Goal: Contribute content: Contribute content

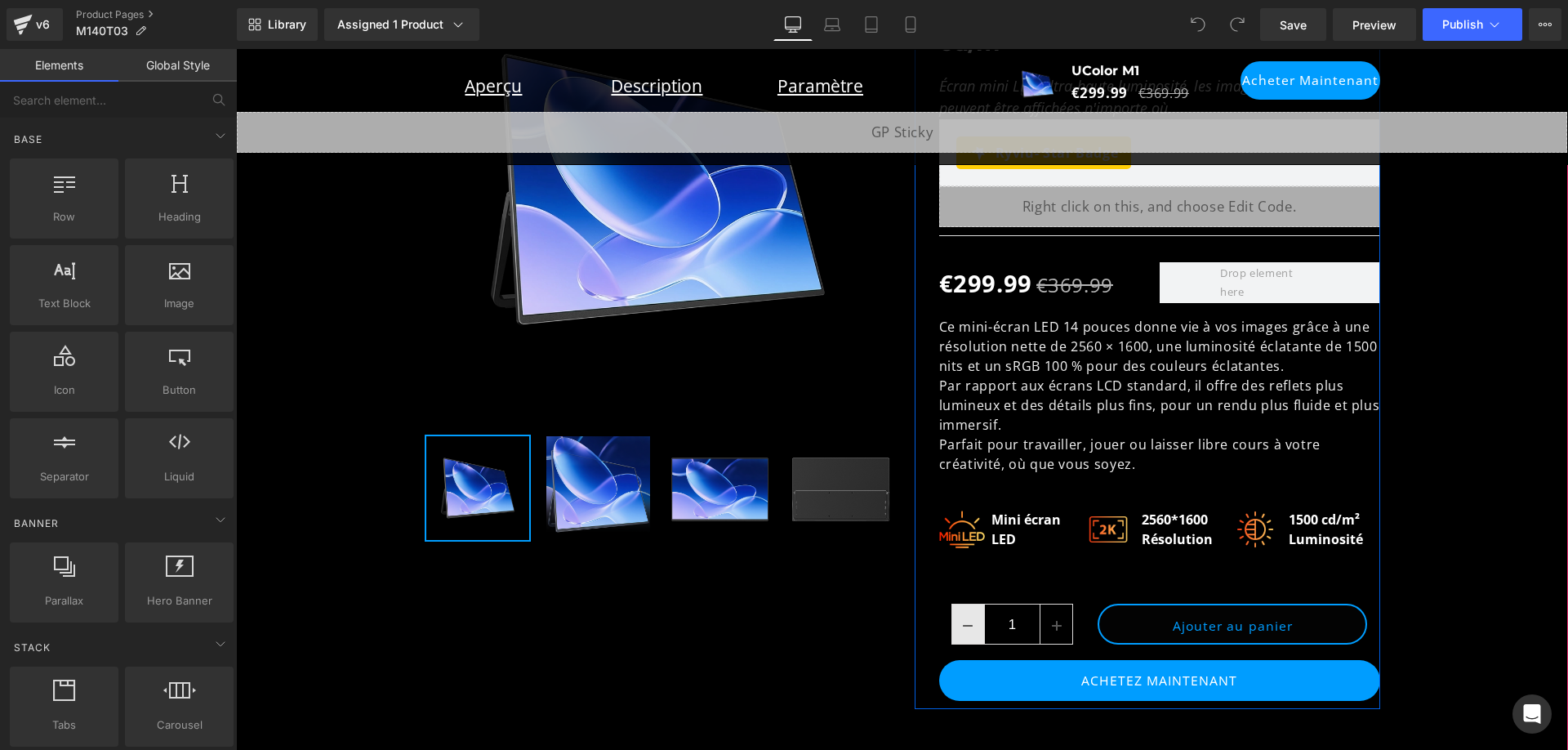
scroll to position [490, 0]
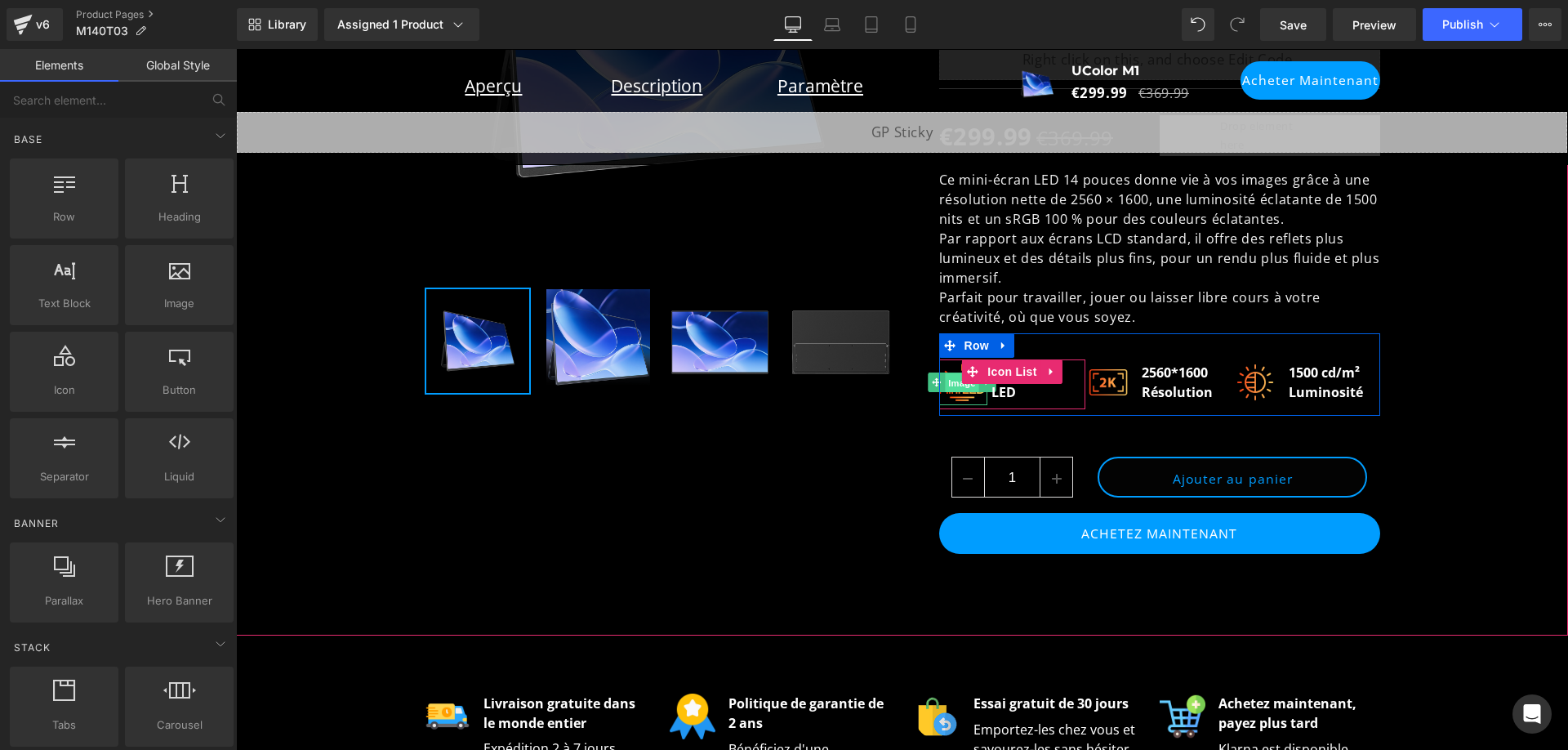
click at [948, 386] on span "Image" at bounding box center [962, 383] width 35 height 19
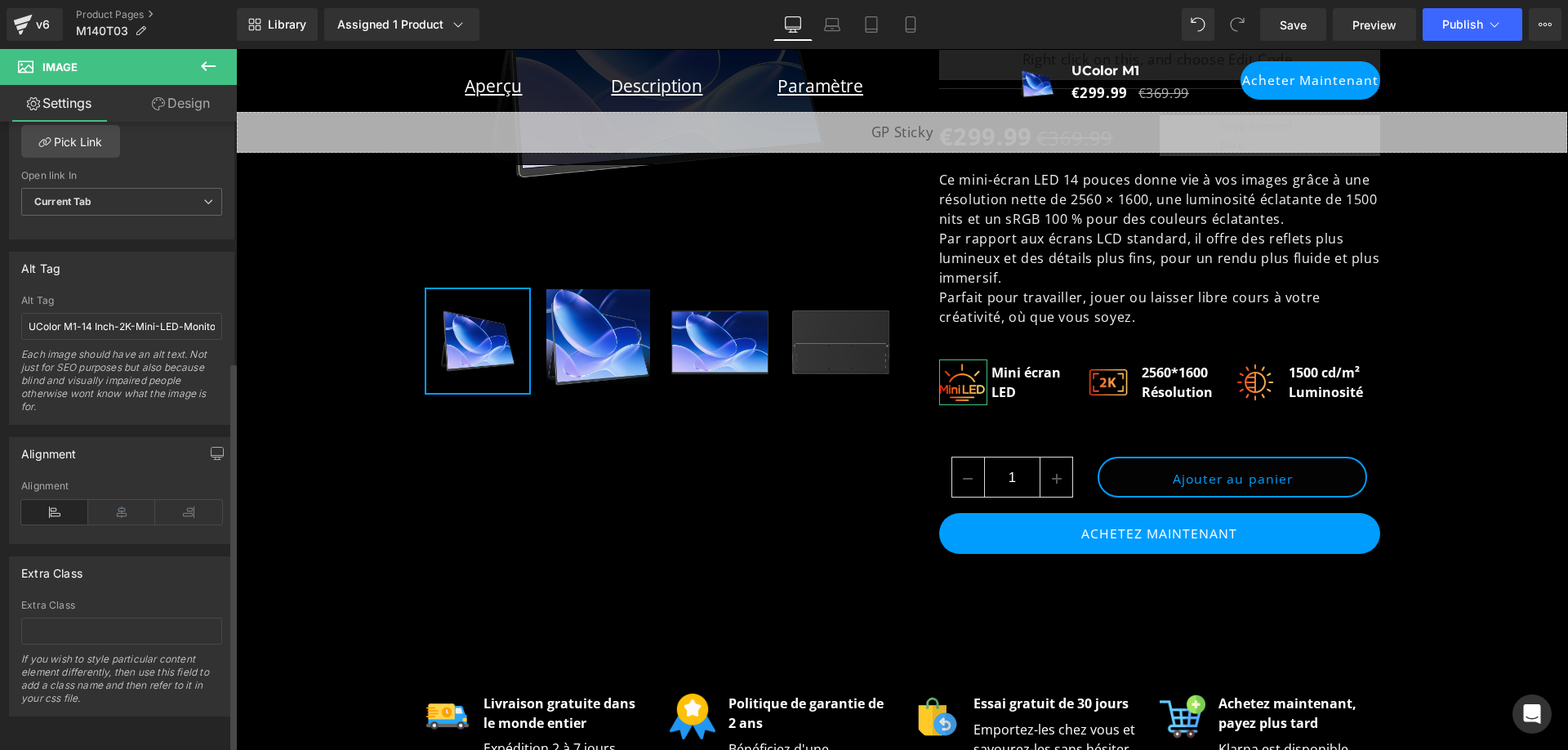
scroll to position [822, 0]
click at [177, 322] on input "UColor M1-14 Inch-2K-Mini-LED-Monitor-1600P- Screen-with-1500cd/m²" at bounding box center [121, 327] width 201 height 27
paste input "- Mini-moniteur LED 14 pouces 2K 1600p - Écran 1500"
type input "UColor M1 - Mini-moniteur LED 14 pouces 2K 1600p - Écran 1500 cd/m²"
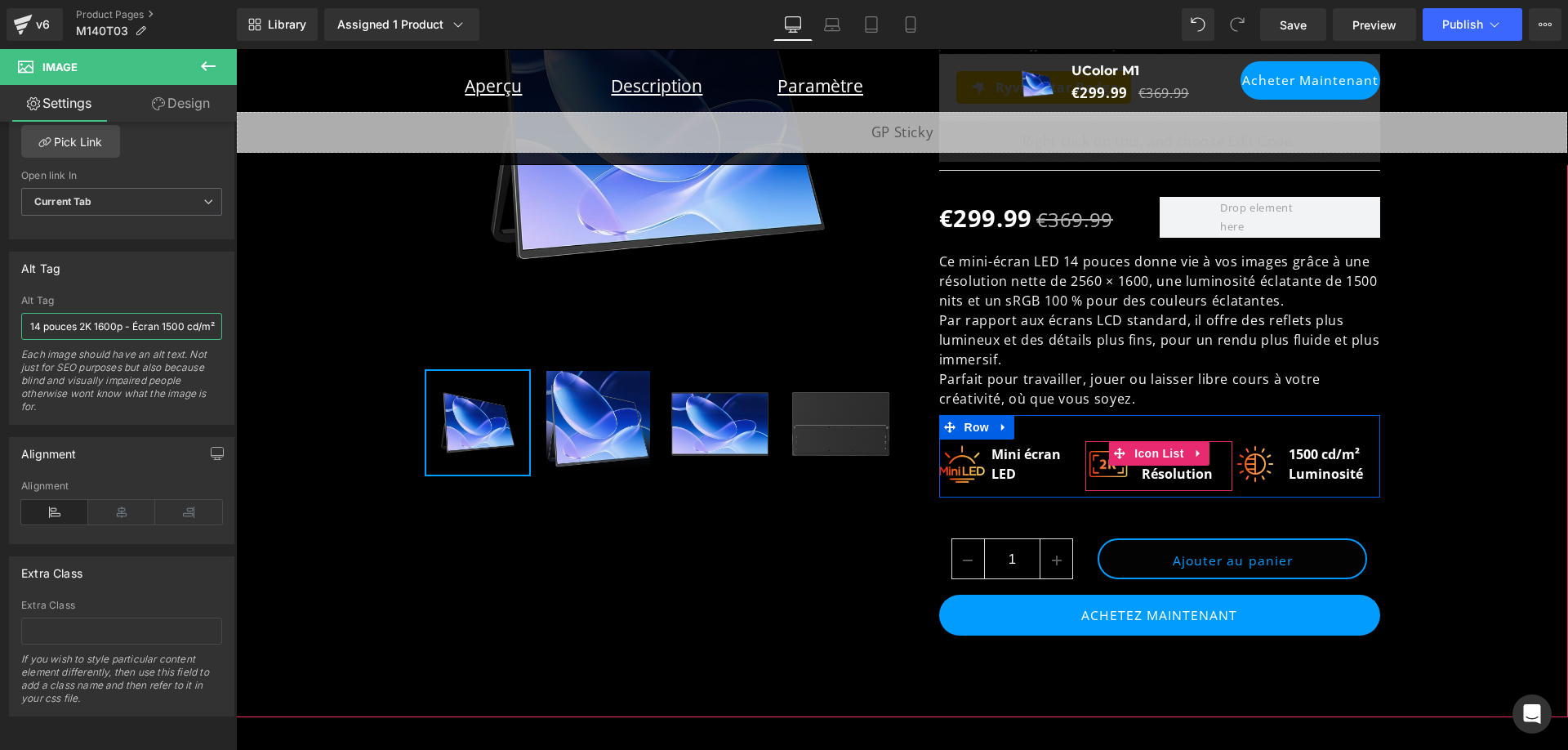
scroll to position [0, 1808]
click at [1096, 465] on span "Image" at bounding box center [1109, 465] width 35 height 19
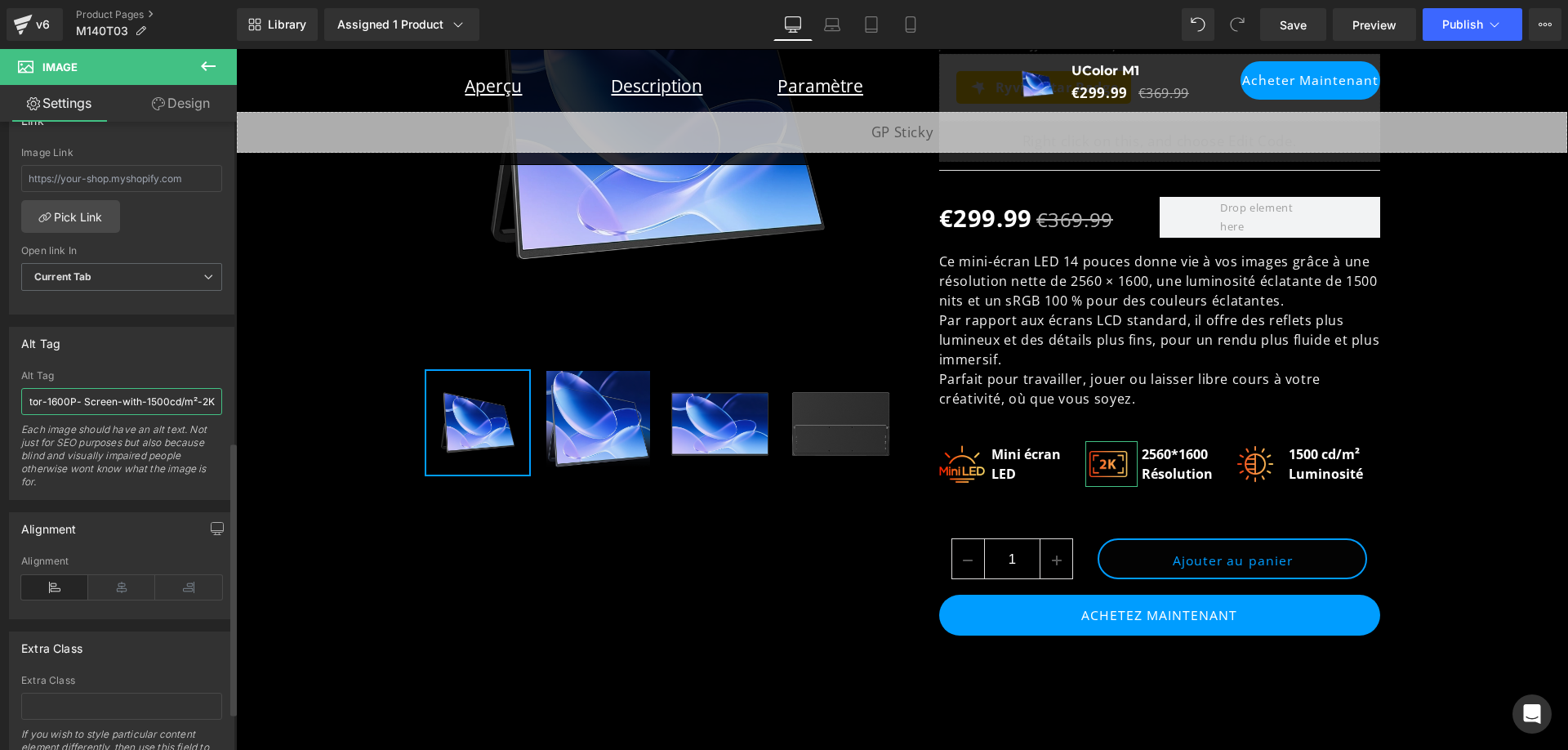
scroll to position [0, 0]
drag, startPoint x: 137, startPoint y: 411, endPoint x: 158, endPoint y: 400, distance: 23.7
click at [226, 407] on div "UColor M1-14 Inch-2K-Mini-LED-Monitor-1600P- Screen-with-1500cd/m²-2K Alt Tag U…" at bounding box center [122, 434] width 224 height 129
click at [152, 399] on input "UColor M1-14 Inch-2K-Mini-LED-Monitor-1600P- Screen-with-1500cd/m²-2K" at bounding box center [121, 402] width 201 height 27
paste input "- Mini-moniteur LED 14 pouces 2K 1600p - Écran 1500 cd/m²"
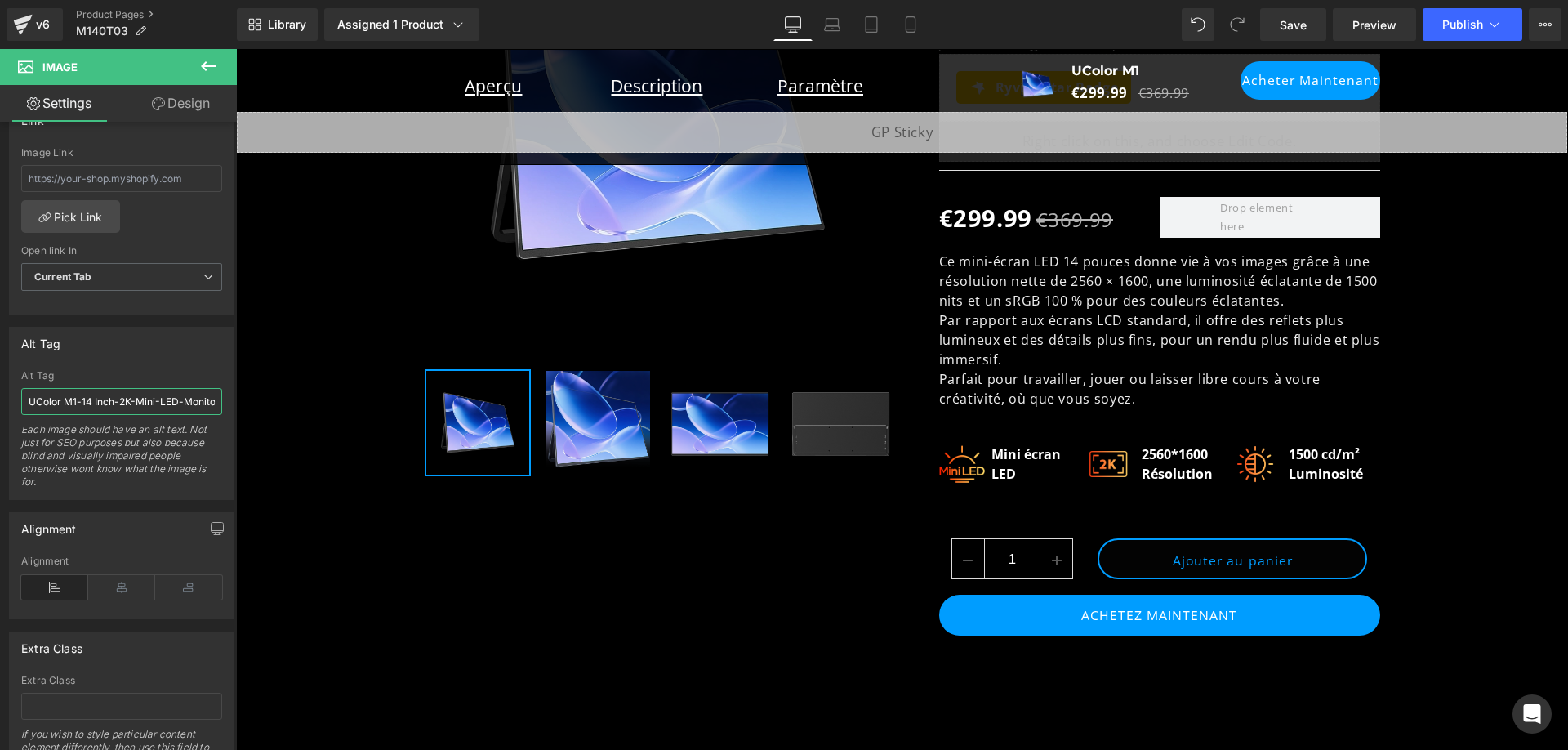
scroll to position [0, 1808]
paste input "Mini-moniteur LED UColor M1 14 pouces 2K 1600p avec écran 1500 cd/m²"
type input "Mini-moniteur LED UColor M1 14 pouces 2K 1600p avec écran 1500 cd/m² 2K"
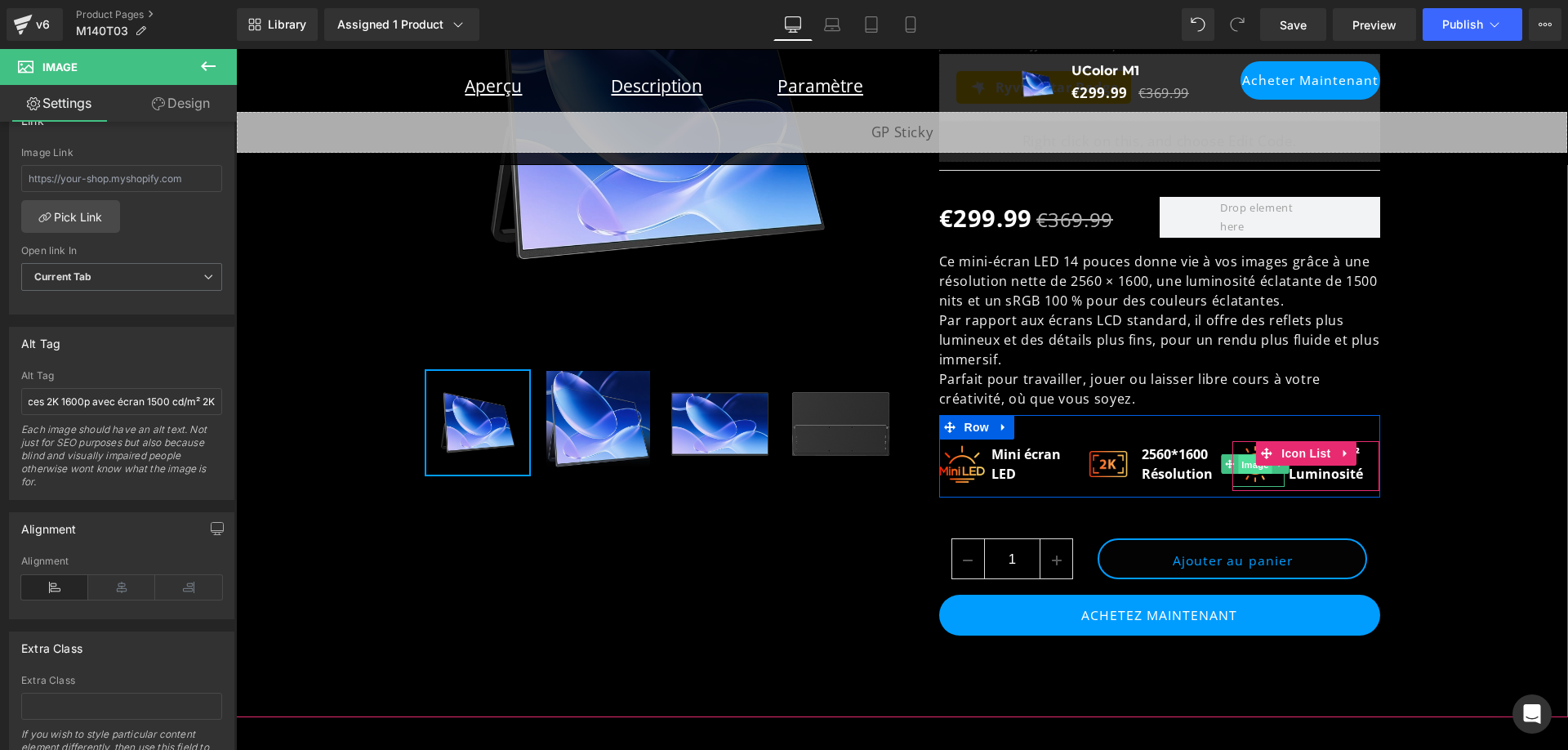
click at [1245, 464] on span "Image" at bounding box center [1256, 465] width 35 height 19
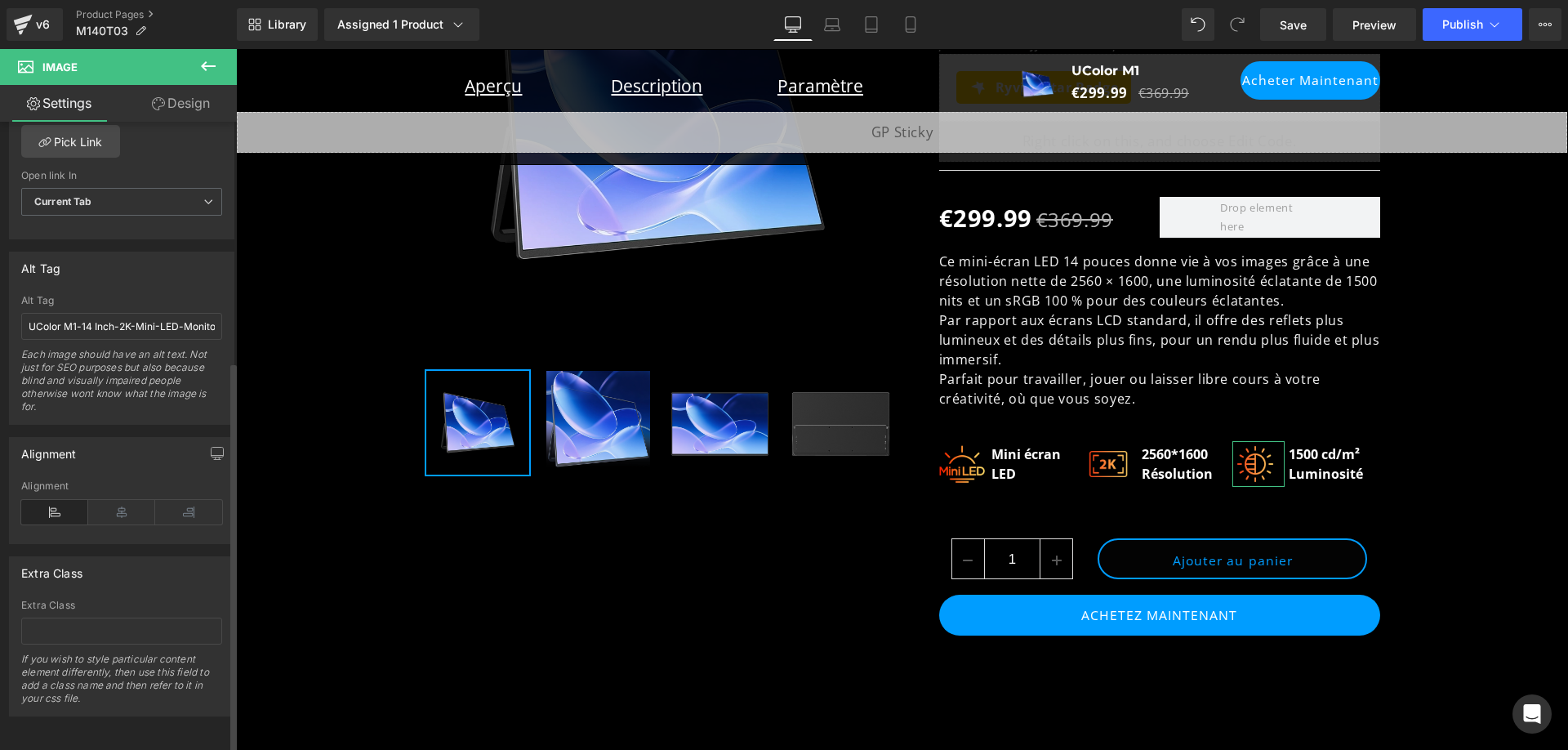
scroll to position [822, 0]
click at [150, 319] on input "UColor M1-14 Inch-2K-Mini-LED-Monitor-1600P- Screen-with-1500cd/m²" at bounding box center [121, 327] width 201 height 27
paste input "- Mini-moniteur LED 14 pouces 2K 1600p - Écran 1500"
type input "UColor M1 - Mini-moniteur LED 14 pouces 2K 1600p - Écran 1500 cd/m²"
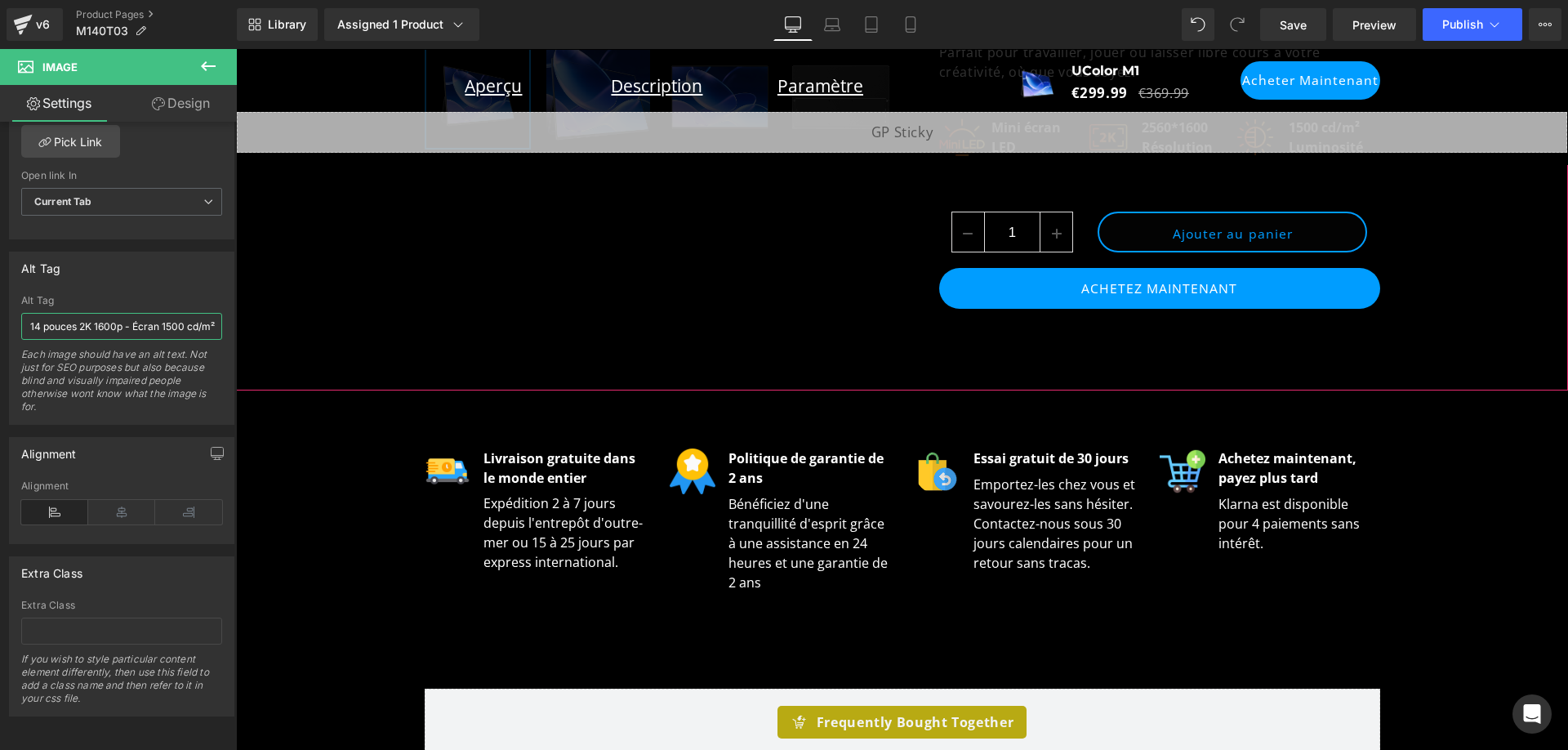
scroll to position [899, 0]
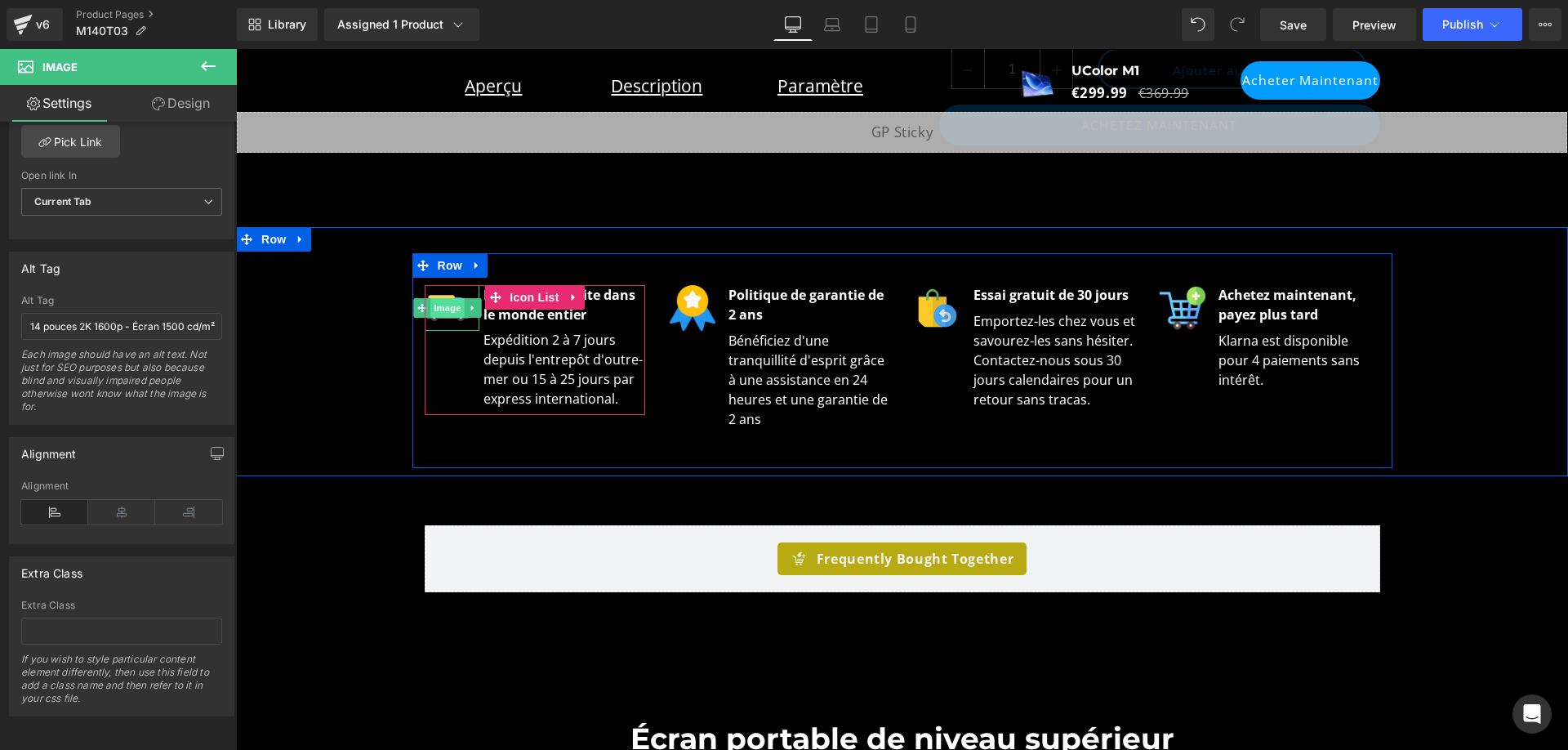
click at [446, 306] on span "Image" at bounding box center [447, 307] width 35 height 19
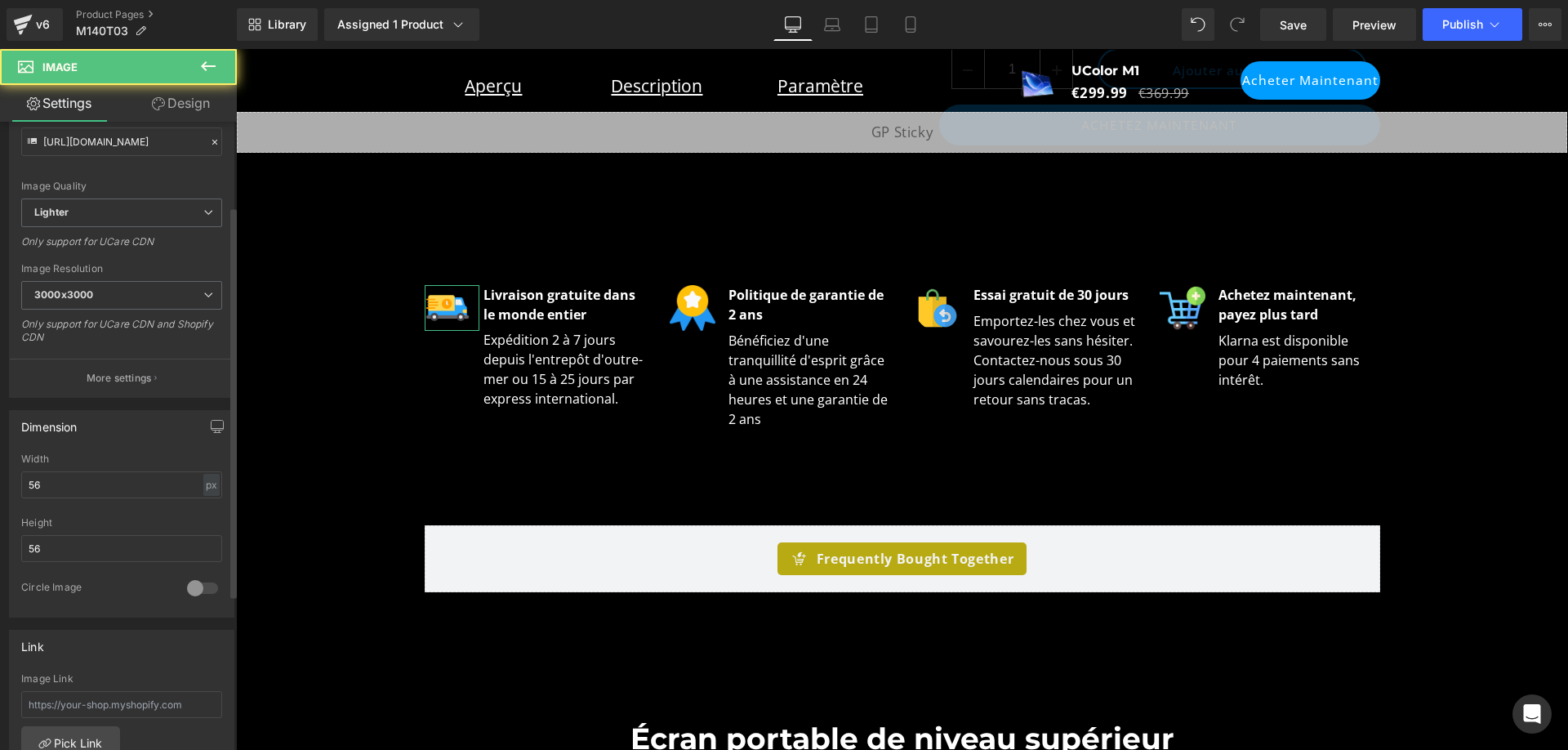
scroll to position [0, 0]
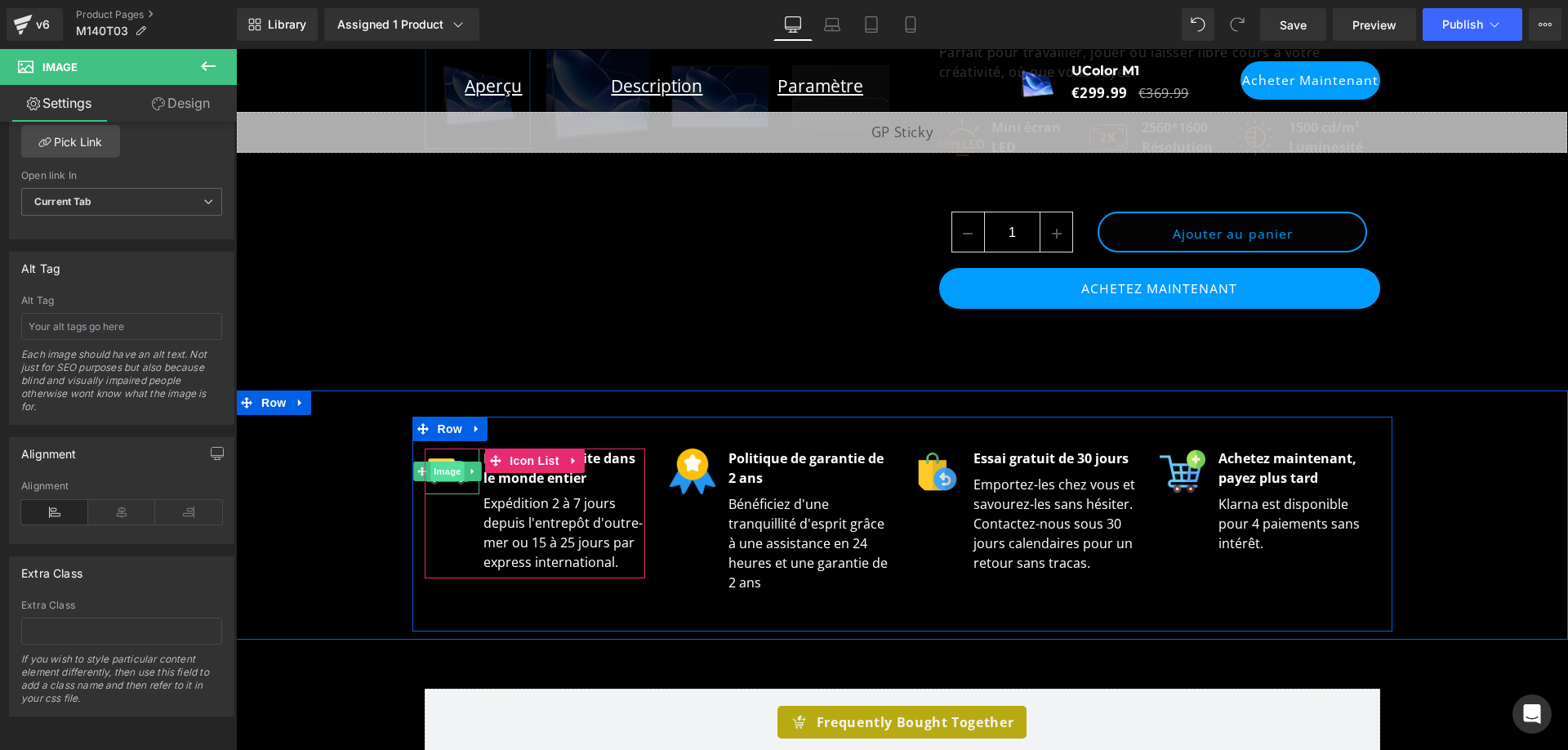
click at [438, 470] on span "Image" at bounding box center [447, 471] width 35 height 19
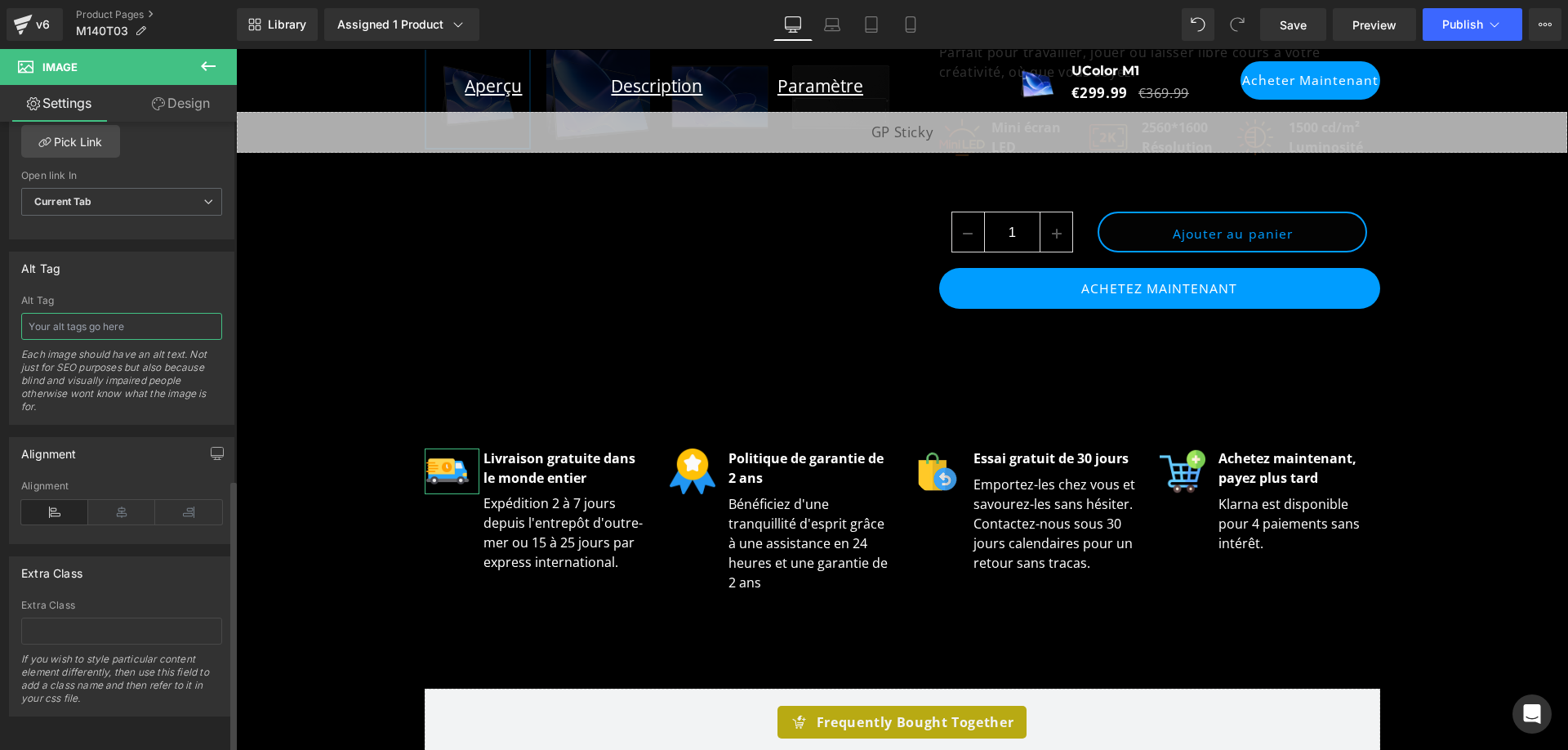
click at [124, 316] on input "text" at bounding box center [121, 327] width 201 height 27
paste input "UColor M1 - Mini-moniteur LED 14 pouces 2K 1600p - Écran 1500 cd/m²"
type input "UColor M1 - Mini-moniteur LED 14 pouces 2K 1600p - Écran 1500 cd/m²"
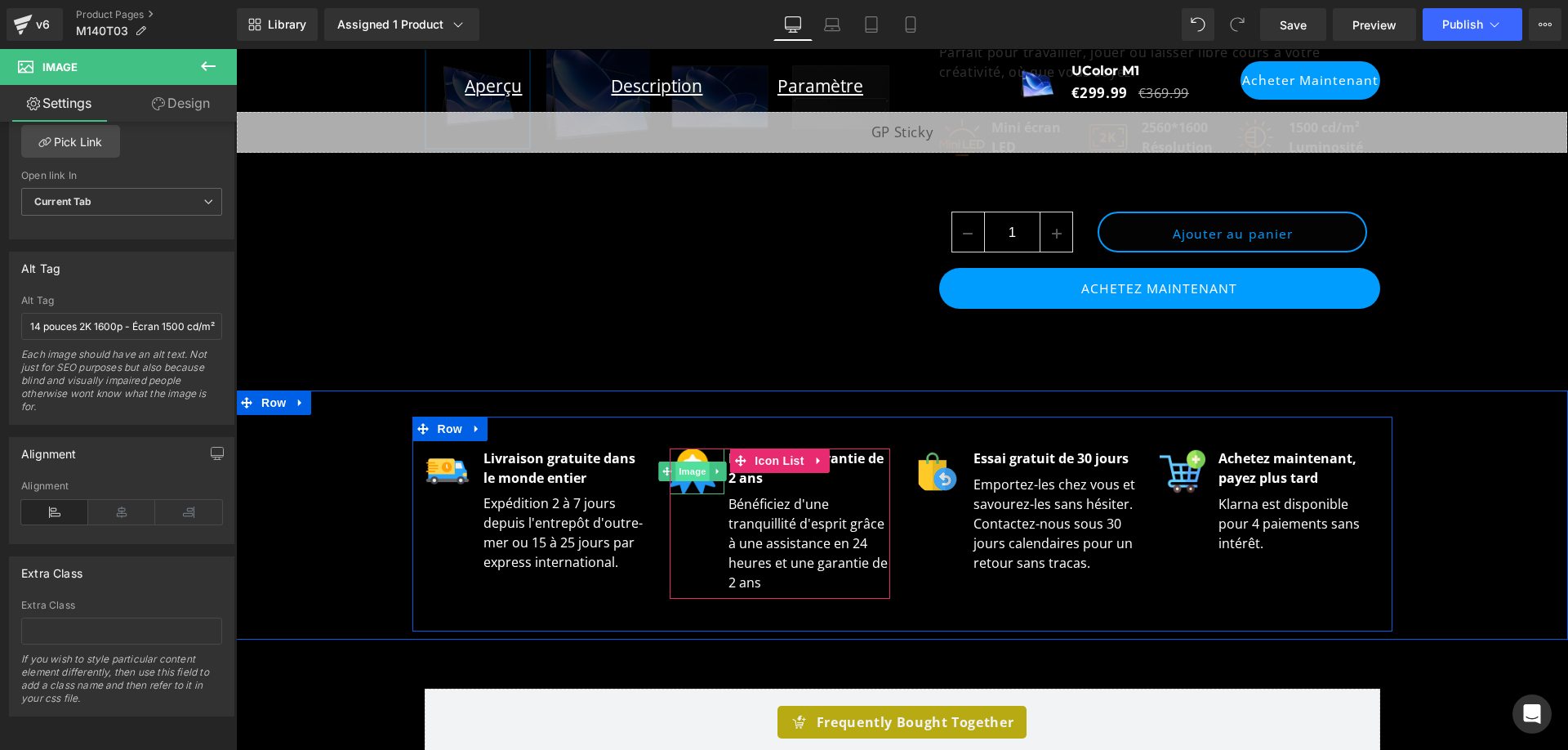
click at [689, 465] on span "Image" at bounding box center [693, 471] width 35 height 19
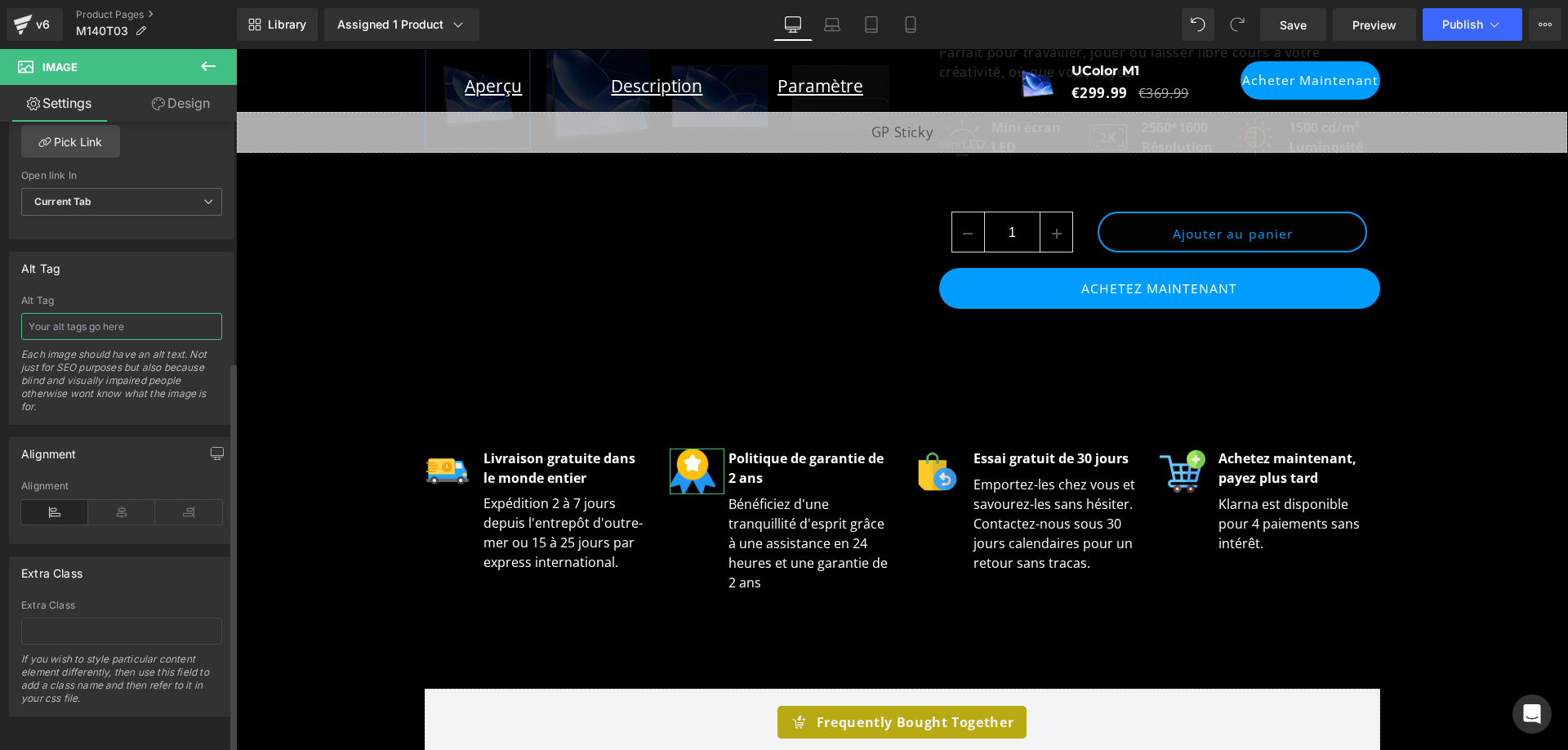
click at [120, 313] on input "text" at bounding box center [121, 327] width 201 height 27
paste input "UColor M1 - Mini-moniteur LED 14 pouces 2K 1600p - Écran 1500 cd/m²"
type input "UColor M1 - Mini-moniteur LED 14 pouces 2K 1600p - Écran 1500 cd/m²"
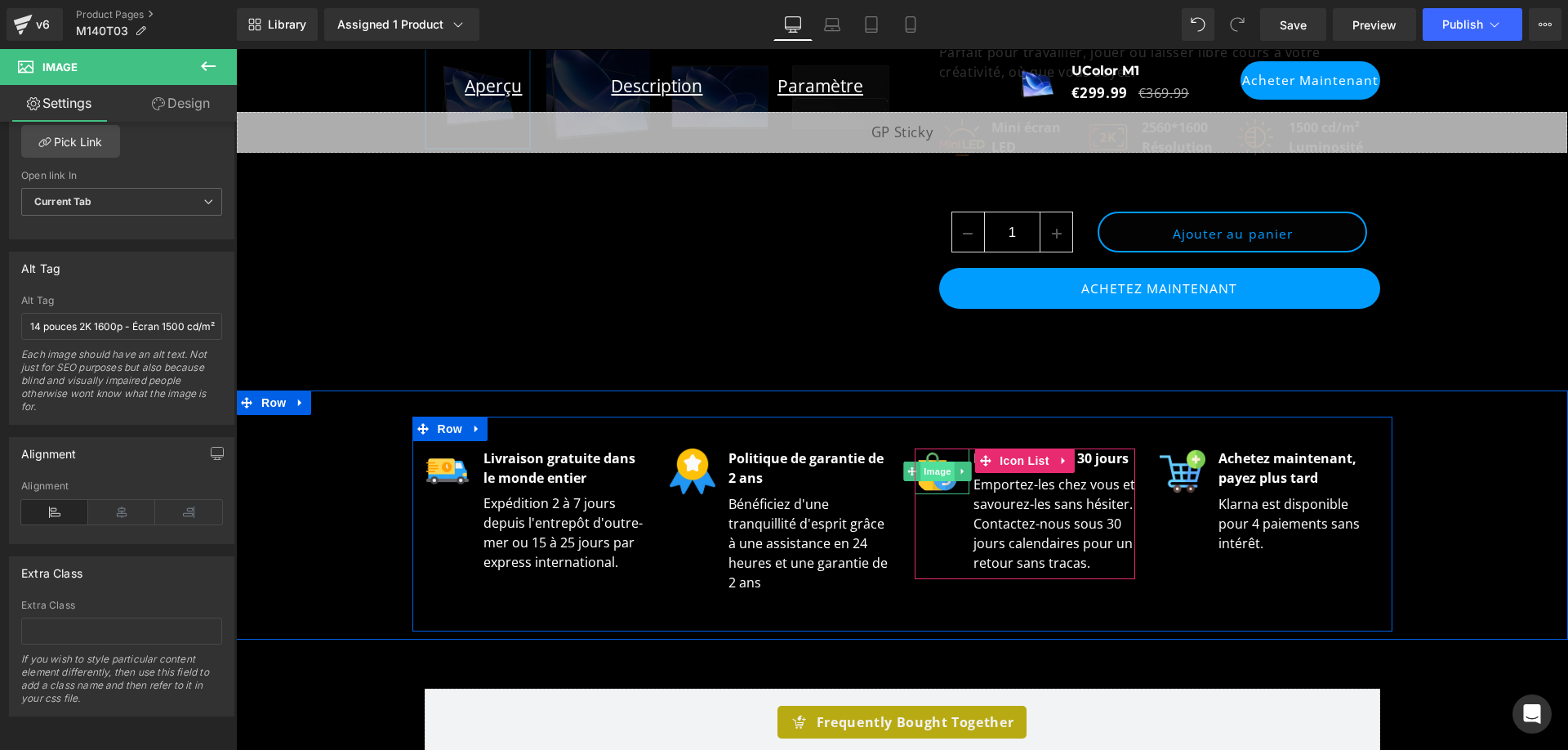
click at [942, 470] on span "Image" at bounding box center [938, 471] width 35 height 19
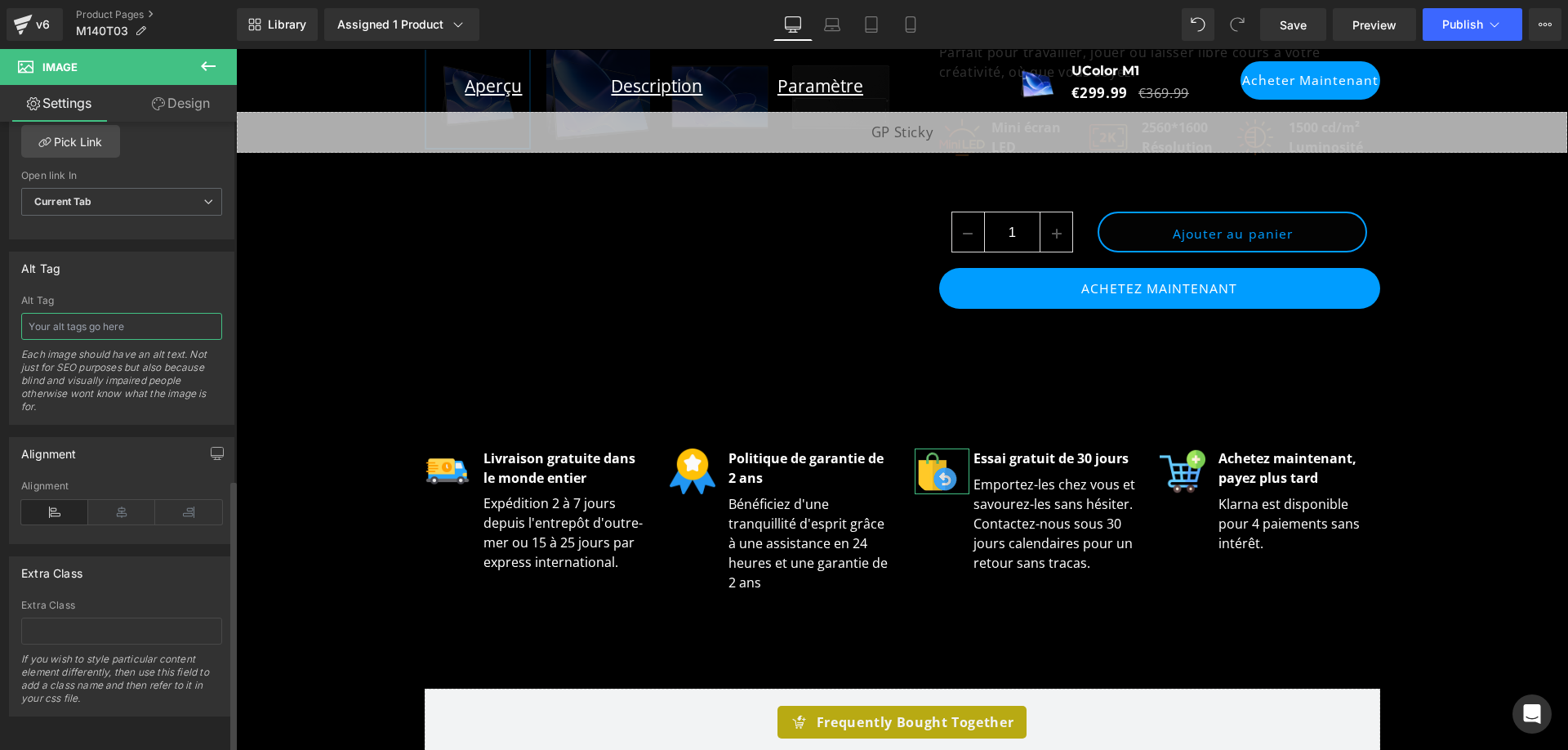
click at [129, 321] on input "text" at bounding box center [121, 327] width 201 height 27
paste input "UColor M1 - Mini-moniteur LED 14 pouces 2K 1600p - Écran 1500 cd/m²"
type input "UColor M1 - Mini-moniteur LED 14 pouces 2K 1600p - Écran 1500 cd/m²"
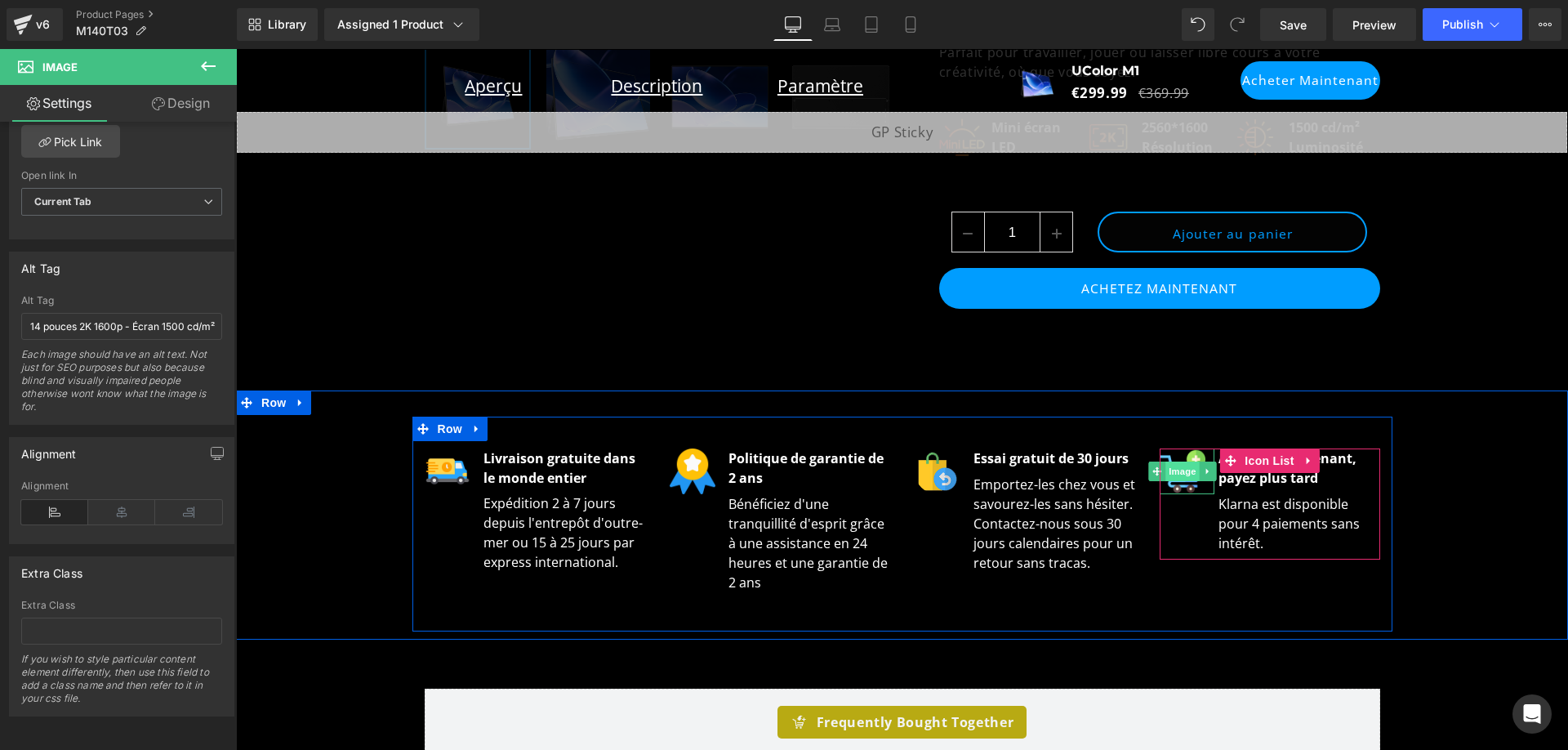
click at [1177, 474] on span "Image" at bounding box center [1183, 471] width 35 height 19
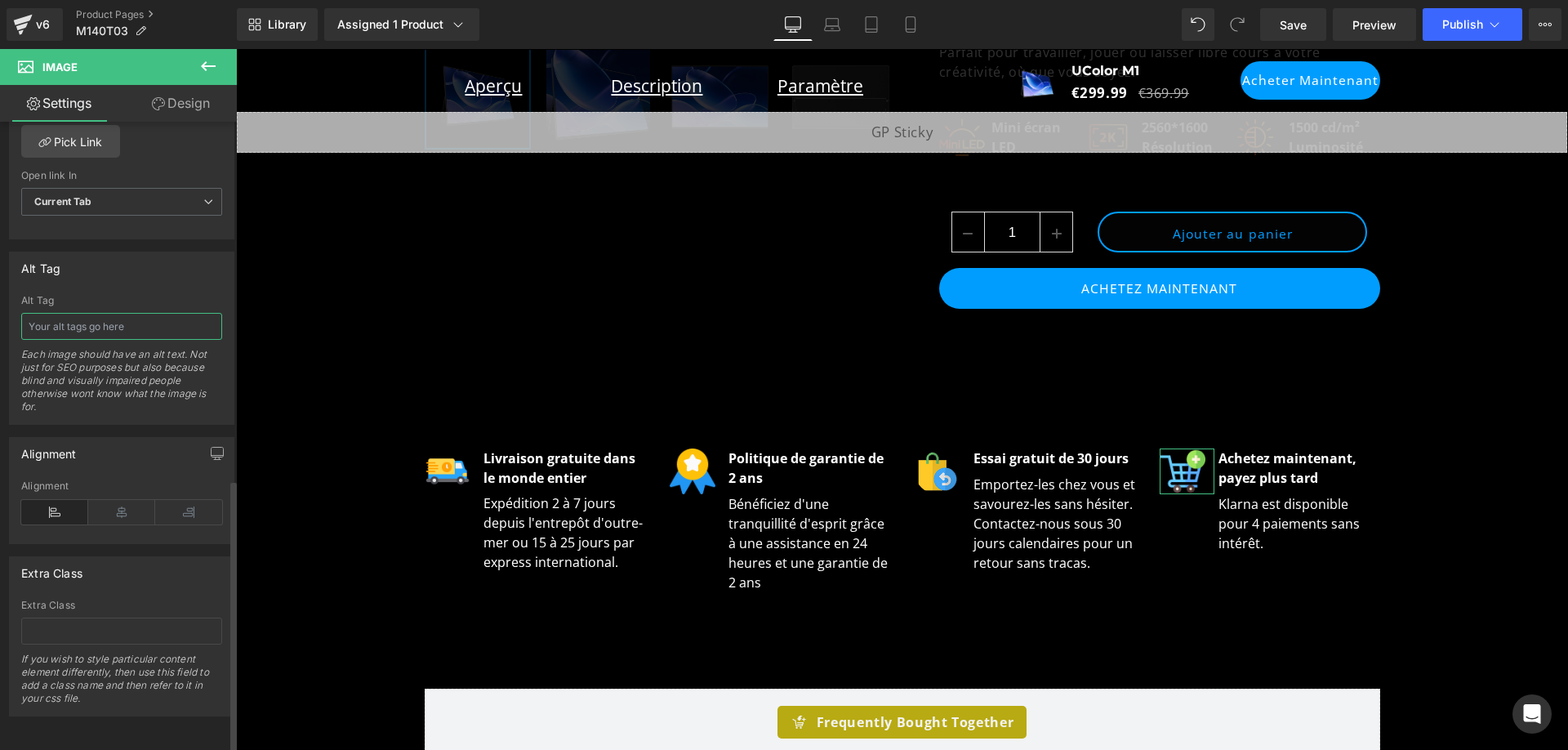
click at [144, 313] on input "text" at bounding box center [121, 327] width 201 height 27
paste input "UColor M1 - Mini-moniteur LED 14 pouces 2K 1600p - Écran 1500 cd/m²"
type input "UColor M1 - Mini-moniteur LED 14 pouces 2K 1600p - Écran 1500 cd/m²"
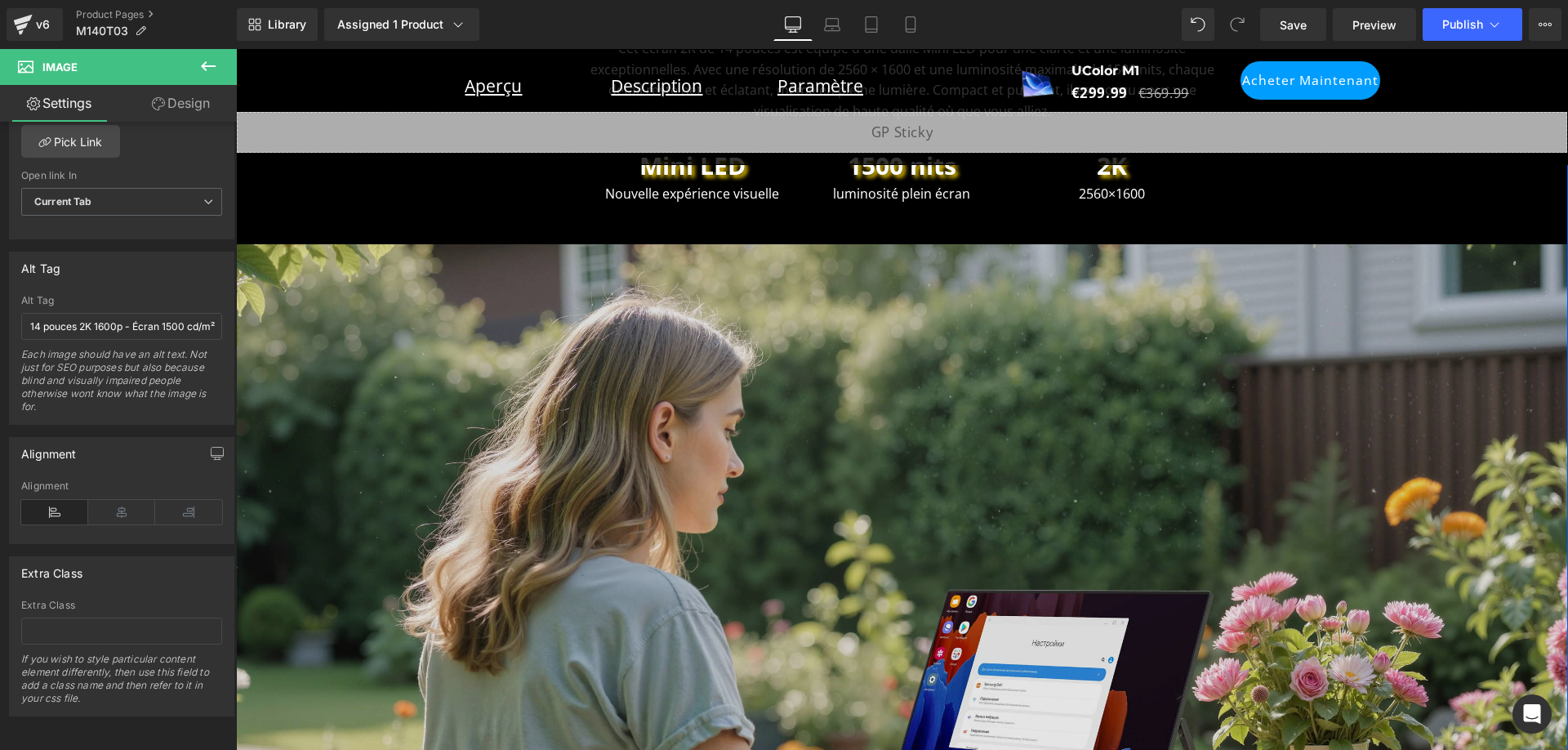
click at [670, 439] on img at bounding box center [901, 619] width 1332 height 750
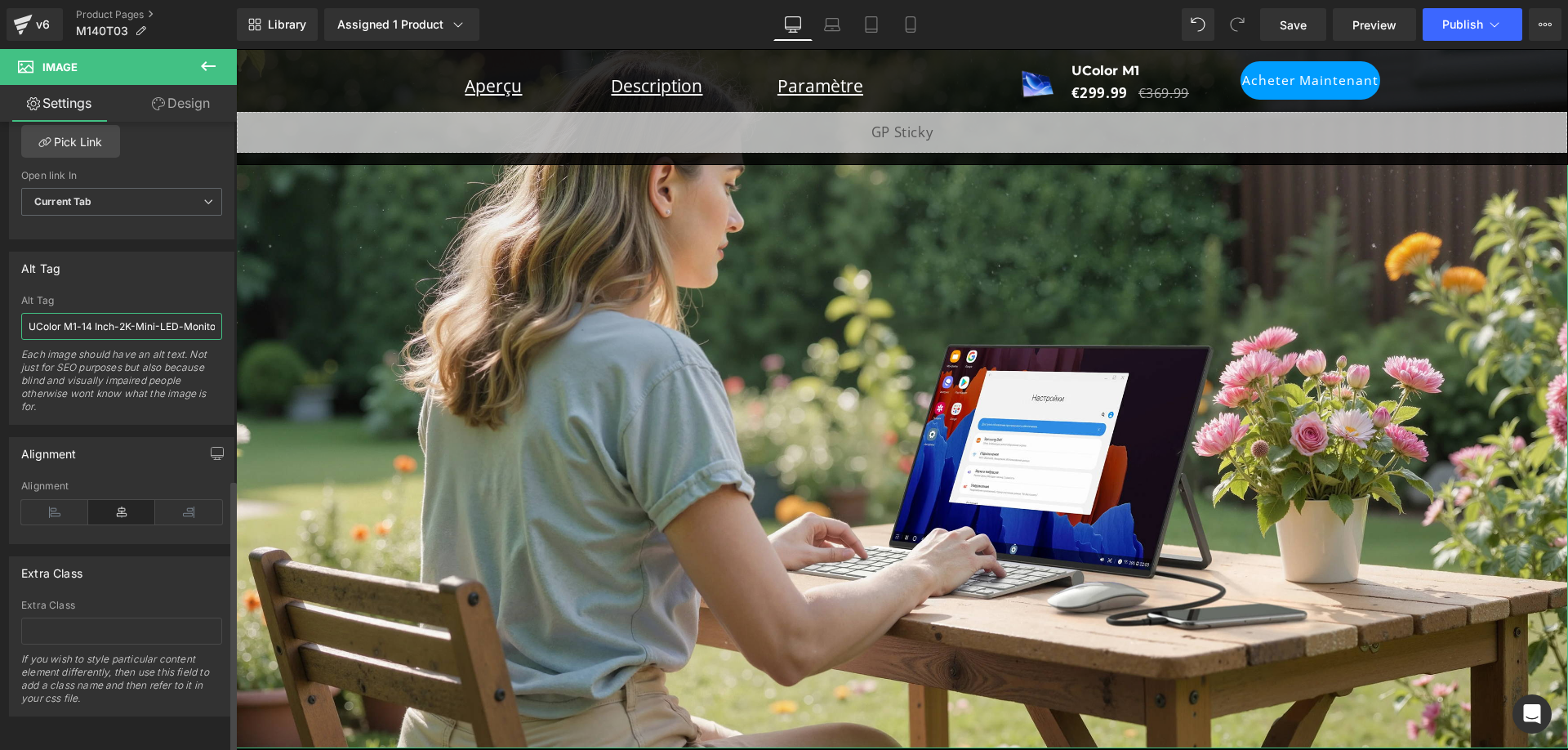
click at [138, 313] on input "UColor M1-14 Inch-2K-Mini-LED-Monitor-1600P- Screen-with-1500cd/m²" at bounding box center [121, 327] width 201 height 27
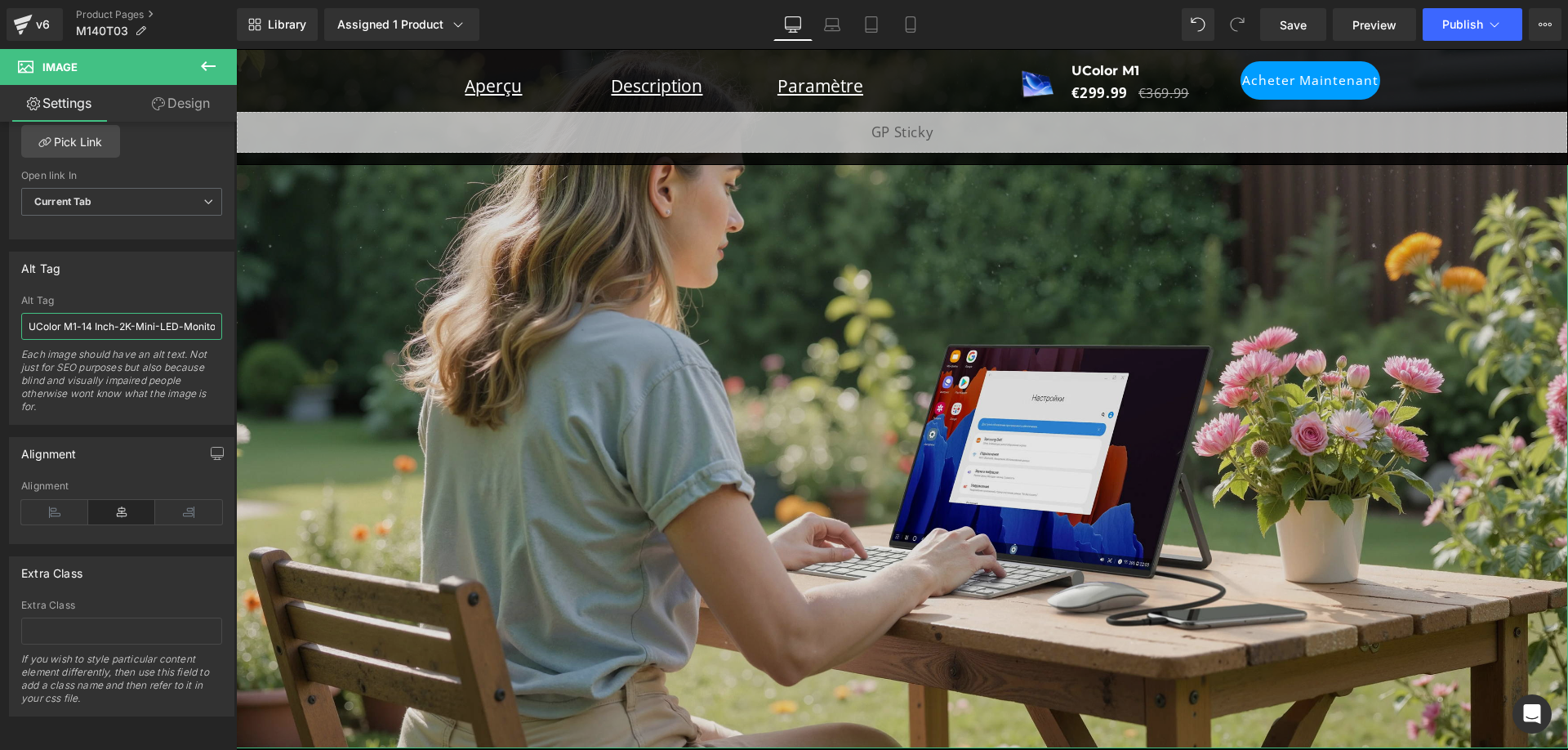
paste input "- Mini-moniteur LED 14 pouces 2K 1600p - Écran 1500"
type input "UColor M1 - Mini-moniteur LED 14 pouces 2K 1600p - Écran 1500 cd/m²"
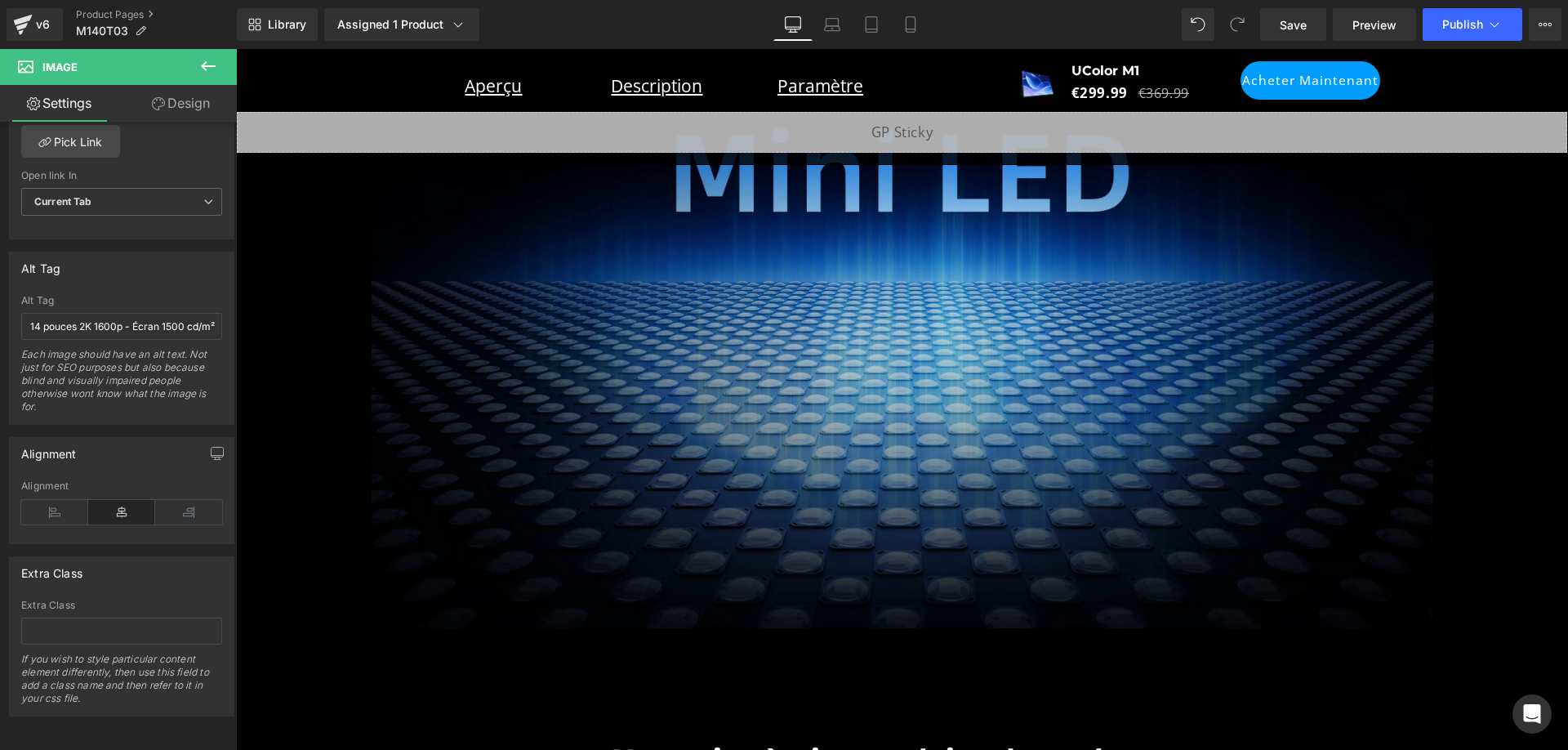
click at [763, 452] on img at bounding box center [903, 329] width 1062 height 597
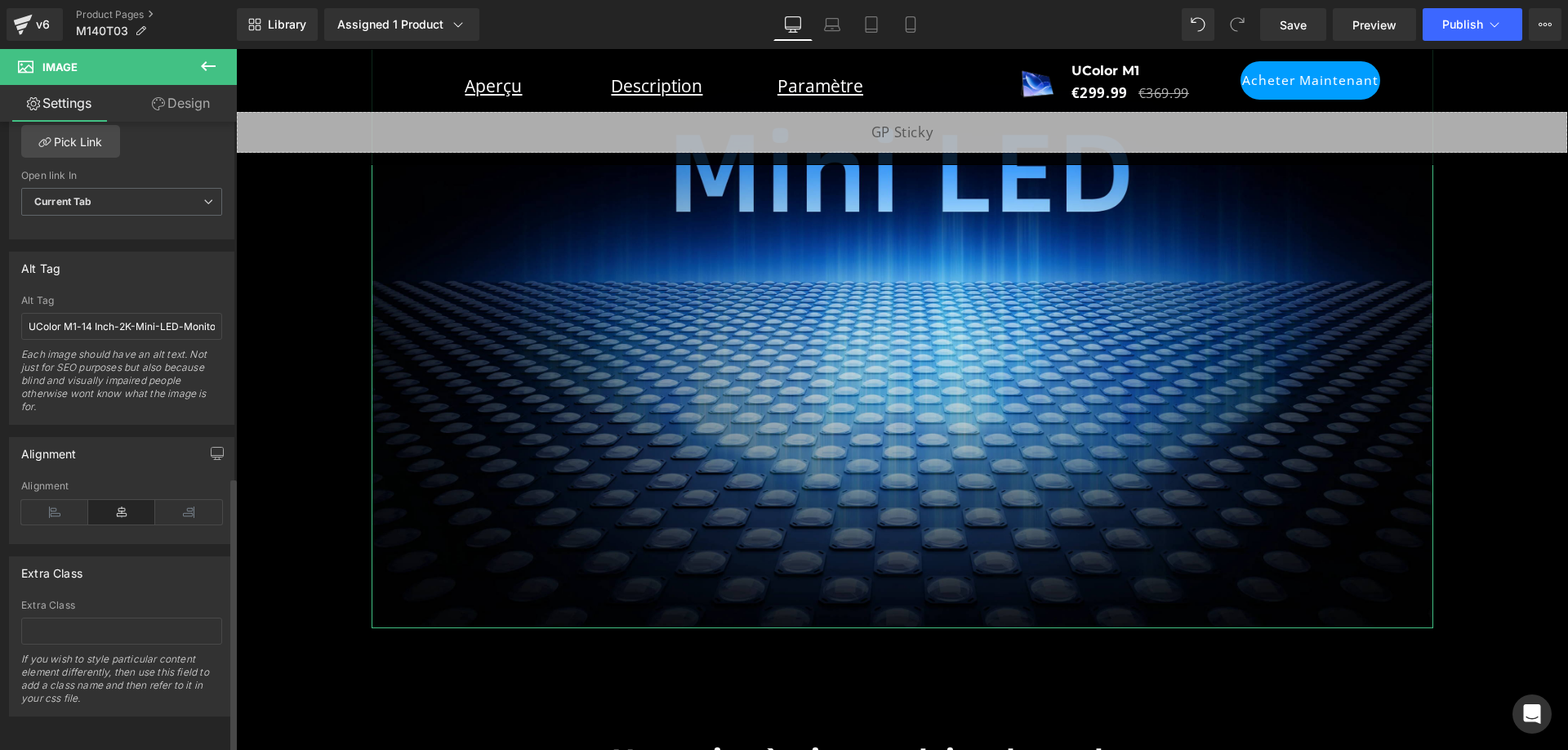
click at [154, 301] on div "Alt Tag UColor M1-14 Inch-2K-Mini-LED-Monitor-1600P- Screen-with-1500cd/m²-mini…" at bounding box center [121, 359] width 201 height 129
click at [157, 321] on input "UColor M1-14 Inch-2K-Mini-LED-Monitor-1600P- Screen-with-1500cd/m²-mini-led" at bounding box center [121, 327] width 201 height 27
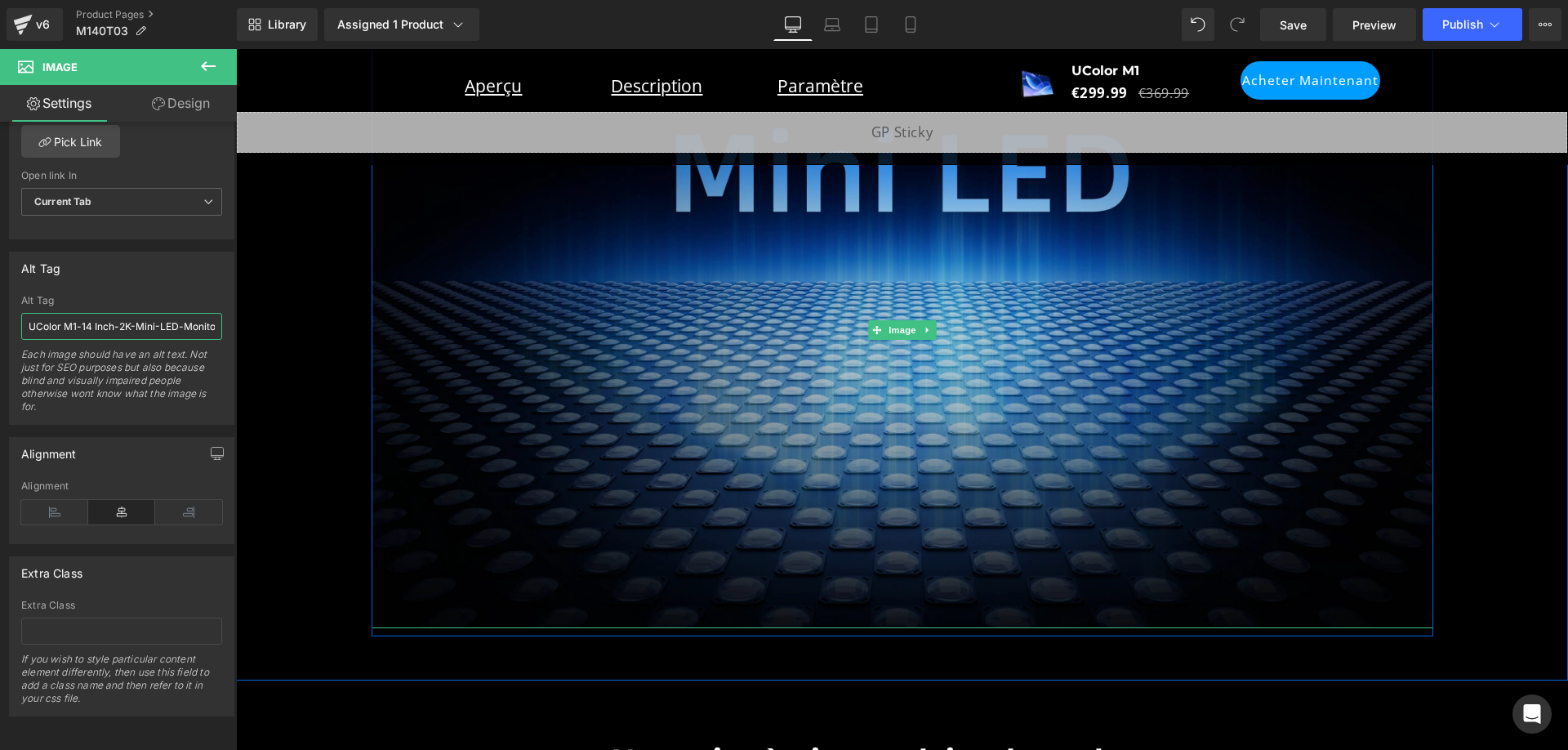
paste input "Moniteur UColor M1 14 pouces 2K Mini LED 1600P avec écran 1500 cd/m²"
type input "Moniteur UColor M1 14 pouces 2K Mini LED 1600P avec écran 1500 cd/m²"
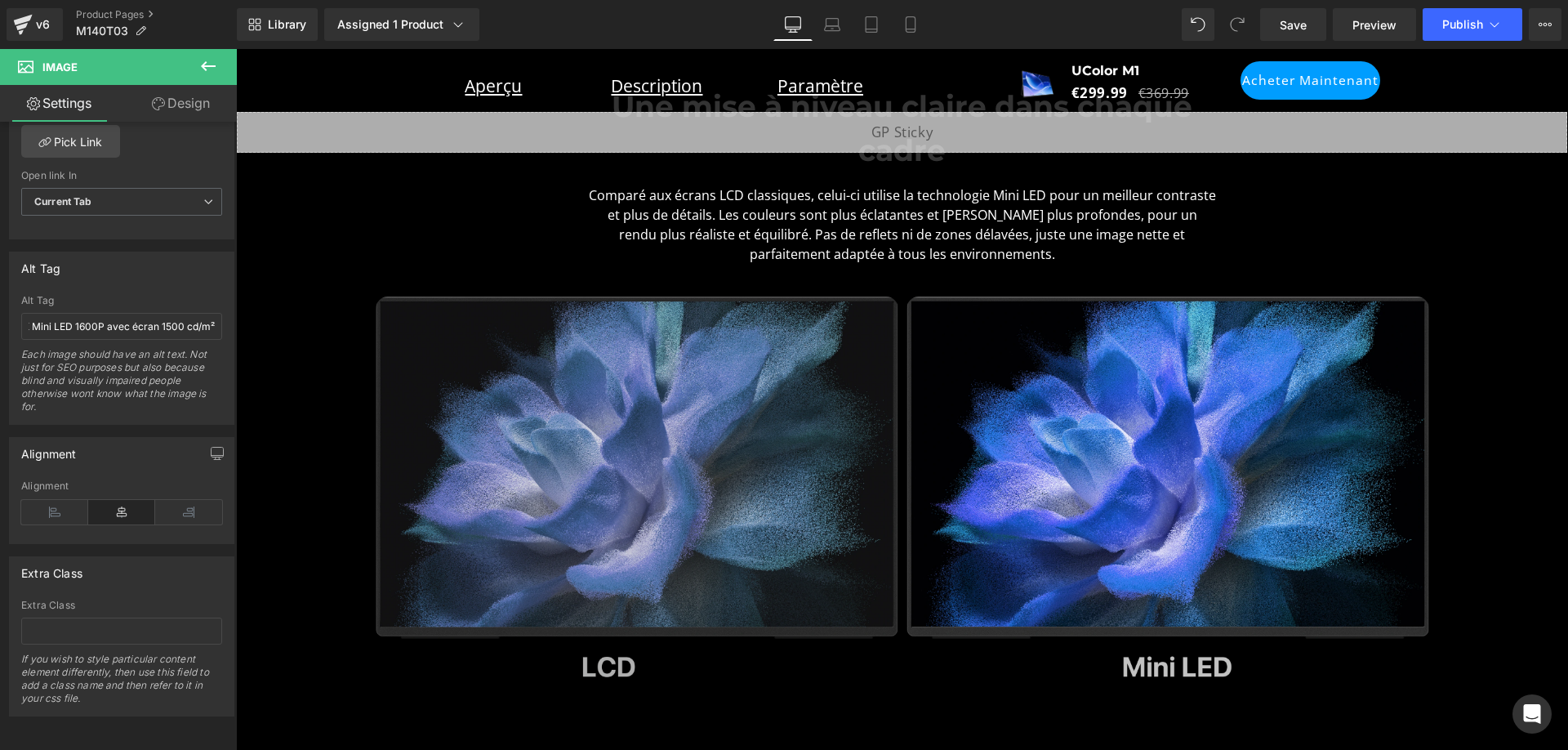
click at [782, 345] on img at bounding box center [636, 487] width 523 height 380
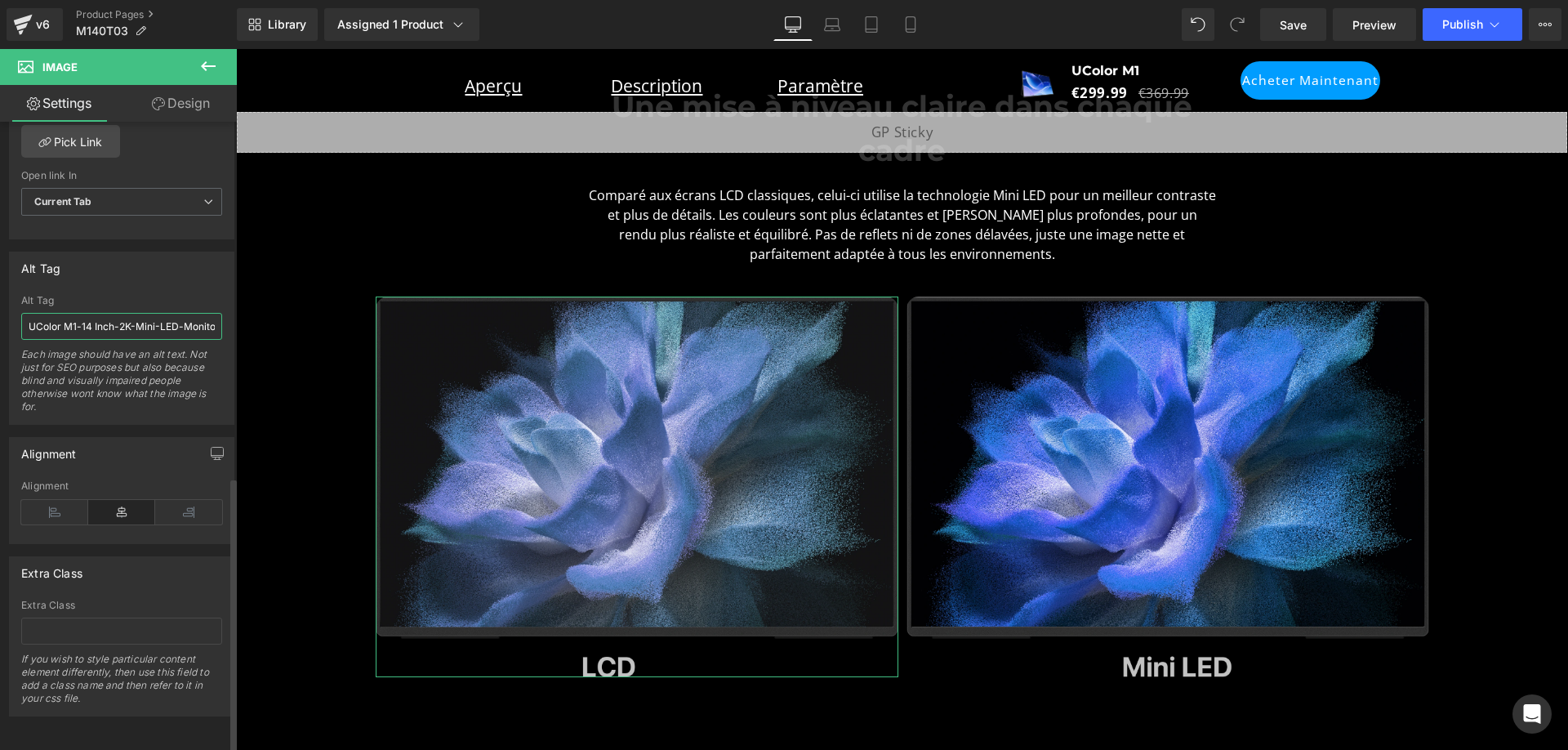
click at [139, 319] on input "UColor M1-14 Inch-2K-Mini-LED-Monitor-1600P- Screen-with-1500cd/m²" at bounding box center [121, 327] width 201 height 27
paste input "- Mini-moniteur LED 14 pouces 2K 1600p - Écran 1500"
type input "UColor M1 - Mini-moniteur LED 14 pouces 2K 1600p - Écran 1500 cd/m²"
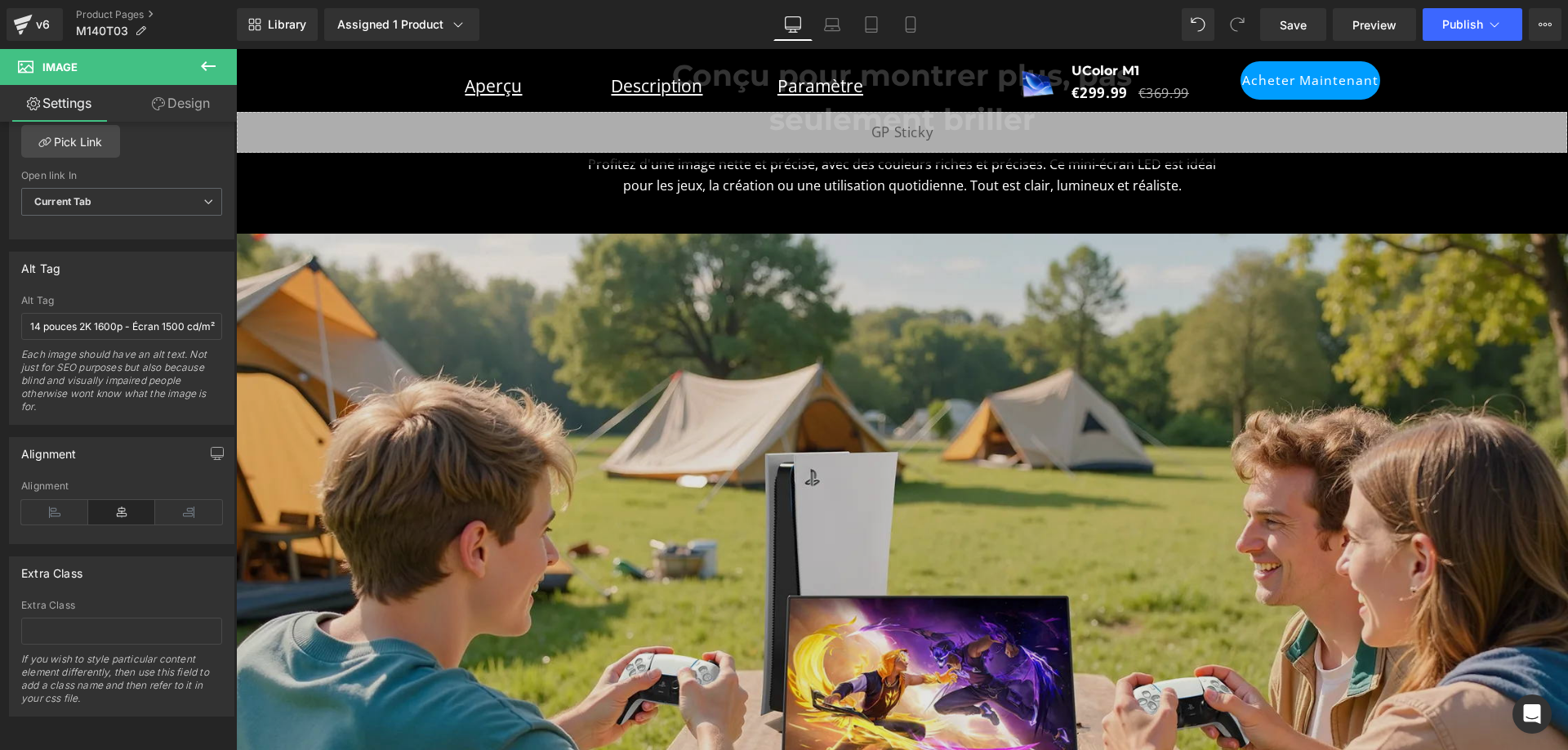
click at [849, 331] on img at bounding box center [901, 609] width 1332 height 749
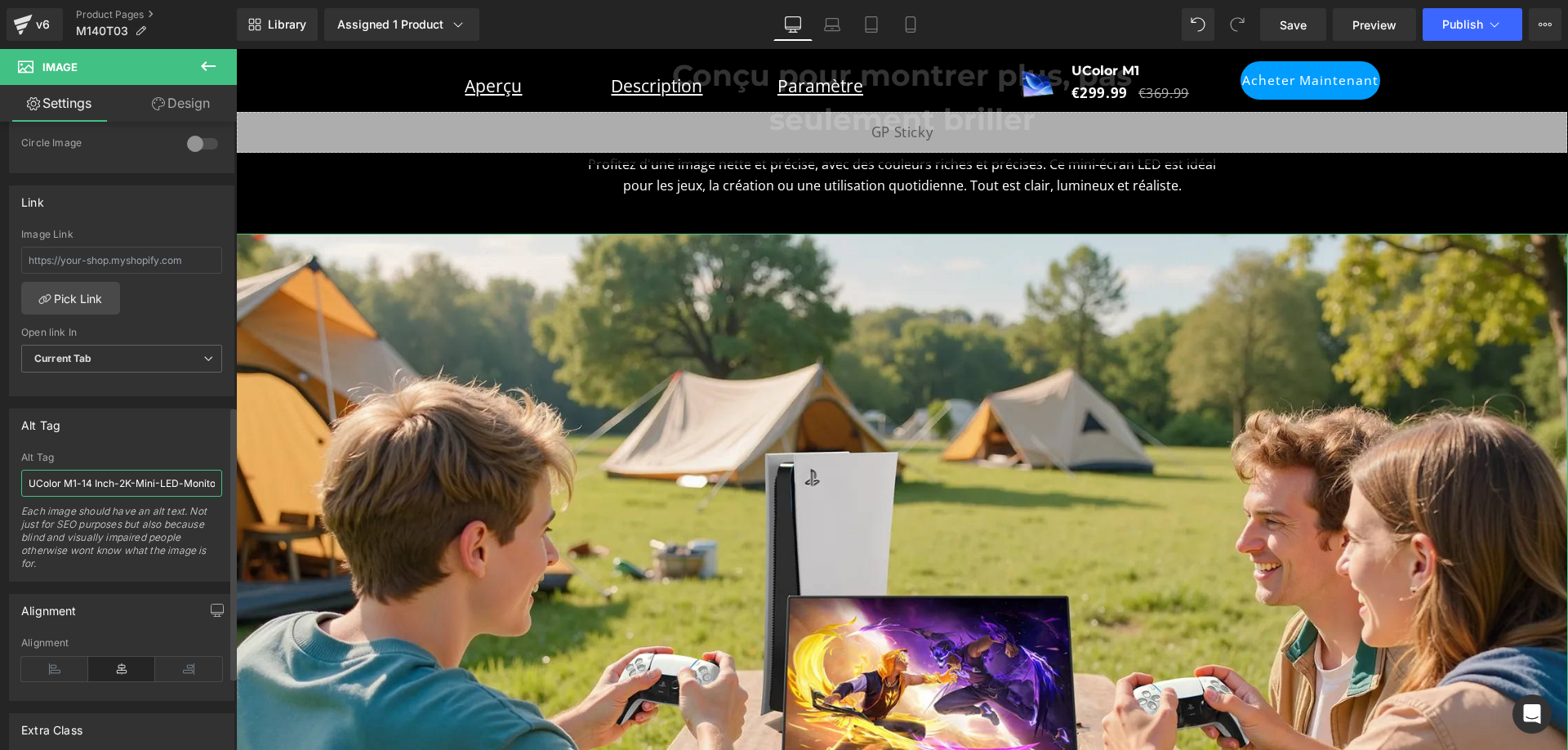
click at [138, 482] on input "UColor M1-14 Inch-2K-Mini-LED-Monitor-1600P- Screen-with-1500cd/m²" at bounding box center [121, 483] width 201 height 27
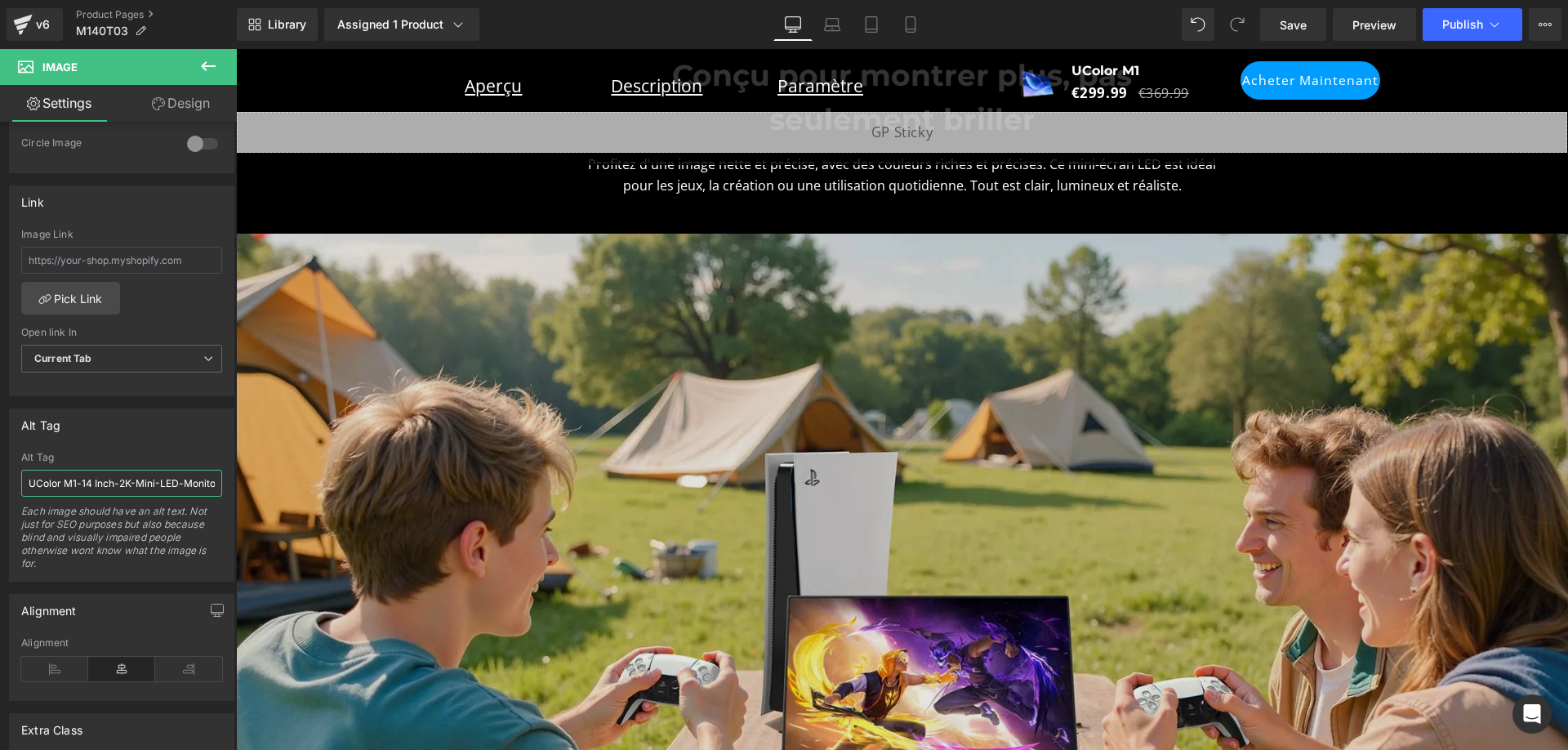
paste input "- Mini-moniteur LED 14 pouces 2K 1600p - Écran 1500"
type input "UColor M1 - Mini-moniteur LED 14 pouces 2K 1600p - Écran 1500 cd/m²"
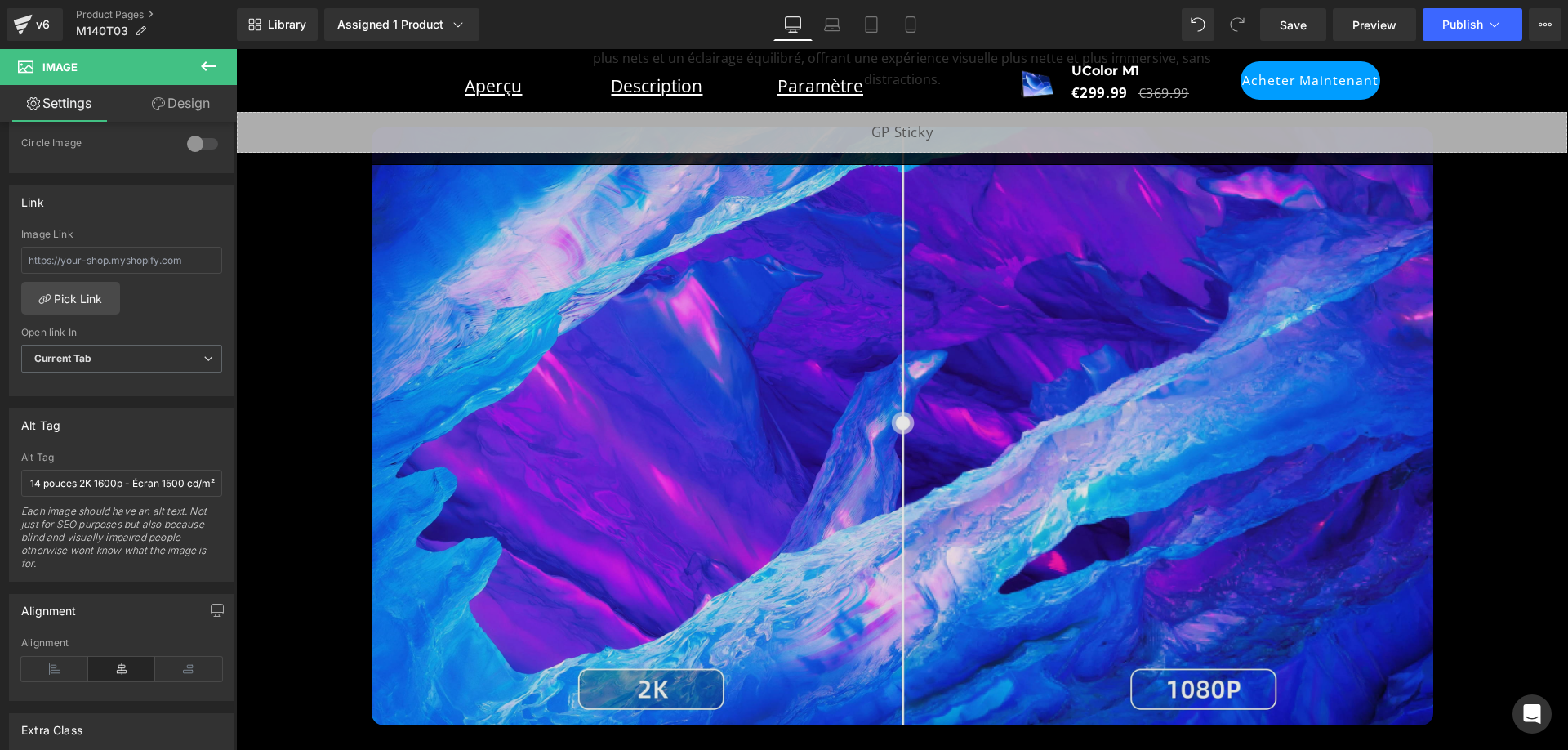
click at [993, 340] on img at bounding box center [903, 425] width 1062 height 597
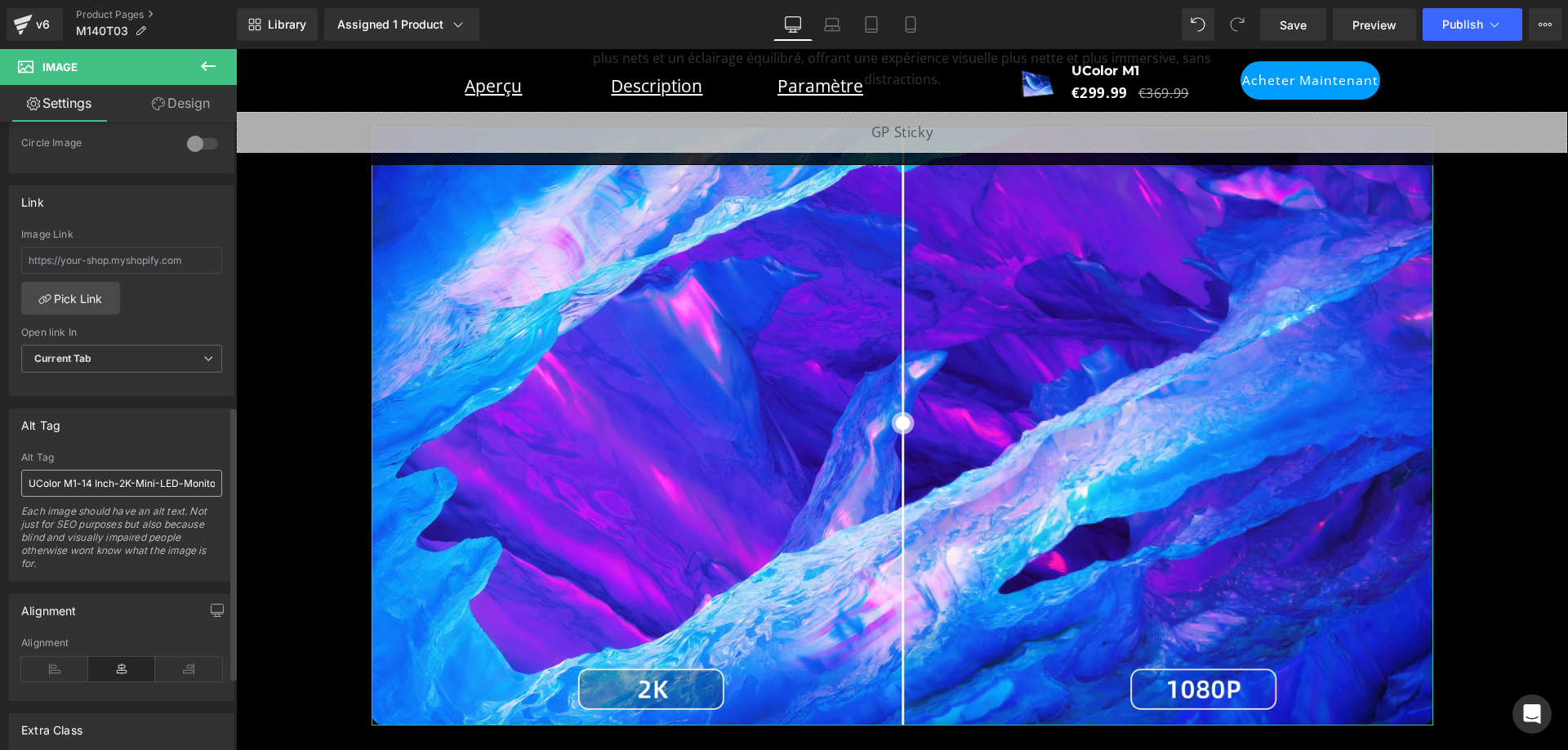
click at [136, 476] on input "UColor M1-14 Inch-2K-Mini-LED-Monitor-1600P- Screen-with-1500cd/m²-2K" at bounding box center [121, 483] width 201 height 27
paste input "Mini-moniteur LED UColor M1 14 pouces 2K 1600p avec écran 1500 cd/m²"
type input "Mini-moniteur LED UColor M1 14 pouces 2K 1600p avec écran 1500 cd/m² 2K"
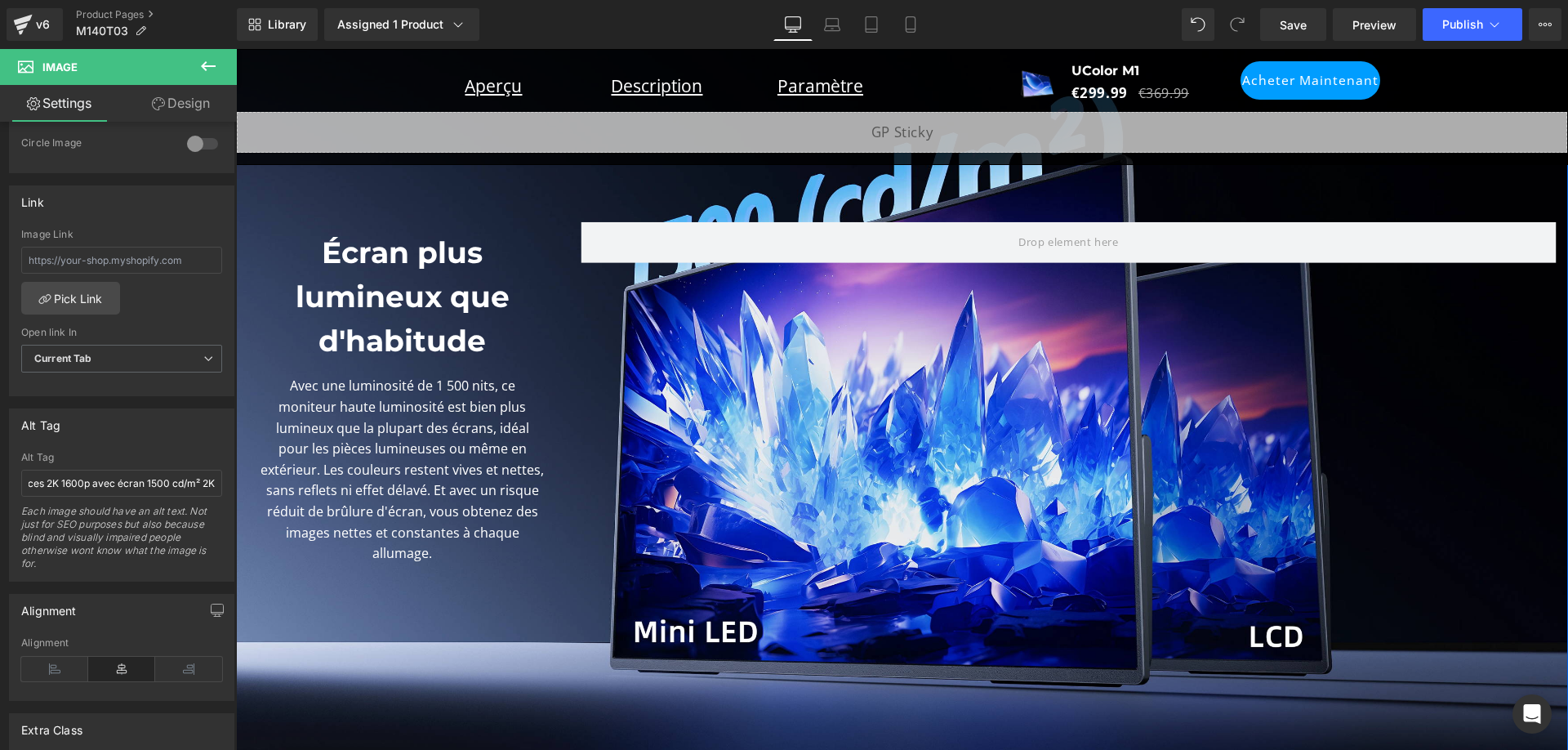
click at [529, 184] on div "Écran plus lumineux que d'habitude Heading Avec une luminosité de 1 500 nits, c…" at bounding box center [901, 397] width 1332 height 750
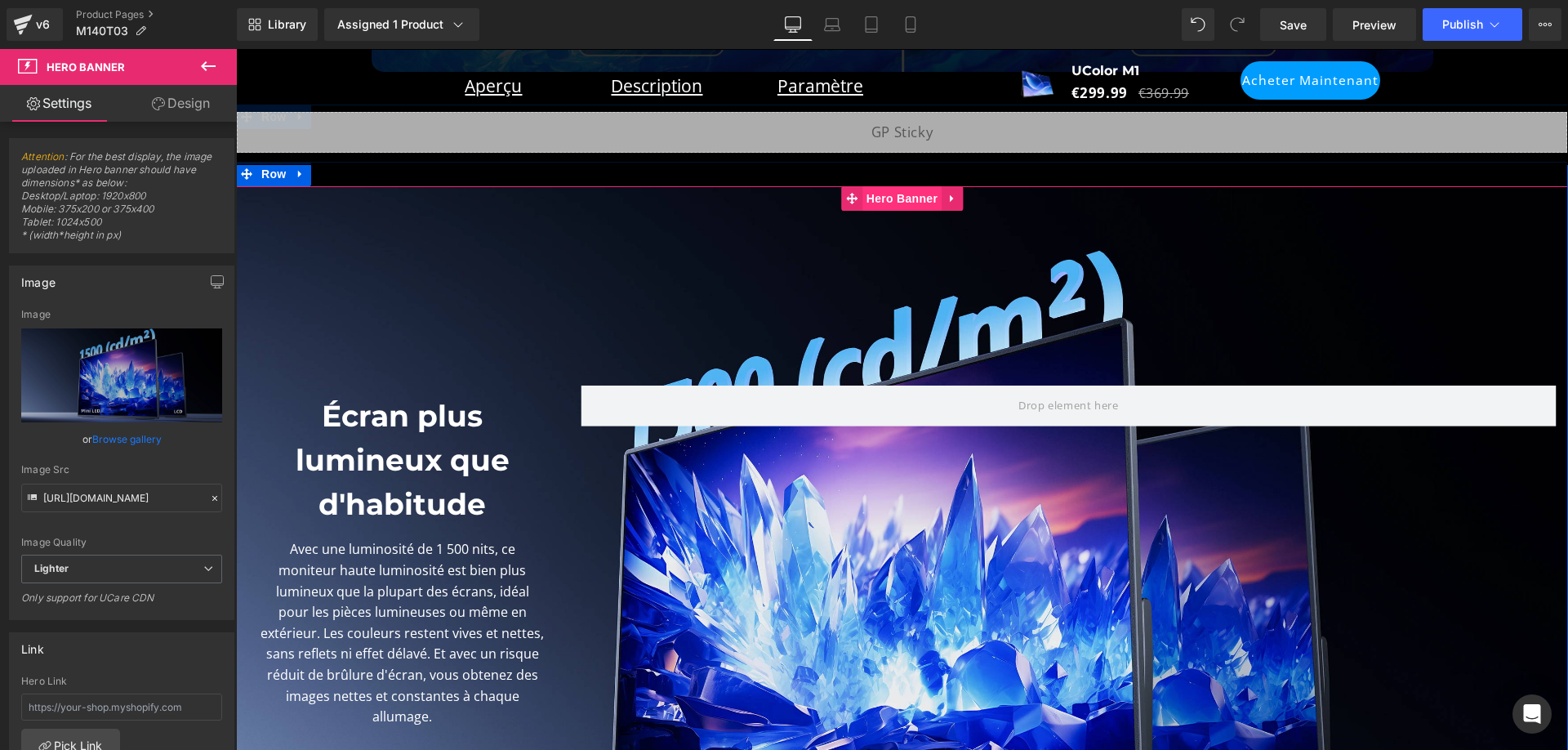
click at [867, 199] on span "Hero Banner" at bounding box center [902, 198] width 79 height 24
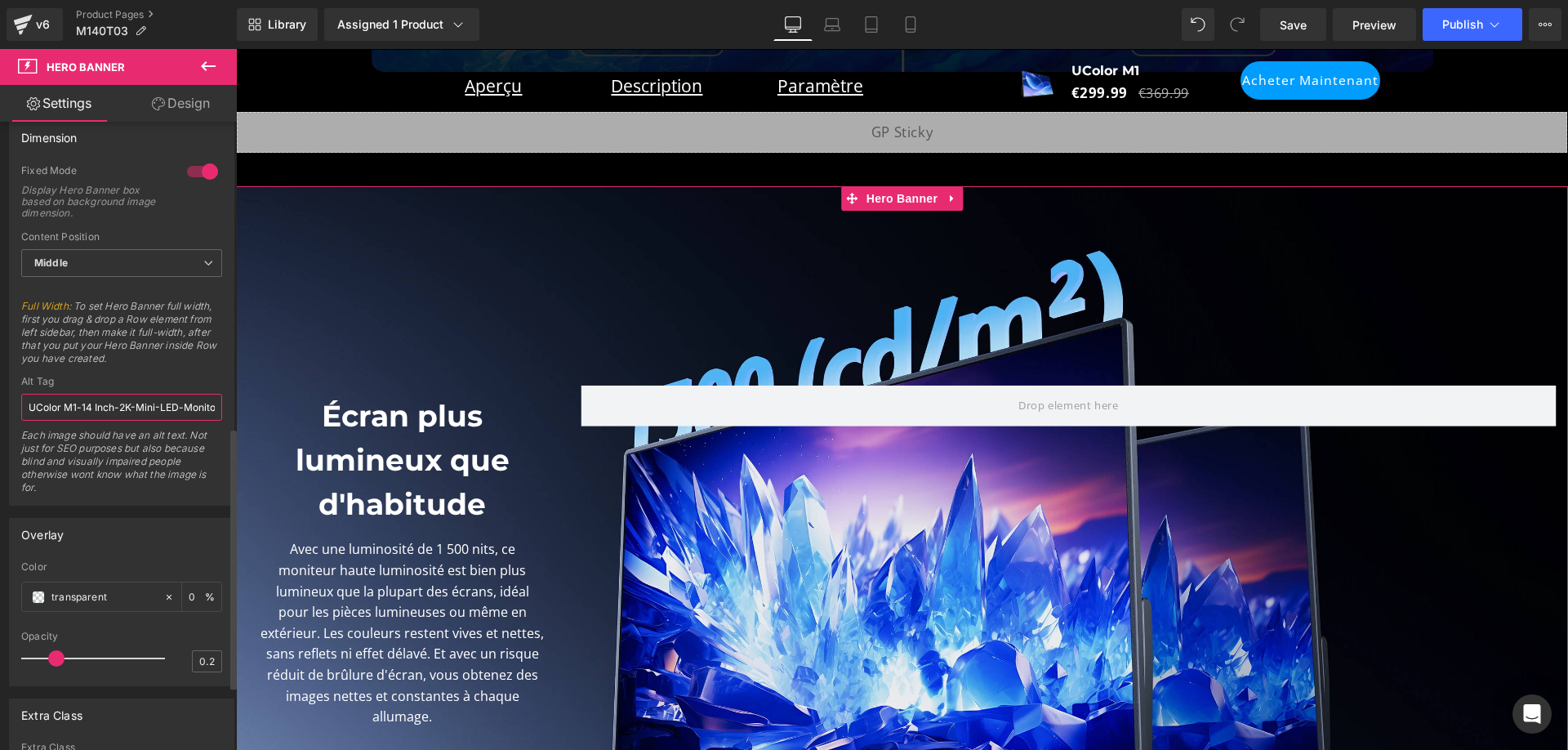
click at [117, 401] on input "UColor M1-14 Inch-2K-Mini-LED-Monitor-1600P- Screen-with-1500cd/m²" at bounding box center [121, 407] width 201 height 27
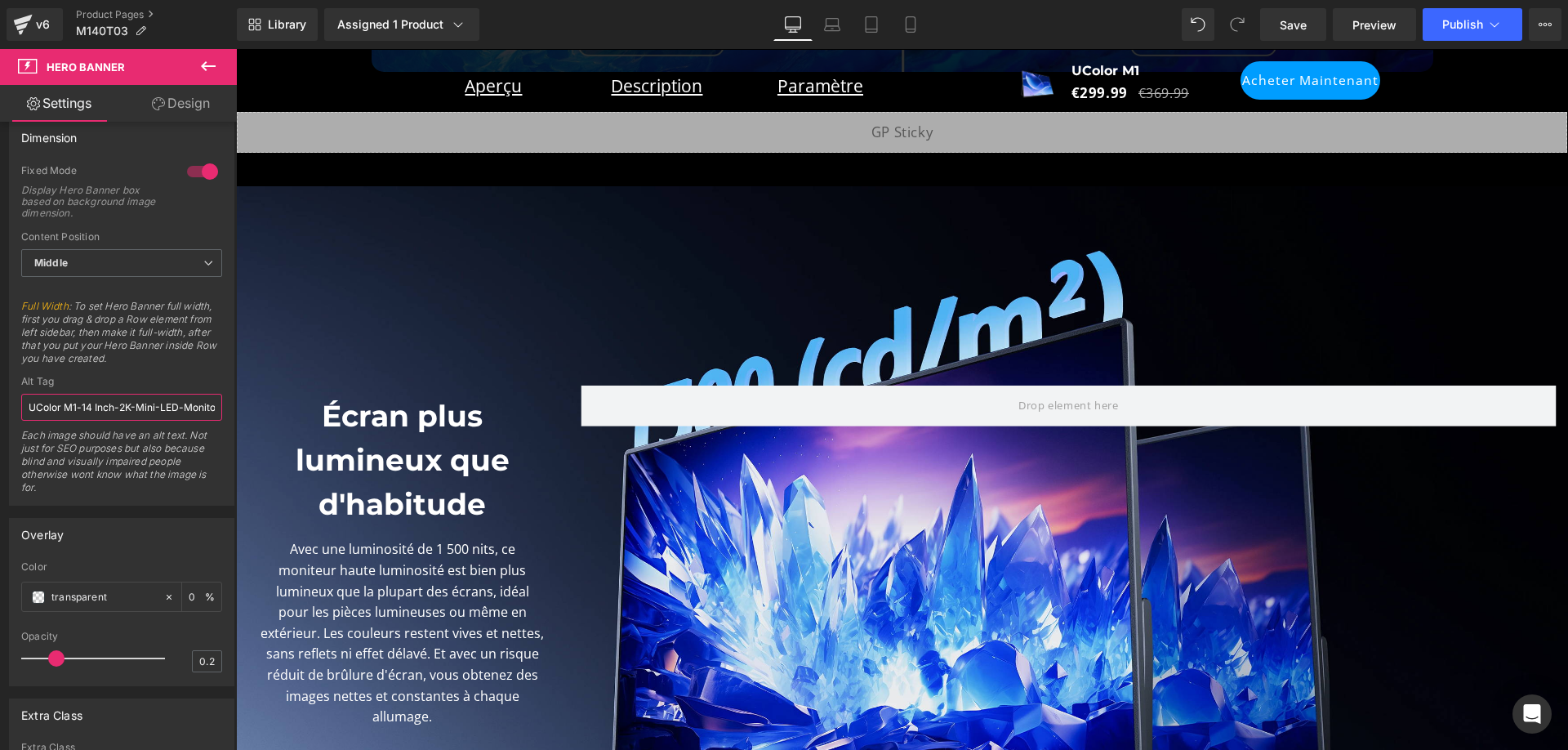
paste input "- Mini-moniteur LED 14 pouces 2K 1600p - Écran 1500"
type input "UColor M1 - Mini-moniteur LED 14 pouces 2K 1600p - Écran 1500 cd/m²"
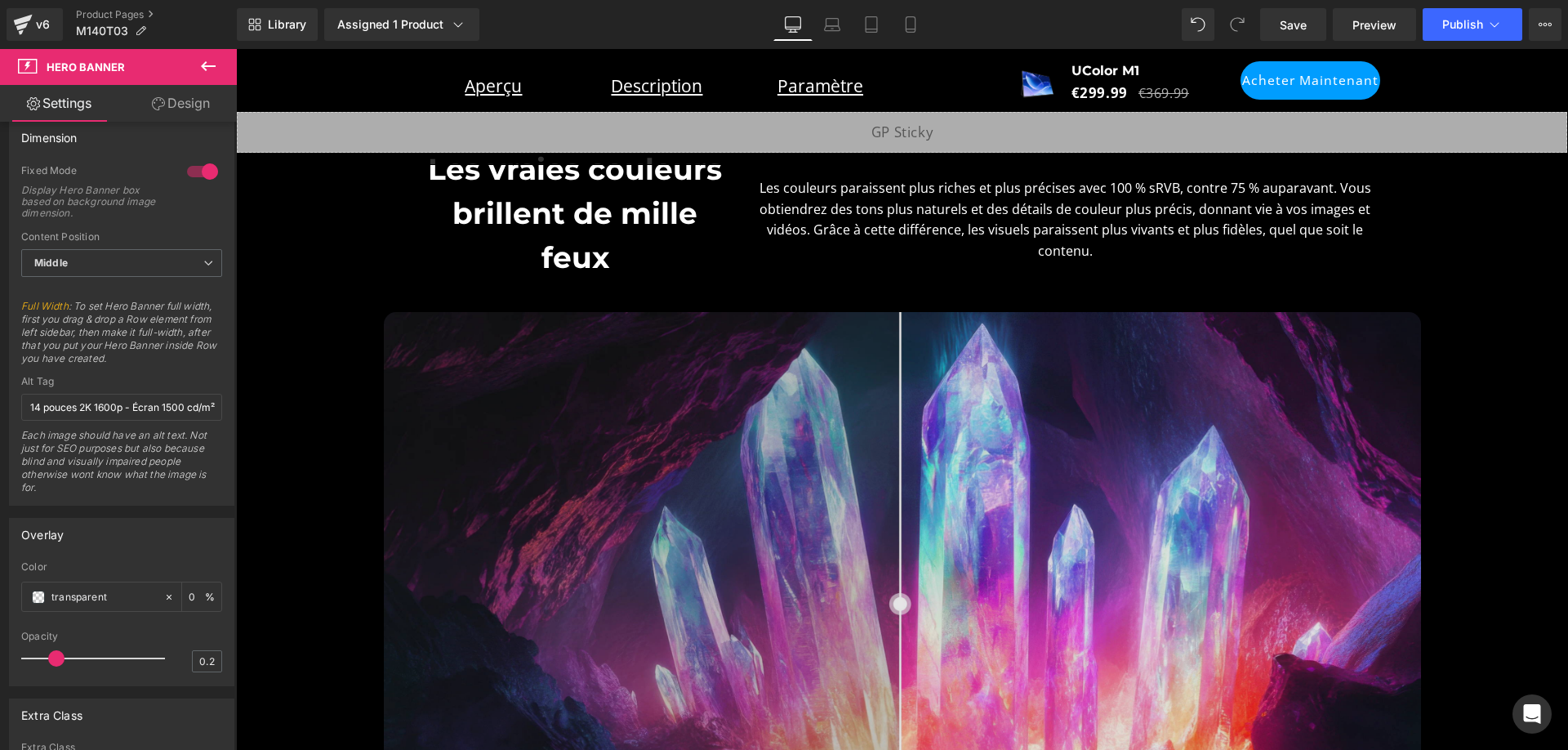
click at [734, 375] on img at bounding box center [902, 604] width 1038 height 584
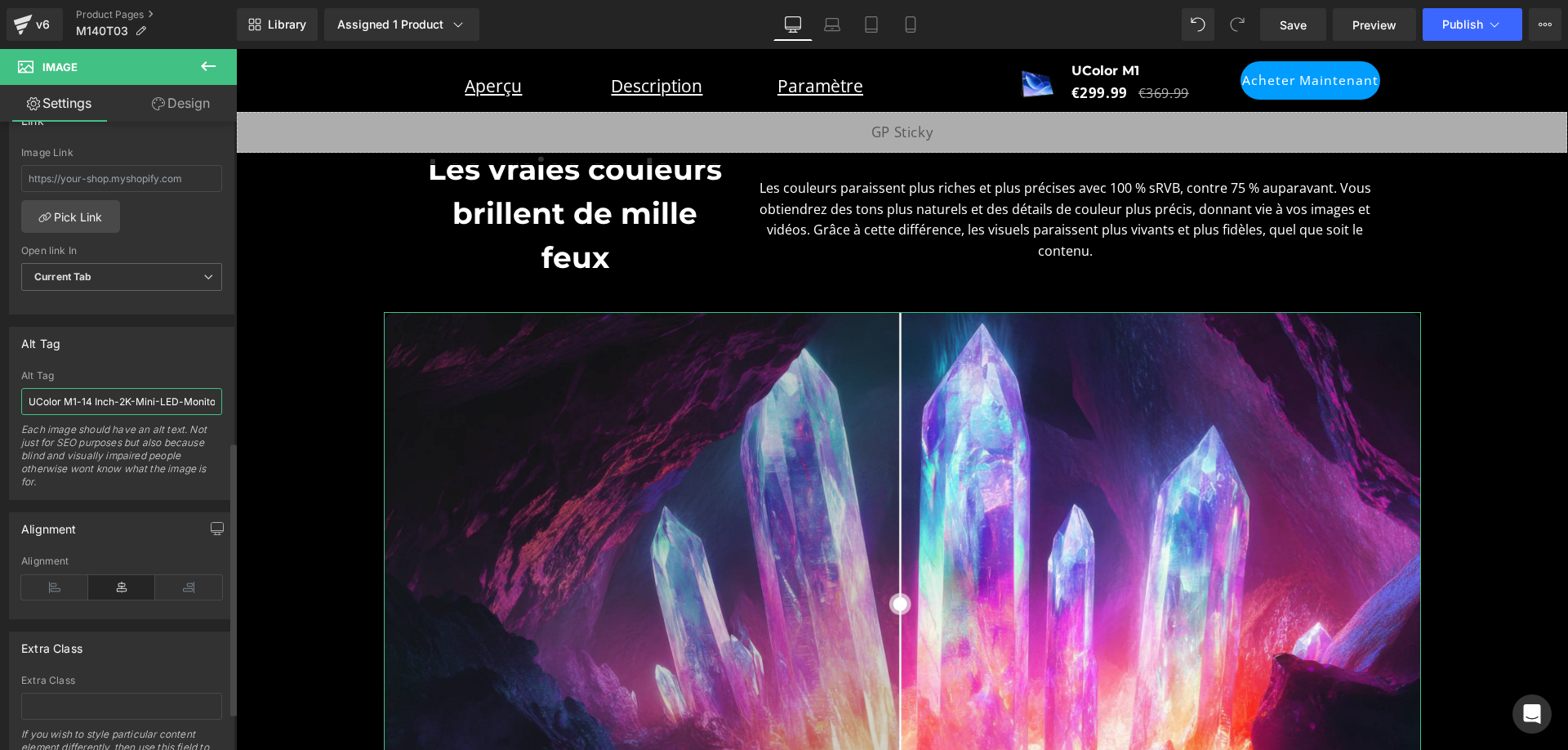
click at [164, 403] on input "UColor M1-14 Inch-2K-Mini-LED-Monitor-1600P- Screen-with-1500cd/m²-100-percent-…" at bounding box center [121, 402] width 201 height 27
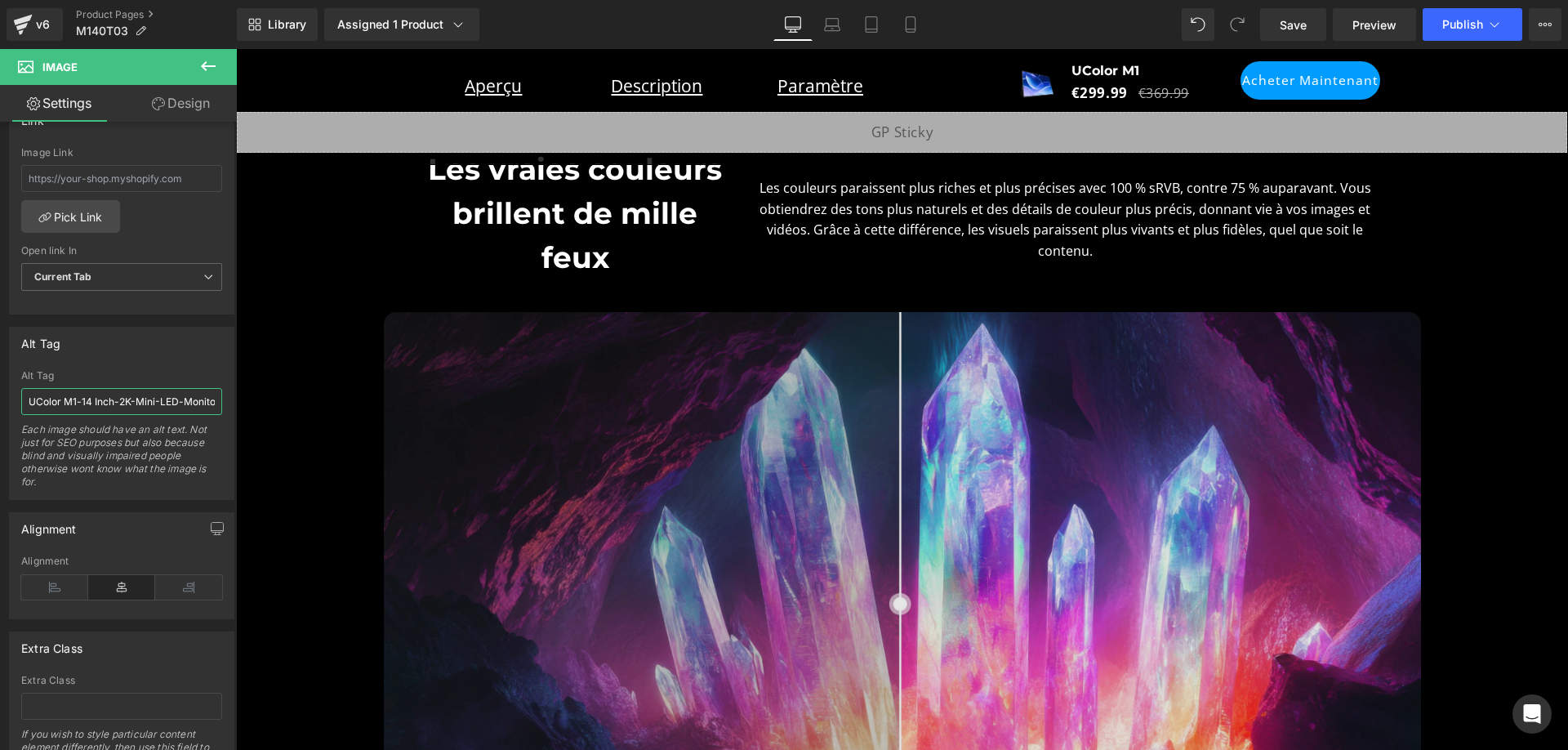
paste input "Moniteur mini-LED UColor M1 14 pouces 2K 1600p avec écran 1500 cd/m² 100 % RGB"
type input "Moniteur mini-LED UColor M1 14 pouces 2K 1600p avec écran 1500 cd/m² 100 % RGB"
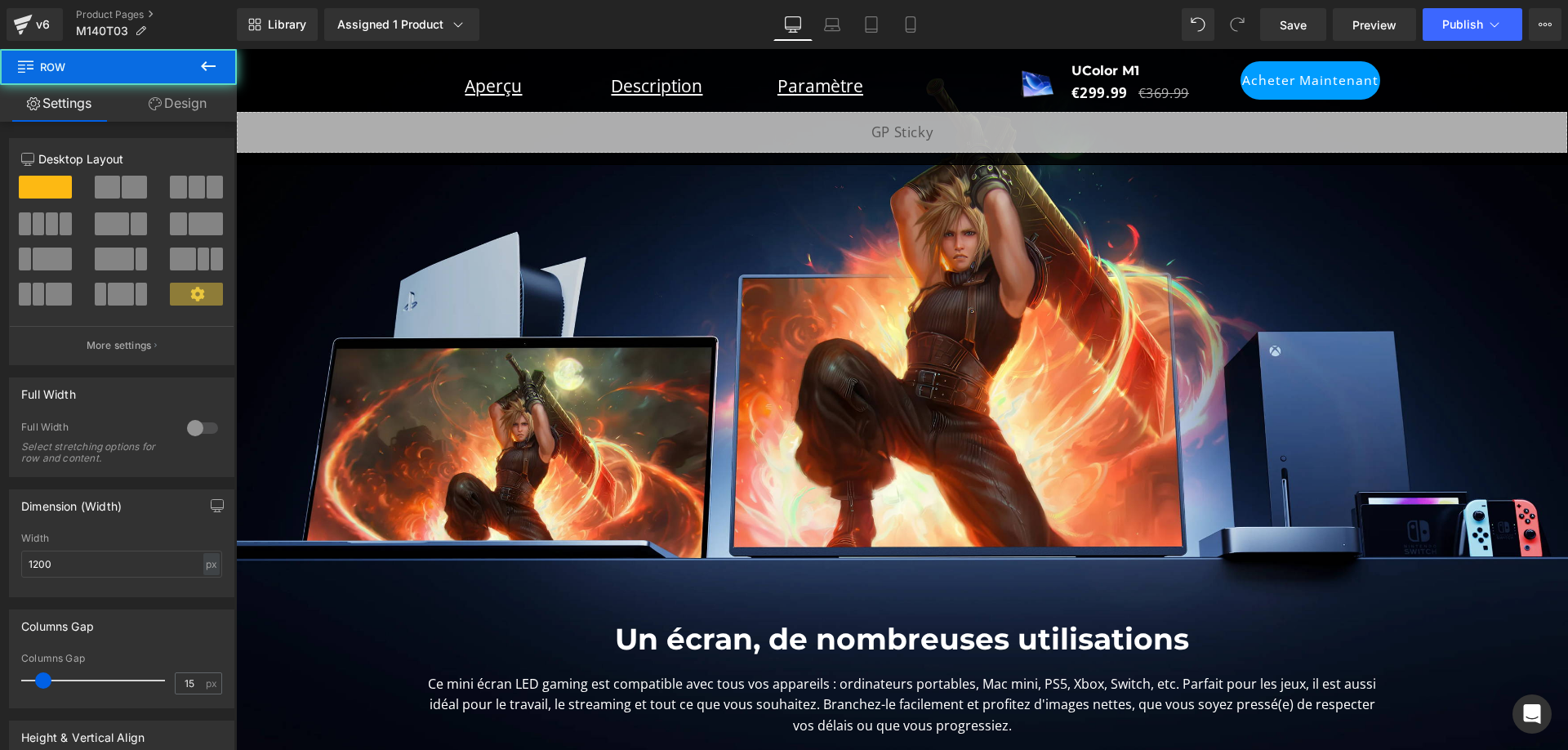
click at [823, 342] on div "Un écran, de nombreuses utilisations Heading Ce mini écran LED gaming est compa…" at bounding box center [902, 379] width 981 height 734
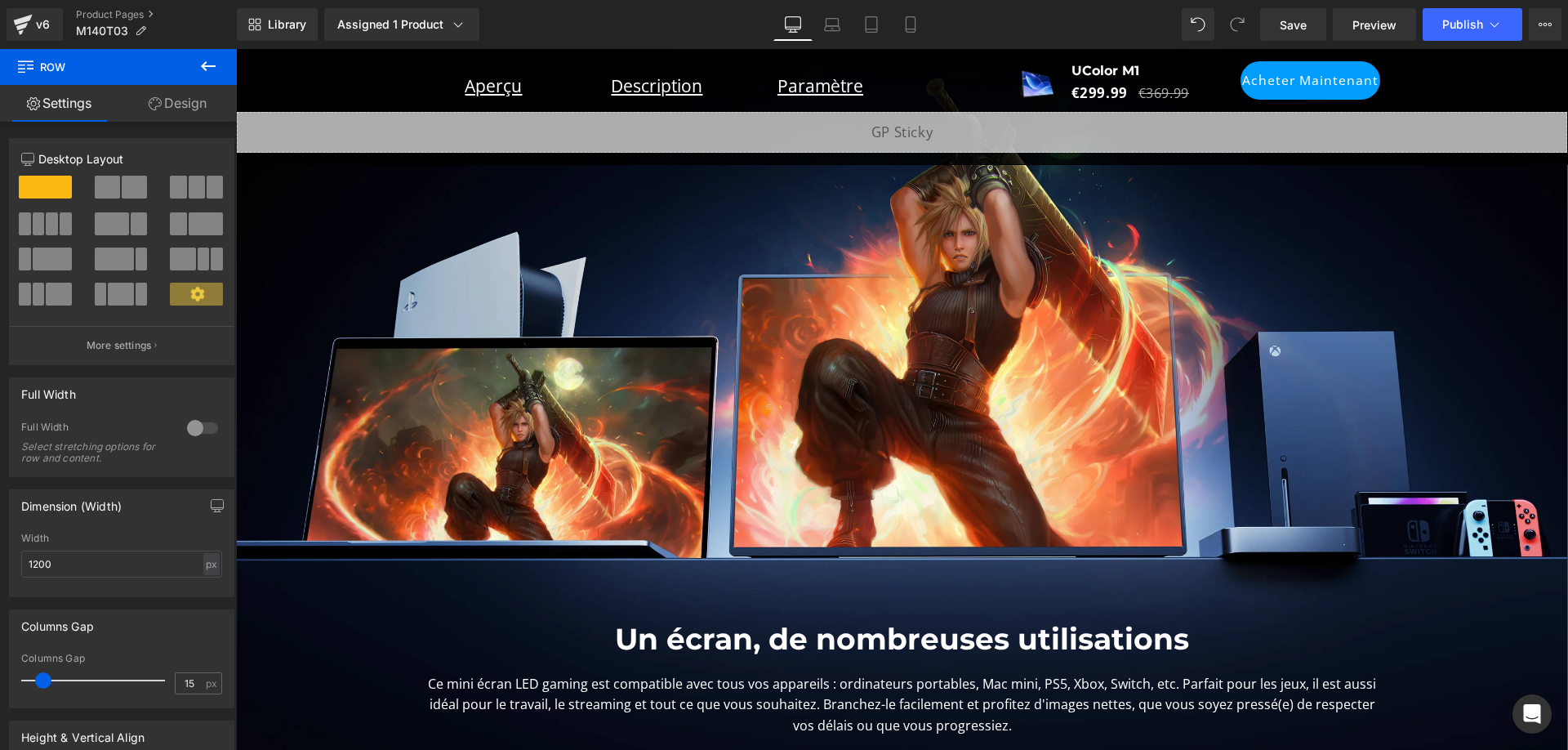
click at [295, 391] on span "Un écran, de nombreuses utilisations Heading Ce mini écran LED gaming est compa…" at bounding box center [901, 379] width 1332 height 734
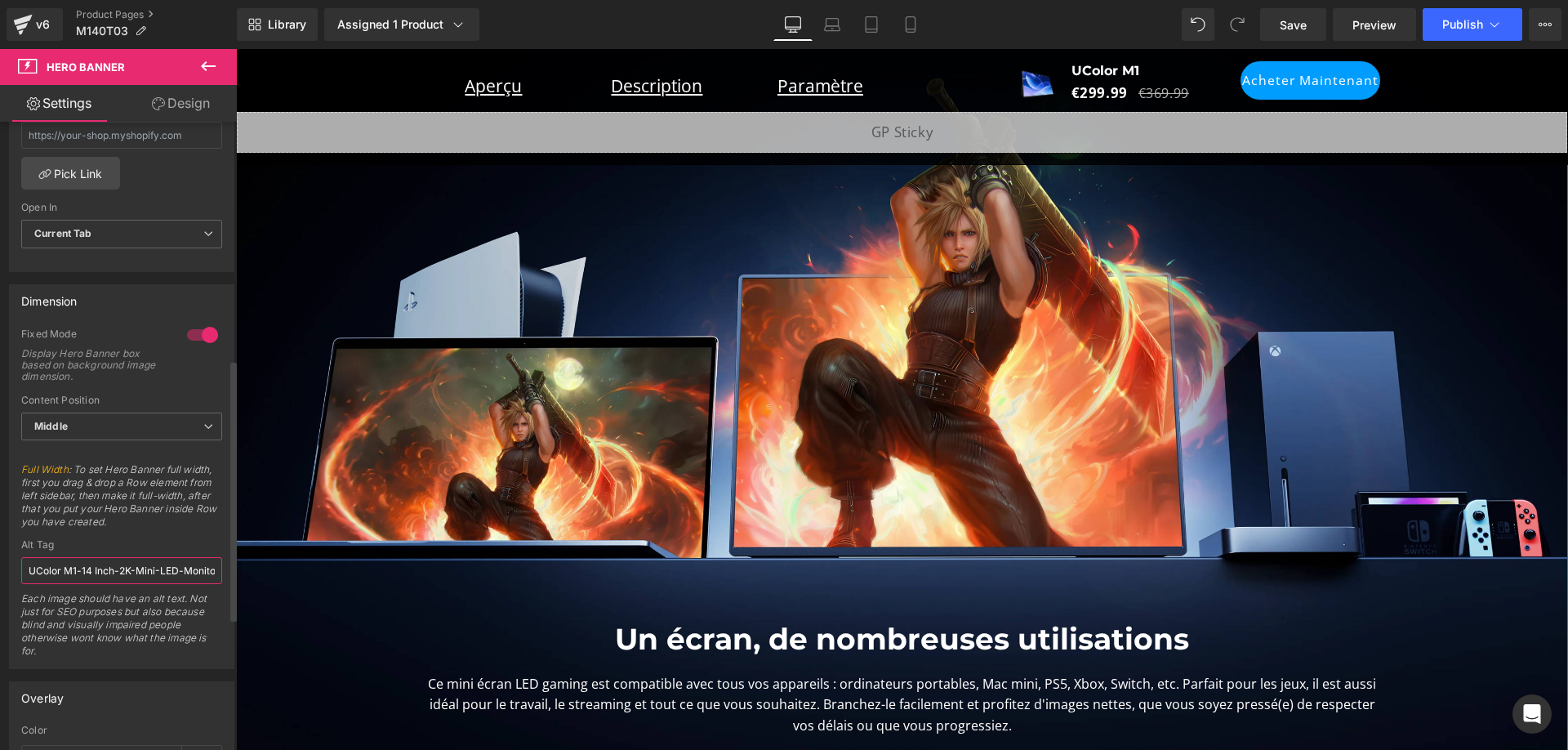
click at [148, 560] on input "UColor M1-14 Inch-2K-Mini-LED-Monitor-1600P- Screen-with-1500cd/m²" at bounding box center [121, 571] width 201 height 27
paste input "- Mini-moniteur LED 14 pouces 2K 1600p - Écran 1500"
type input "UColor M1 - Mini-moniteur LED 14 pouces 2K 1600p - Écran 1500 cd/m²"
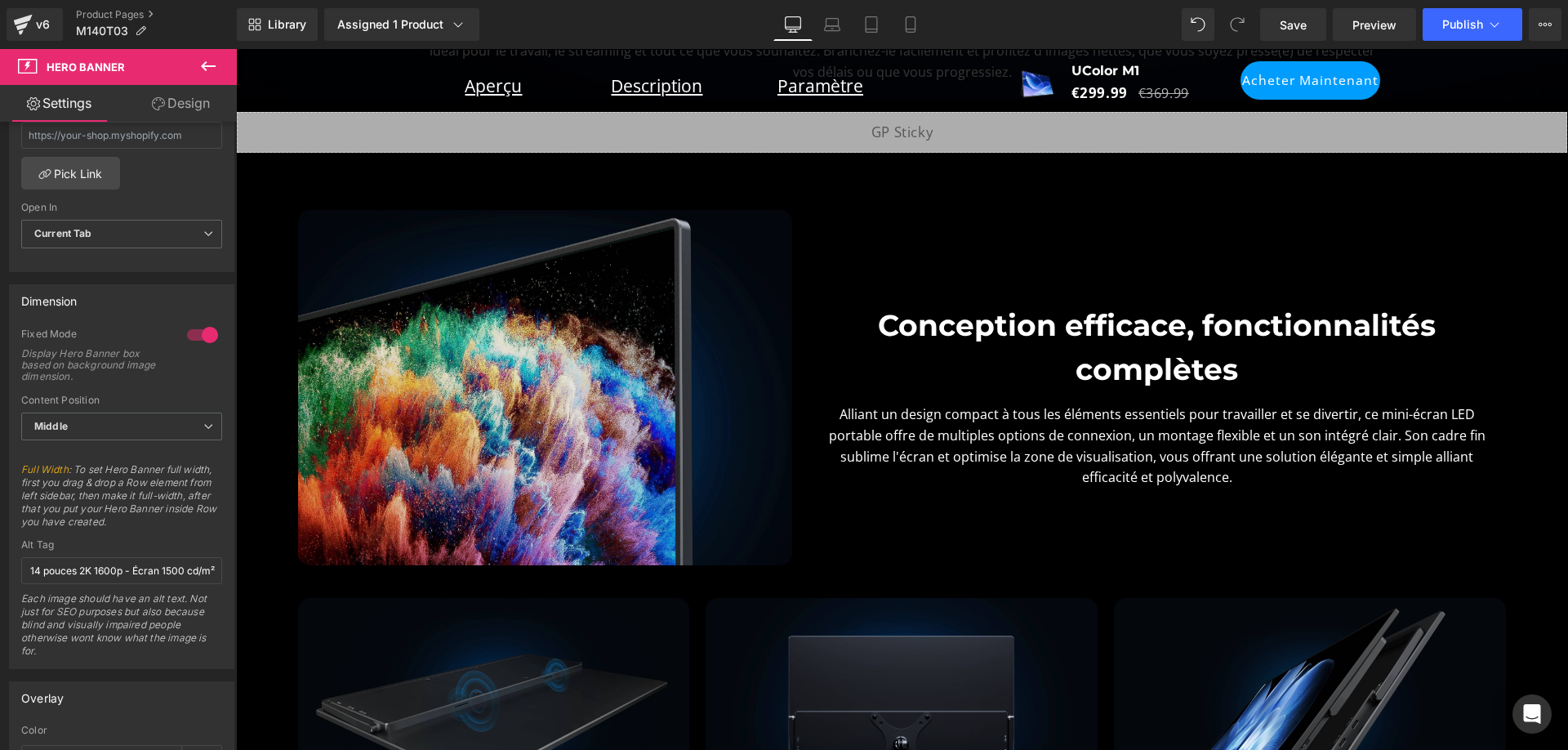
click at [574, 327] on img at bounding box center [545, 387] width 494 height 356
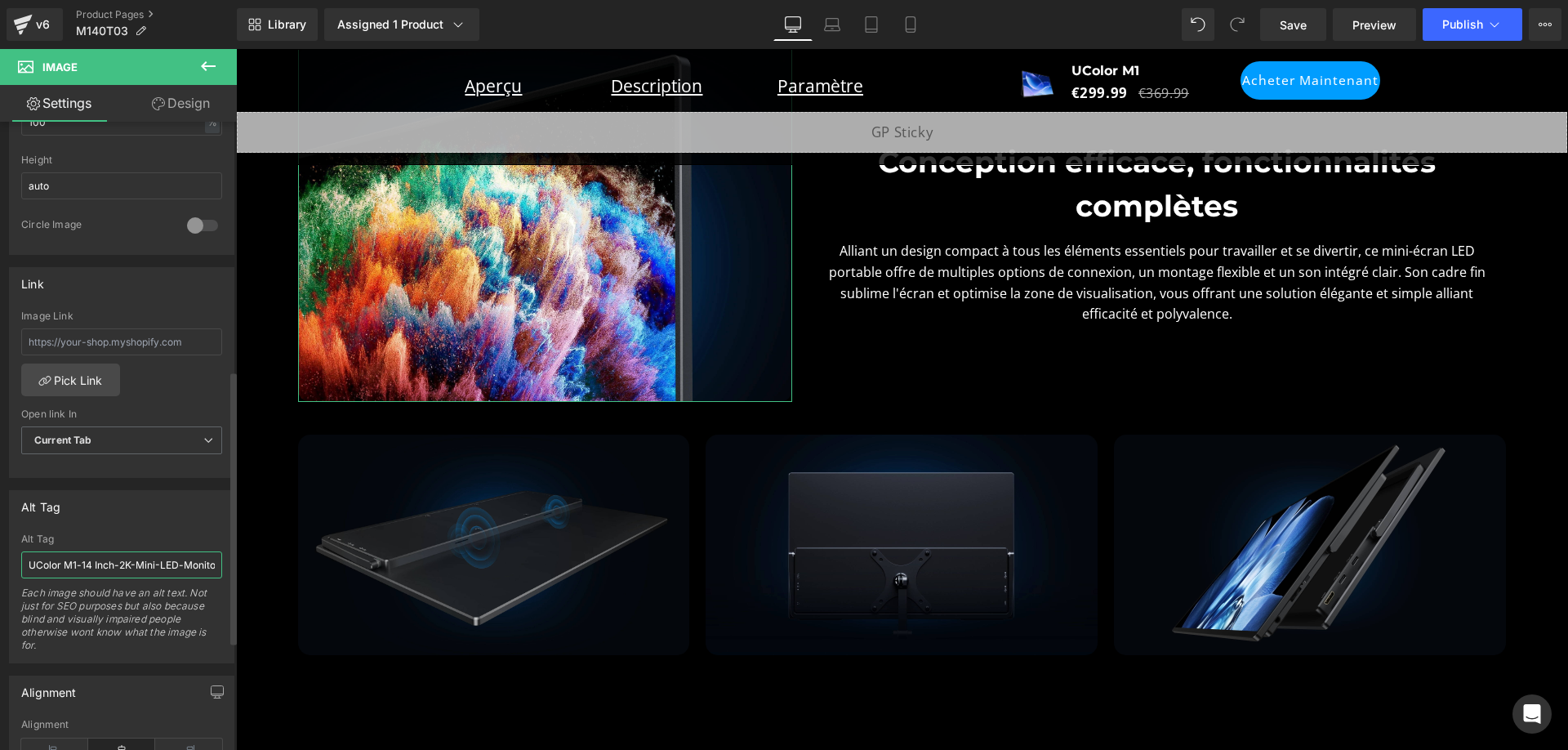
click at [127, 563] on input "UColor M1-14 Inch-2K-Mini-LED-Monitor-1600P- Screen-with-1500cd/m²" at bounding box center [121, 565] width 201 height 27
paste input "- Mini-moniteur LED 14 pouces 2K 1600p - Écran 1500"
type input "UColor M1 - Mini-moniteur LED 14 pouces 2K 1600p - Écran 1500 cd/m²"
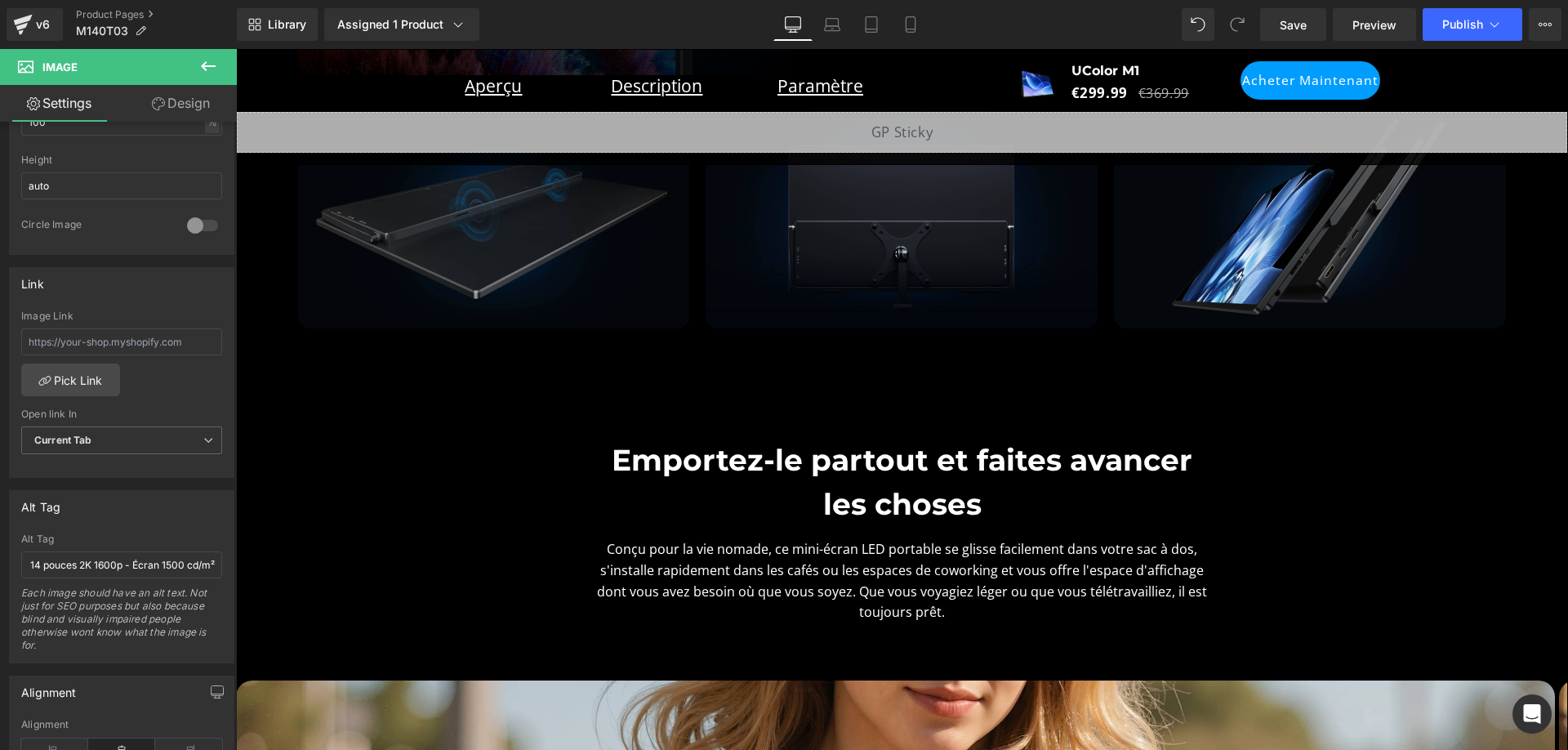
click at [528, 306] on img at bounding box center [494, 218] width 392 height 221
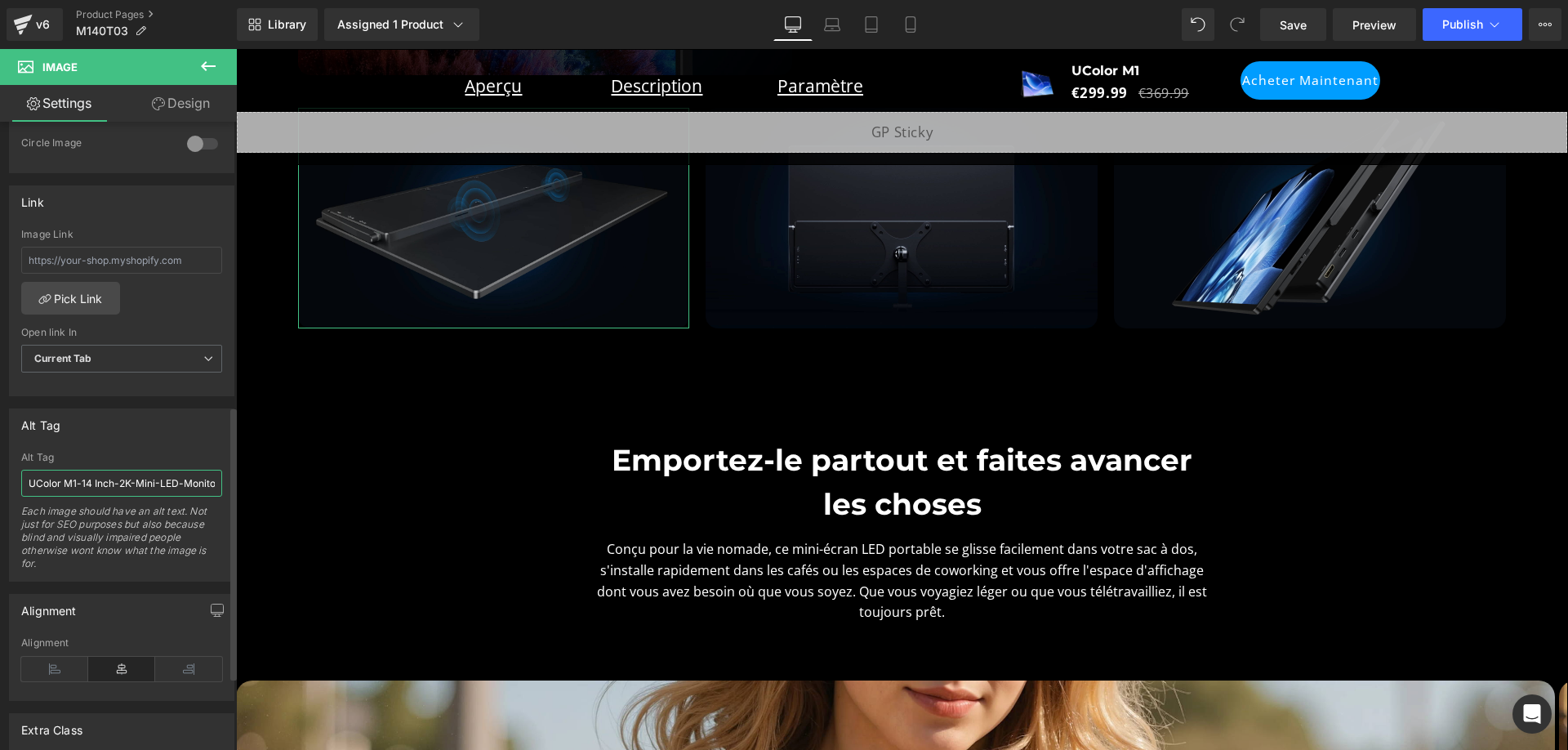
click at [143, 485] on input "UColor M1-14 Inch-2K-Mini-LED-Monitor-1600P- Screen-with-1500cd/m²" at bounding box center [121, 483] width 201 height 27
paste input "- Mini-moniteur LED 14 pouces 2K 1600p - Écran 1500"
type input "UColor M1 - Mini-moniteur LED 14 pouces 2K 1600p - Écran 1500 cd/m²"
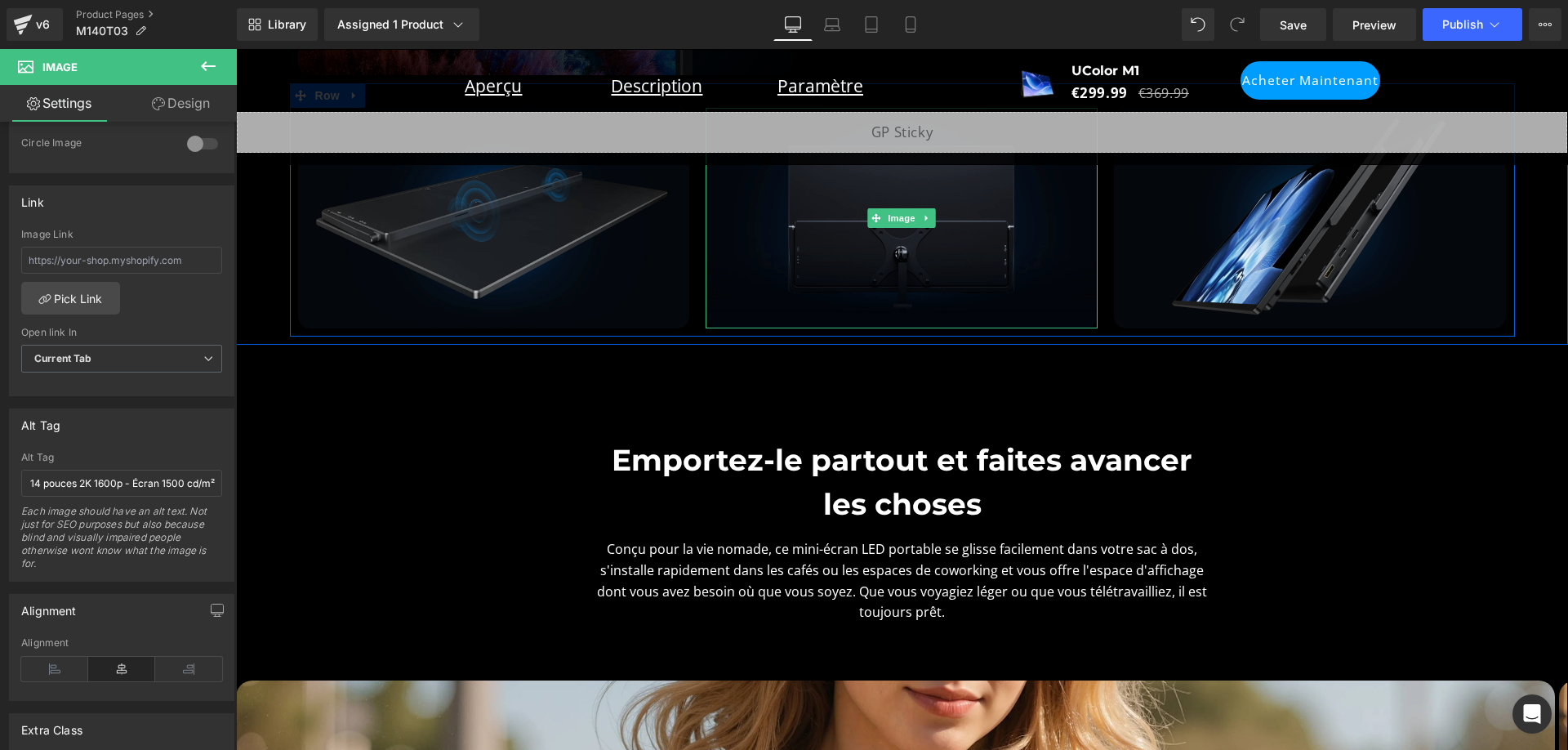
click at [831, 258] on img at bounding box center [902, 218] width 392 height 221
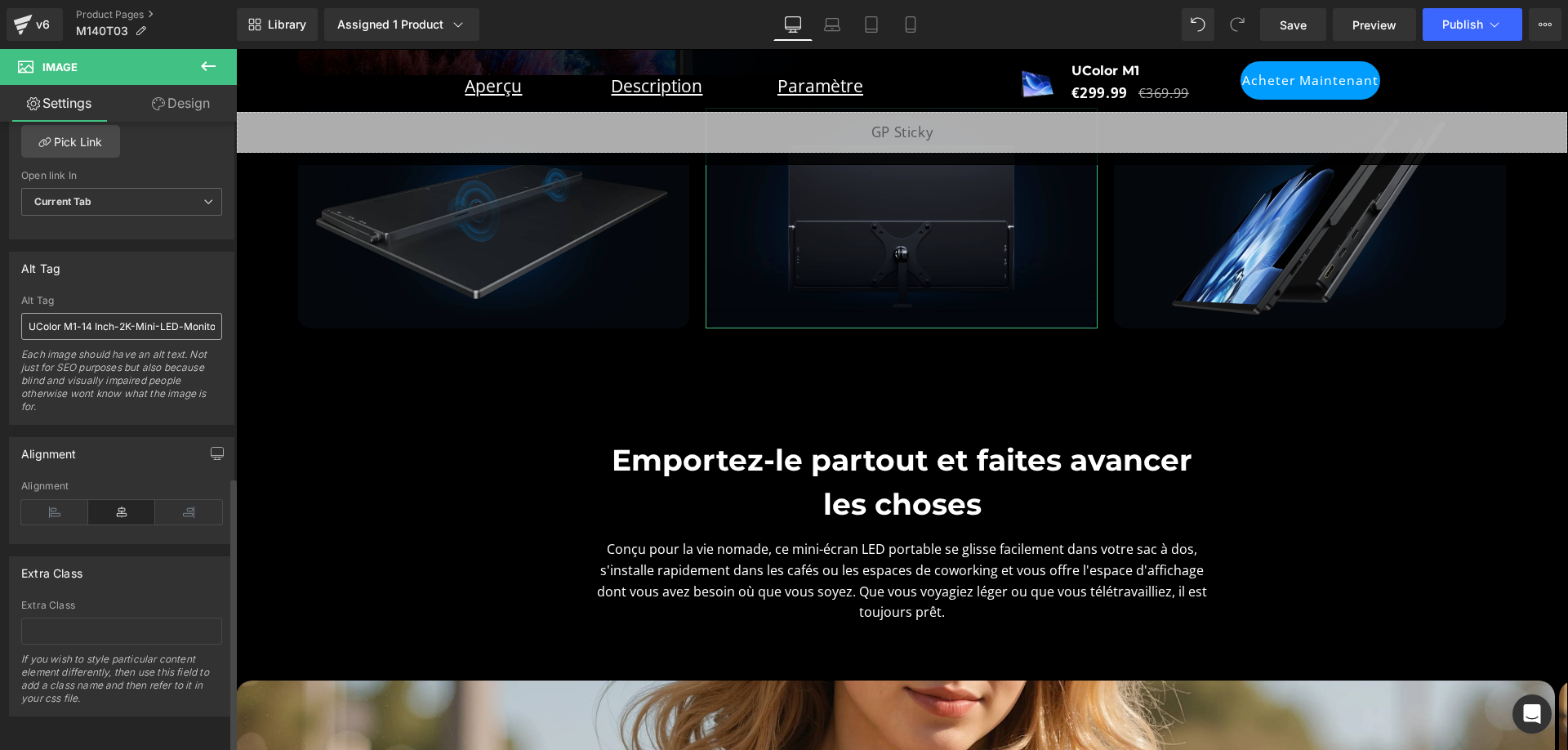
click at [152, 328] on input "UColor M1-14 Inch-2K-Mini-LED-Monitor-1600P- Screen-with-1500cd/m²" at bounding box center [121, 327] width 201 height 27
paste input "- Mini-moniteur LED 14 pouces 2K 1600p - Écran 1500"
type input "UColor M1 - Mini-moniteur LED 14 pouces 2K 1600p - Écran 1500 cd/m²"
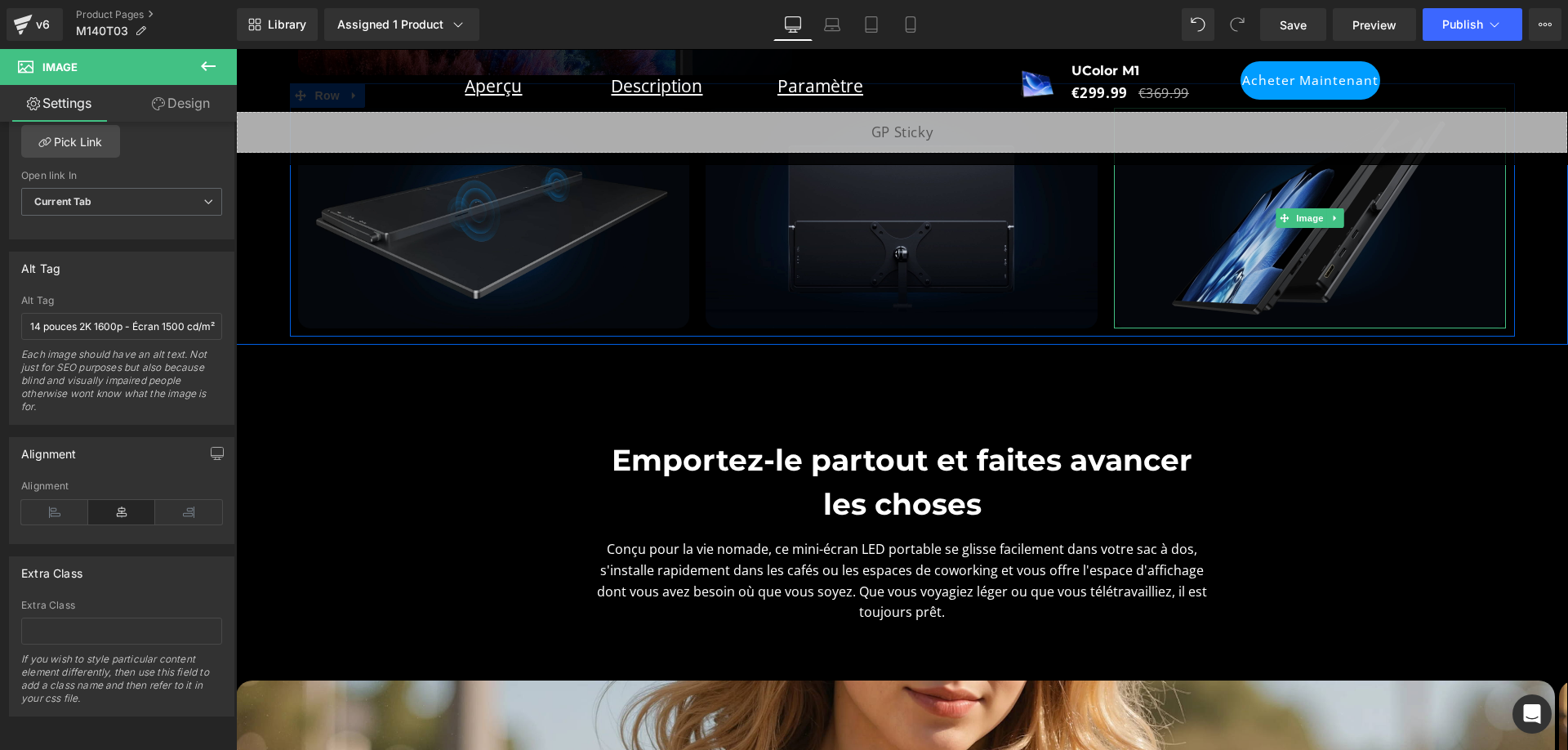
click at [1173, 253] on img at bounding box center [1310, 218] width 392 height 221
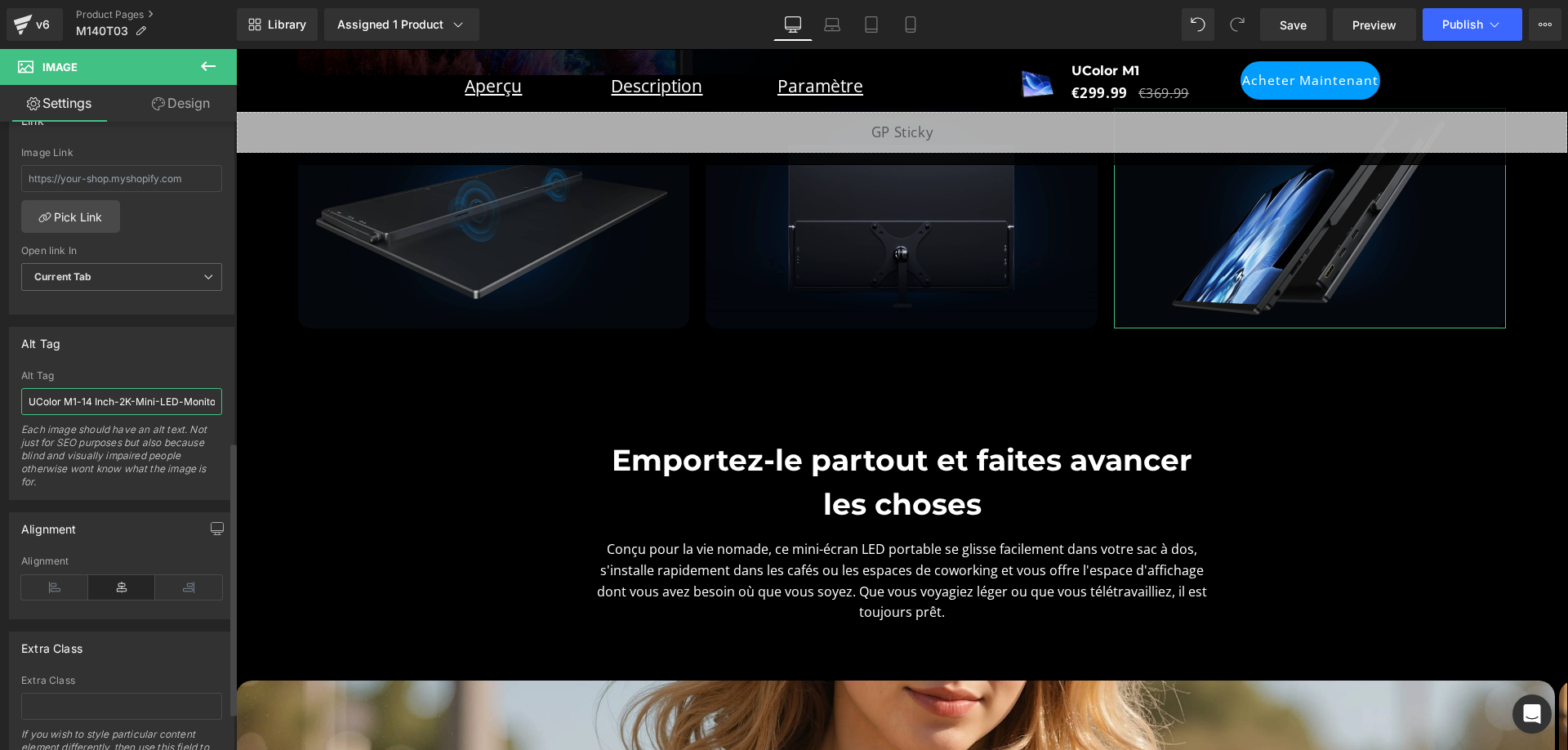
click at [147, 399] on input "UColor M1-14 Inch-2K-Mini-LED-Monitor-1600P- Screen-with-1500cd/m²" at bounding box center [121, 402] width 201 height 27
paste input "- Mini-moniteur LED 14 pouces 2K 1600p - Écran 1500"
type input "UColor M1 - Mini-moniteur LED 14 pouces 2K 1600p - Écran 1500 cd/m²"
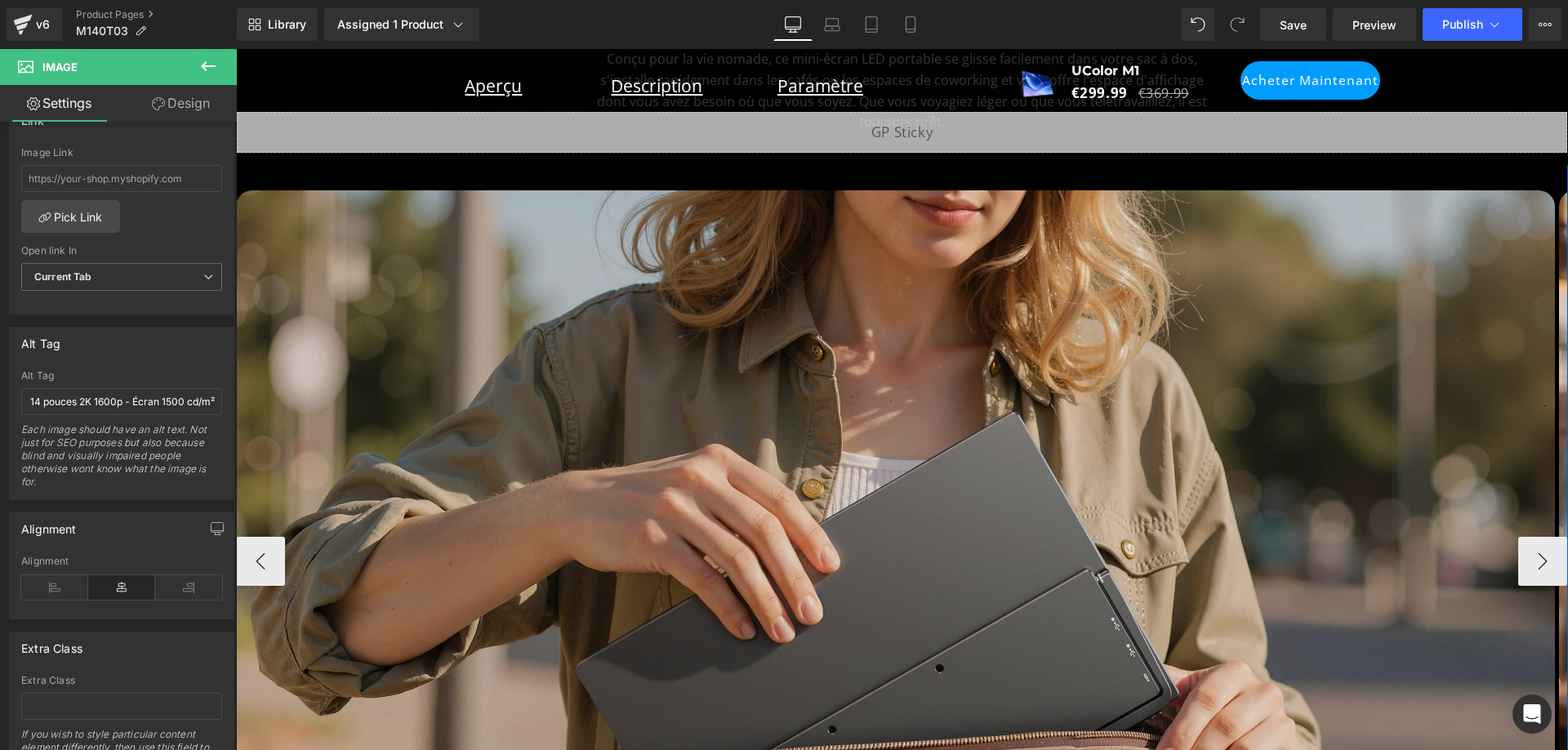
click at [826, 340] on img at bounding box center [895, 561] width 1319 height 742
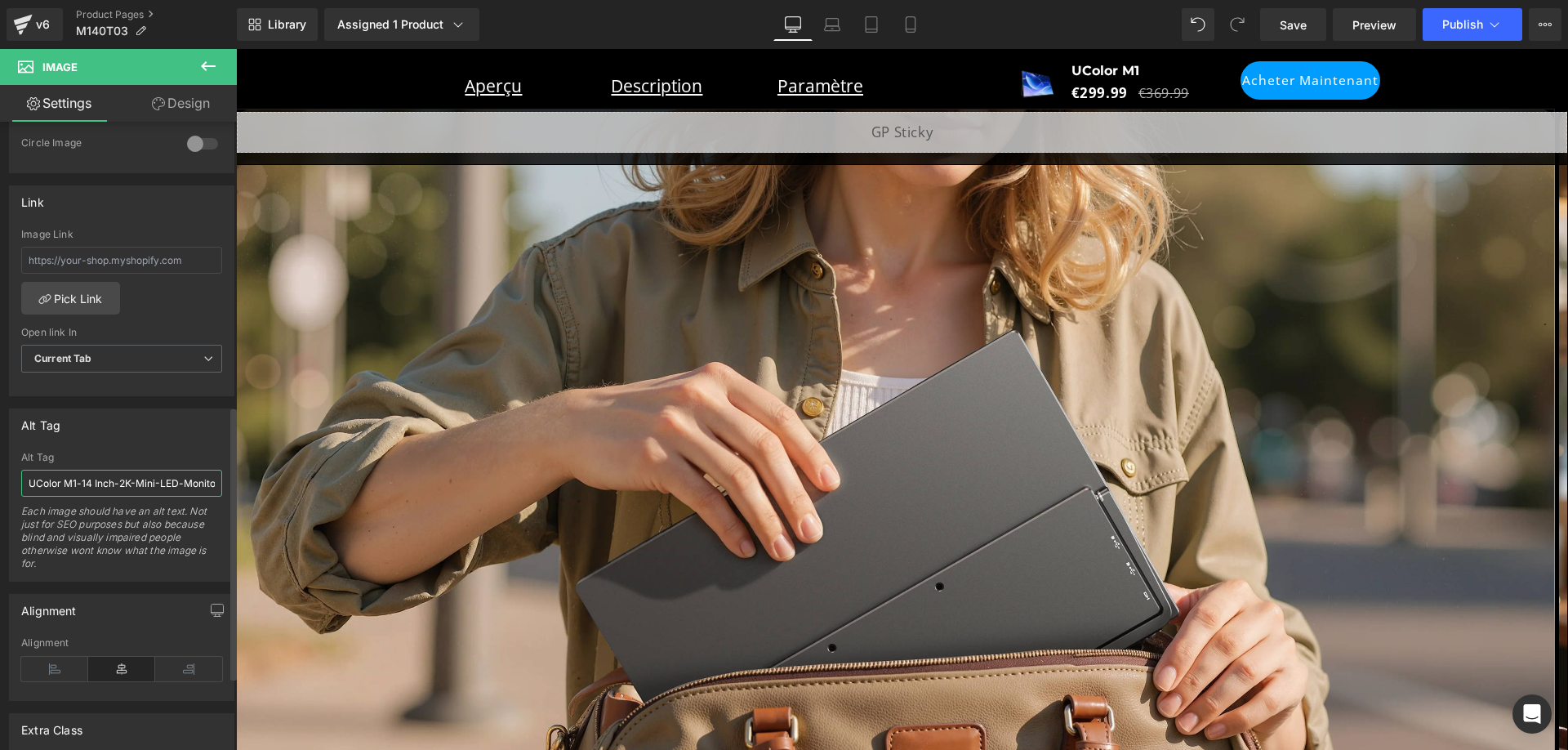
click at [144, 483] on input "UColor M1-14 Inch-2K-Mini-LED-Monitor-1600P- Screen-with-1500cd/m²-portable" at bounding box center [121, 483] width 201 height 27
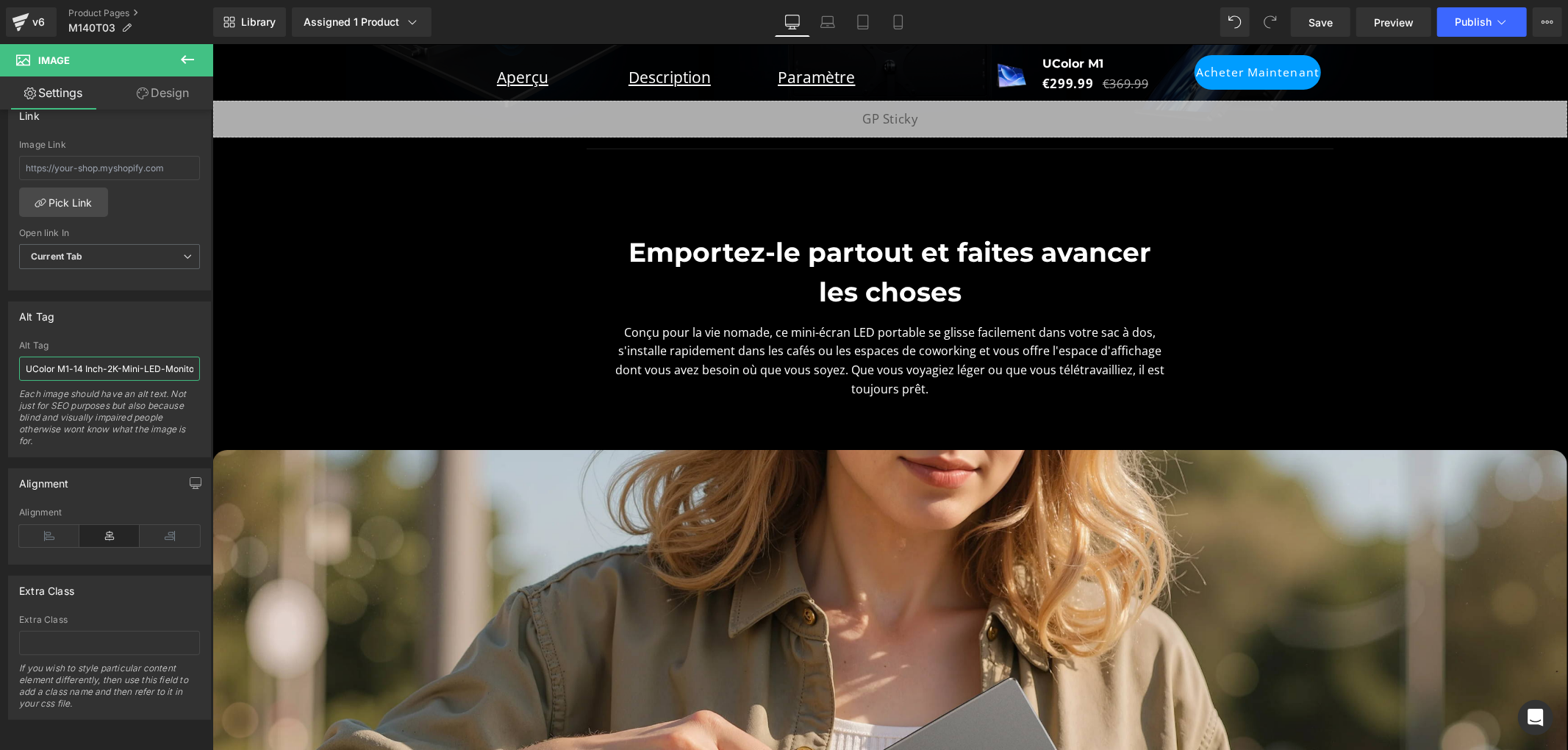
paste input "- Mini-moniteur LED 14 pouces 2K 1600p - Écran 1500 cd/m² - P"
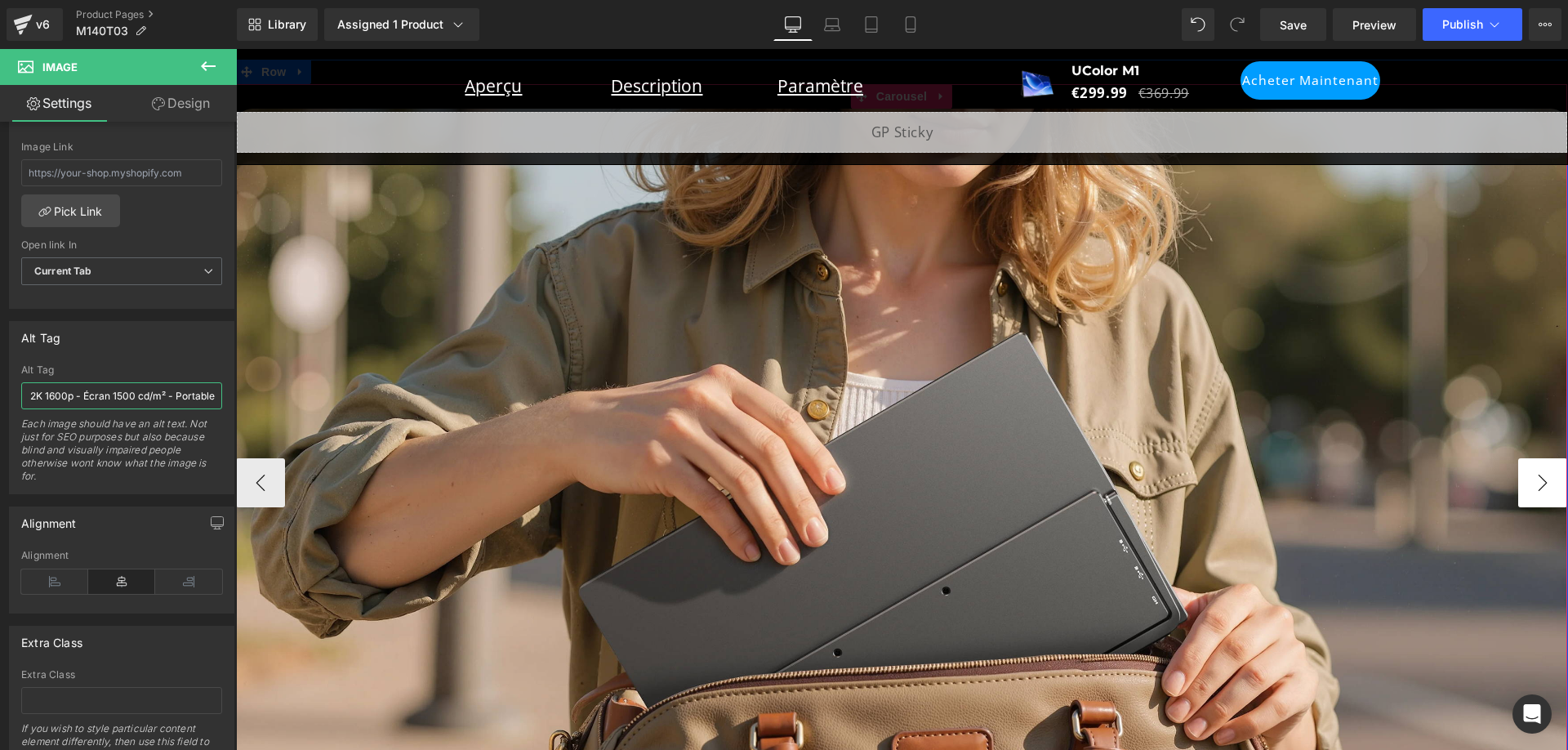
type input "UColor M1 - Mini-moniteur LED 14 pouces 2K 1600p - Écran 1500 cd/m² - Portable"
click at [1524, 470] on button "›" at bounding box center [1543, 482] width 49 height 49
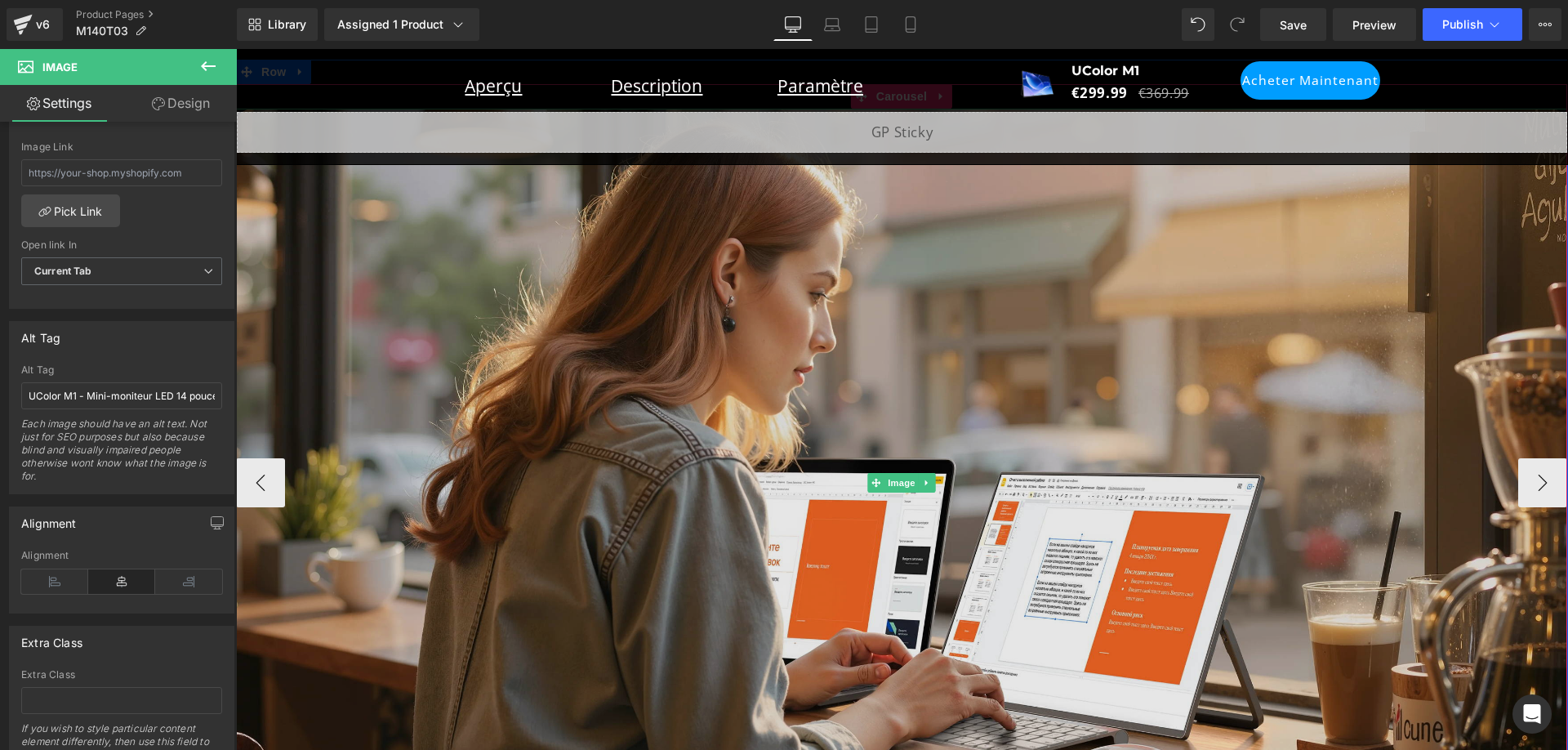
click at [1114, 338] on img at bounding box center [901, 483] width 1331 height 749
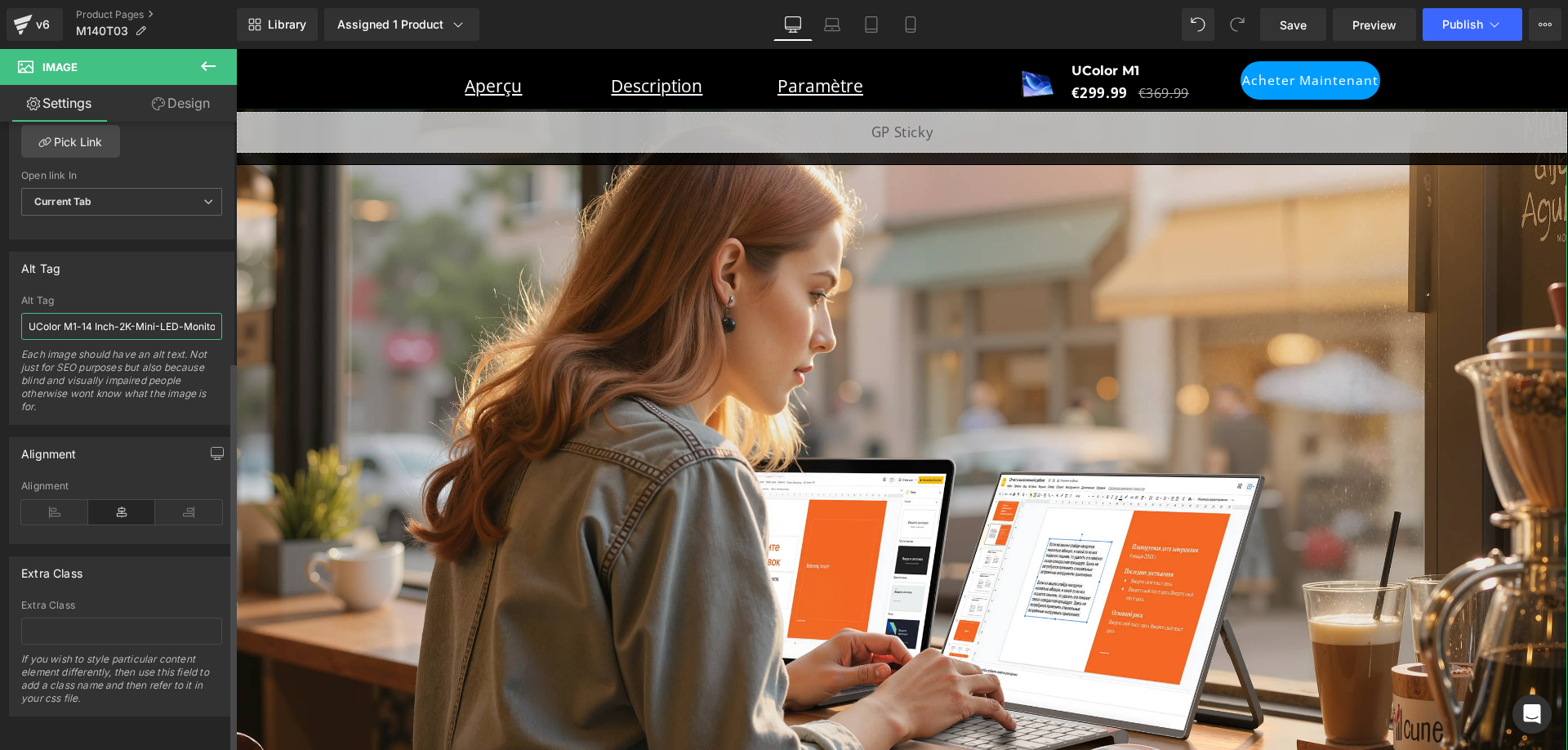
click at [162, 322] on input "UColor M1-14 Inch-2K-Mini-LED-Monitor-1600P- Screen-with-1500cd/m²-portable" at bounding box center [121, 327] width 201 height 27
paste input "- Mini-moniteur LED 14 pouces 2K 1600p - Écran 1500 cd/m² - P"
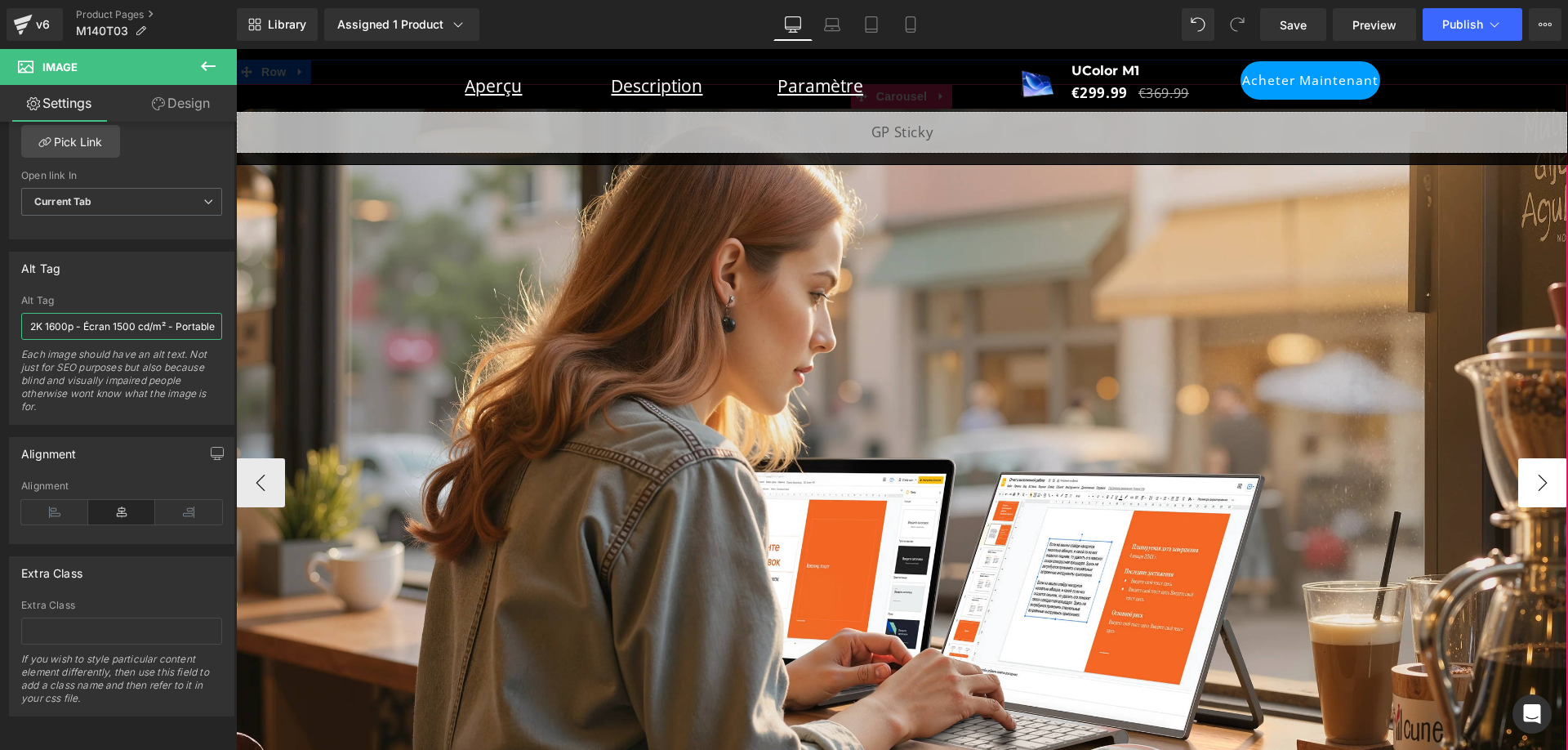
type input "UColor M1 - Mini-moniteur LED 14 pouces 2K 1600p - Écran 1500 cd/m² - Portable"
click at [1528, 481] on button "›" at bounding box center [1543, 482] width 49 height 49
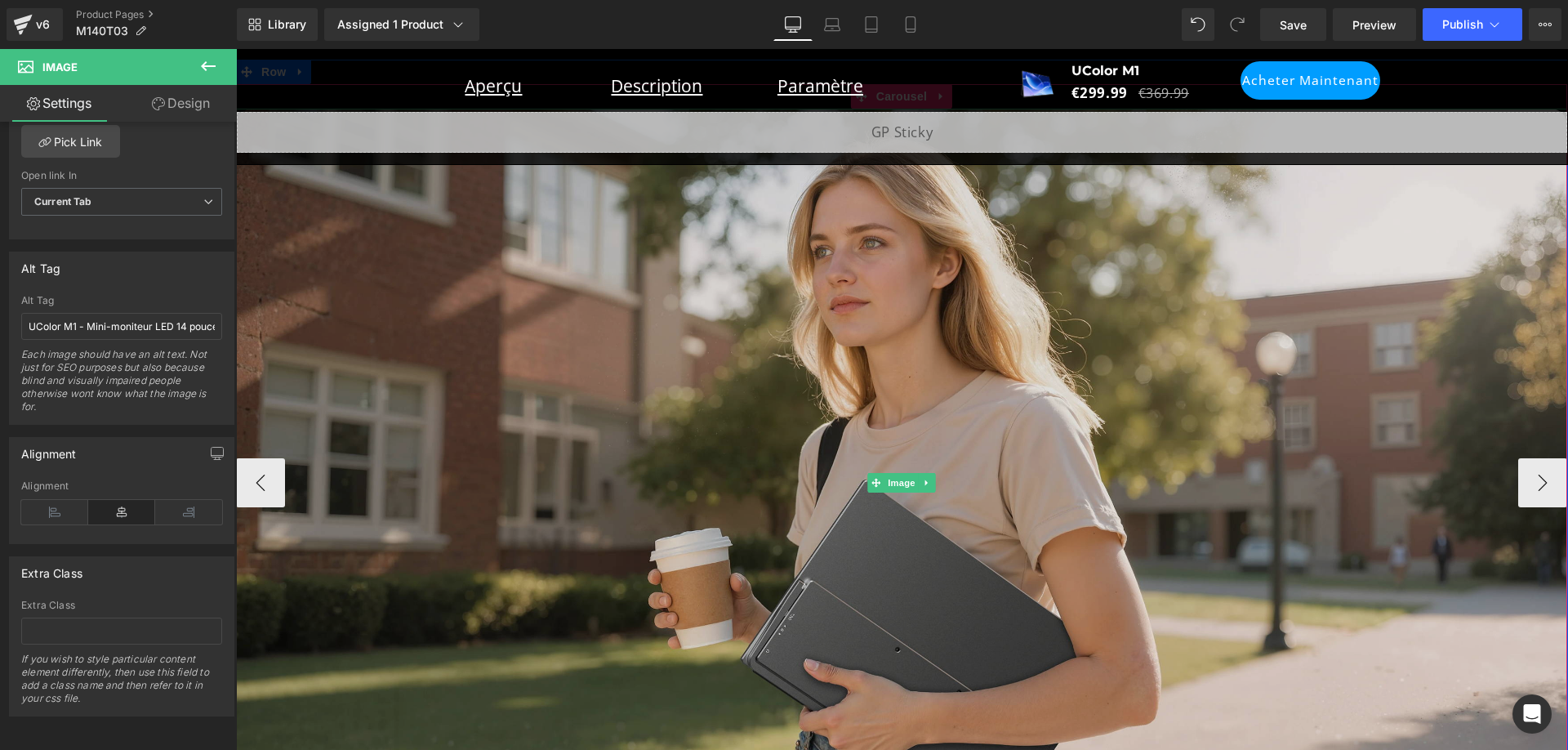
click at [1278, 370] on img at bounding box center [901, 483] width 1331 height 749
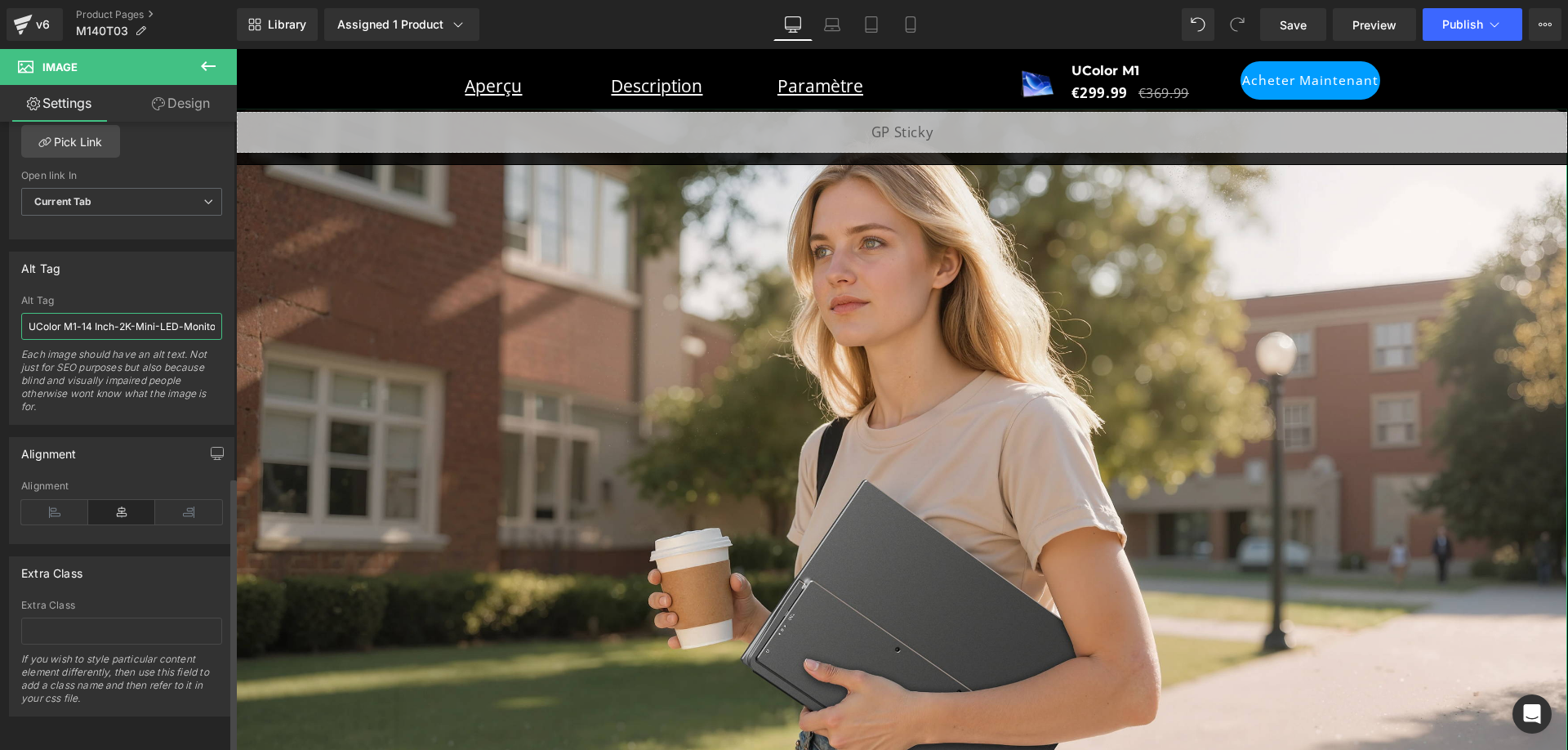
click at [126, 314] on input "UColor M1-14 Inch-2K-Mini-LED-Monitor-1600P- Screen-with-1500cd/m²-portable" at bounding box center [121, 327] width 201 height 27
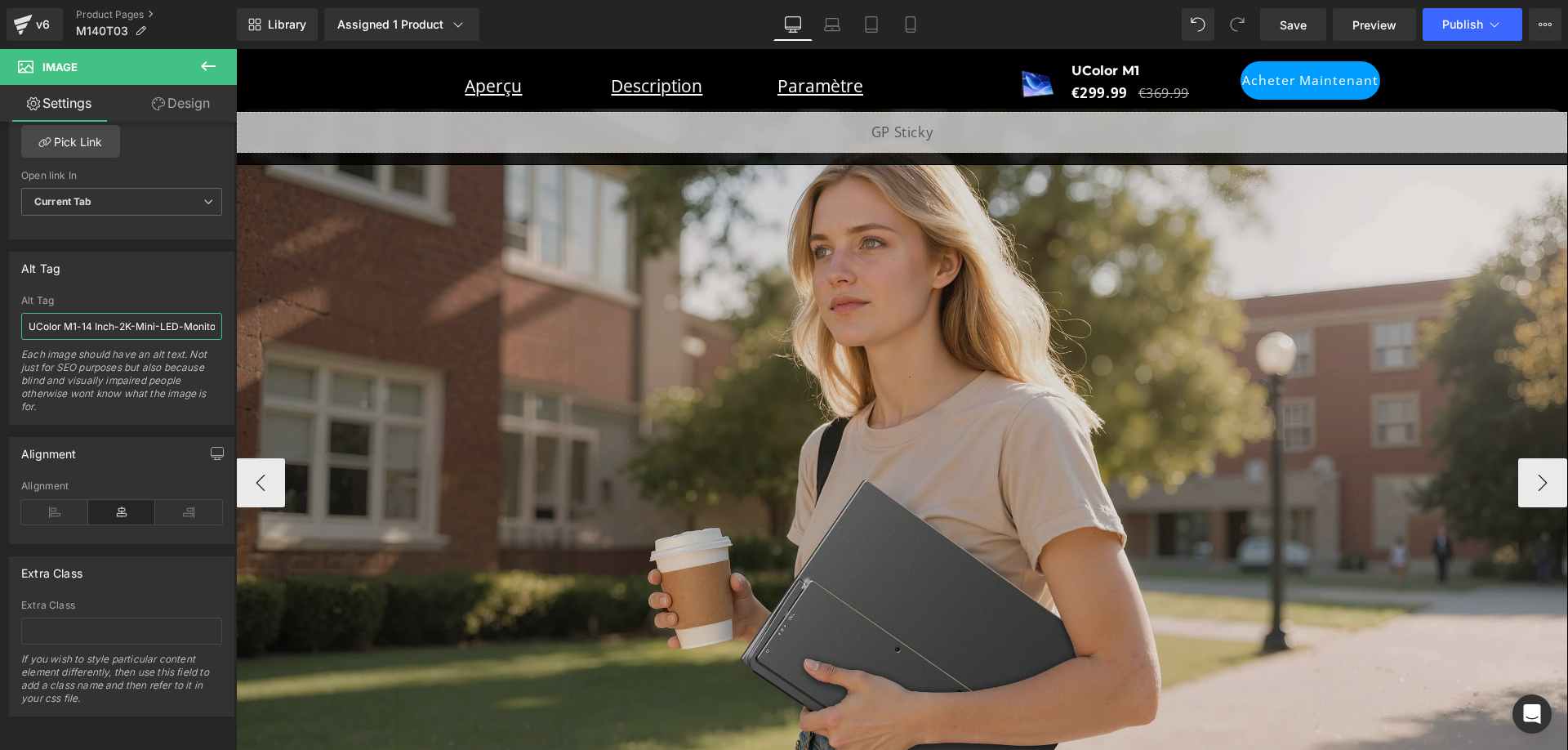
paste input "- Mini-moniteur LED 14 pouces 2K 1600p - Écran 1500 cd/m² - P"
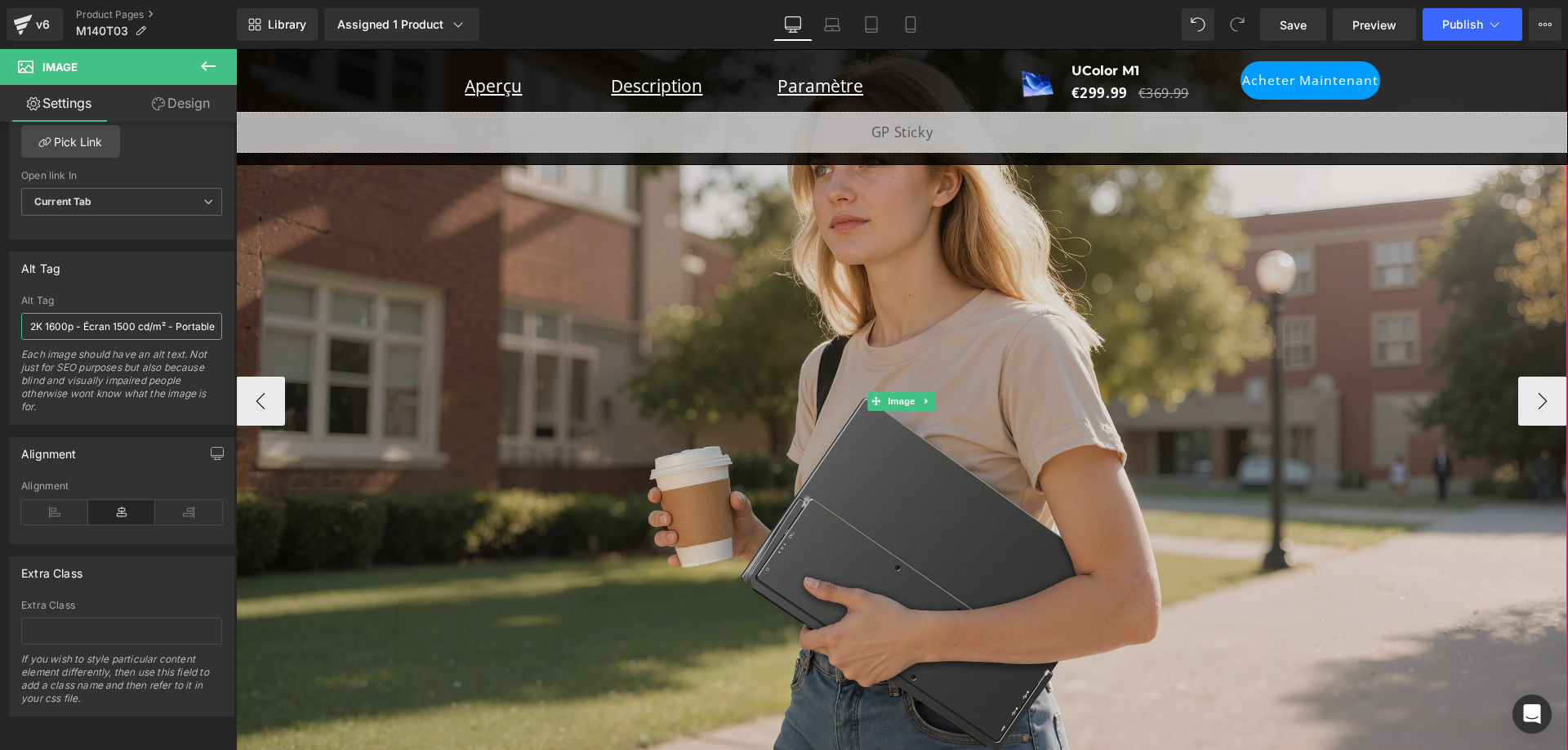
type input "UColor M1 - Mini-moniteur LED 14 pouces 2K 1600p - Écran 1500 cd/m² - Portable"
click at [1511, 402] on img at bounding box center [901, 402] width 1331 height 749
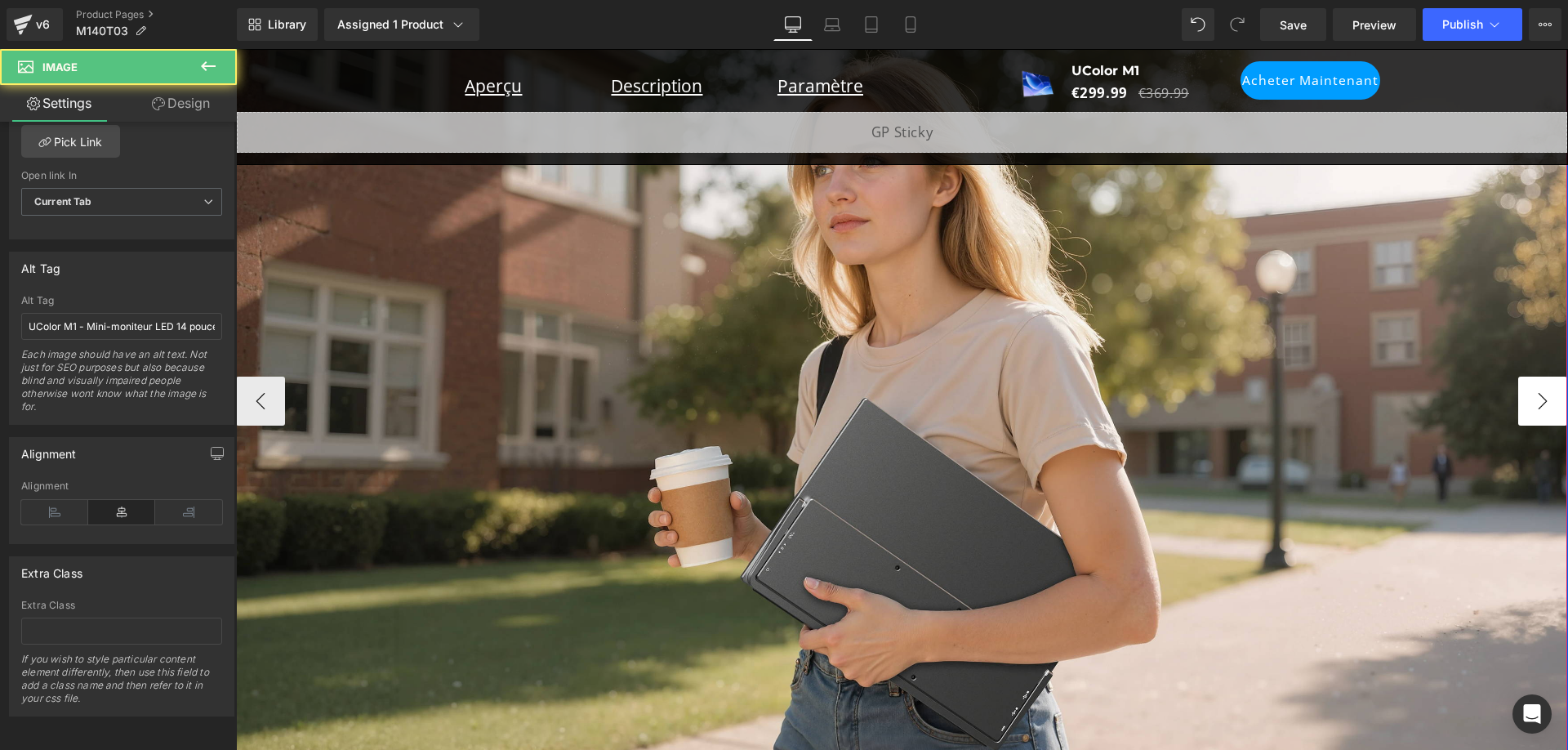
click at [1525, 398] on button "›" at bounding box center [1543, 401] width 49 height 49
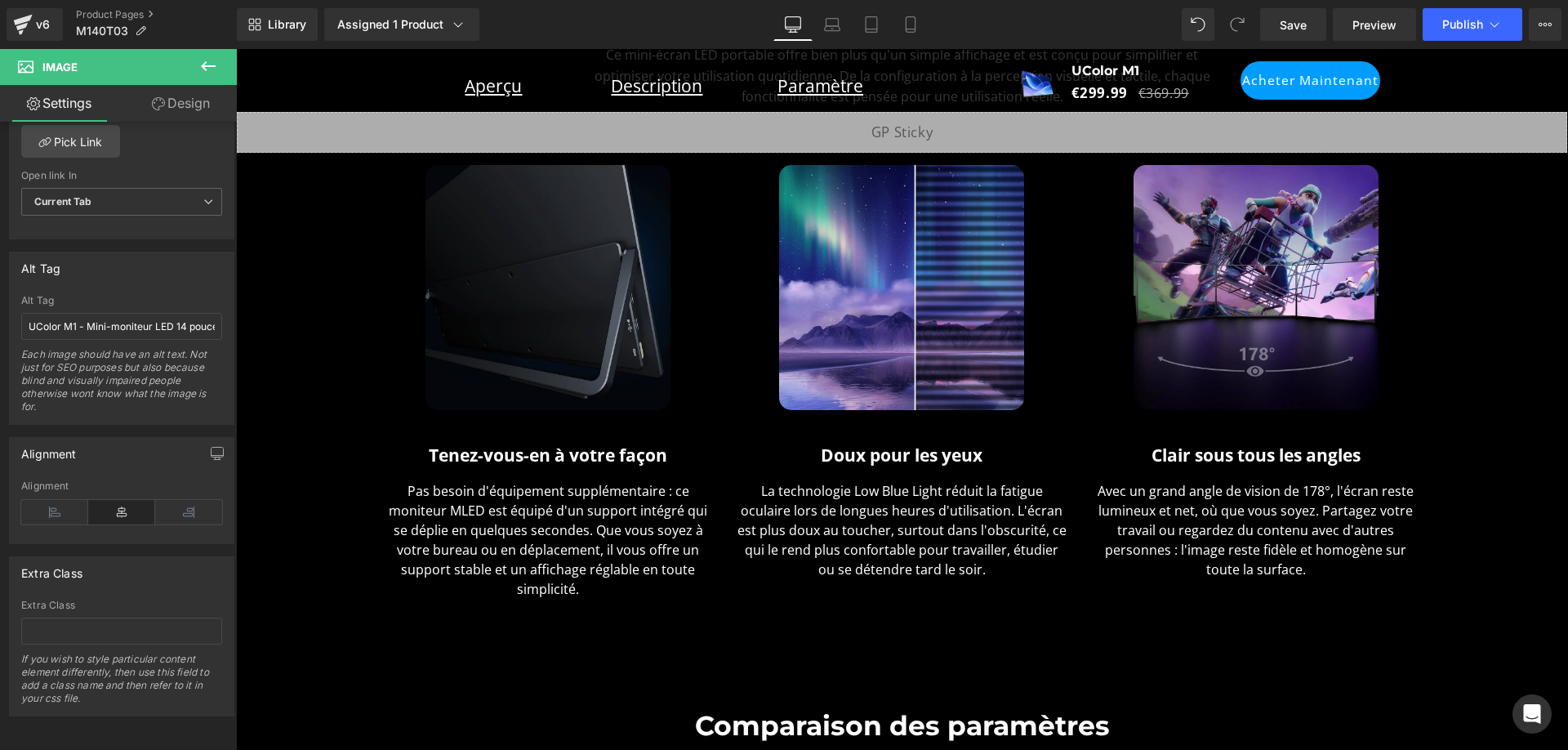
click at [578, 329] on img at bounding box center [548, 287] width 245 height 245
drag, startPoint x: 157, startPoint y: 332, endPoint x: 157, endPoint y: 321, distance: 11.0
click at [157, 332] on div "Alt Tag UColor M1-14 Inch-2K-Mini-LED-Monitor-1600P- Screen-with-1500cd/m²-stan…" at bounding box center [121, 359] width 201 height 129
click at [157, 315] on input "UColor M1-14 Inch-2K-Mini-LED-Monitor-1600P- Screen-with-1500cd/m²-stand-it-on-…" at bounding box center [121, 327] width 201 height 27
paste input "Moniteur mini-LED UColor M1 14 pouces 2K 1600p avec écran 1500 cd/m²"
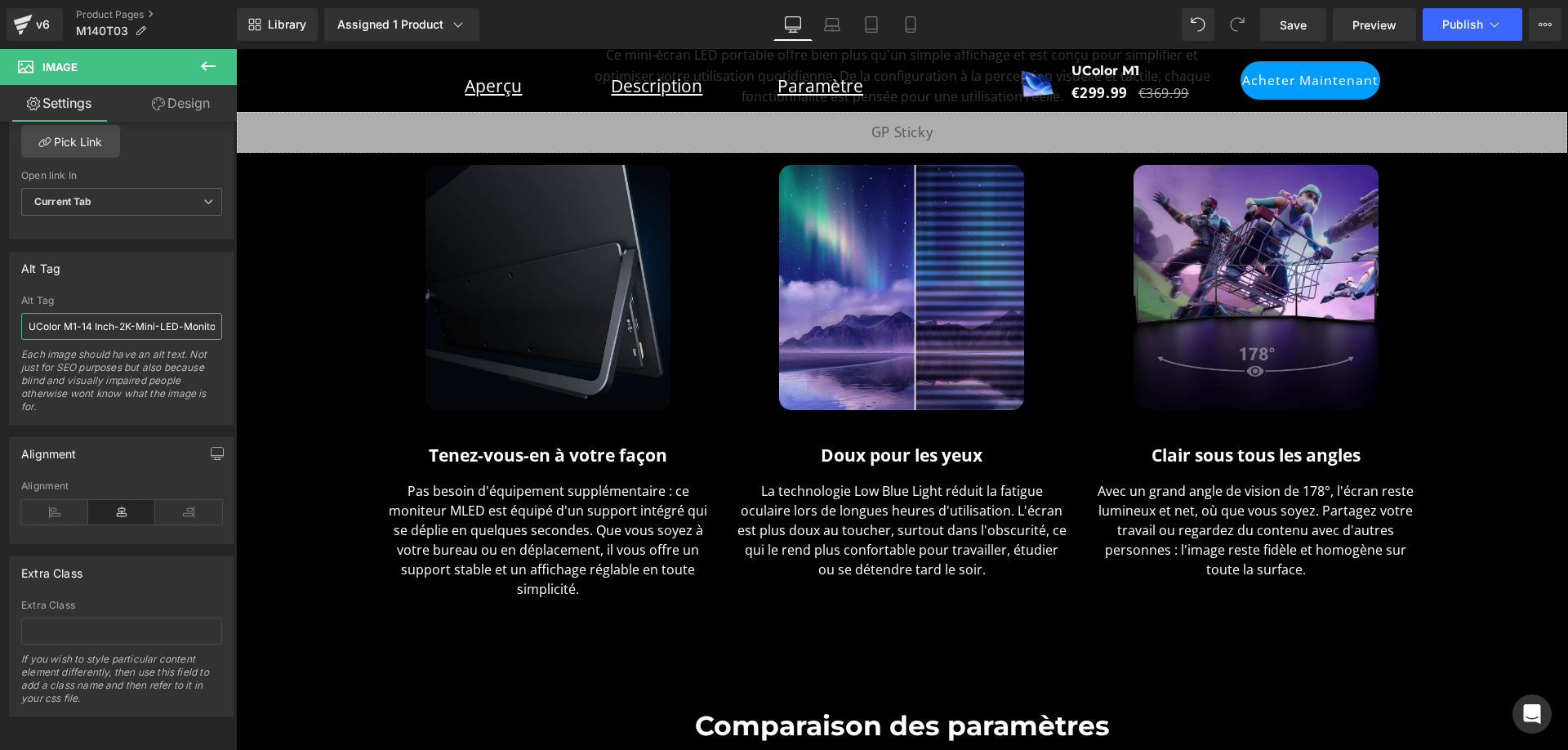
type input "Moniteur mini-LED UColor M1 14 pouces 2K 1600p avec écran 1500 cd/m²"
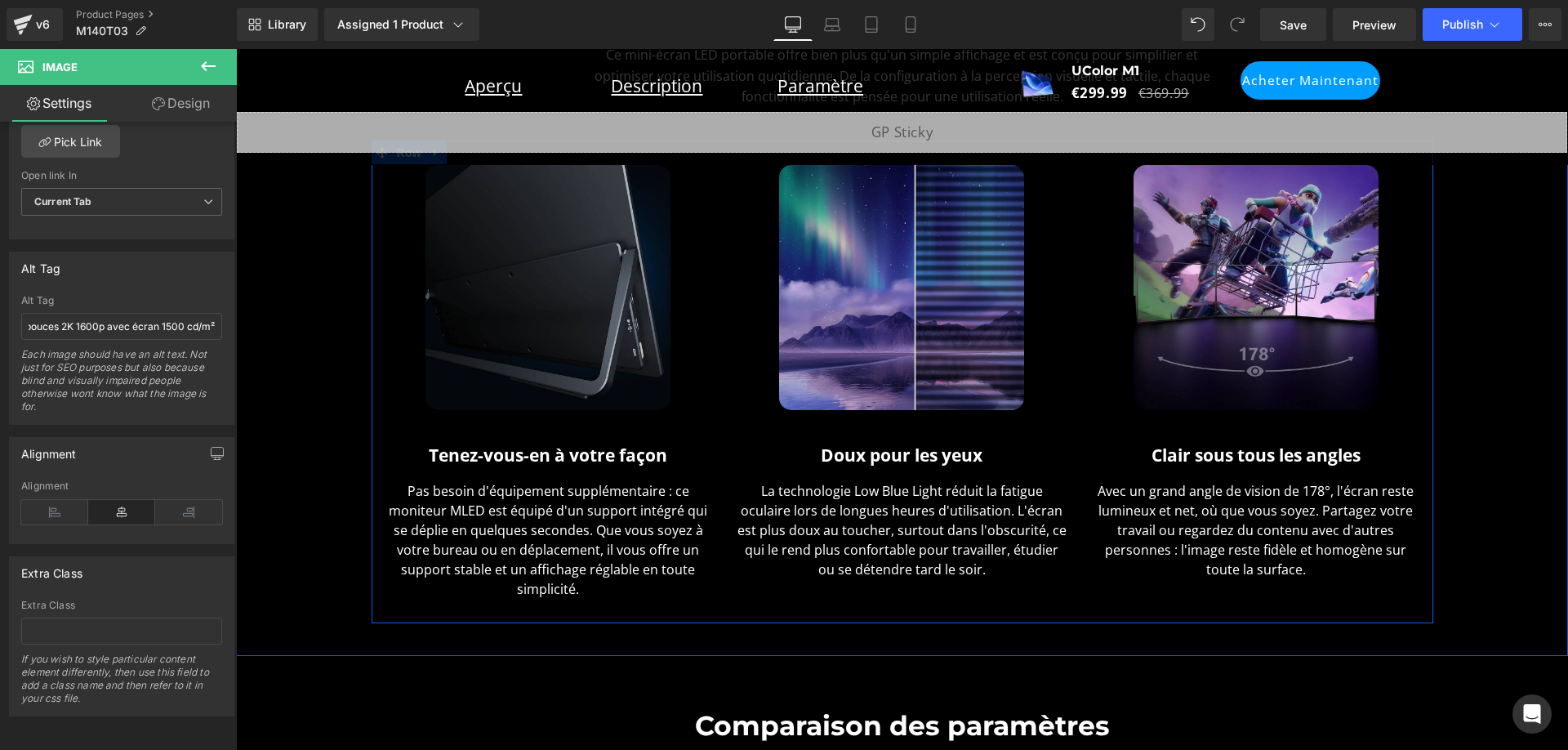
click at [860, 315] on img at bounding box center [901, 287] width 245 height 245
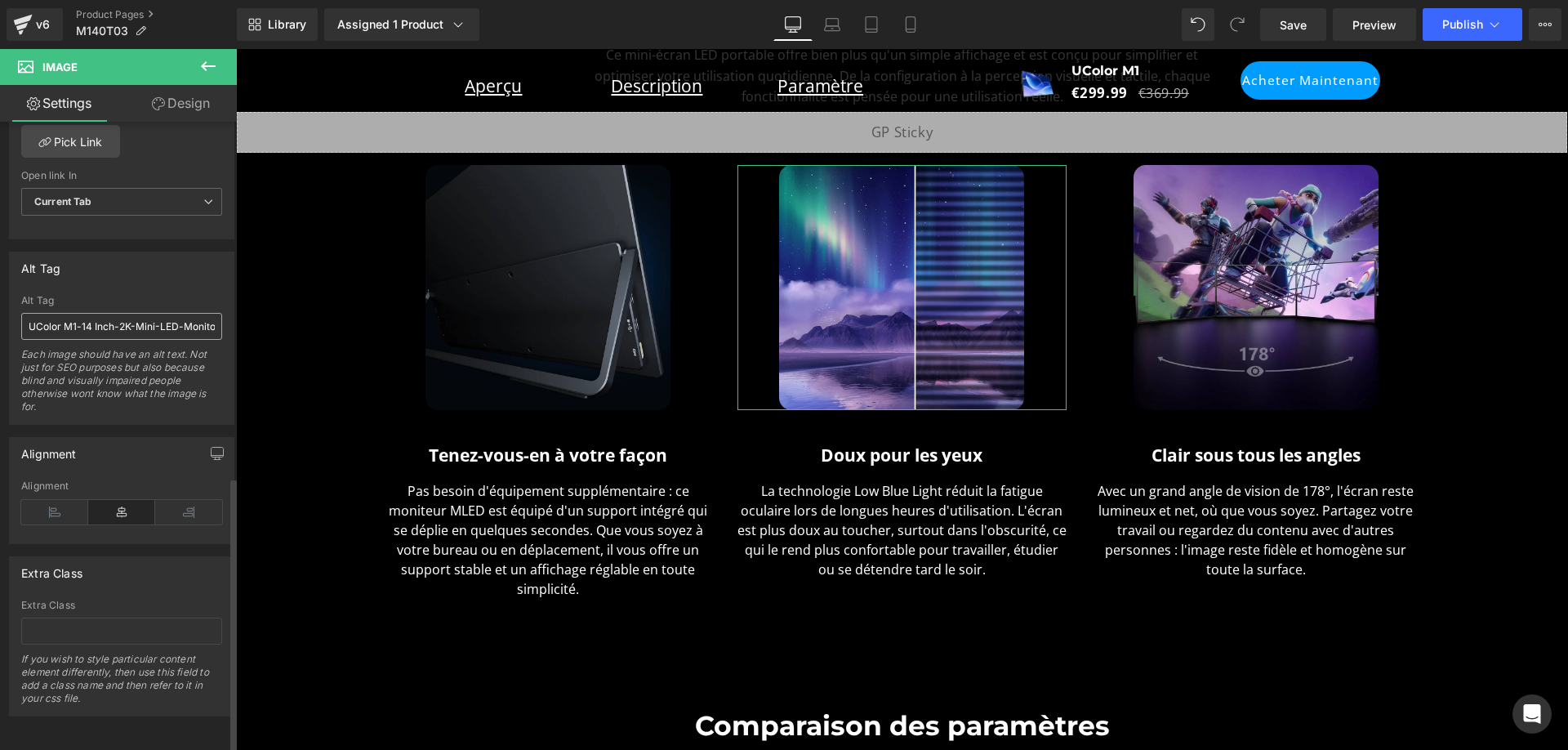
click at [147, 313] on input "UColor M1-14 Inch-2K-Mini-LED-Monitor-1600P- Screen-with-1500cd/m²-easy-on-eyes" at bounding box center [121, 327] width 201 height 27
paste input "- Mini-moniteur LED 14 pouces 2K 1600p - Écran 1500 cd/m² - Agréable pour les y…"
type input "UColor M1 - Mini-moniteur LED 14 pouces 2K 1600p - Écran 1500 cd/m² - Agréable …"
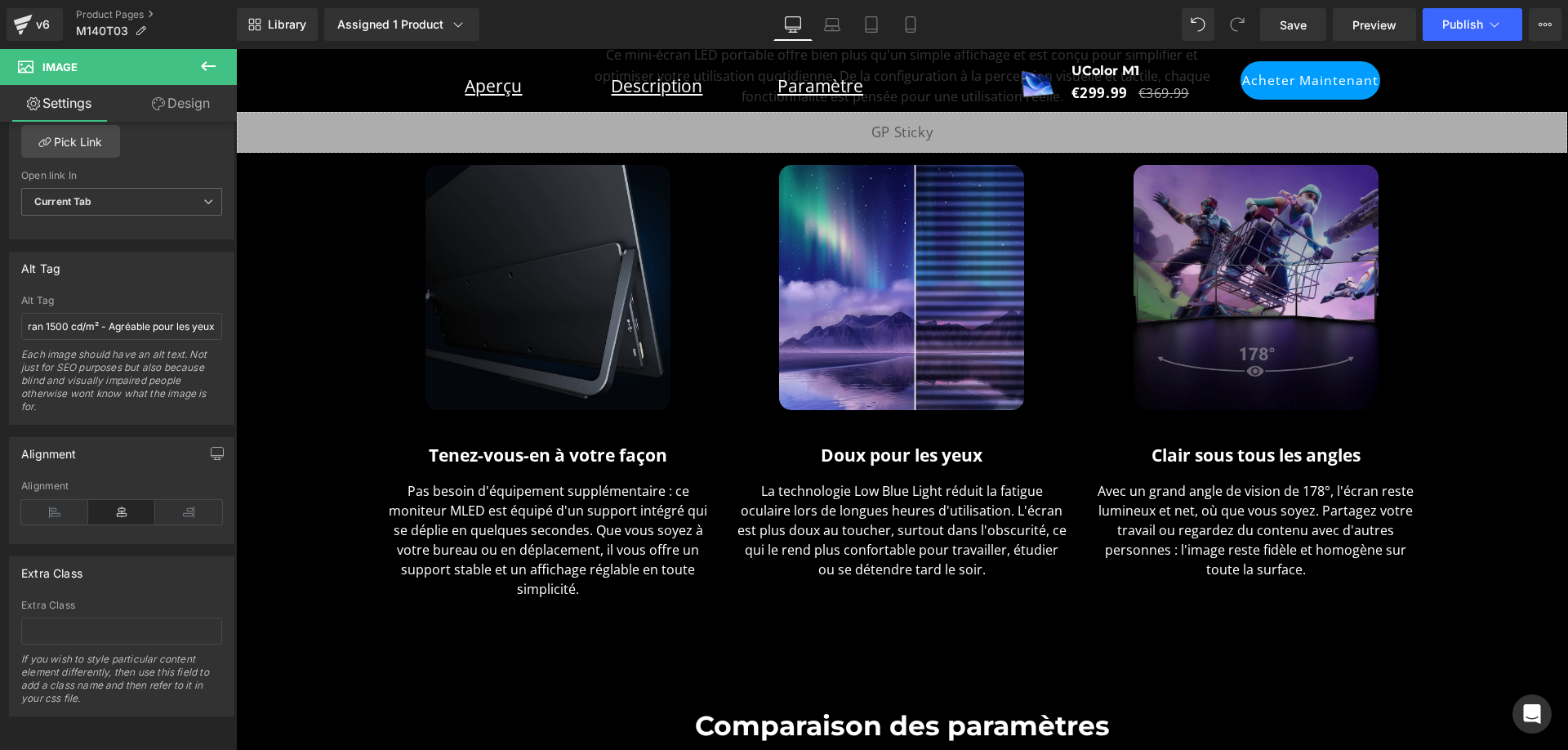
click at [1143, 326] on img at bounding box center [1256, 287] width 245 height 245
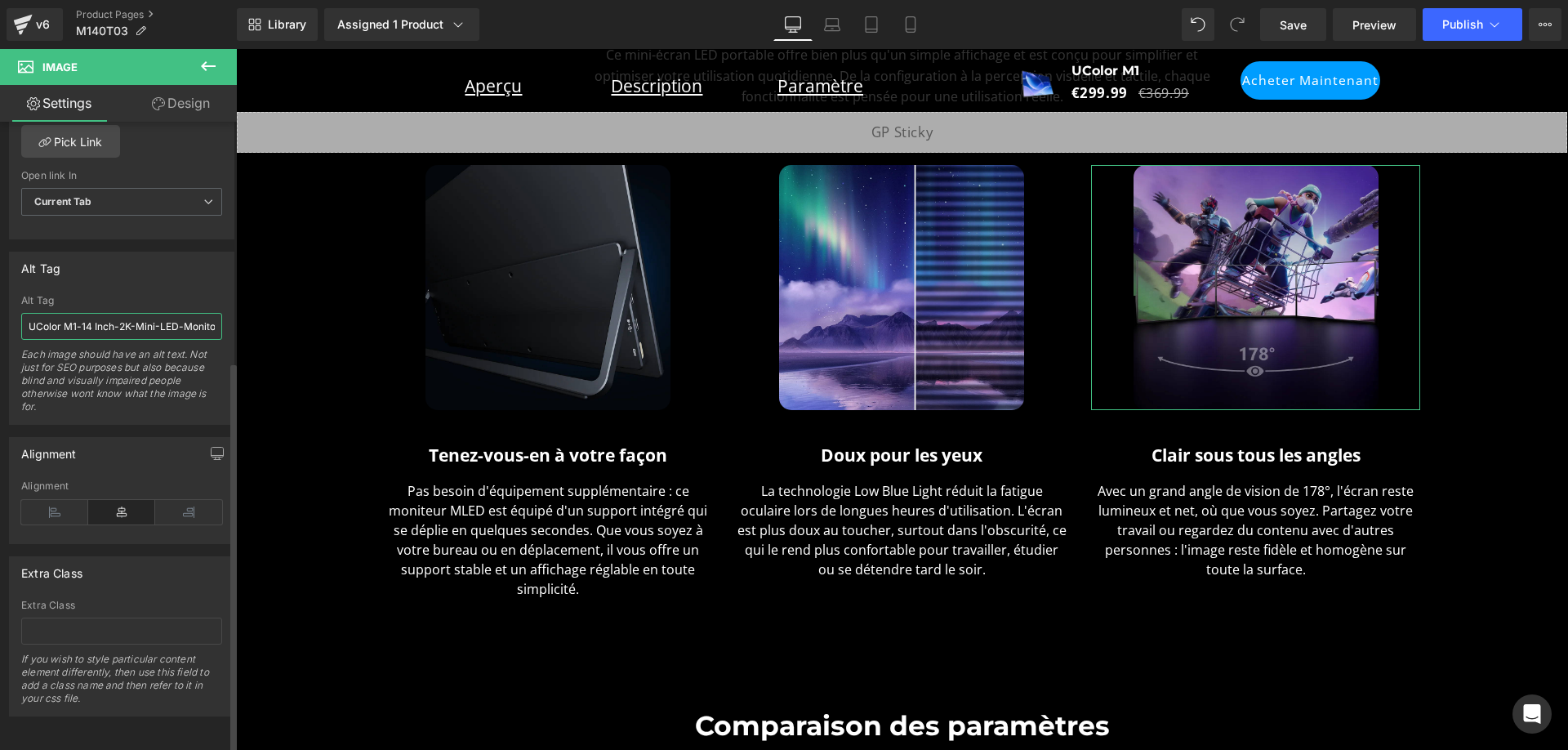
click at [167, 313] on input "UColor M1-14 Inch-2K-Mini-LED-Monitor-1600P- Screen-with-1500cd/m²-178-degree-a…" at bounding box center [121, 327] width 201 height 27
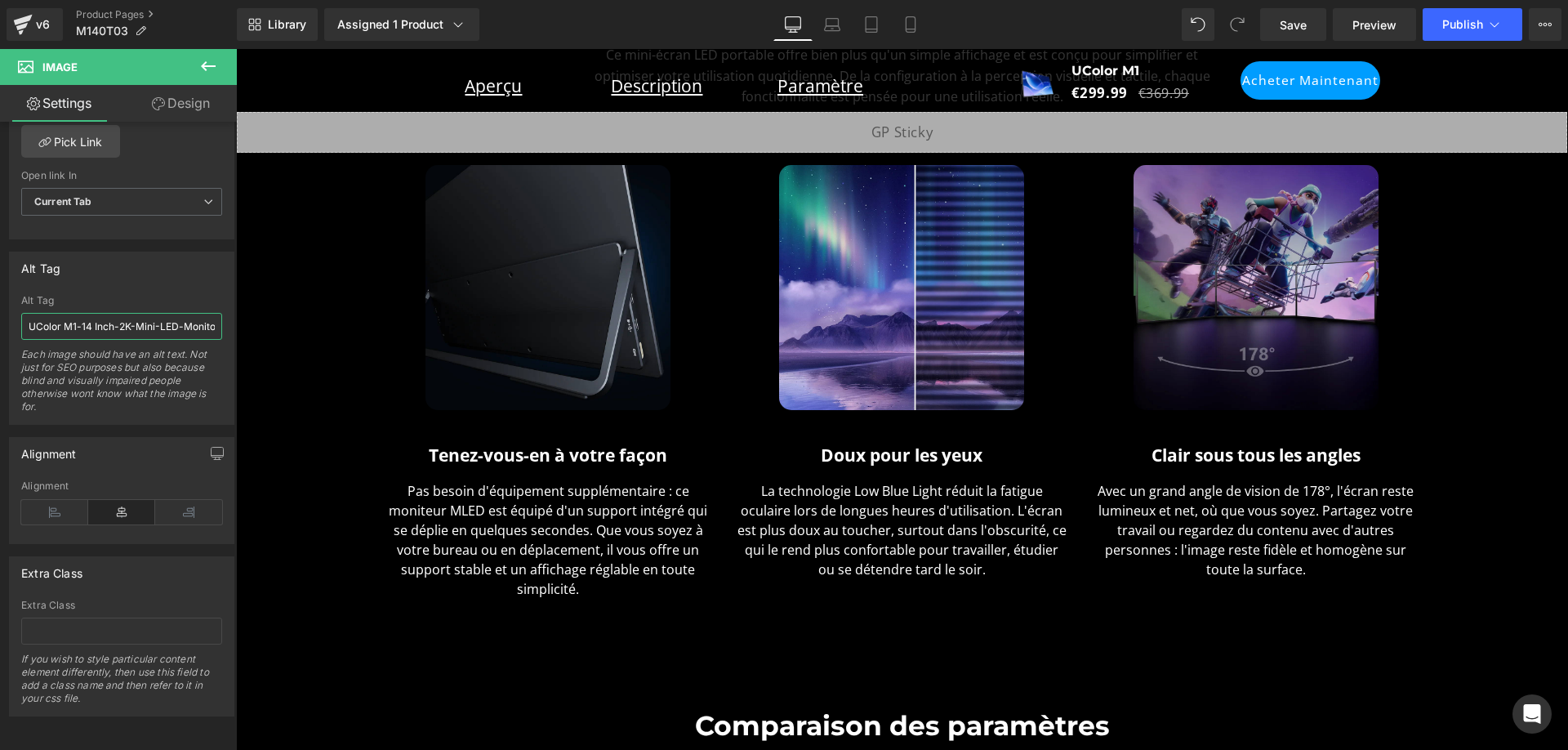
paste input "Moniteur mini-LED UColor M1 14 pouces 2K 1600p avec écran 1500 cd/m² et angle d…"
type input "Moniteur mini-LED UColor M1 14 pouces 2K 1600p avec écran 1500 cd/m² et angle d…"
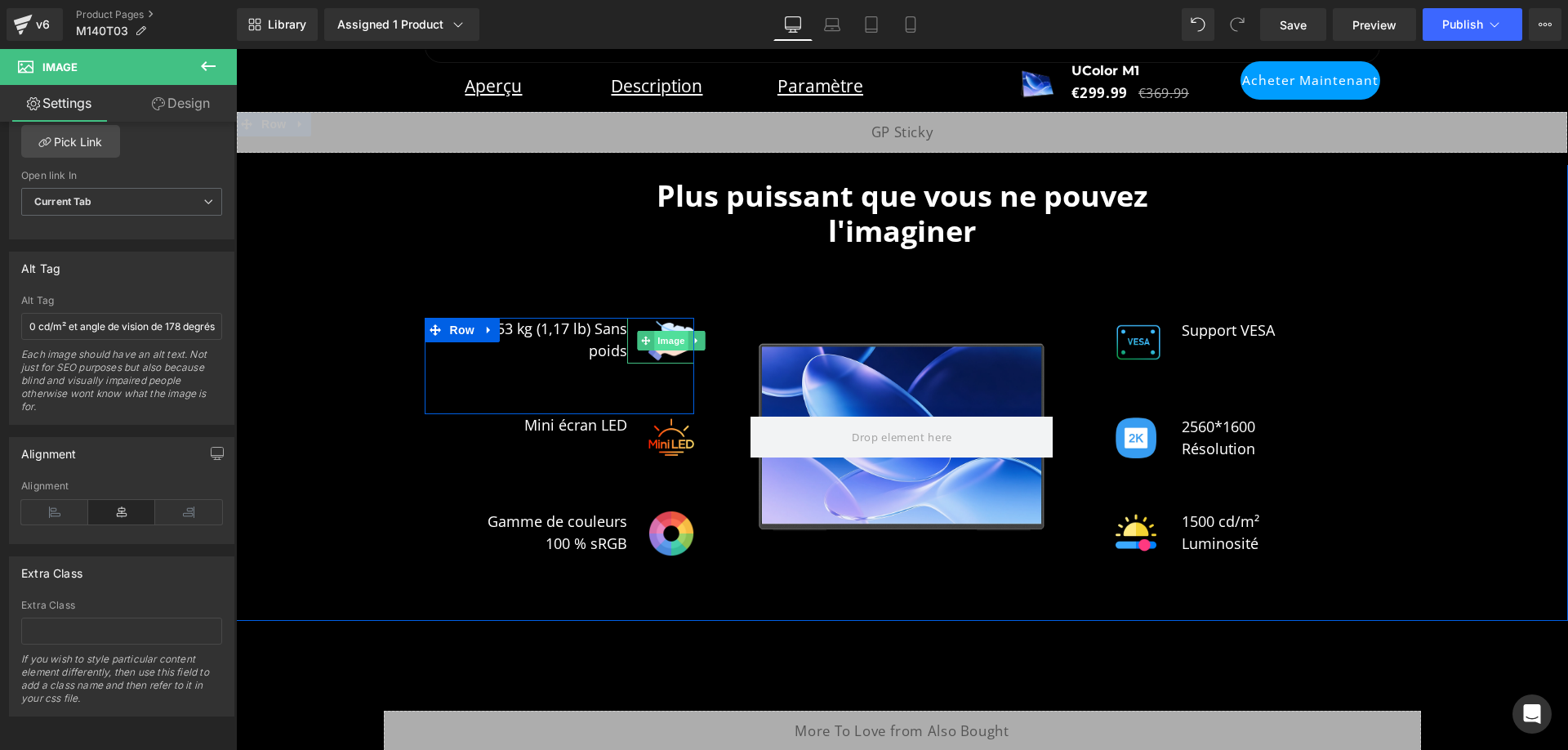
click at [672, 331] on span "Image" at bounding box center [672, 340] width 35 height 19
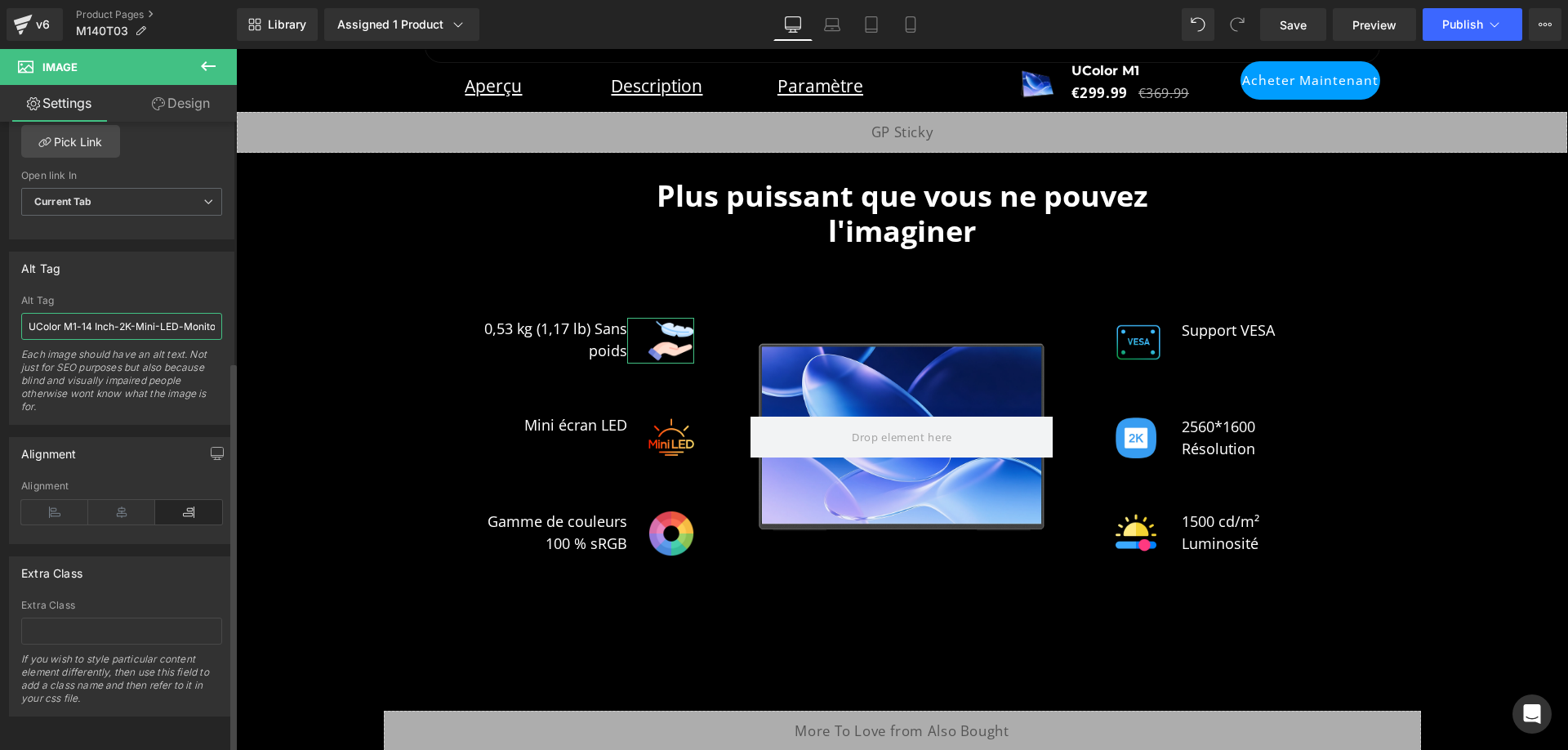
click at [142, 313] on input "UColor M1-14 Inch-2K-Mini-LED-Monitor-1600P- Screen-with-1500cd/m²" at bounding box center [121, 327] width 201 height 27
paste input "- Mini-moniteur LED 14 pouces 2K 1600p - Écran 1500"
type input "UColor M1 - Mini-moniteur LED 14 pouces 2K 1600p - Écran 1500 cd/m²"
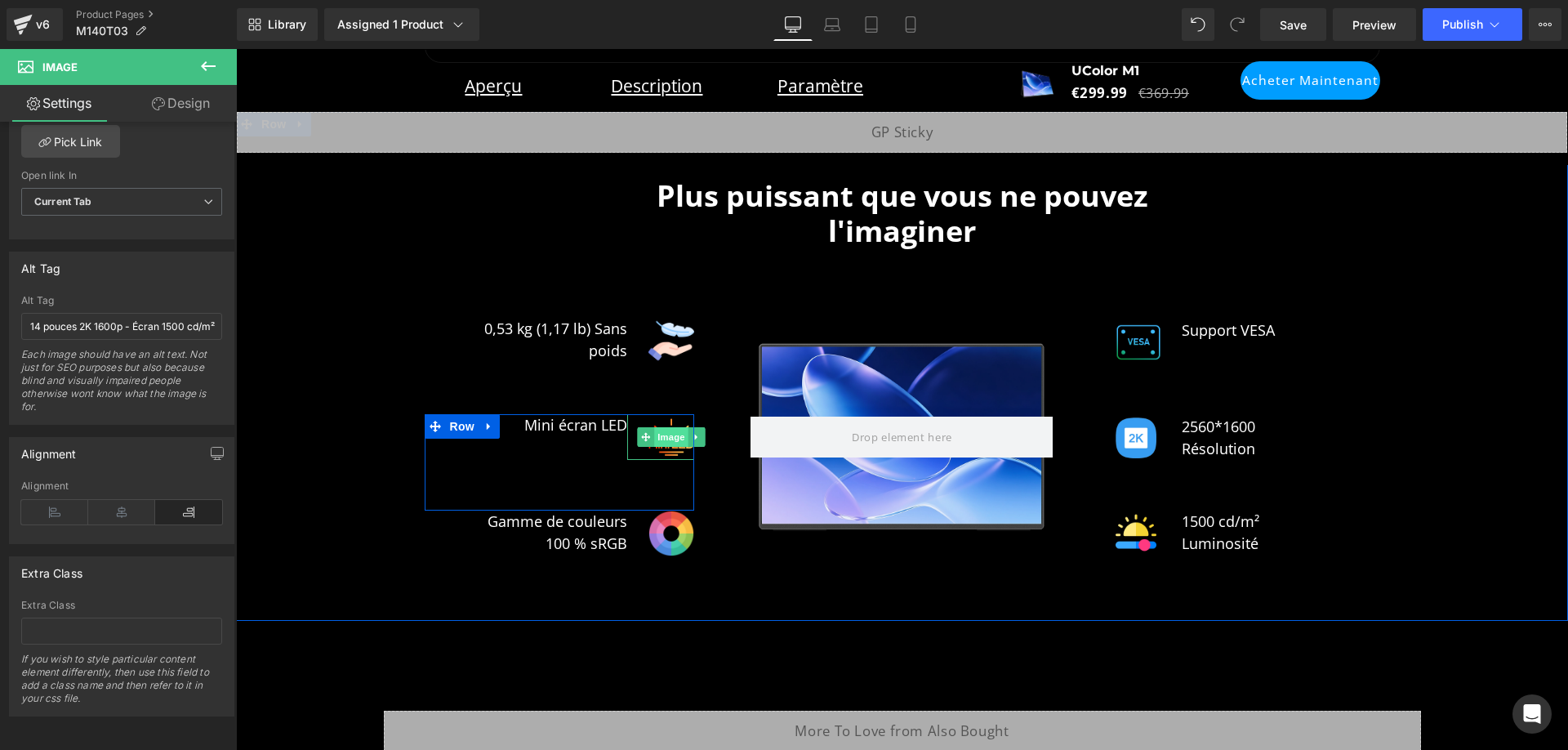
click at [663, 428] on span "Image" at bounding box center [672, 437] width 35 height 19
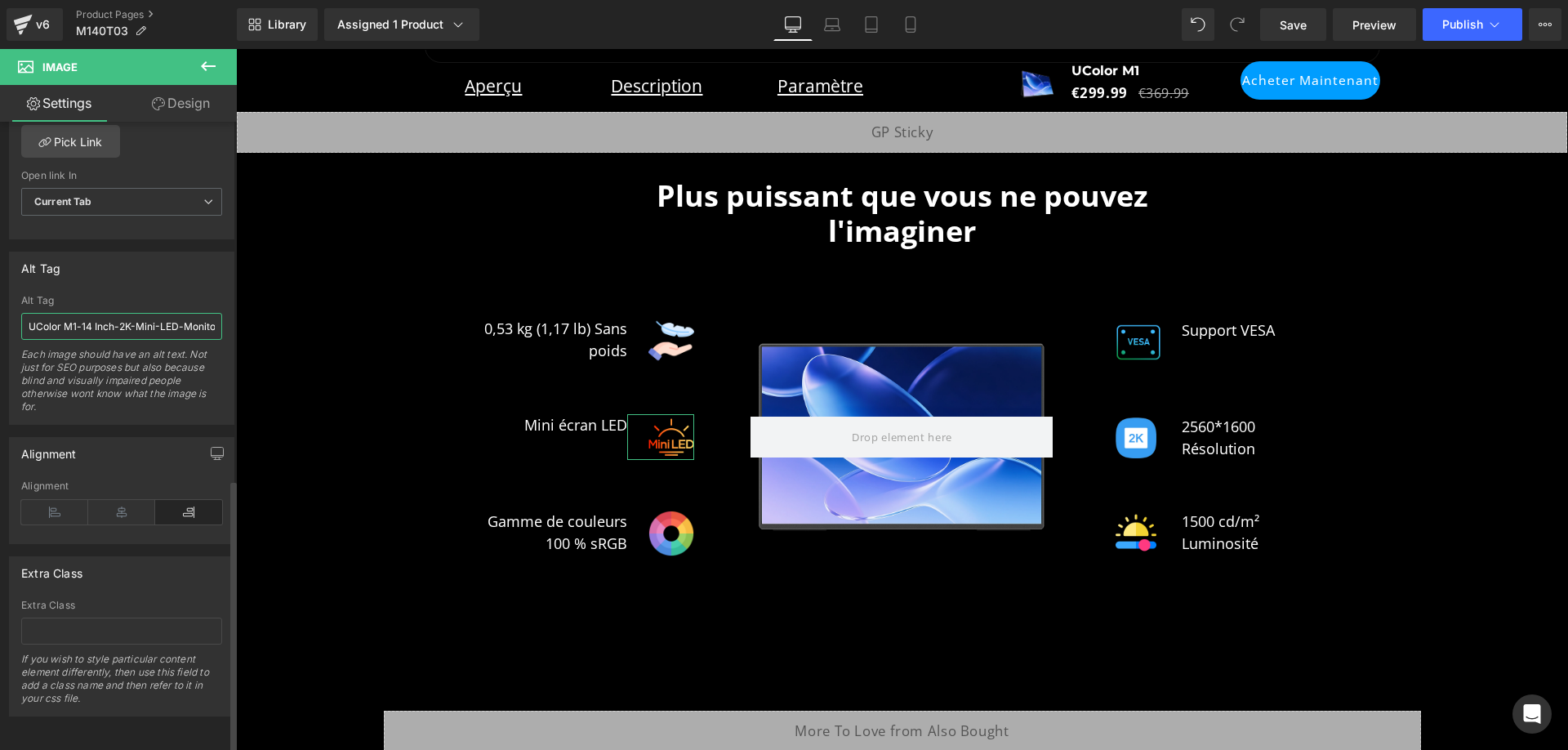
click at [152, 318] on input "UColor M1-14 Inch-2K-Mini-LED-Monitor-1600P- Screen-with-1500cd/m²" at bounding box center [121, 327] width 201 height 27
paste input "- Mini-moniteur LED 14 pouces 2K 1600p - Écran 1500"
type input "UColor M1 - Mini-moniteur LED 14 pouces 2K 1600p - Écran 1500 cd/m²"
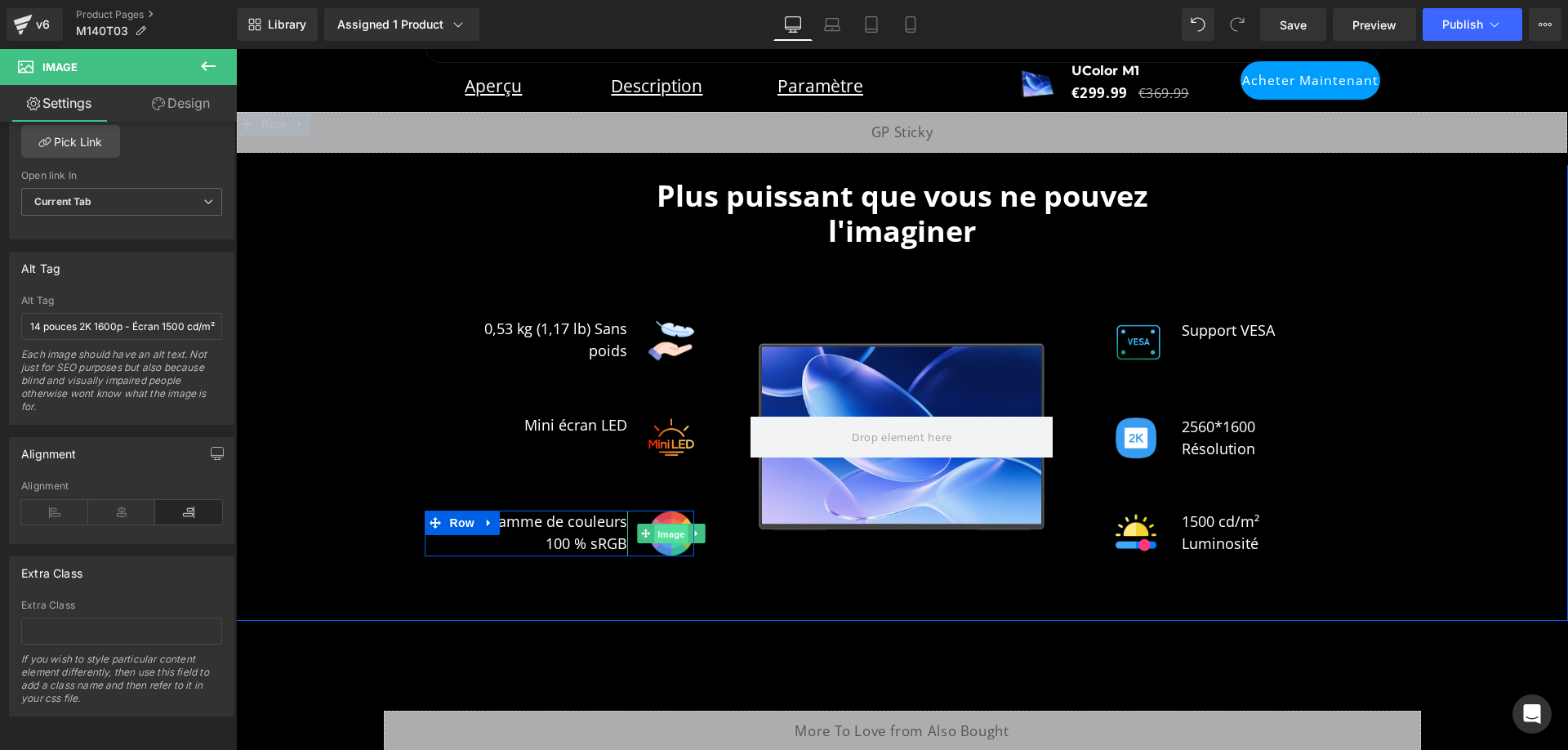
click at [660, 524] on span "Image" at bounding box center [672, 534] width 35 height 19
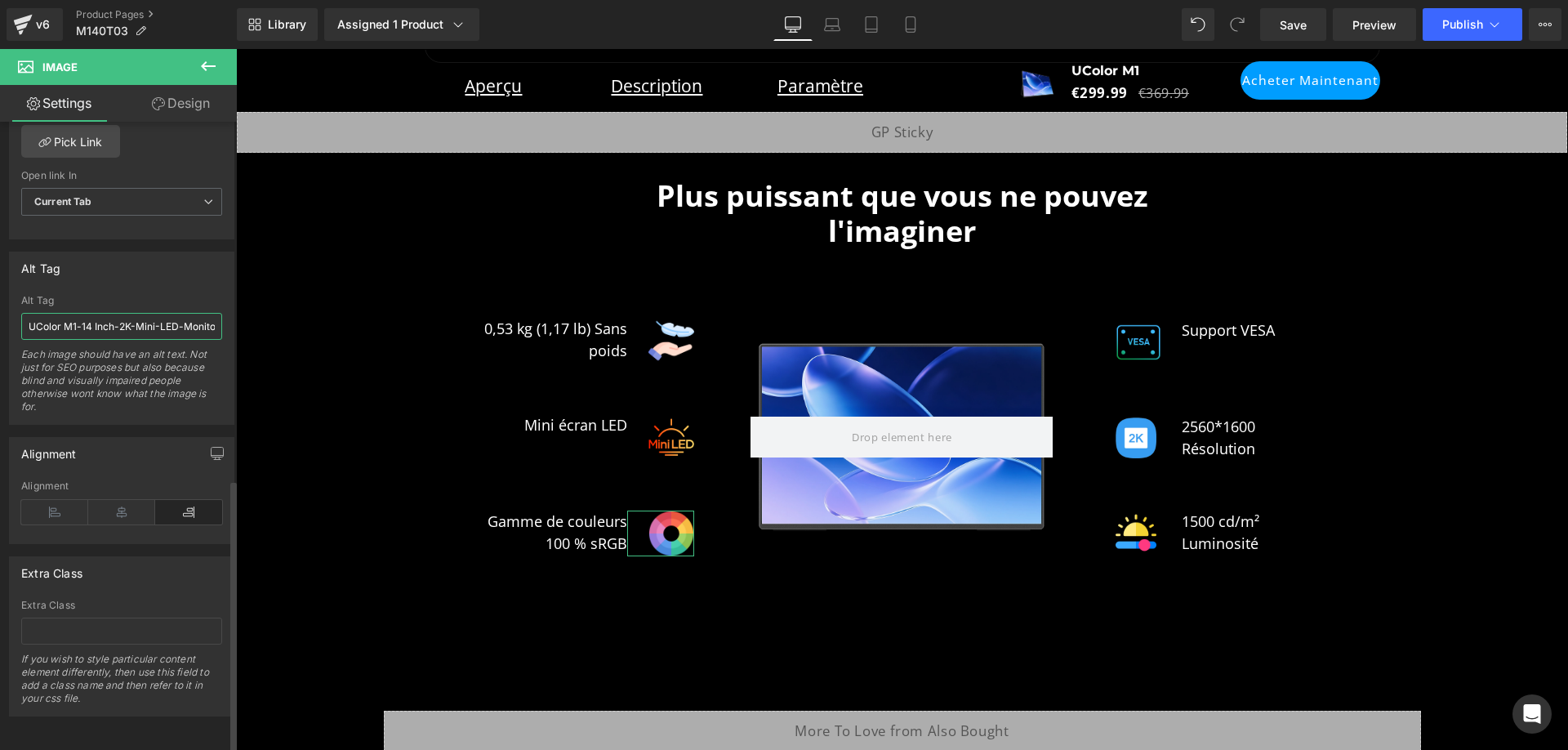
click at [173, 313] on input "UColor M1-14 Inch-2K-Mini-LED-Monitor-1600P- Screen-with-1500cd/m²" at bounding box center [121, 327] width 201 height 27
paste input "- Mini-moniteur LED 14 pouces 2K 1600p - Écran 1500"
type input "UColor M1 - Mini-moniteur LED 14 pouces 2K 1600p - Écran 1500 cd/m²"
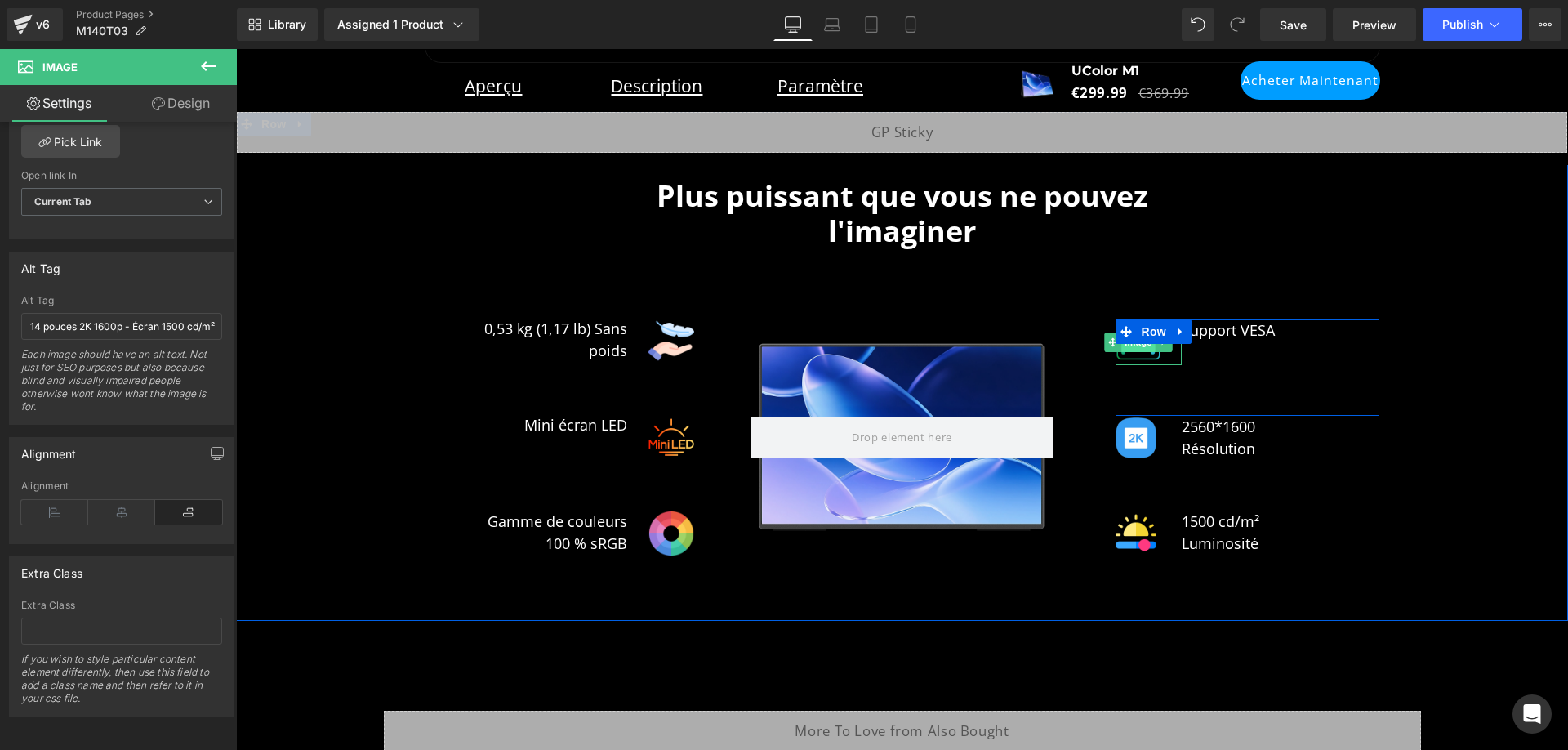
click at [1134, 332] on span "Image" at bounding box center [1139, 342] width 35 height 19
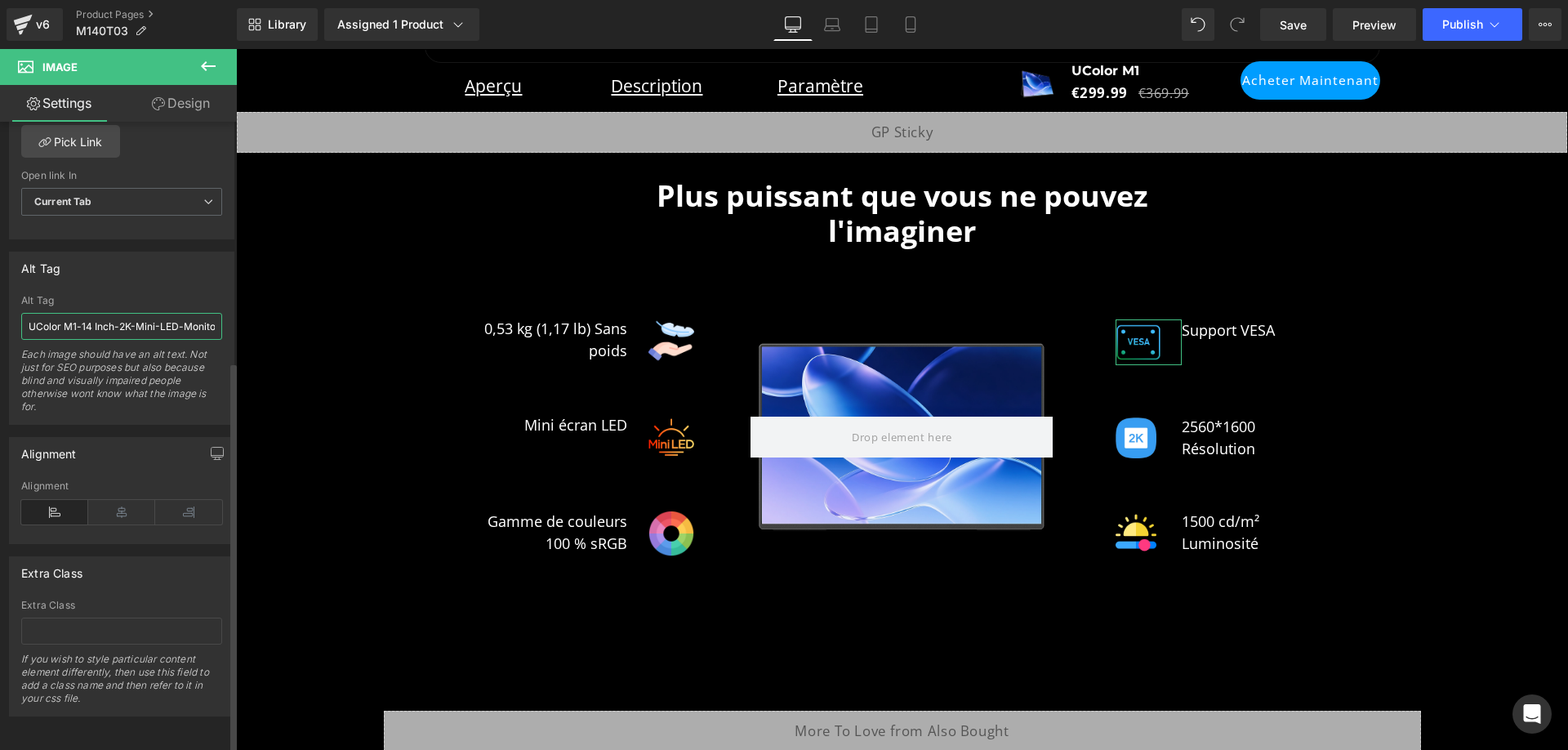
click at [167, 316] on input "UColor M1-14 Inch-2K-Mini-LED-Monitor-1600P- Screen-with-1500cd/m²-vesa" at bounding box center [121, 327] width 201 height 27
paste input "- Mini-moniteur LED 14 pouces 2K 1600p - Écran 1500 cd/m² VESA"
type input "UColor M1 - Mini-moniteur LED 14 pouces 2K 1600p - Écran 1500 cd/m² VESA"
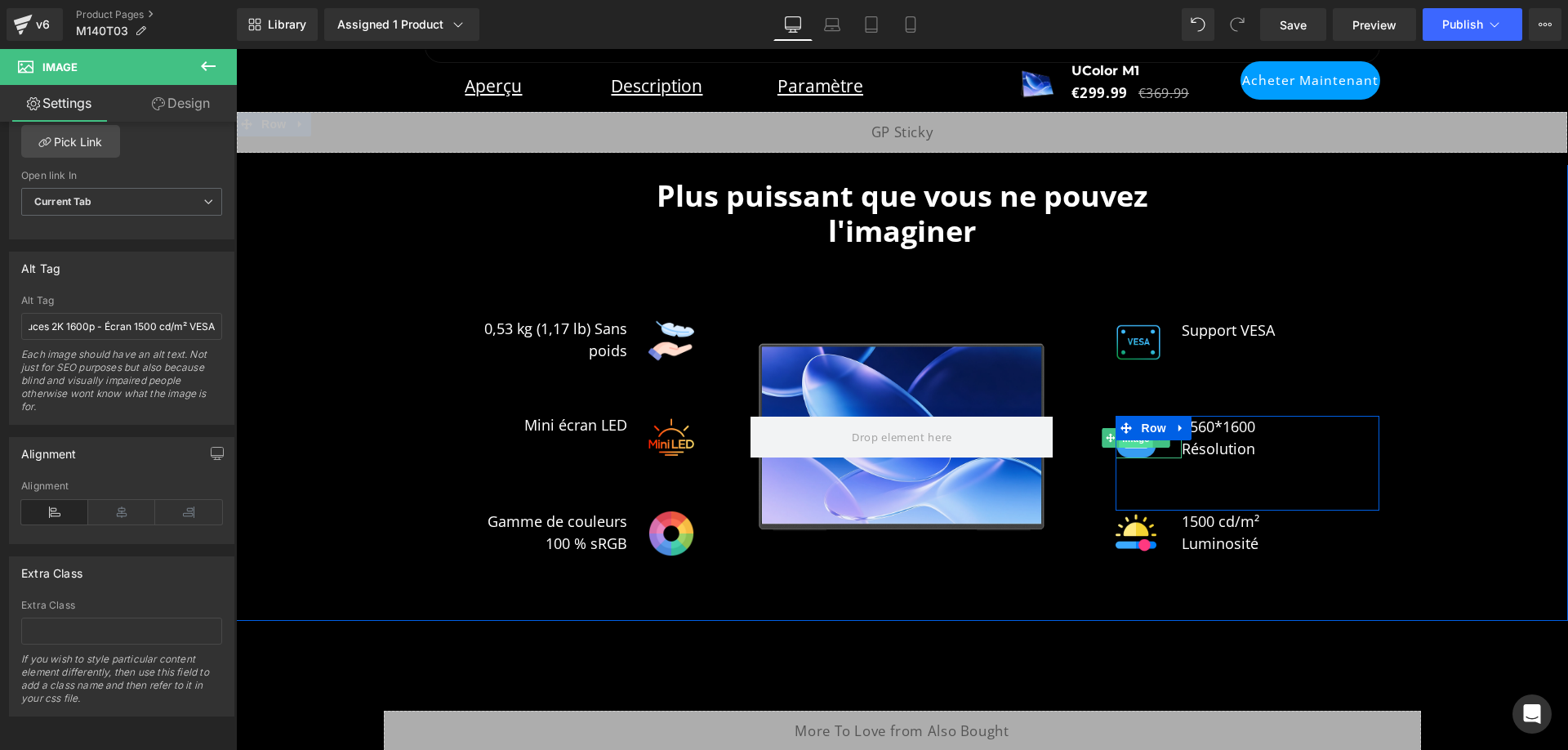
click at [1130, 429] on span "Image" at bounding box center [1137, 439] width 35 height 19
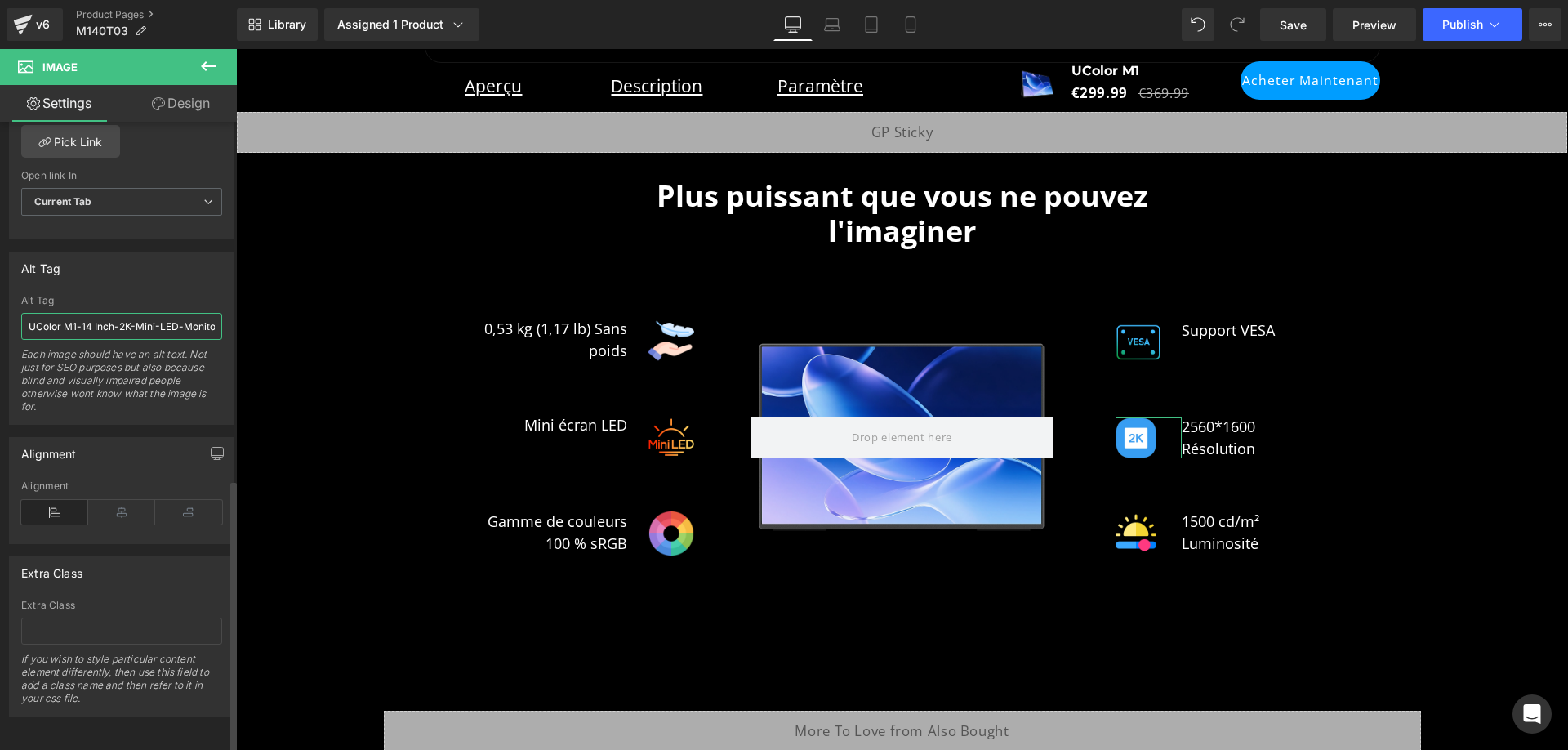
click at [143, 316] on input "UColor M1-14 Inch-2K-Mini-LED-Monitor-1600P- Screen-with-1500cd/m²" at bounding box center [121, 327] width 201 height 27
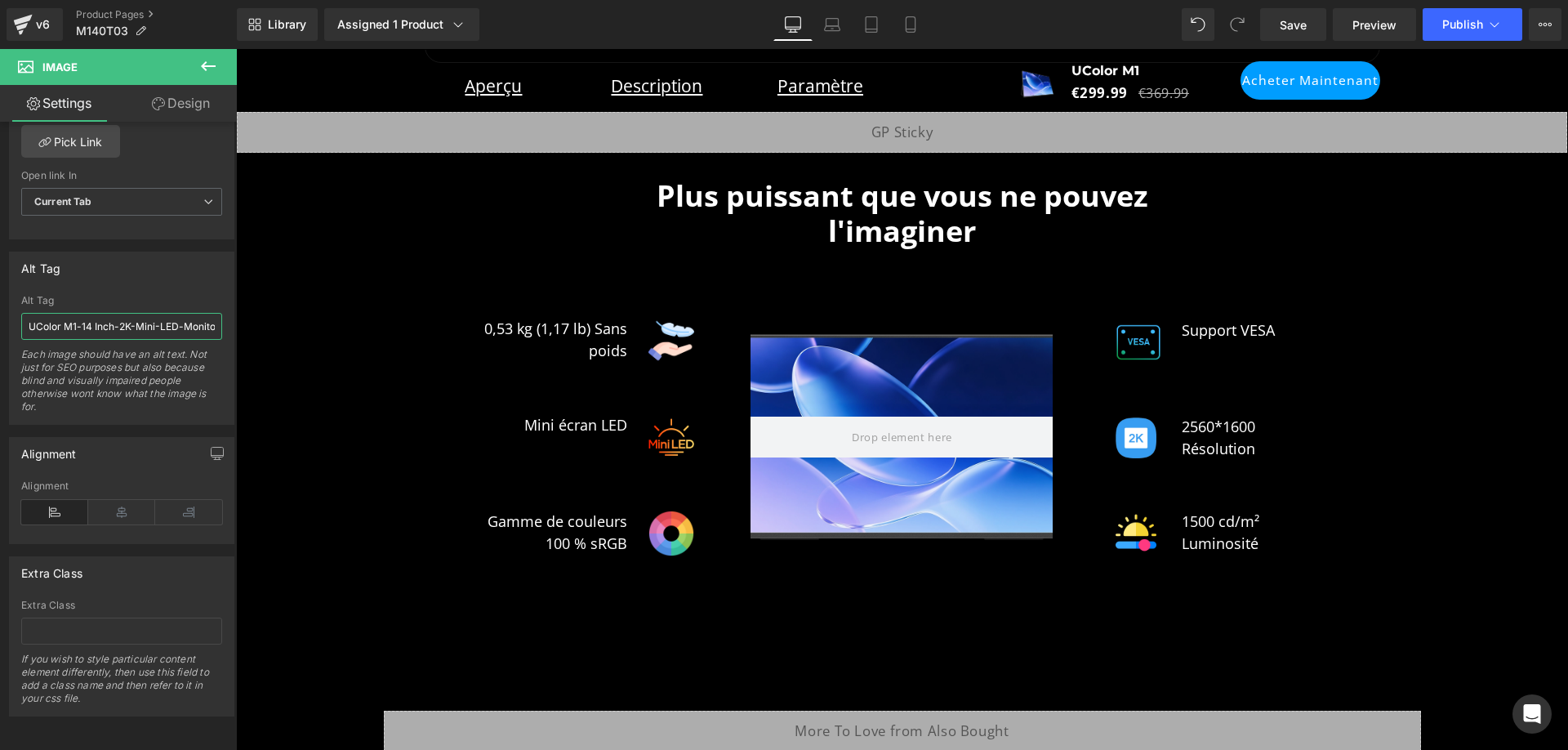
paste input "- Mini-moniteur LED 14 pouces 2K 1600p - Écran 1500"
type input "UColor M1 - Mini-moniteur LED 14 pouces 2K 1600p - Écran 1500 cd/m²"
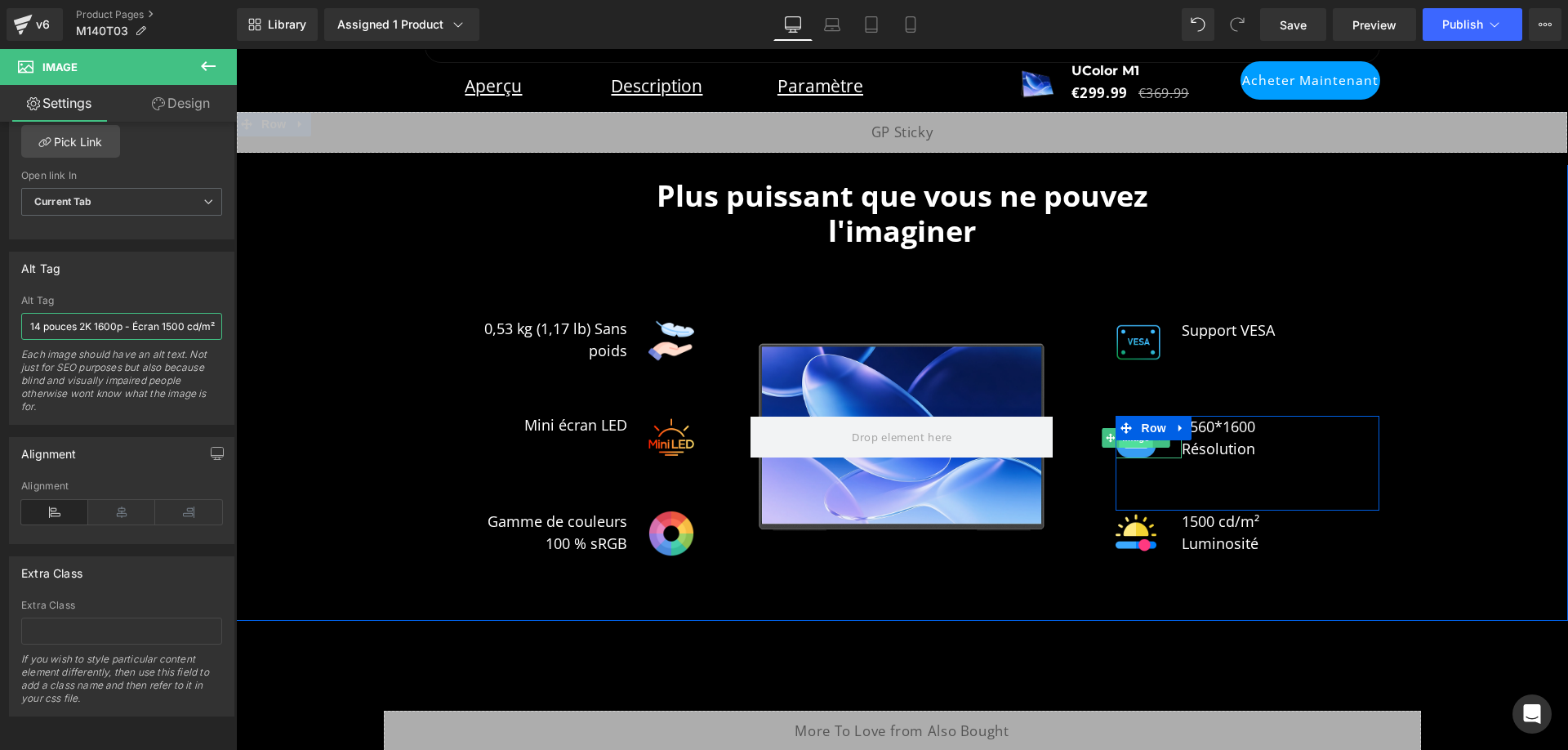
click at [1130, 428] on span "Image" at bounding box center [1137, 438] width 35 height 19
click at [1139, 522] on img at bounding box center [1136, 533] width 41 height 41
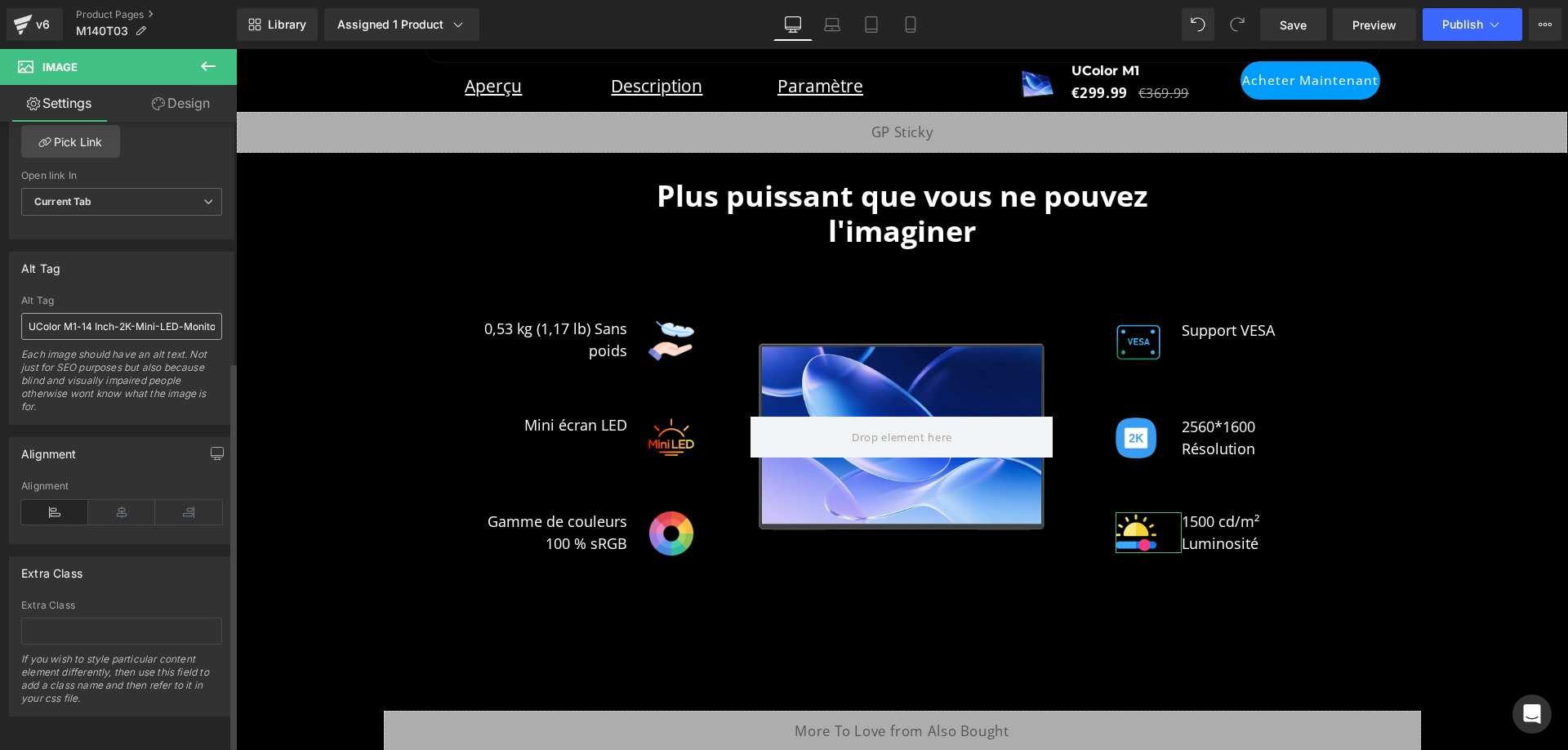
click at [107, 320] on input "UColor M1-14 Inch-2K-Mini-LED-Monitor-1600P- Screen-with-1500cd/m²" at bounding box center [121, 327] width 201 height 27
paste input "- Mini-moniteur LED 14 pouces 2K 1600p - Écran 1500"
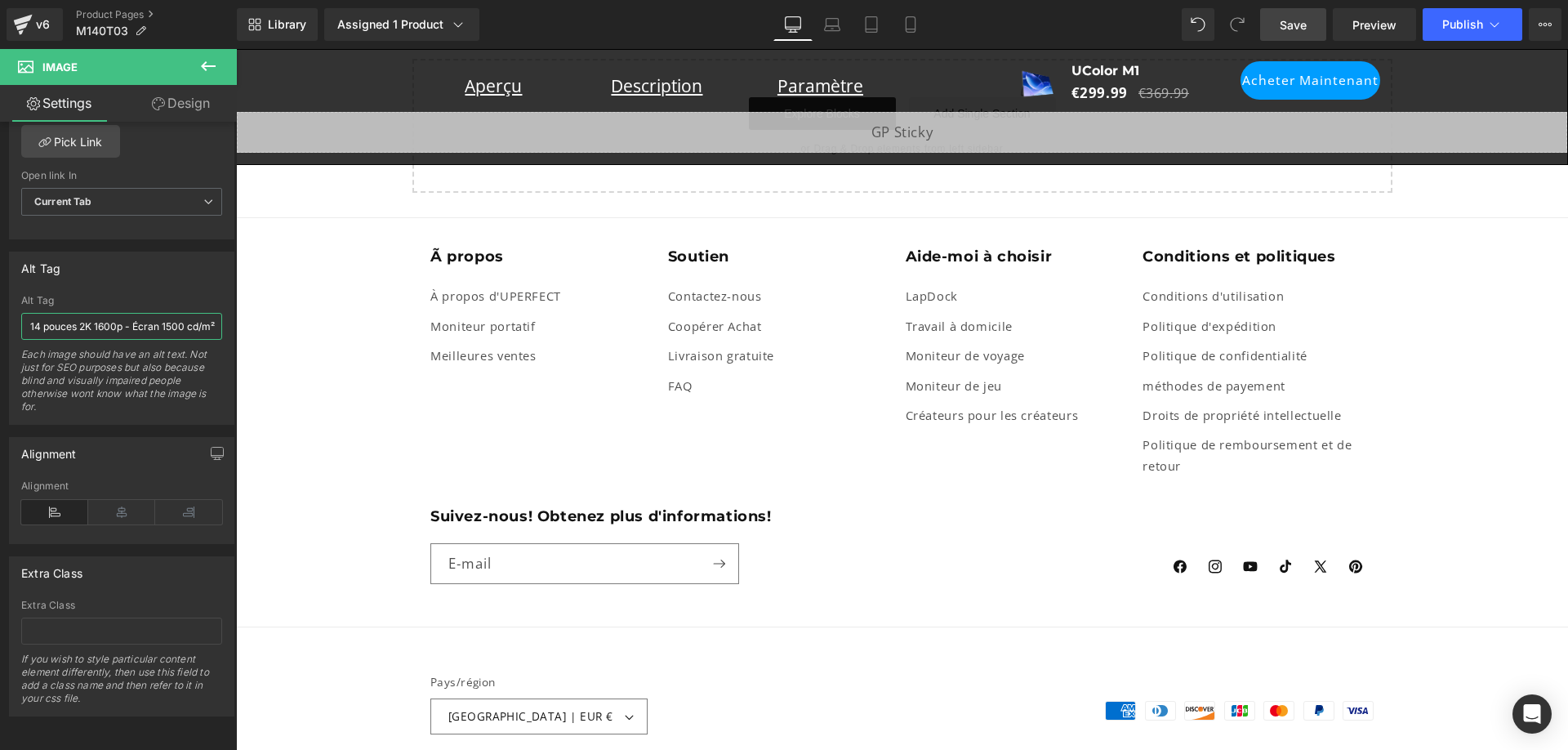
type input "UColor M1 - Mini-moniteur LED 14 pouces 2K 1600p - Écran 1500 cd/m²"
click at [1288, 29] on span "Save" at bounding box center [1294, 24] width 27 height 17
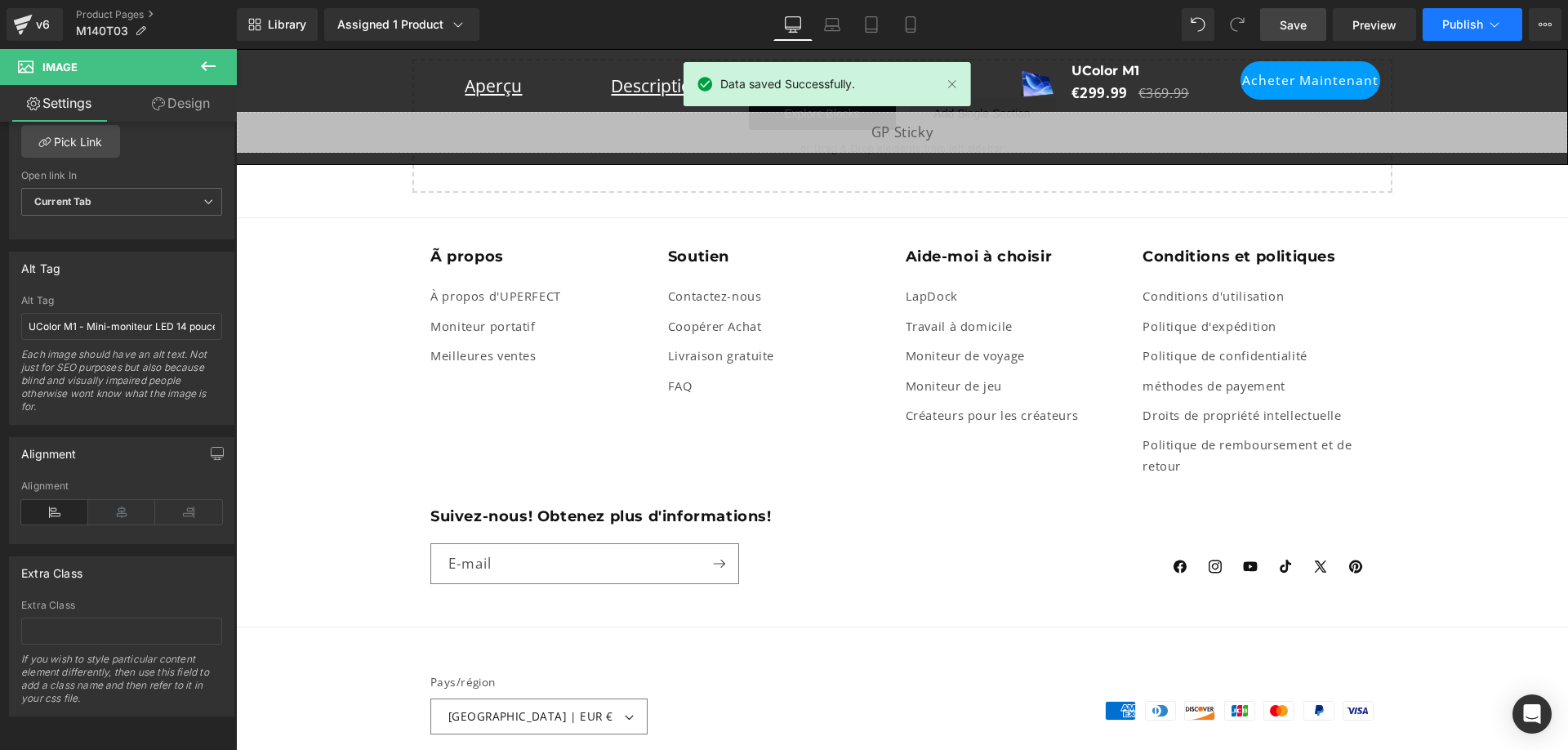
click at [1448, 24] on span "Publish" at bounding box center [1463, 24] width 41 height 13
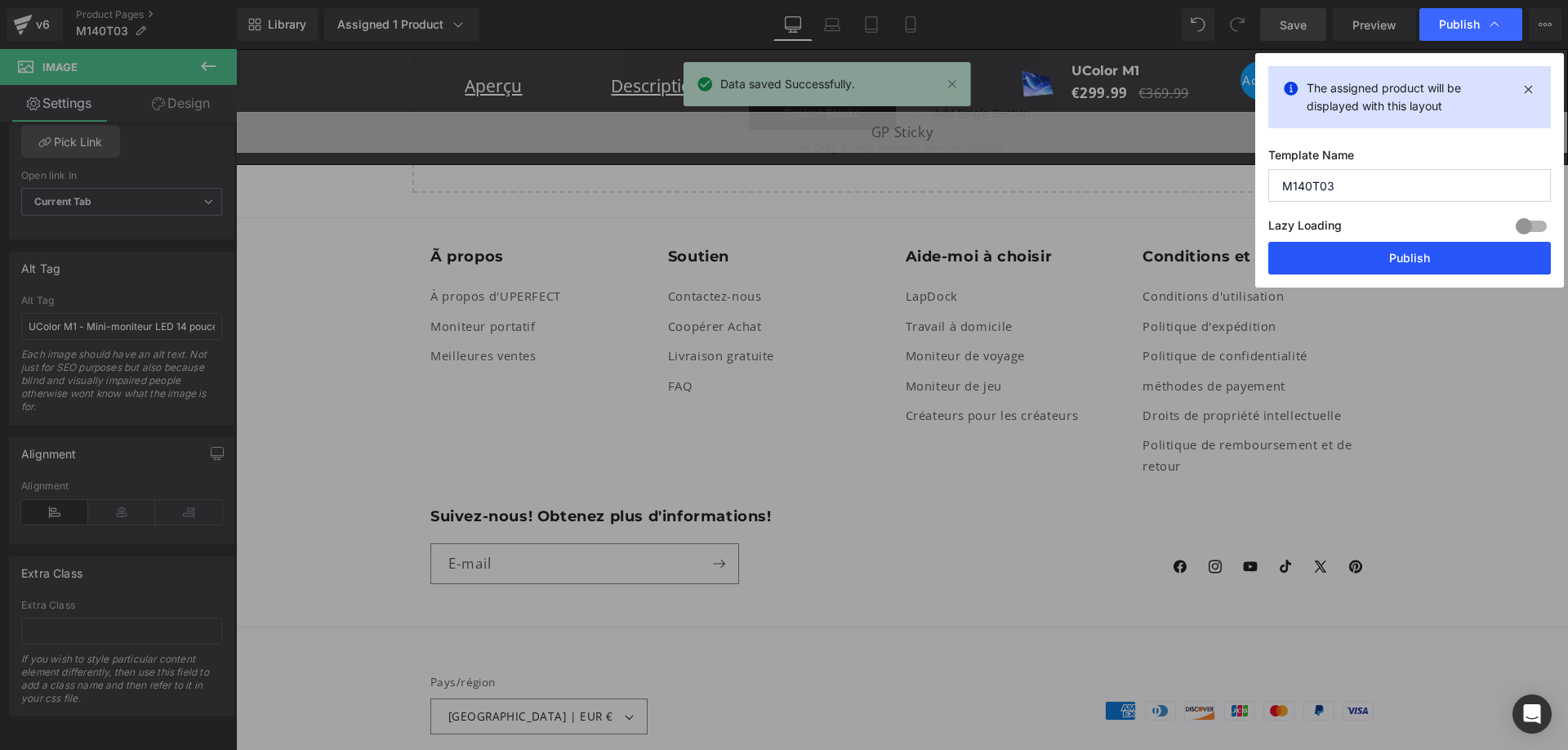
drag, startPoint x: 1414, startPoint y: 256, endPoint x: 1177, endPoint y: 207, distance: 242.0
click at [1414, 256] on button "Publish" at bounding box center [1410, 258] width 283 height 33
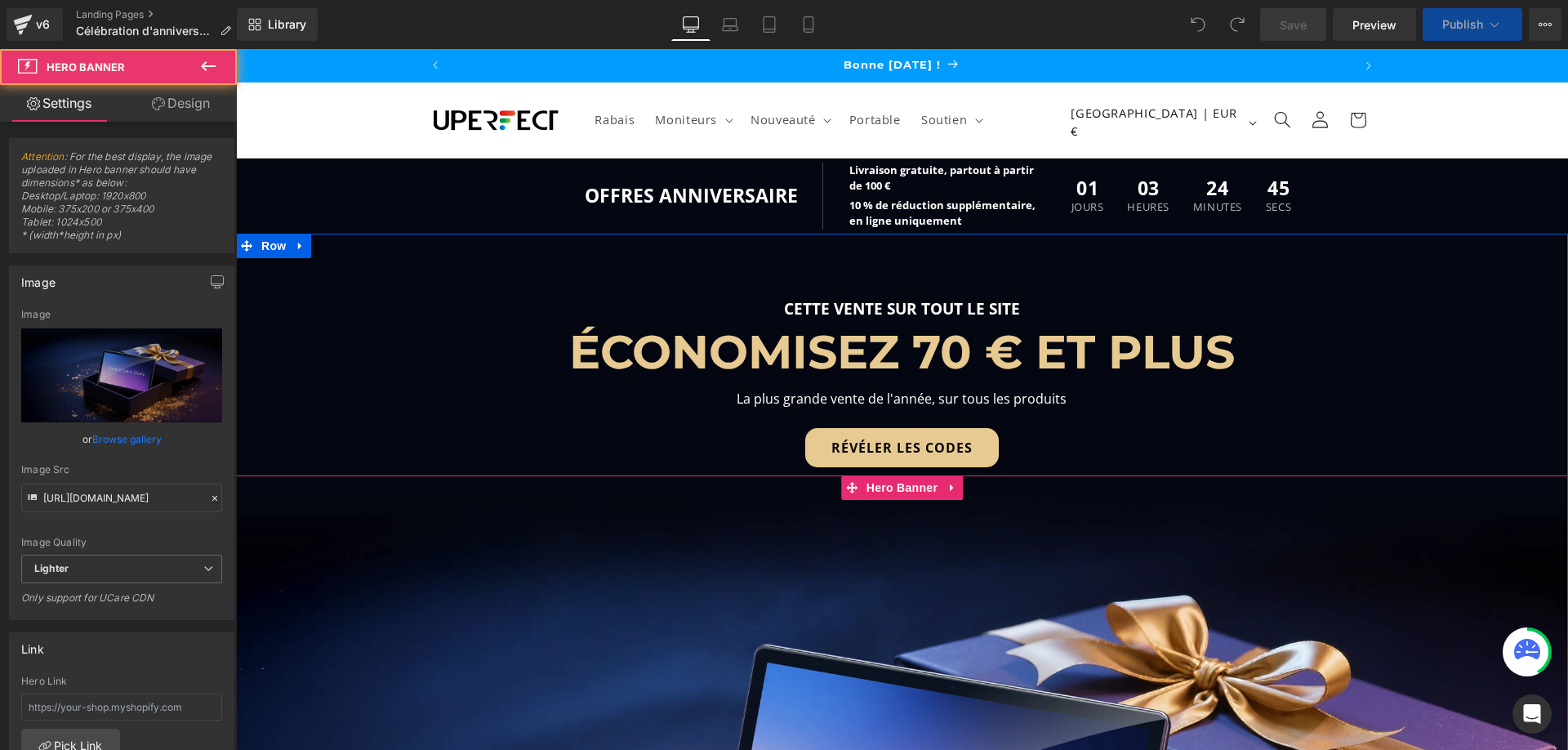
scroll to position [0, 904]
click at [236, 49] on div "425px" at bounding box center [236, 49] width 0 height 0
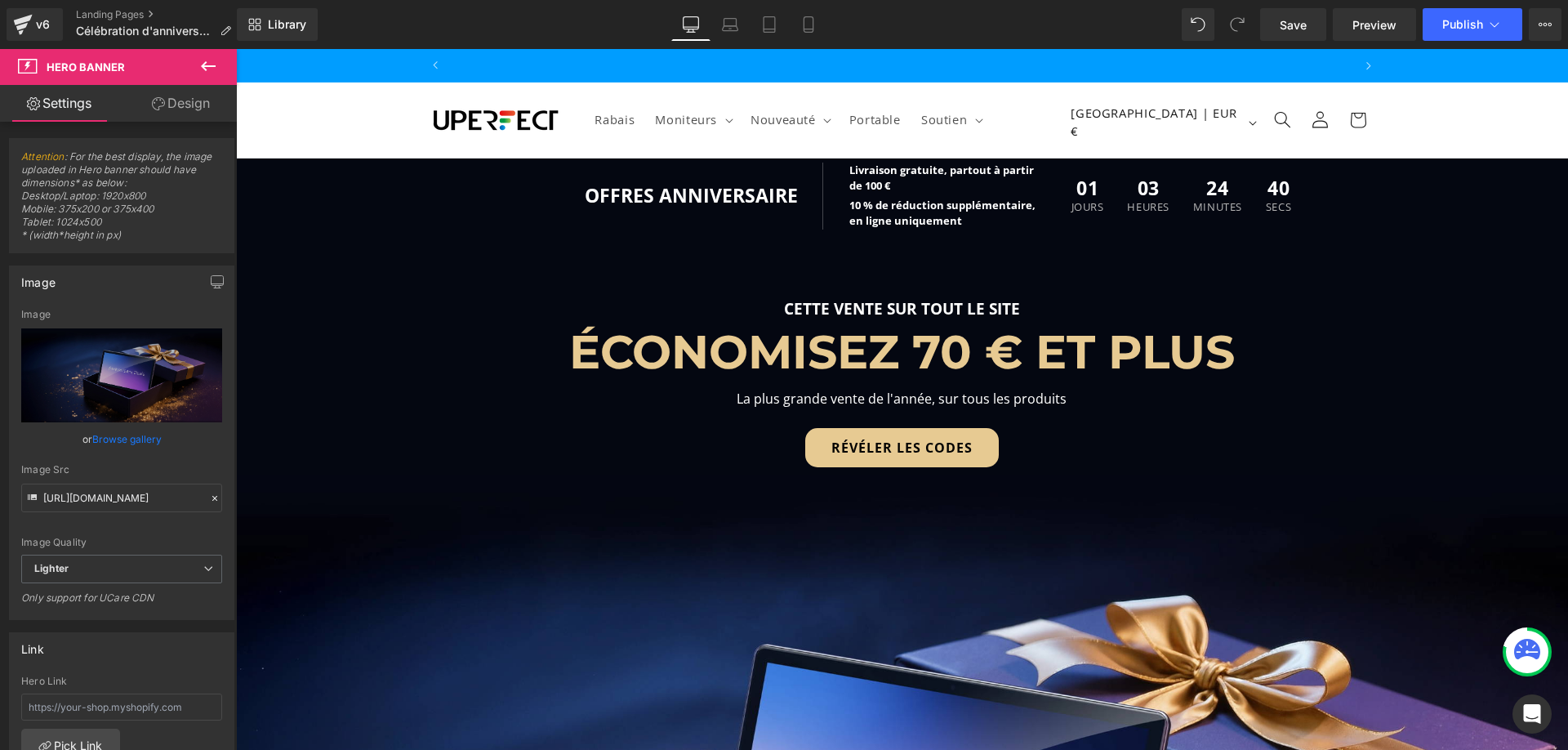
scroll to position [0, 0]
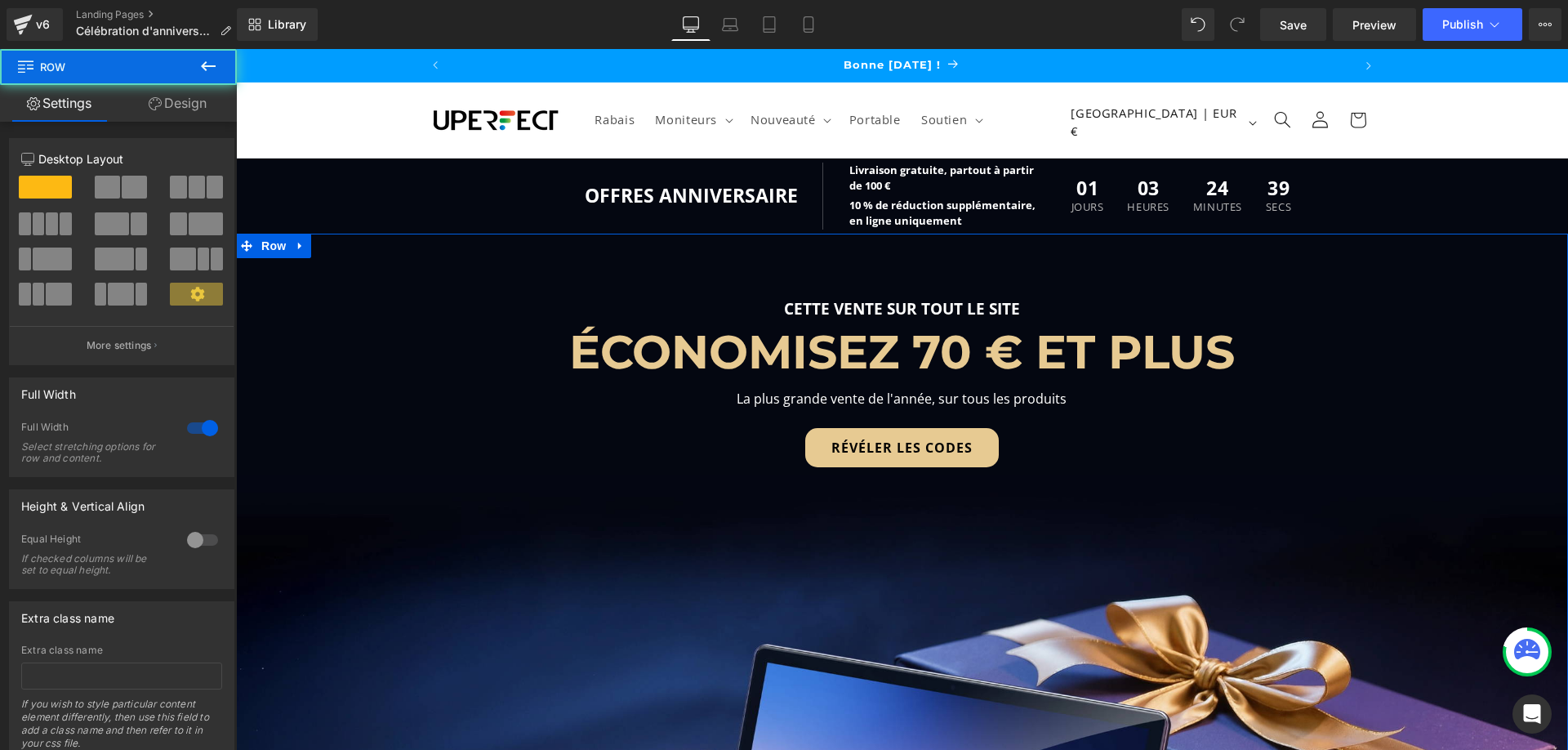
click at [404, 391] on div "Separator CETTE VENTE SUR TOUT LE SITE Text Block ÉCONOMISEZ 70 € ET PLUS Headi…" at bounding box center [901, 742] width 1332 height 936
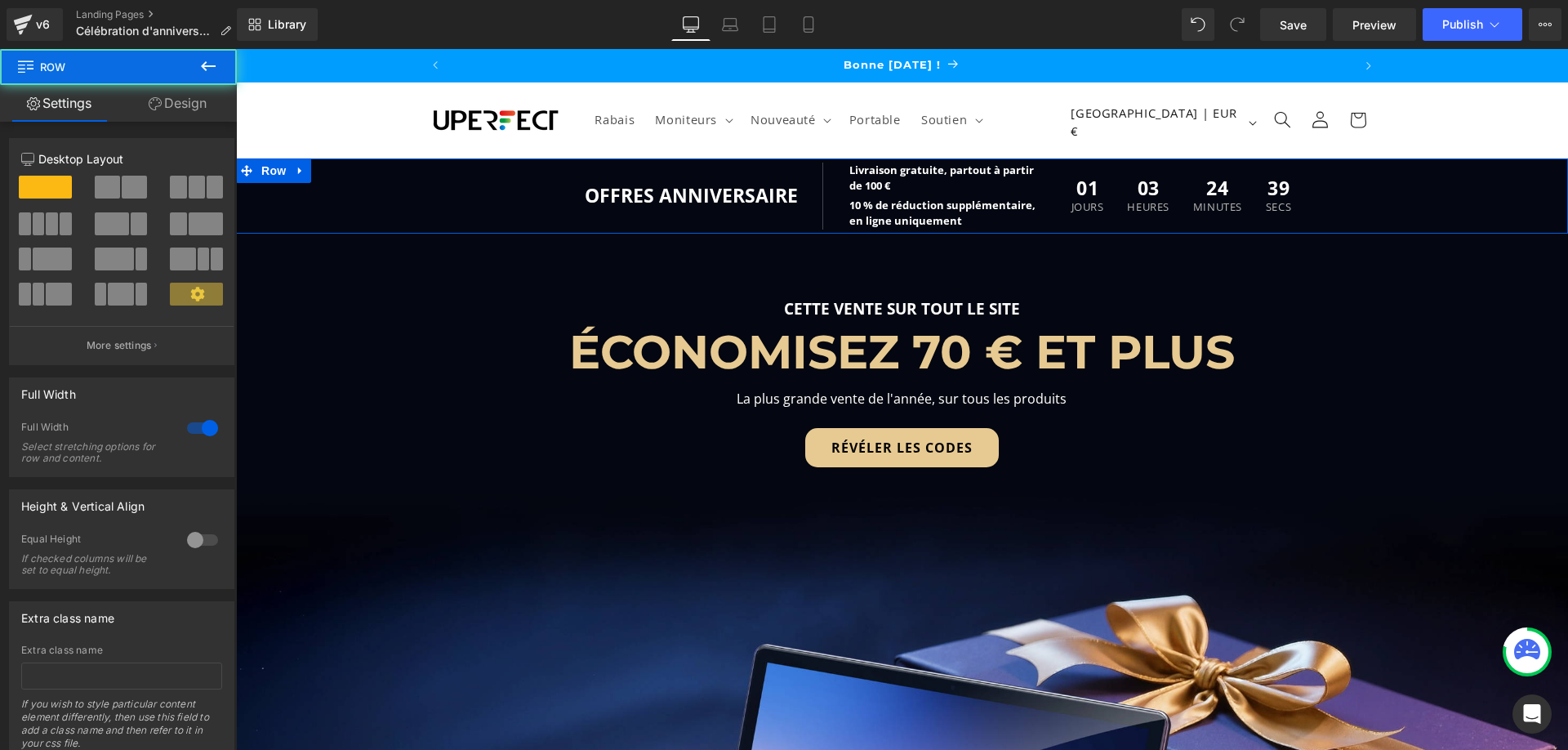
click at [404, 206] on div "OFFRES ANNIVERSAIRE Text Block Livraison gratuite, partout à partir de 100 € Te…" at bounding box center [901, 195] width 1332 height 75
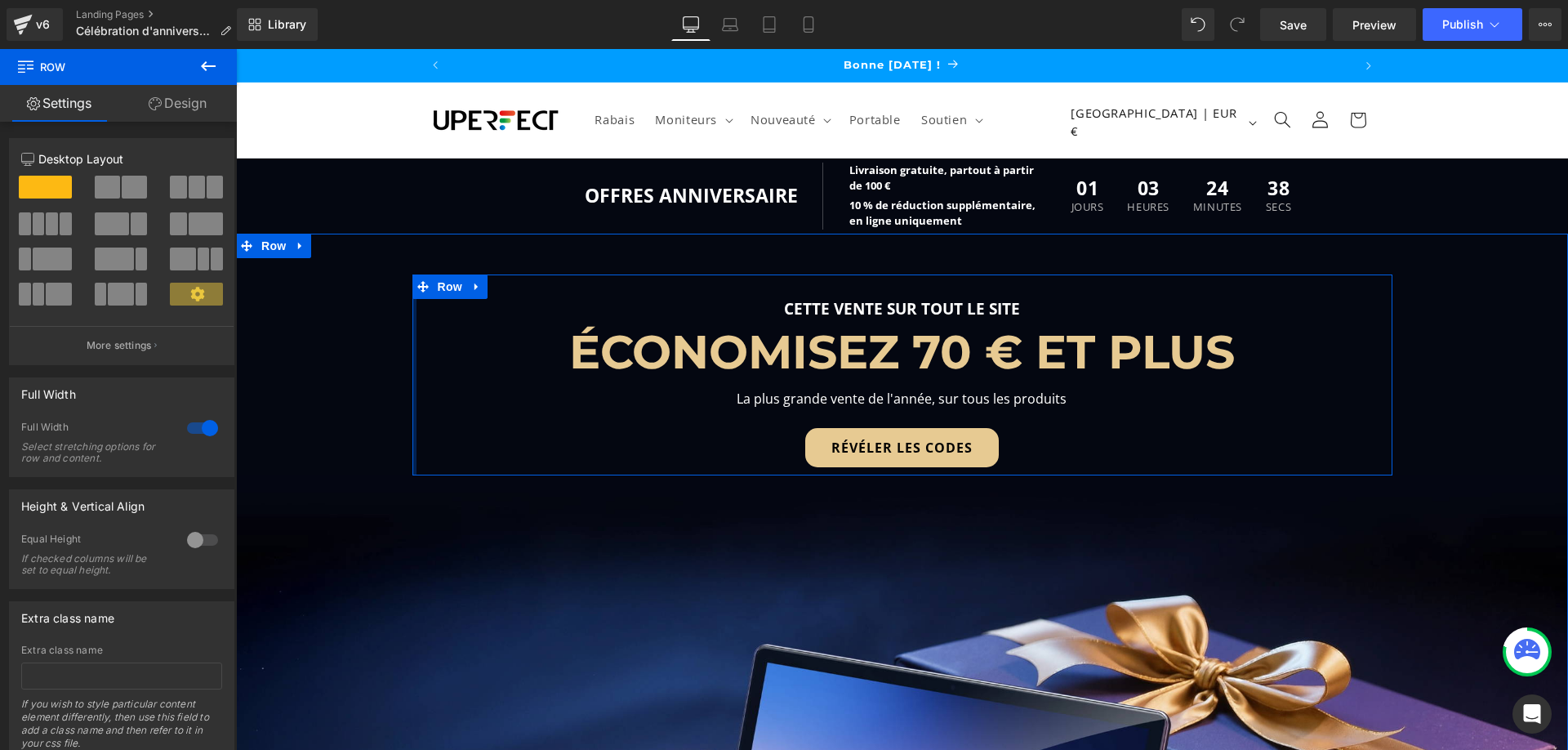
click at [405, 452] on div "Separator CETTE VENTE SUR TOUT LE SITE Text Block ÉCONOMISEZ 70 € ET PLUS Headi…" at bounding box center [901, 742] width 1332 height 936
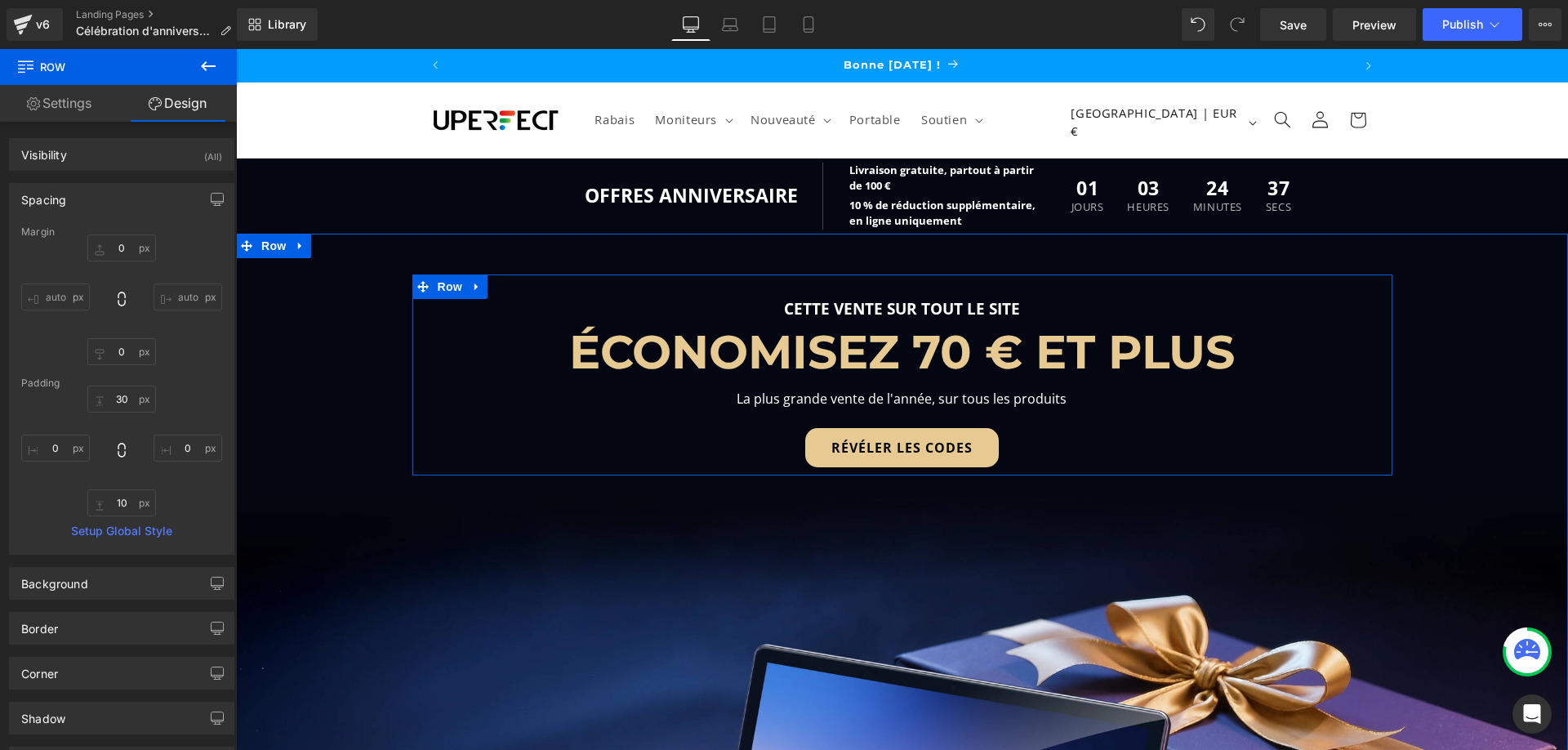
click at [236, 49] on div "425px" at bounding box center [236, 49] width 0 height 0
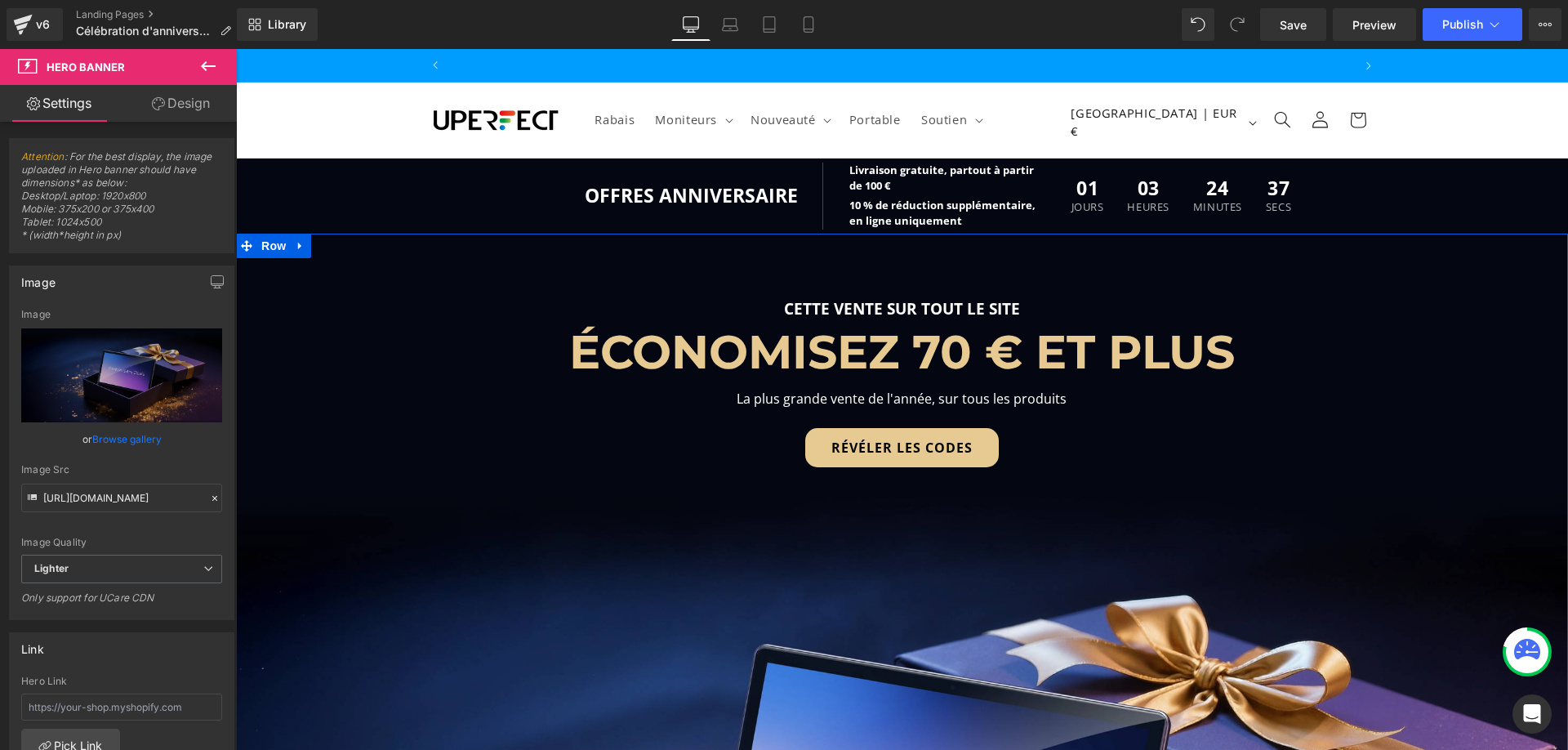
scroll to position [0, 904]
click at [395, 428] on div "Separator CETTE VENTE SUR TOUT LE SITE Text Block ÉCONOMISEZ 70 € ET PLUS Headi…" at bounding box center [901, 742] width 1332 height 936
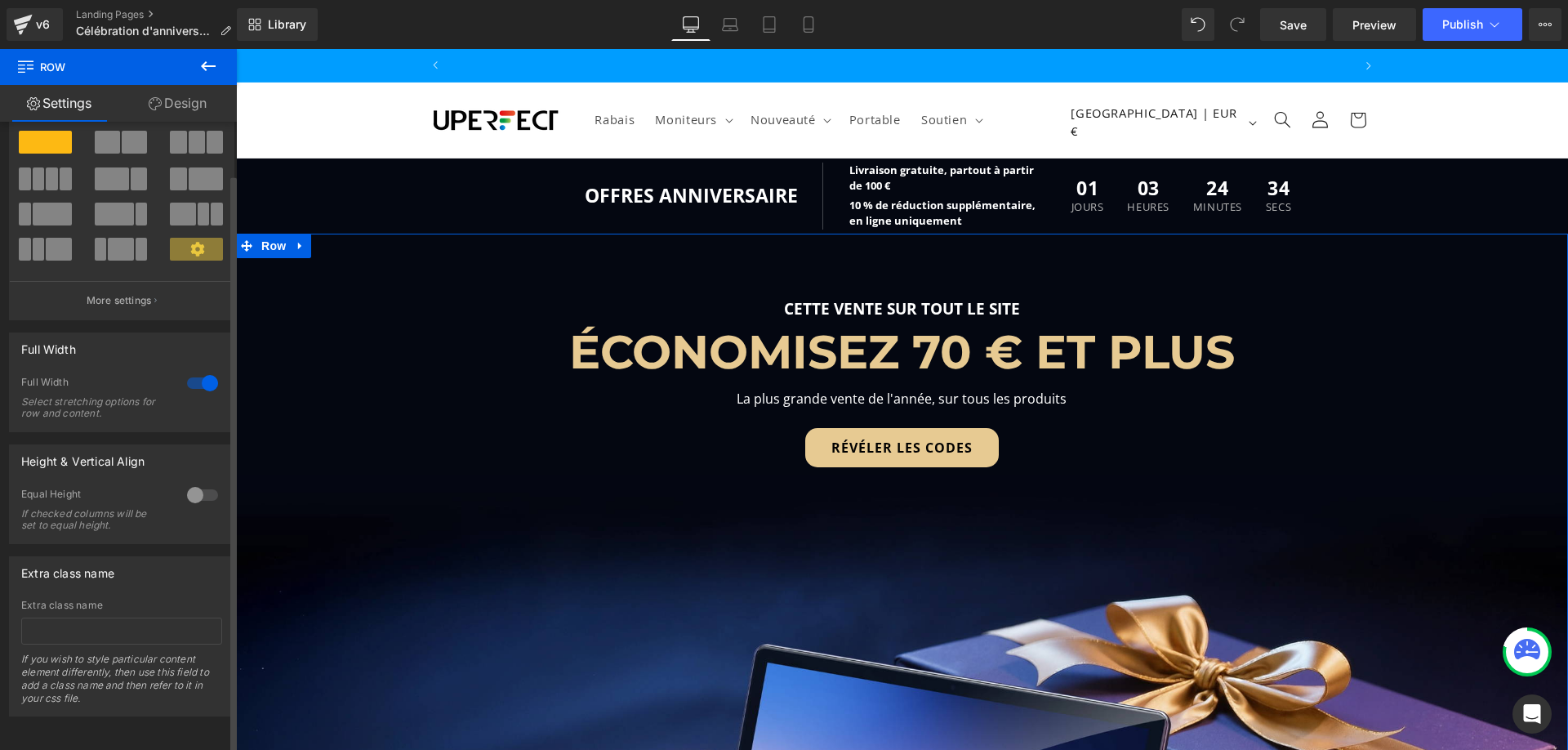
scroll to position [0, 1808]
click at [364, 400] on div "Separator CETTE VENTE SUR TOUT LE SITE Text Block ÉCONOMISEZ 70 € ET PLUS Headi…" at bounding box center [901, 742] width 1332 height 936
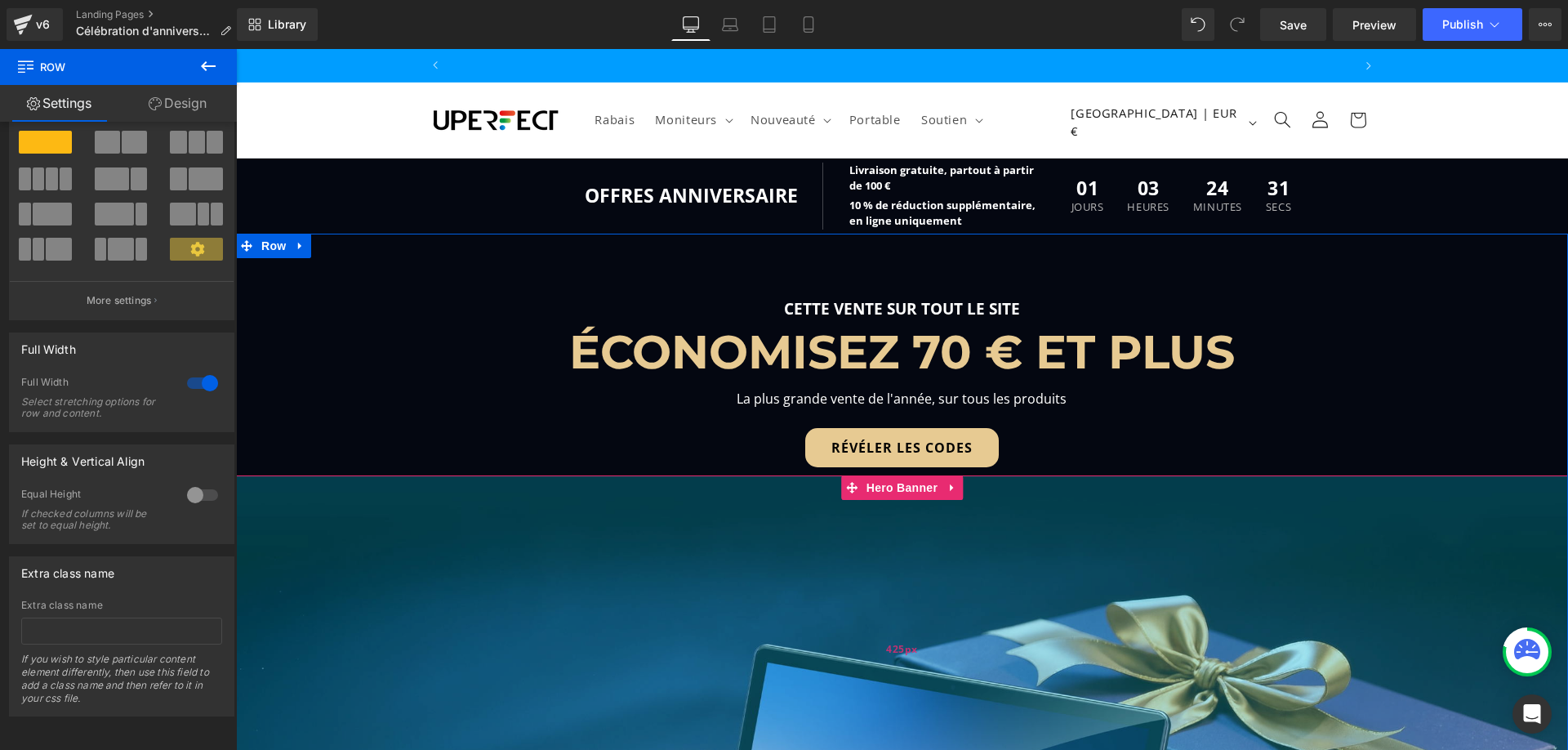
click at [368, 611] on div "425px" at bounding box center [901, 649] width 1332 height 347
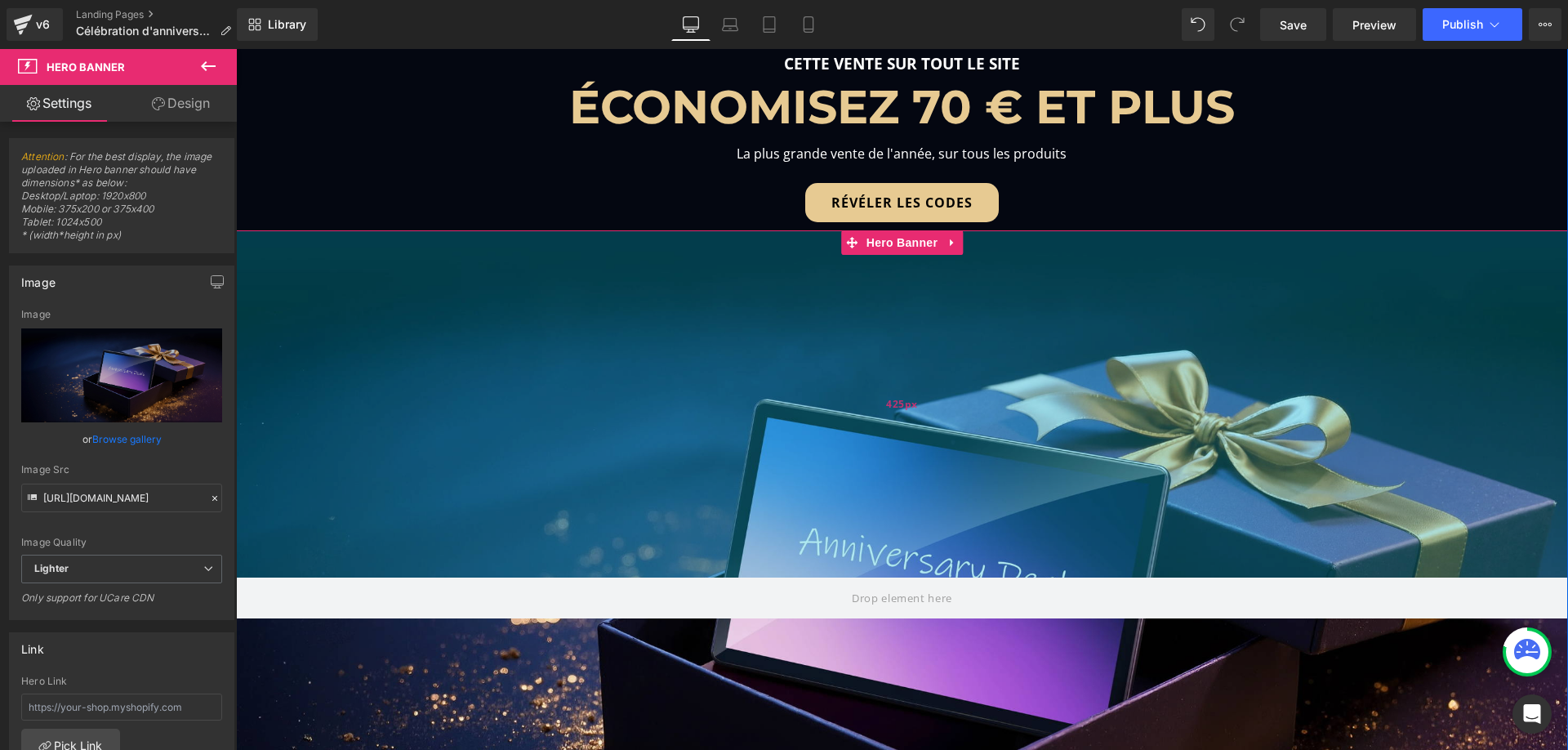
scroll to position [0, 904]
click at [364, 342] on div "425px" at bounding box center [901, 404] width 1332 height 347
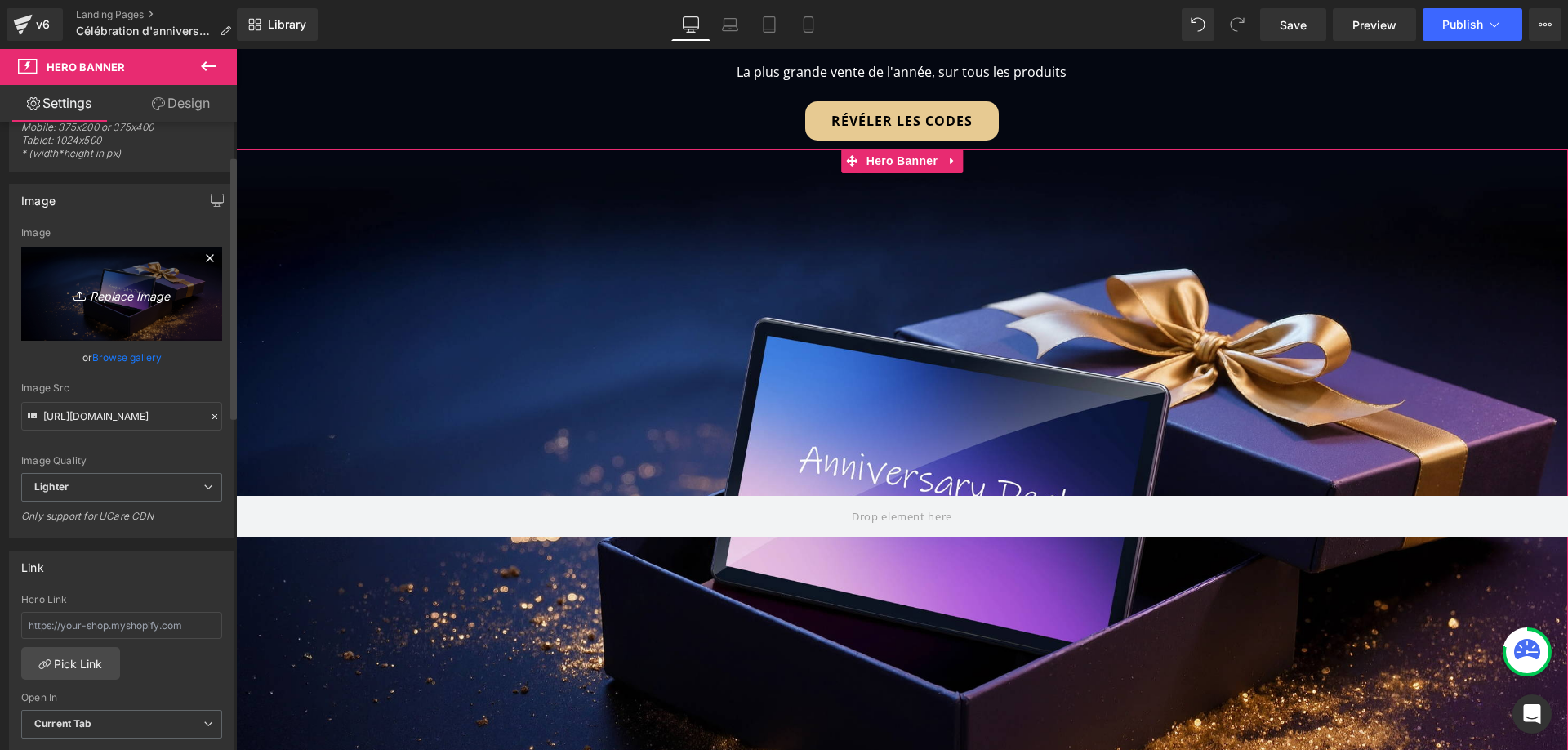
scroll to position [0, 0]
click at [108, 311] on link "Replace Image" at bounding box center [121, 294] width 201 height 94
click at [124, 485] on span "Lighter" at bounding box center [121, 487] width 201 height 29
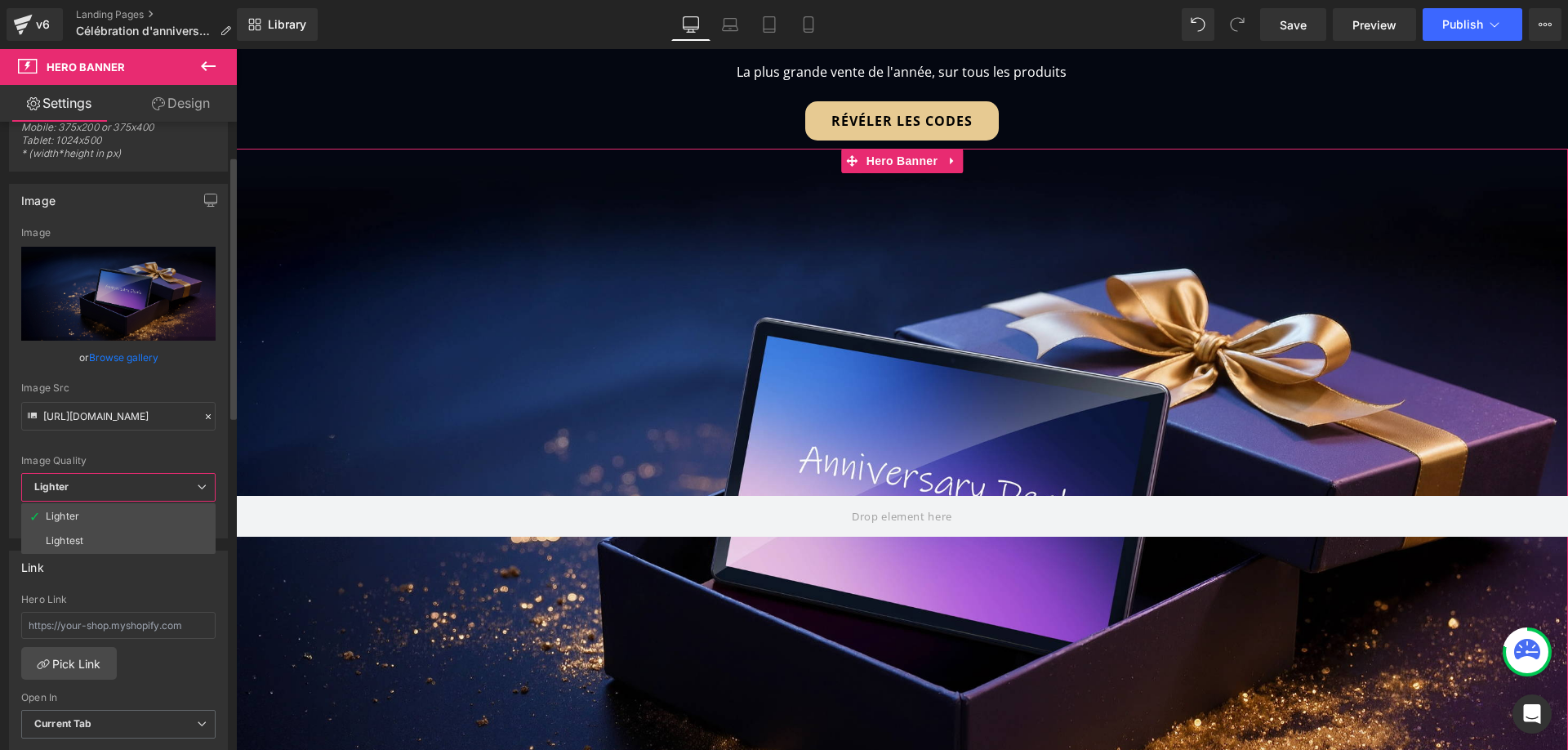
click at [125, 483] on span "Lighter" at bounding box center [118, 487] width 194 height 29
click at [149, 417] on input "[URL][DOMAIN_NAME]" at bounding box center [121, 416] width 201 height 29
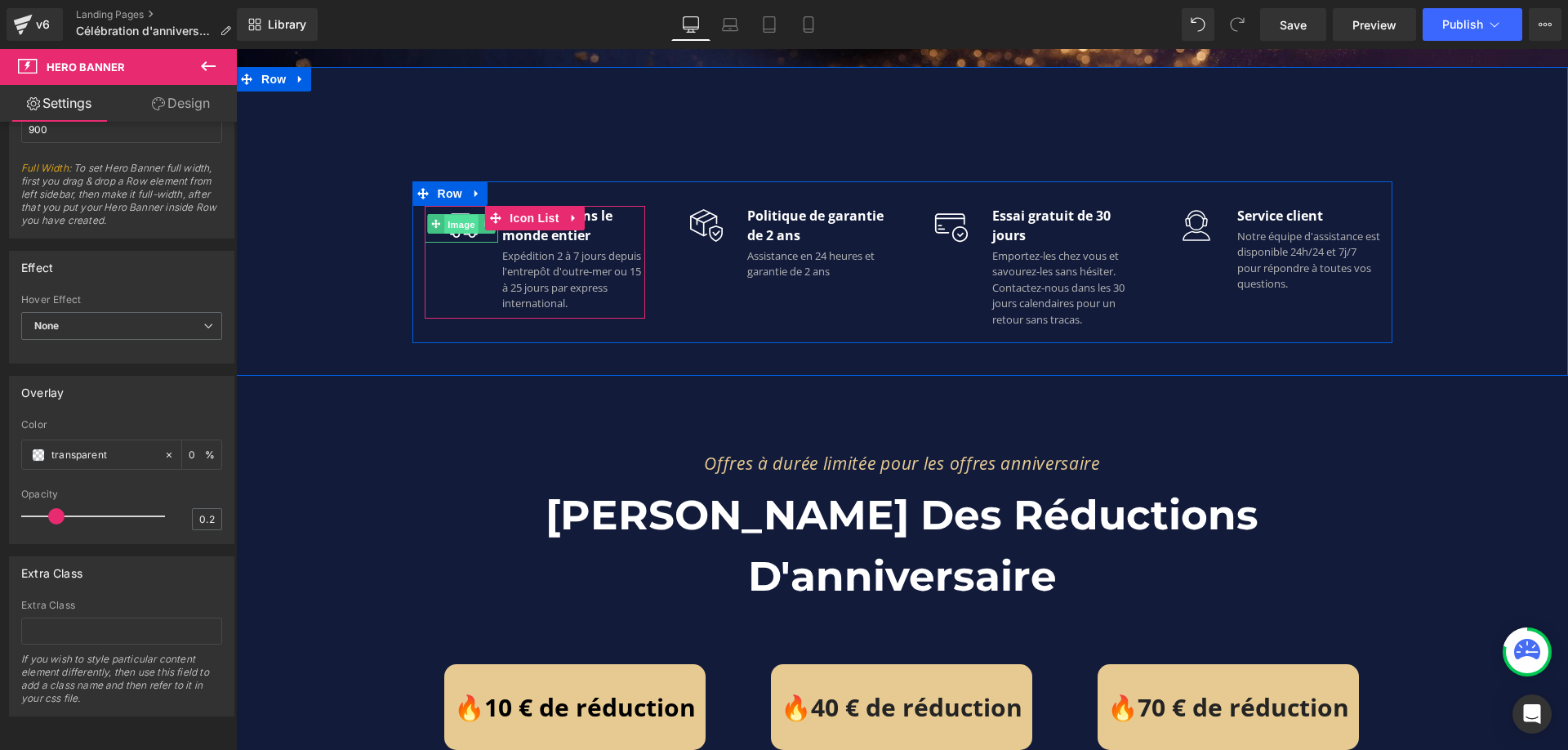
click at [454, 226] on span "Image" at bounding box center [461, 224] width 35 height 19
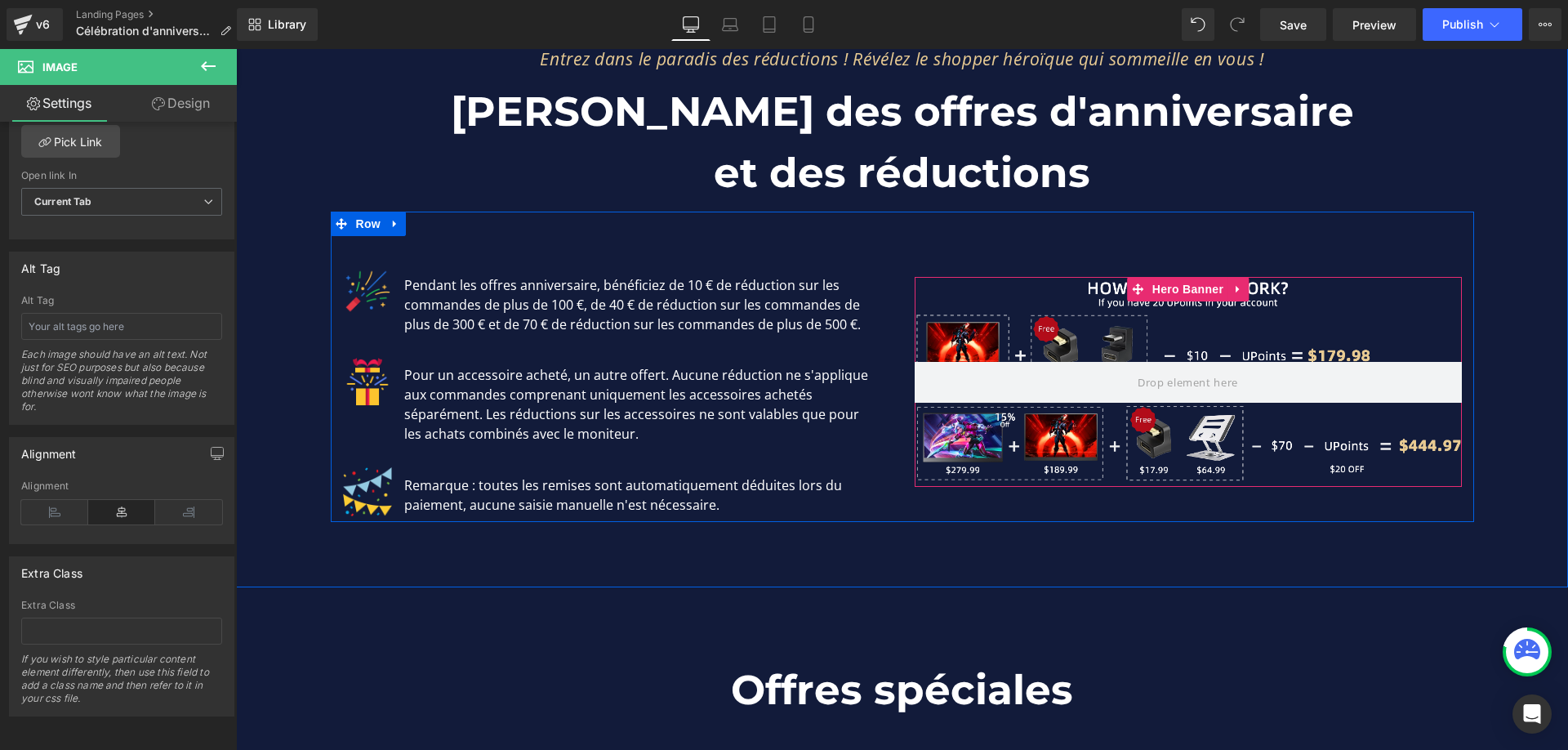
click at [1083, 380] on div at bounding box center [1188, 381] width 547 height 210
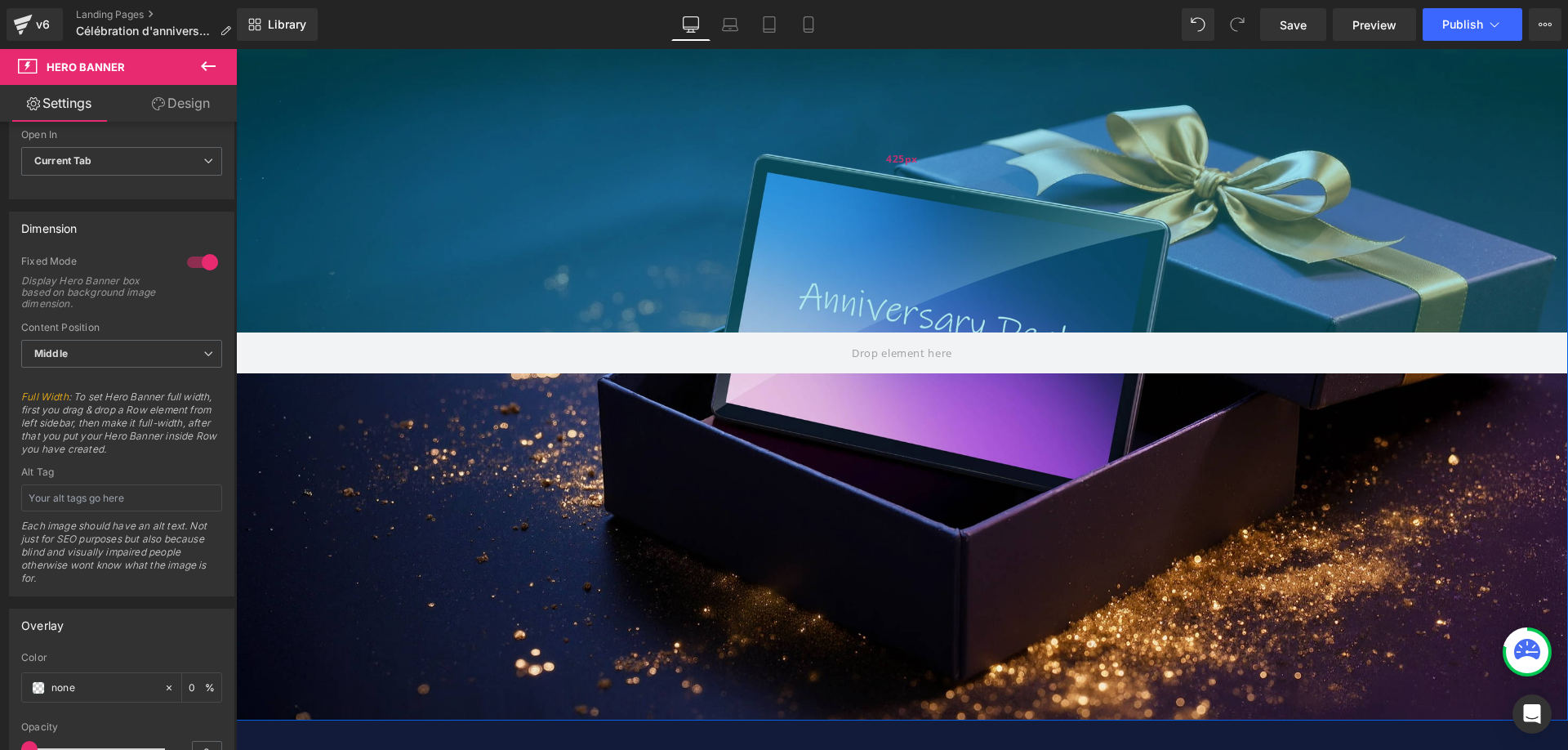
click at [369, 266] on div "425px" at bounding box center [901, 159] width 1332 height 347
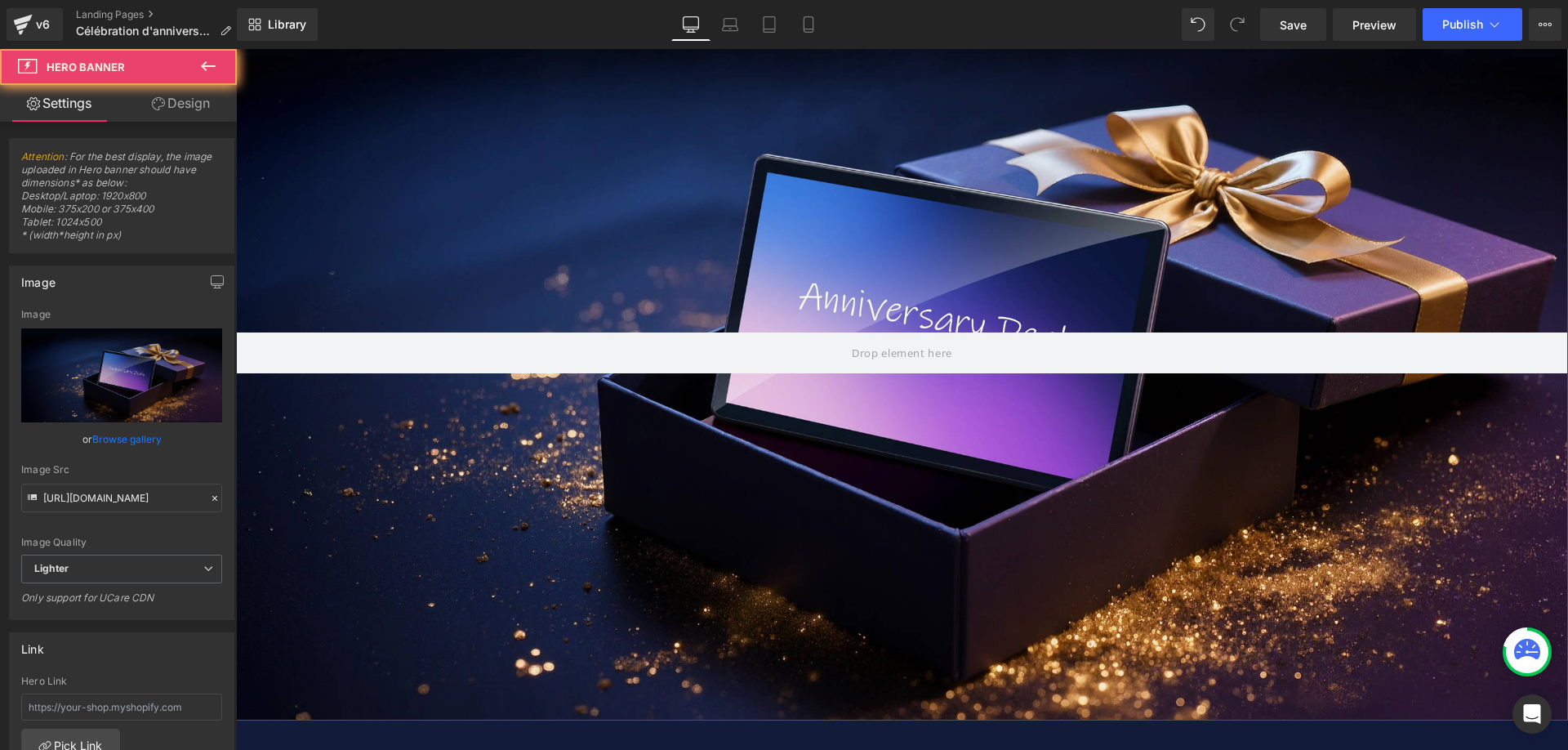
click at [347, 421] on div at bounding box center [901, 353] width 1332 height 735
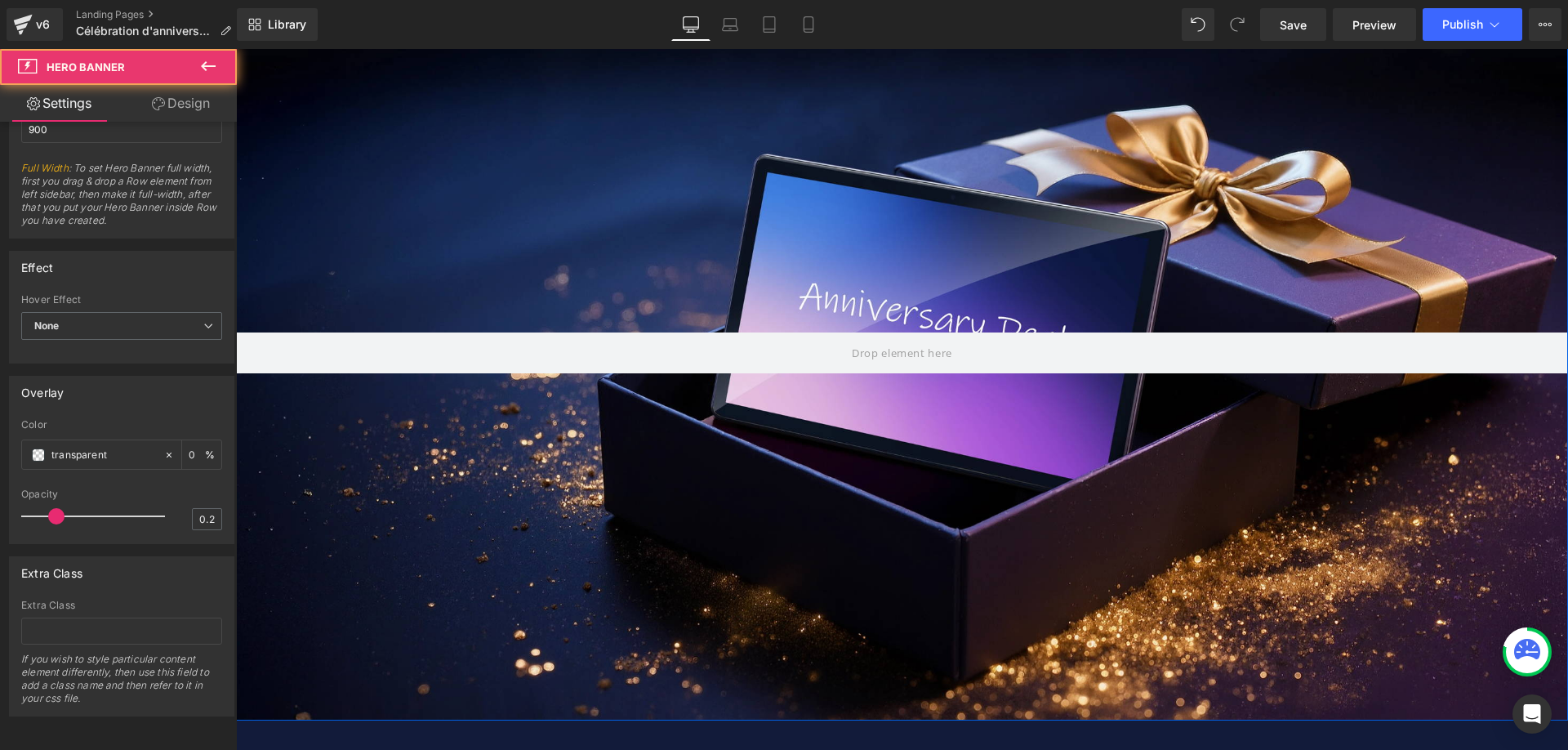
click at [476, 476] on div at bounding box center [901, 353] width 1332 height 735
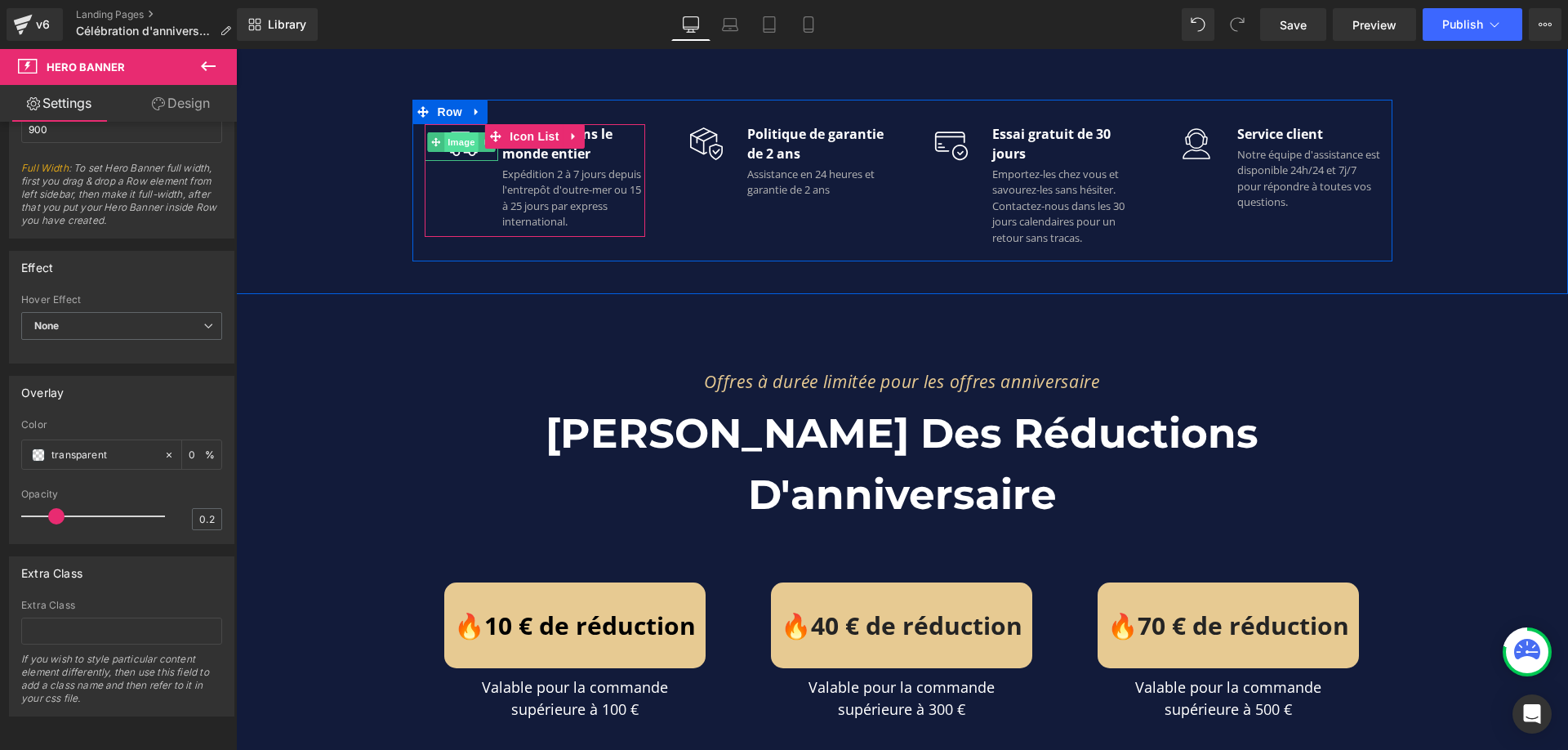
click at [457, 142] on span "Image" at bounding box center [461, 141] width 35 height 19
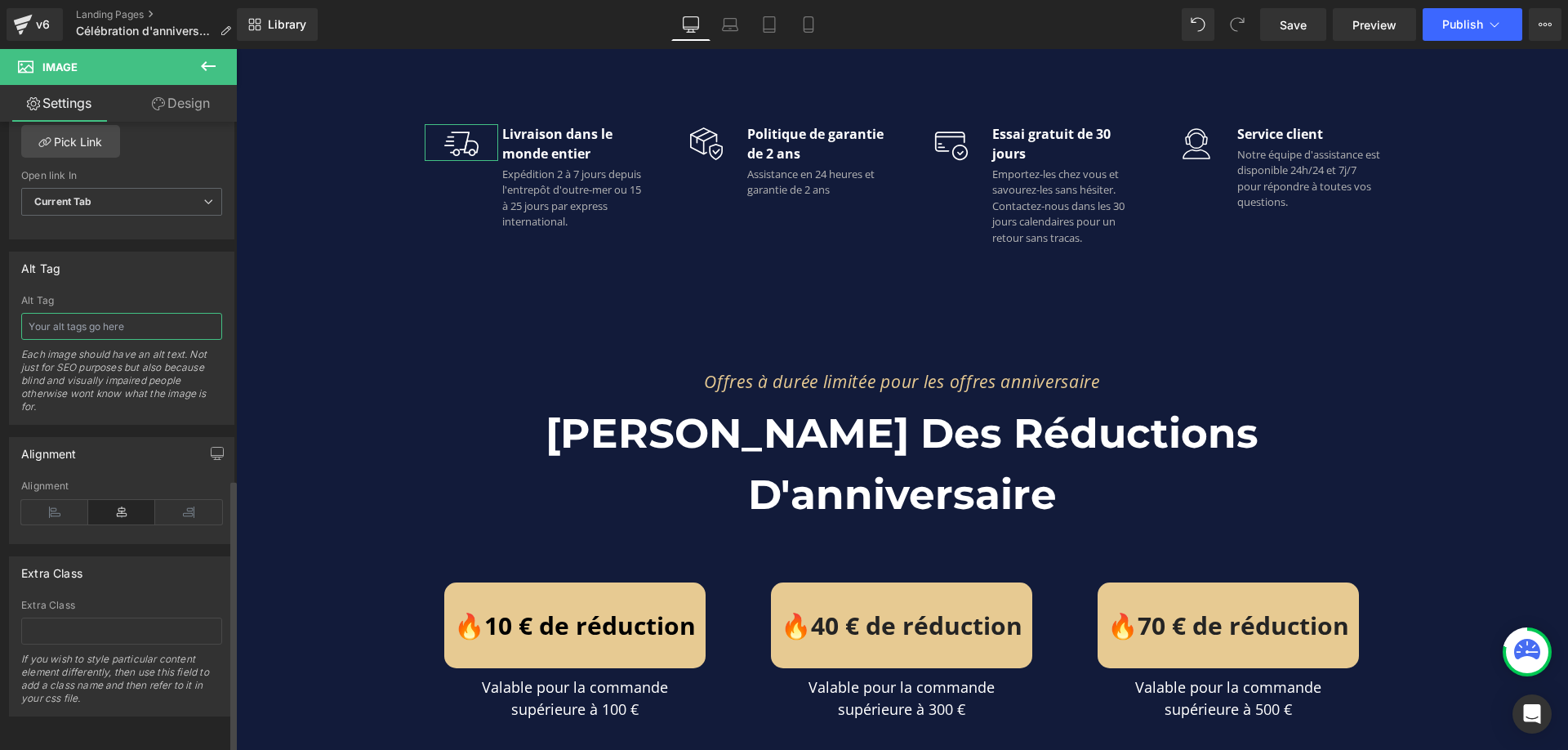
click at [125, 313] on input "text" at bounding box center [121, 327] width 201 height 27
paste input "Célébration d'anniversaire"
type input "Célébration d'anniversaire"
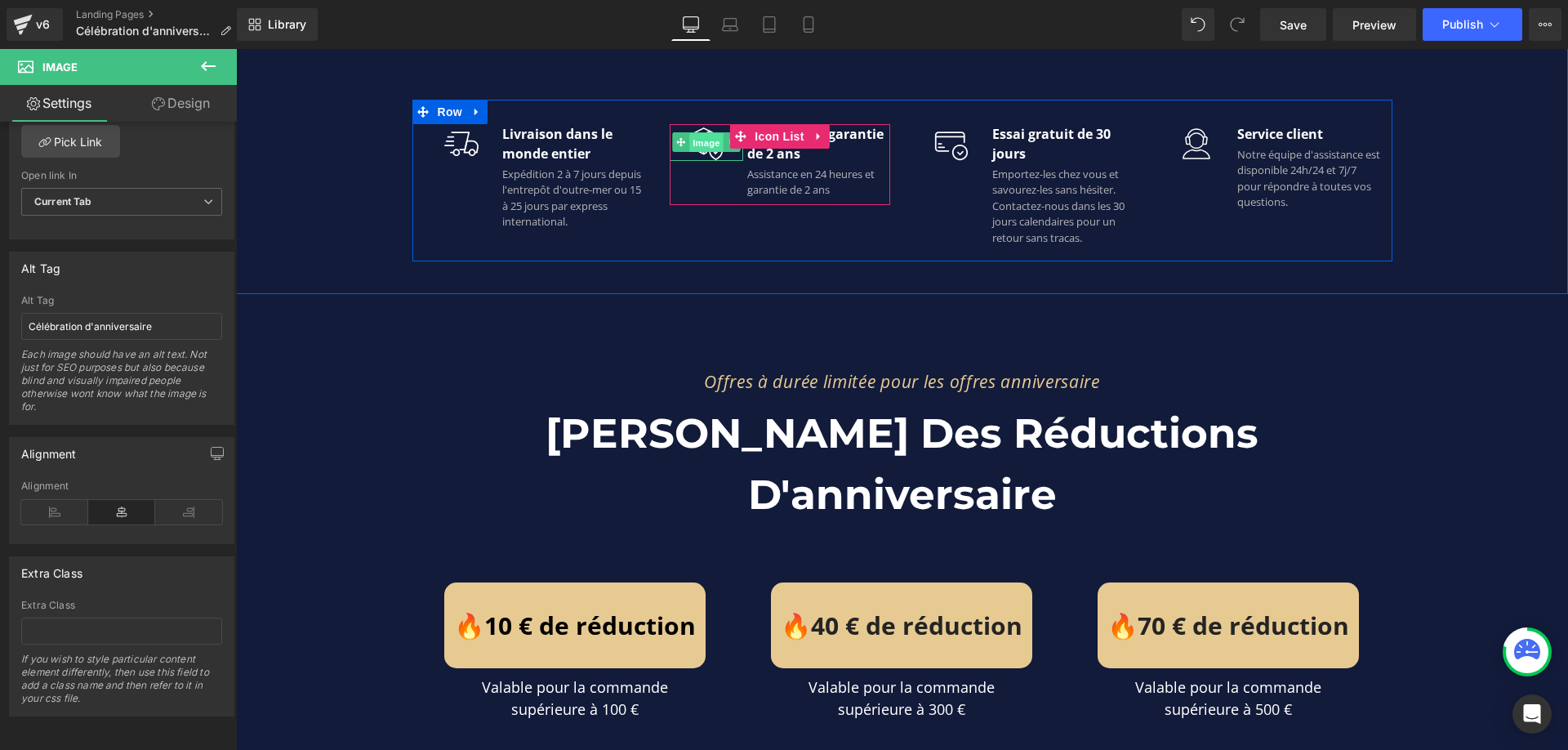
click at [700, 141] on span "Image" at bounding box center [706, 142] width 35 height 19
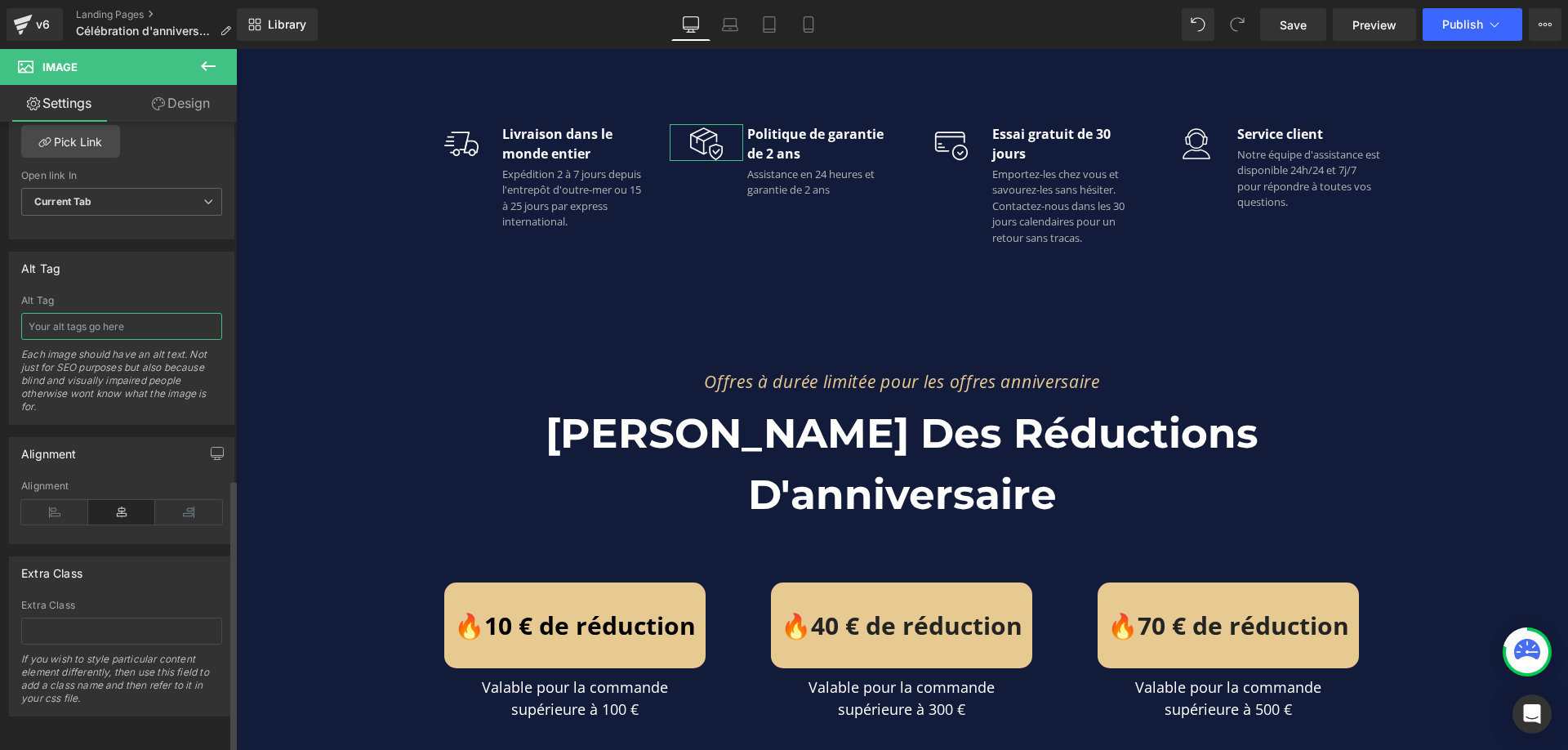
click at [133, 318] on input "text" at bounding box center [121, 327] width 201 height 27
paste input "Célébration d'anniversaire"
type input "Célébration d'anniversaire"
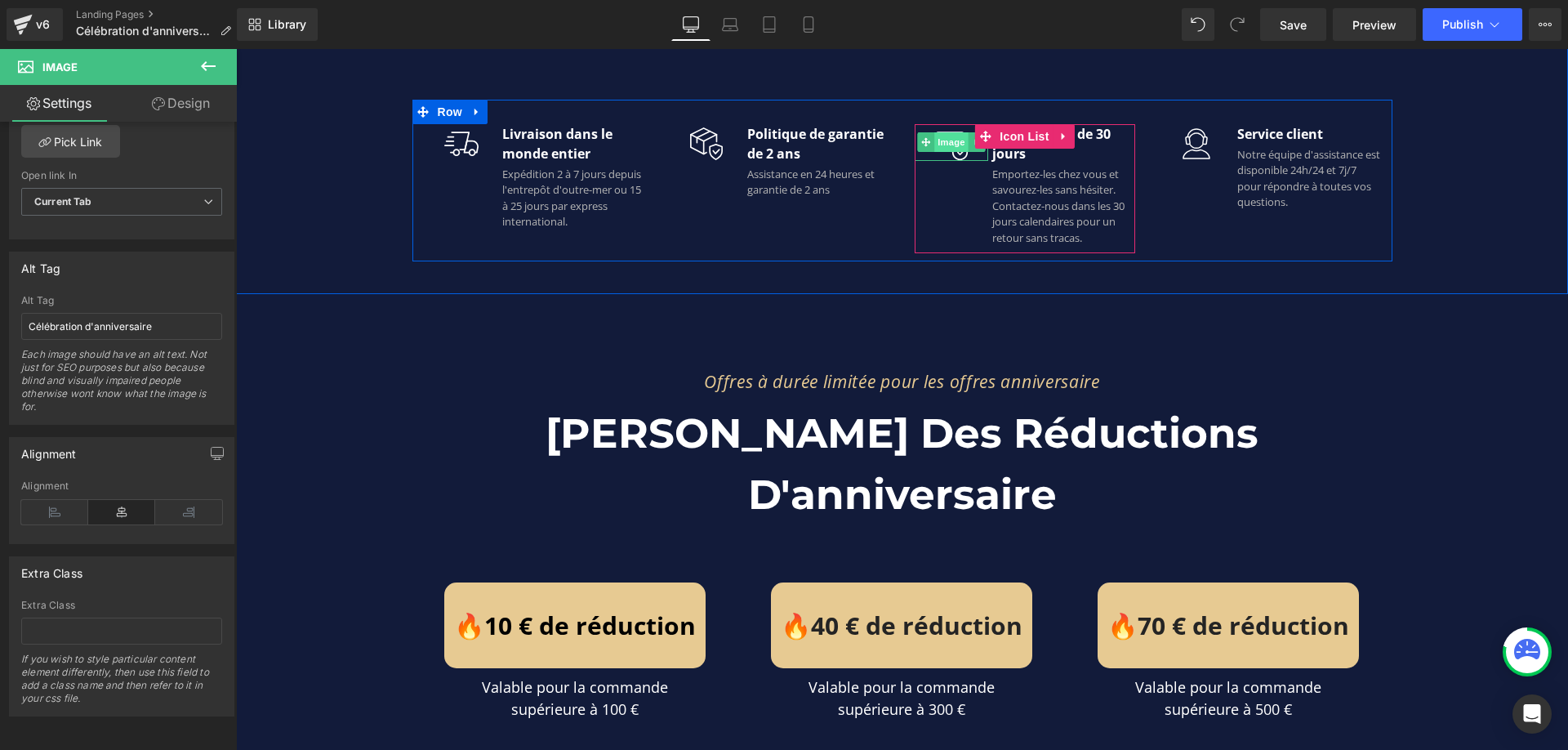
click at [947, 142] on span "Image" at bounding box center [951, 141] width 35 height 19
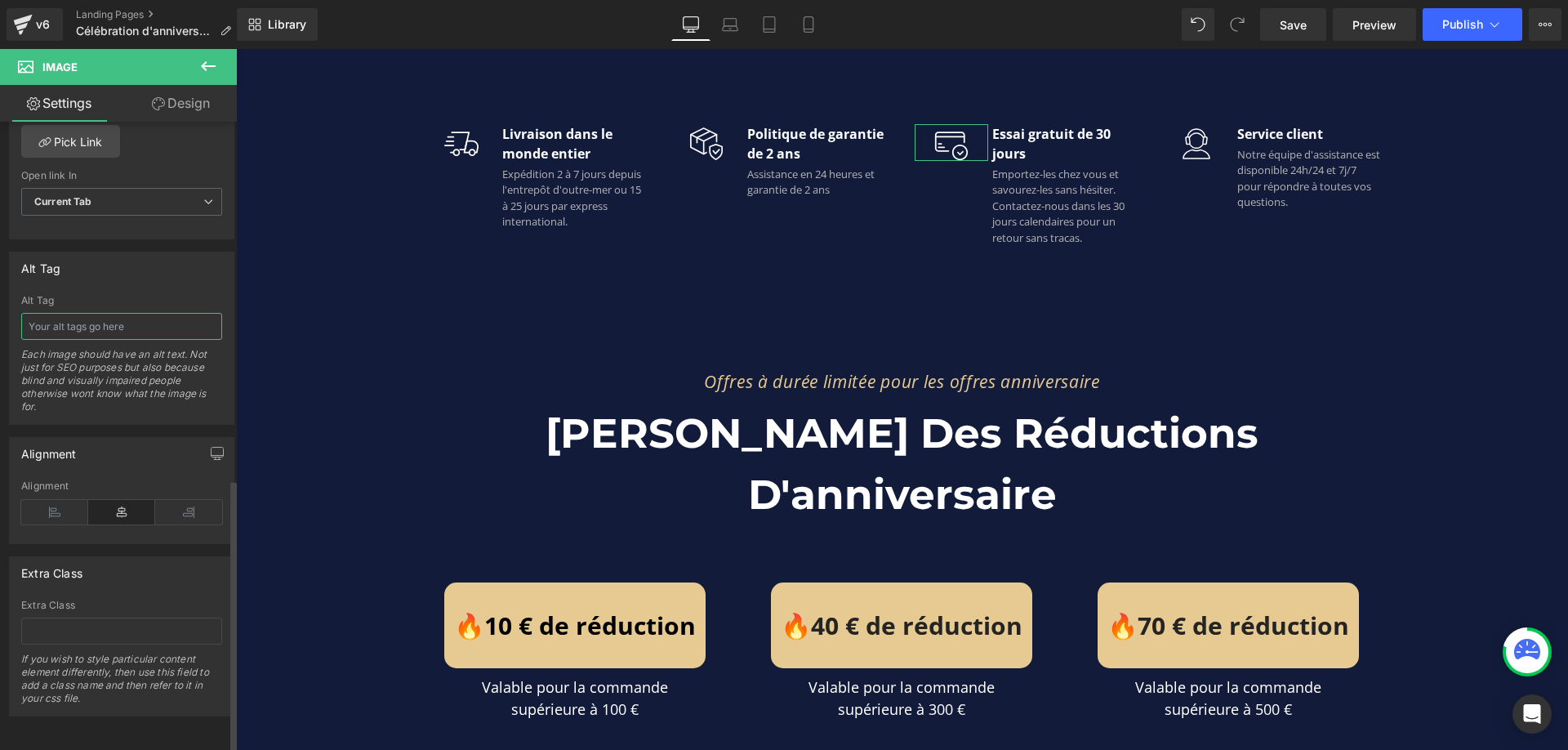
click at [126, 323] on input "text" at bounding box center [121, 327] width 201 height 27
paste input "Célébration d'anniversaire"
type input "Célébration d'anniversaire"
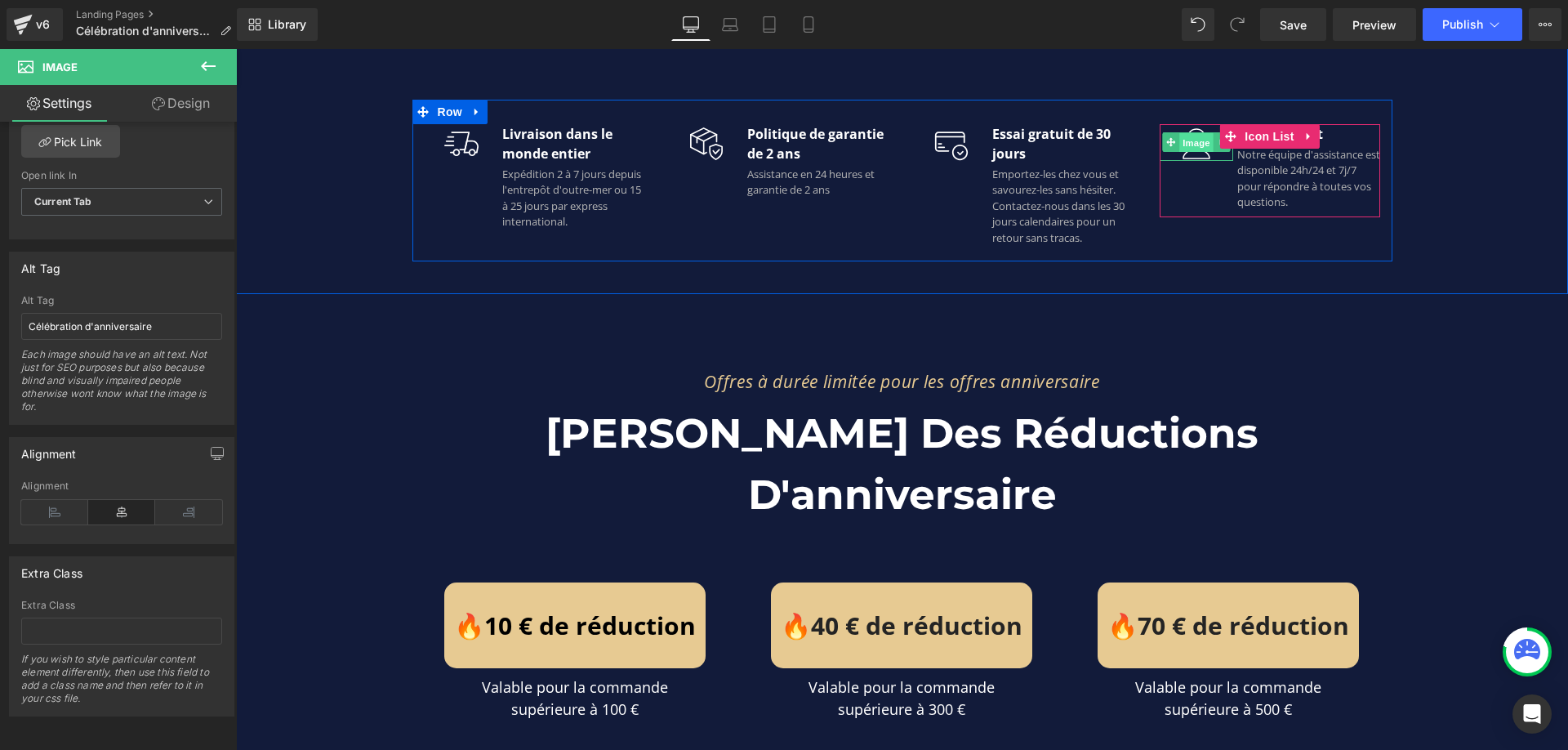
click at [1196, 144] on span "Image" at bounding box center [1196, 142] width 35 height 19
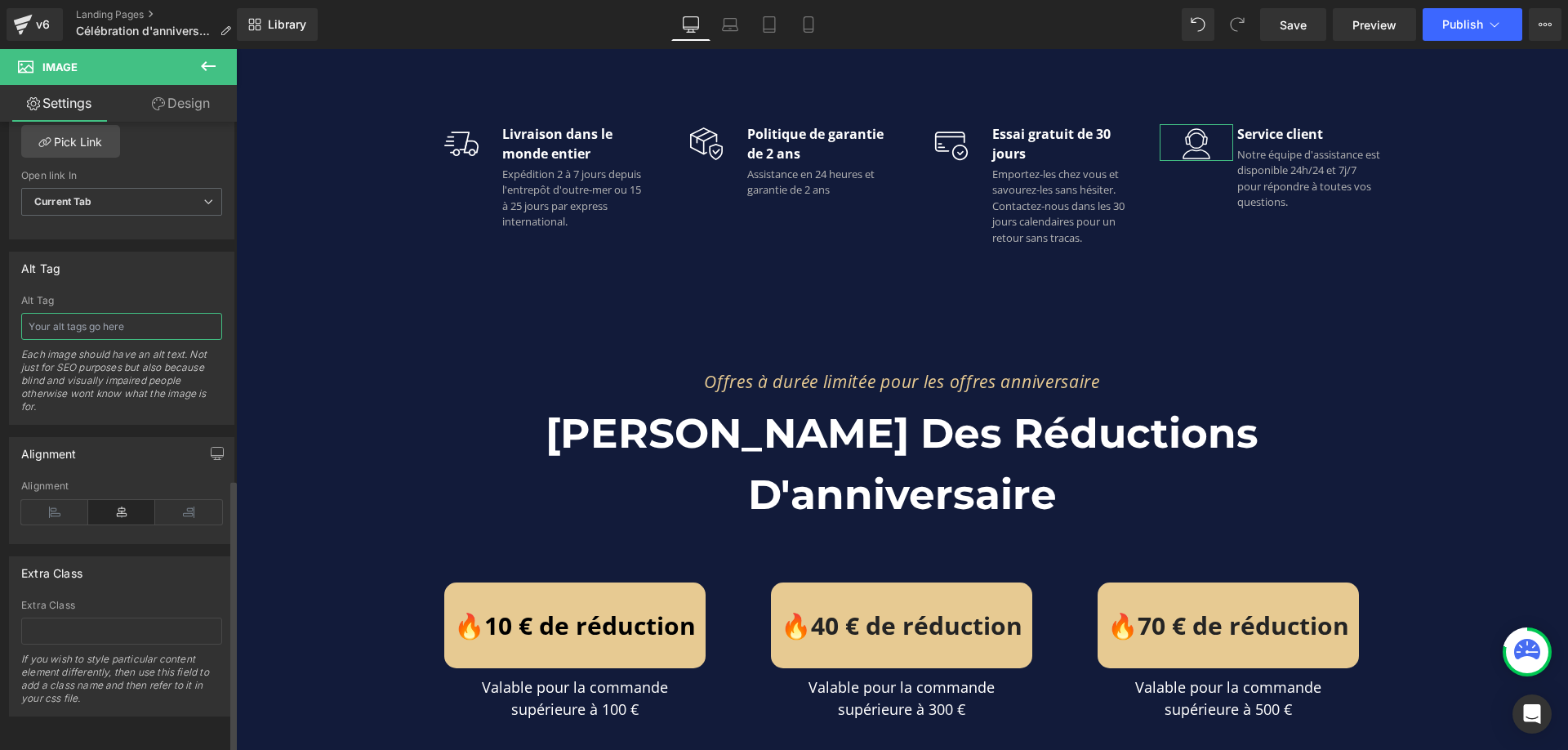
click at [111, 318] on input "text" at bounding box center [121, 327] width 201 height 27
paste input "Célébration d'anniversaire"
type input "Célébration d'anniversaire"
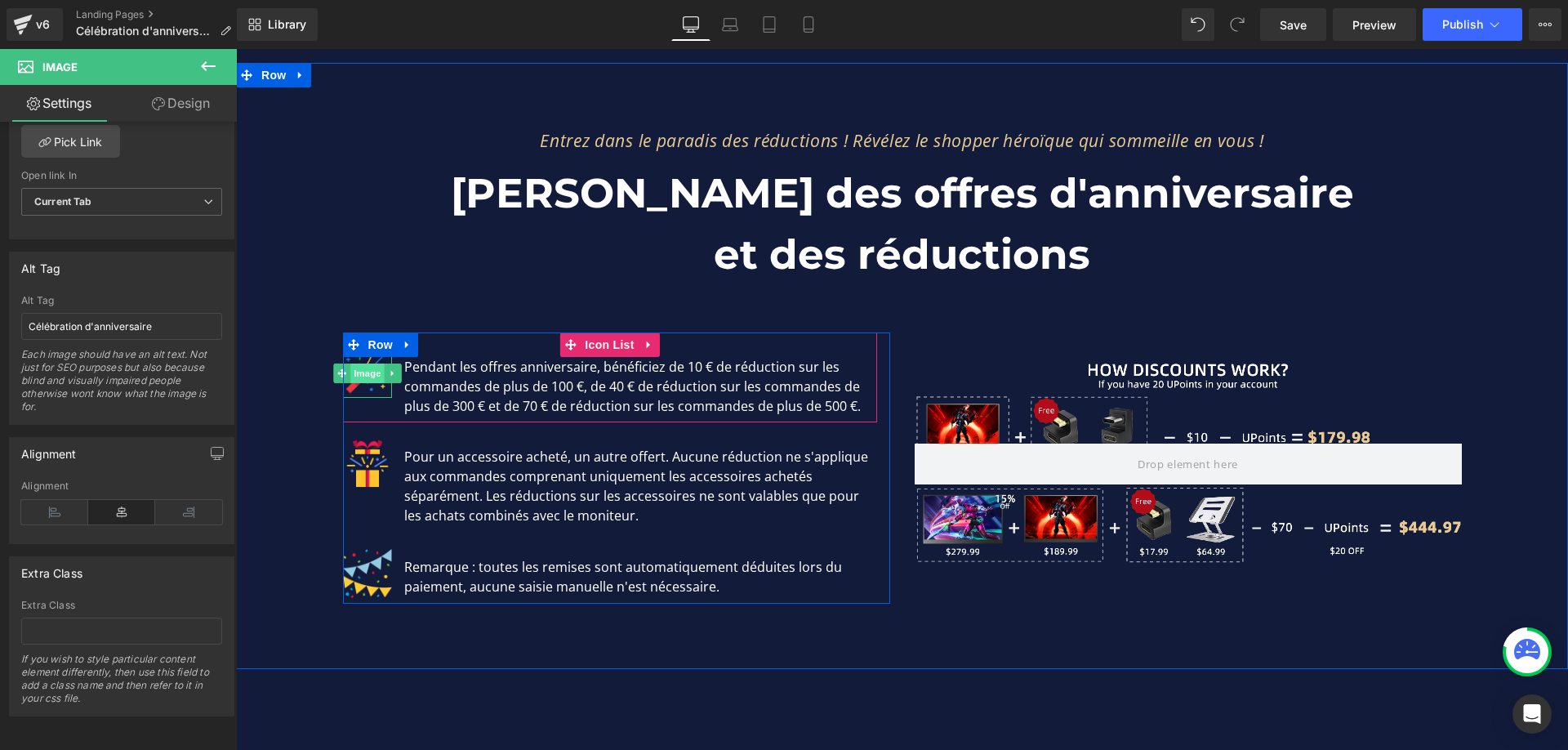
click at [366, 364] on span "Image" at bounding box center [367, 373] width 35 height 19
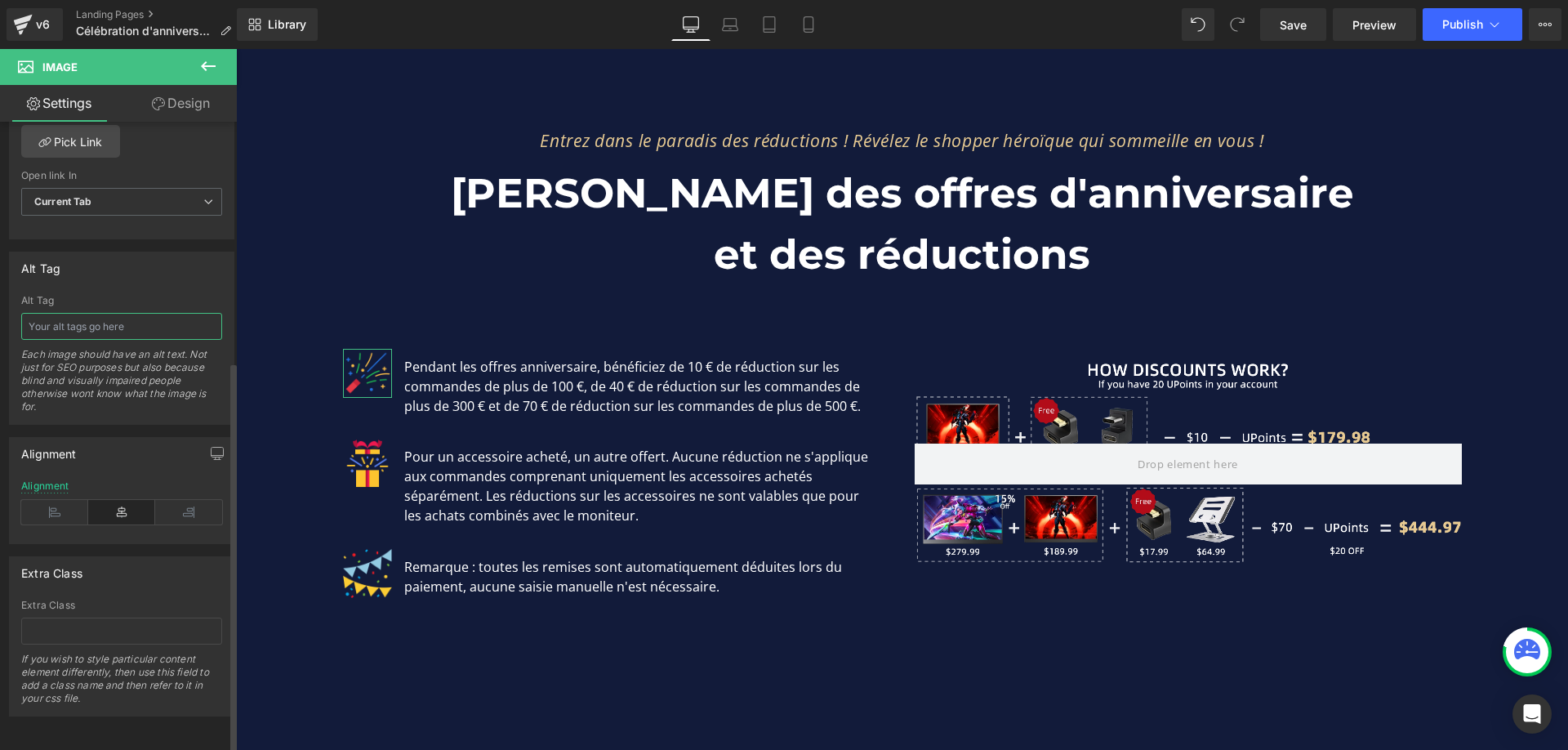
click at [114, 316] on input "text" at bounding box center [121, 327] width 201 height 27
paste input "Célébration d'anniversaire"
type input "Célébration d'anniversaire"
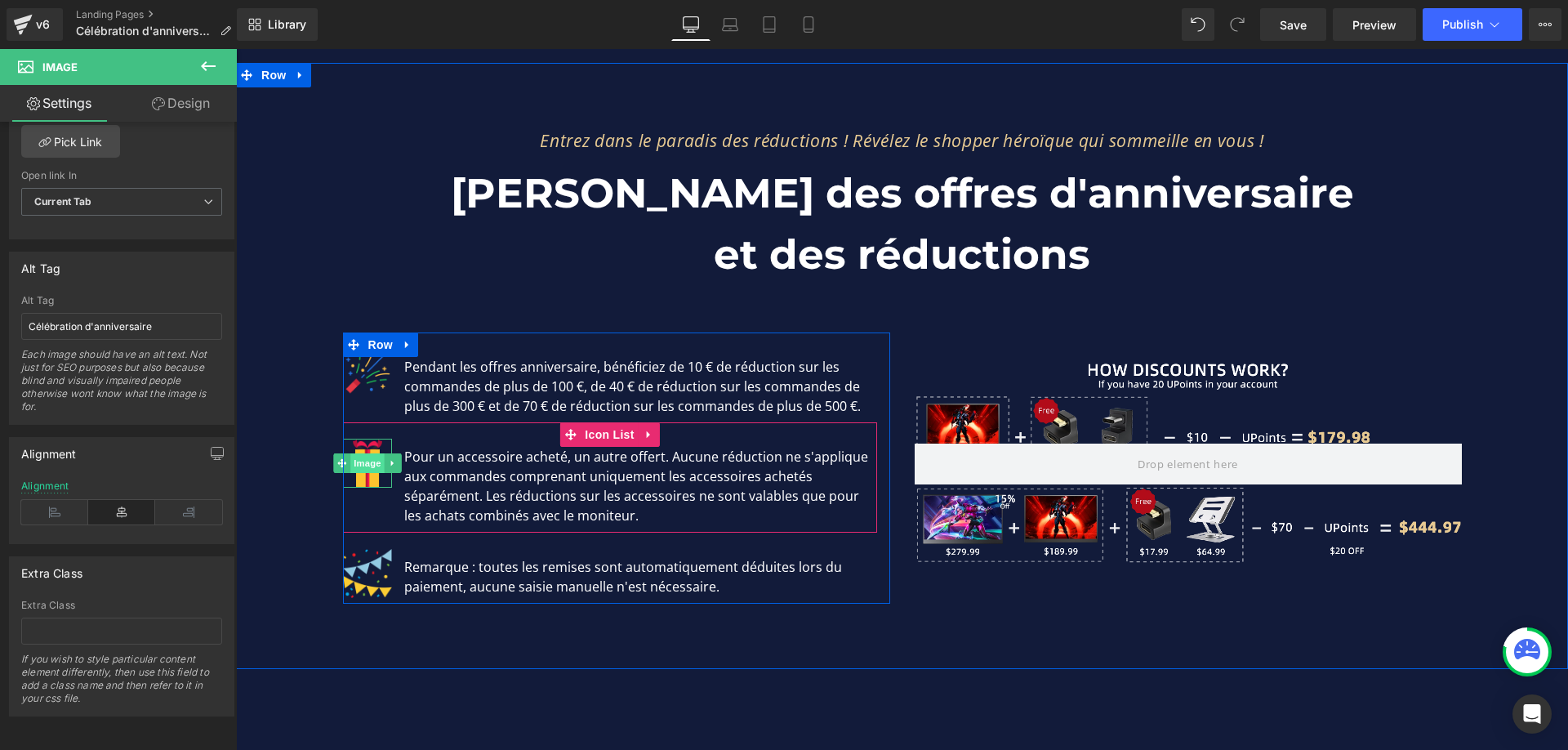
click at [364, 454] on span "Image" at bounding box center [367, 463] width 35 height 19
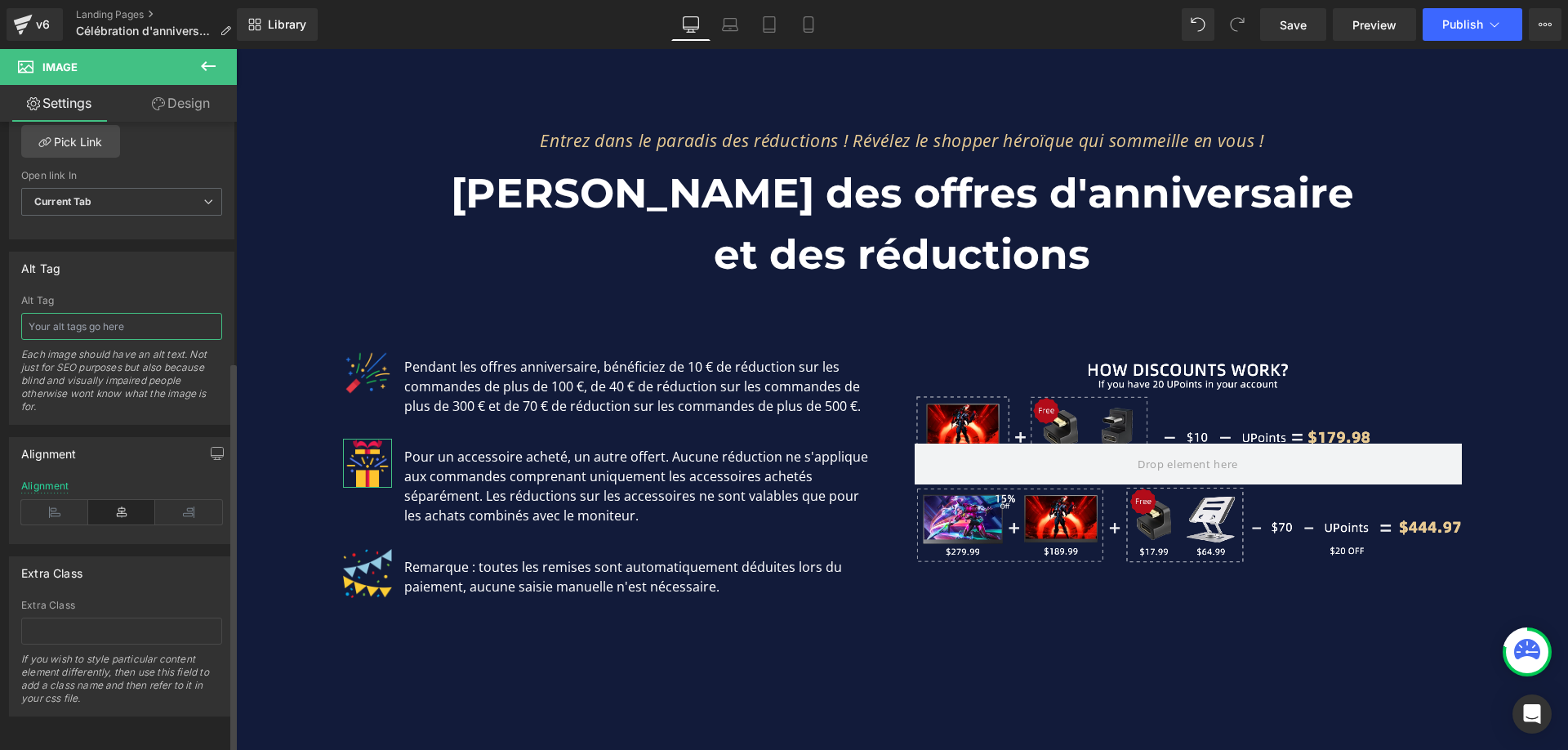
click at [140, 320] on input "text" at bounding box center [121, 327] width 201 height 27
paste input "Célébration d'anniversaire"
type input "Célébration d'anniversaire"
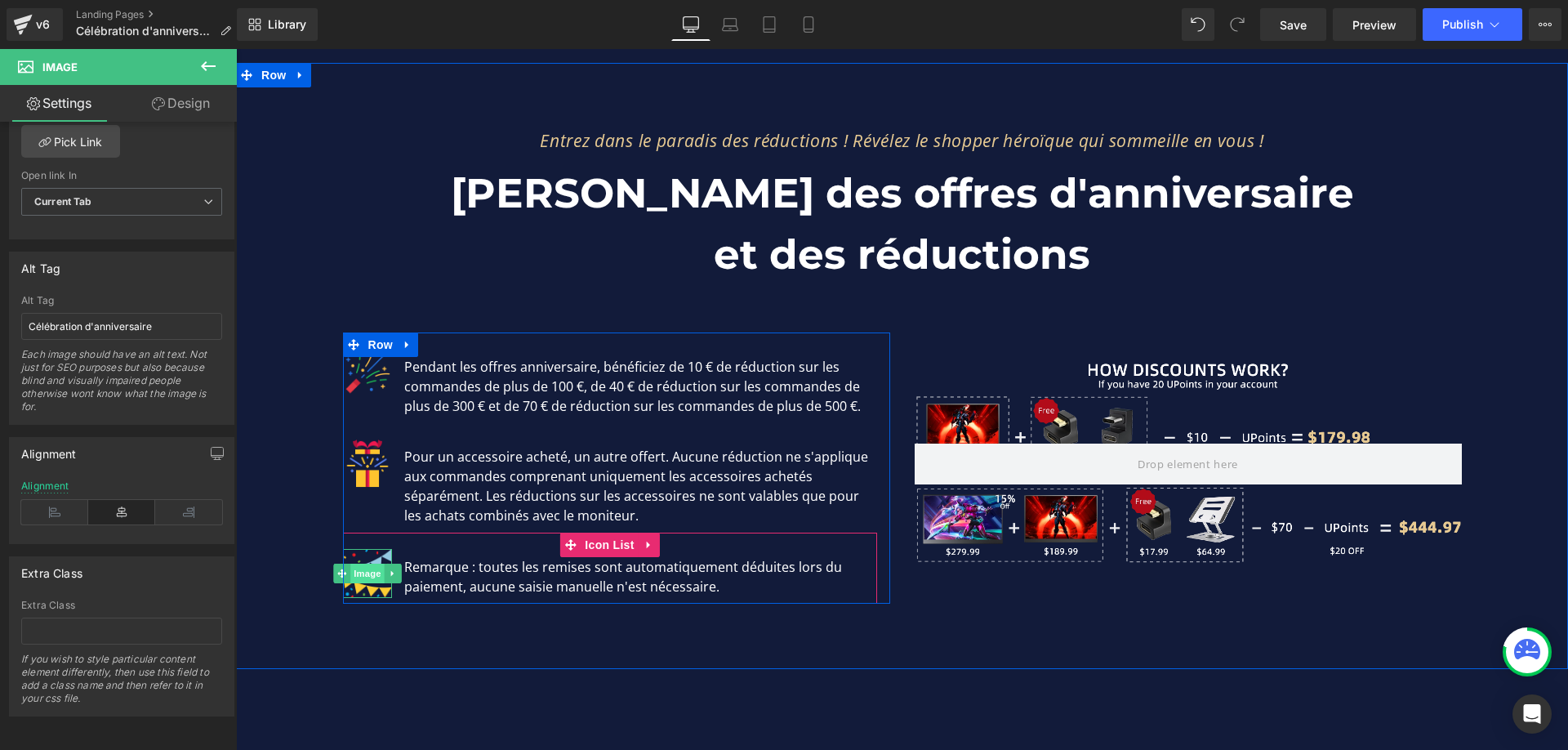
click at [358, 564] on span "Image" at bounding box center [367, 573] width 35 height 19
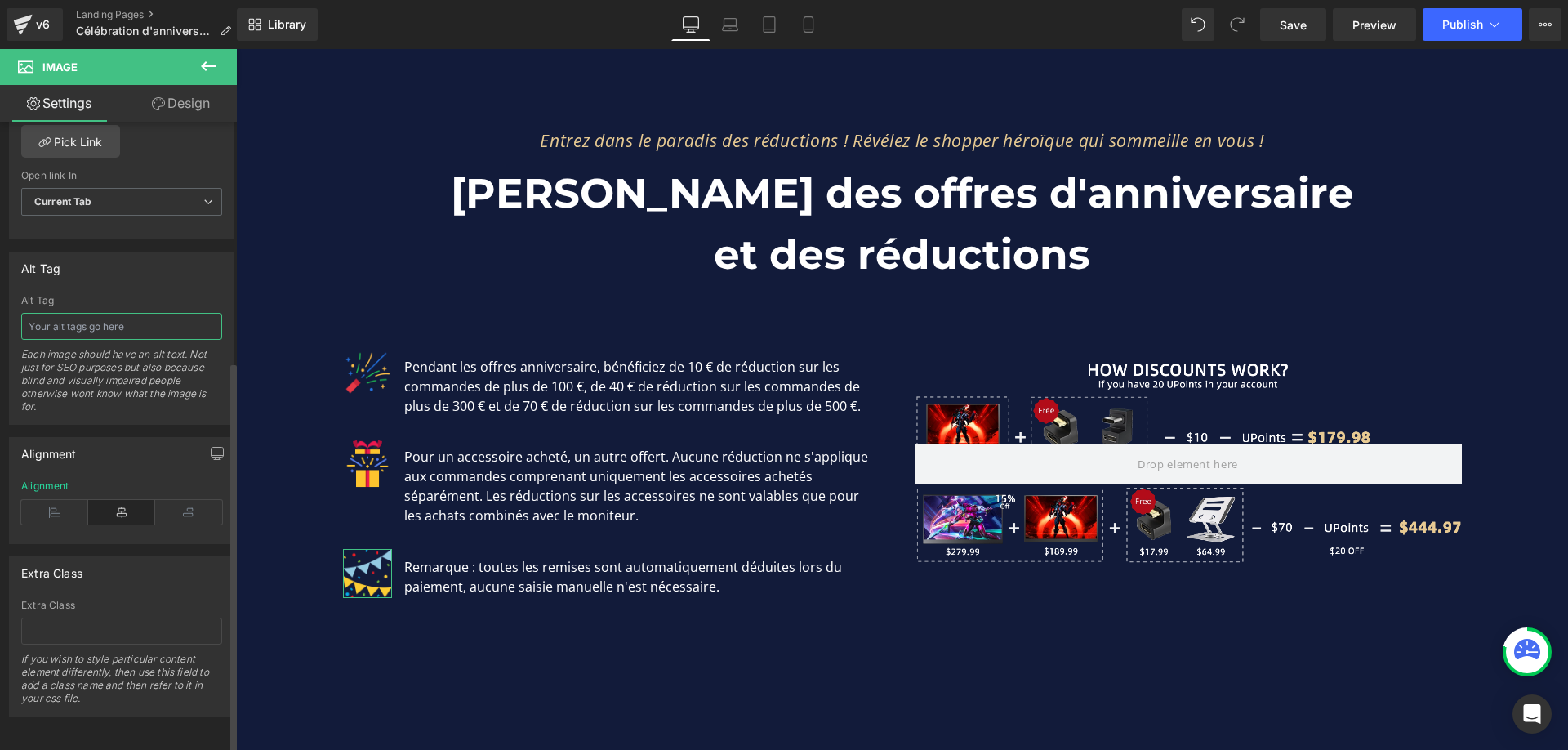
click at [143, 316] on input "text" at bounding box center [121, 327] width 201 height 27
paste input "Célébration d'anniversaire"
type input "Célébration d'anniversaire"
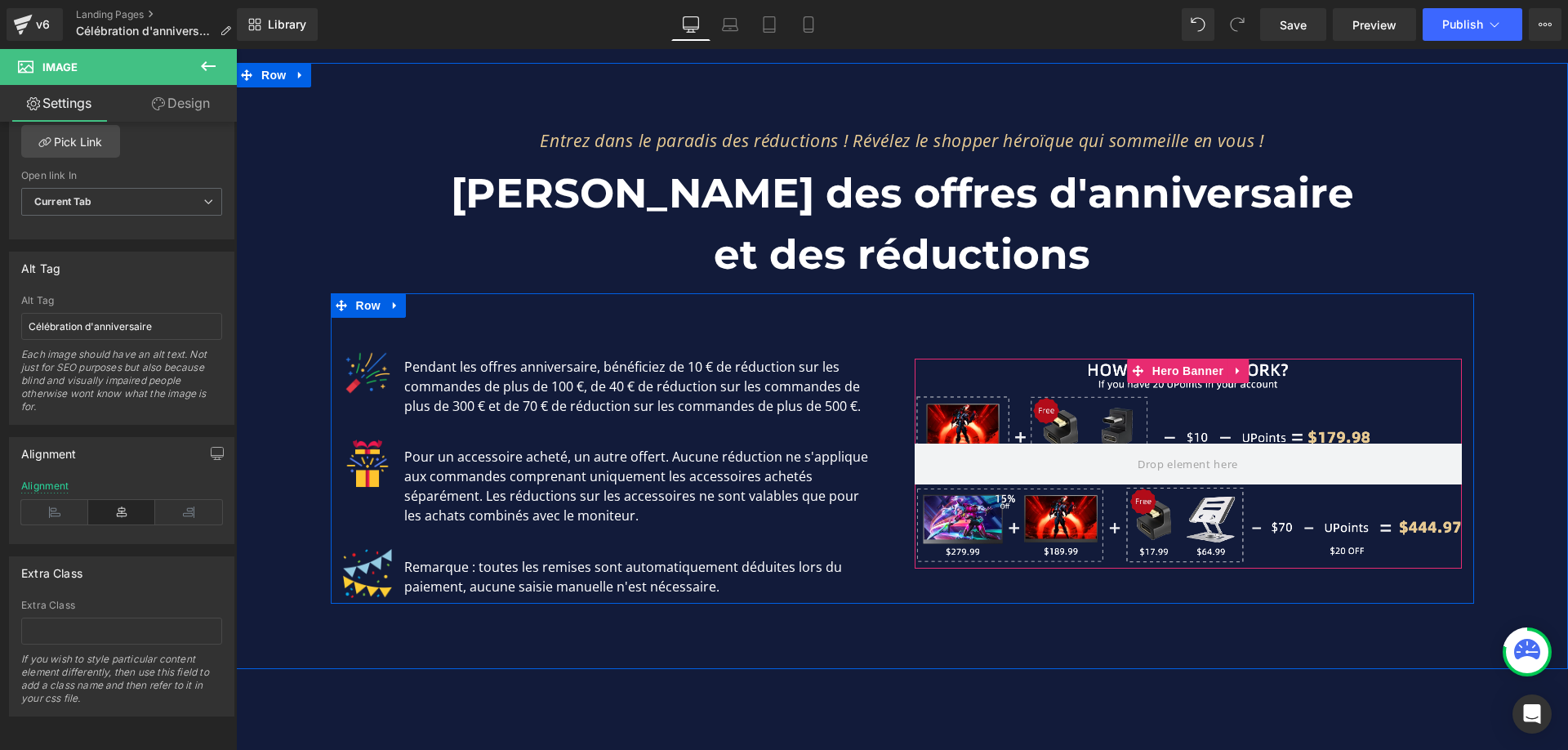
click at [1022, 359] on div at bounding box center [1188, 463] width 547 height 210
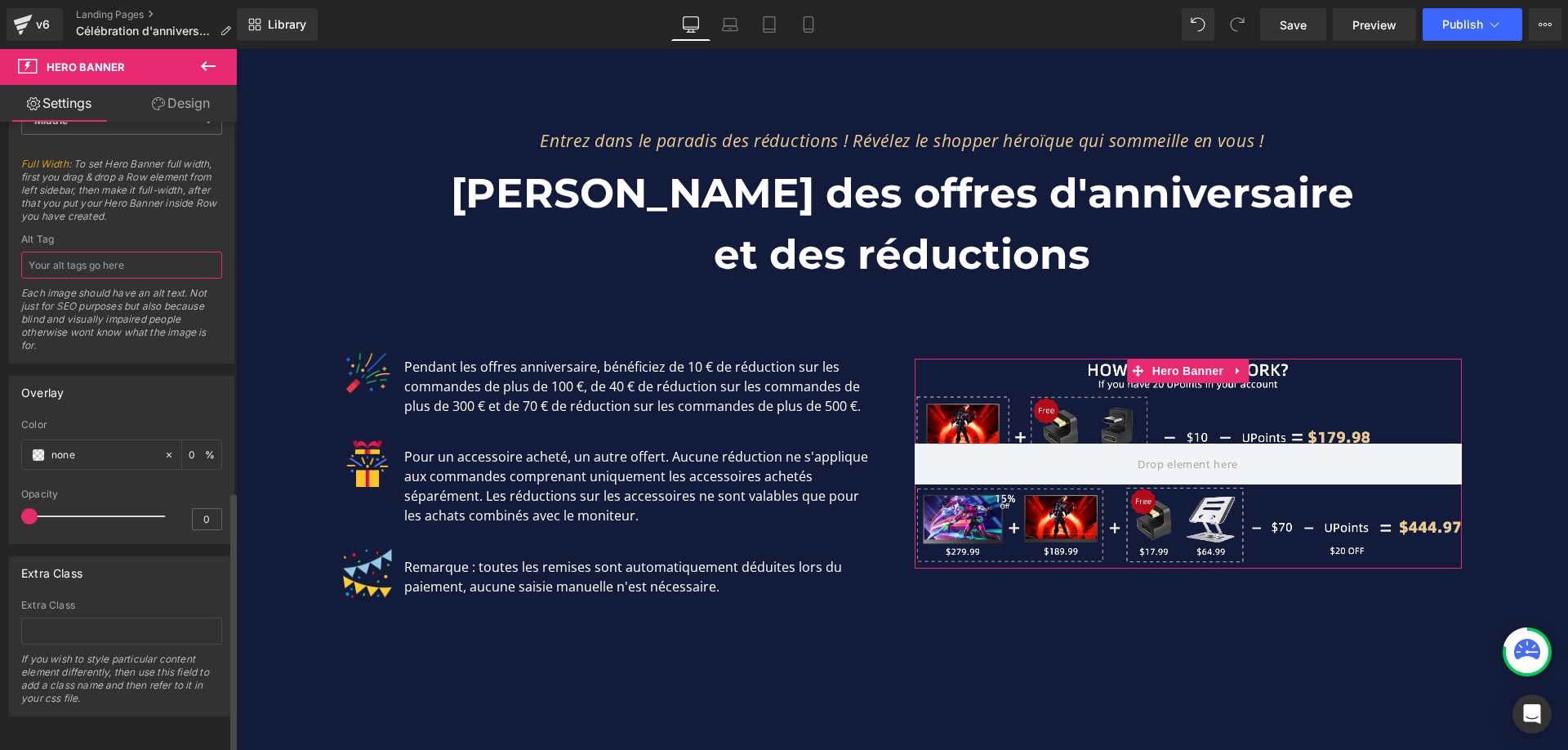
click at [140, 255] on input "text" at bounding box center [121, 265] width 201 height 27
type input "Célébration d'anniversaire"
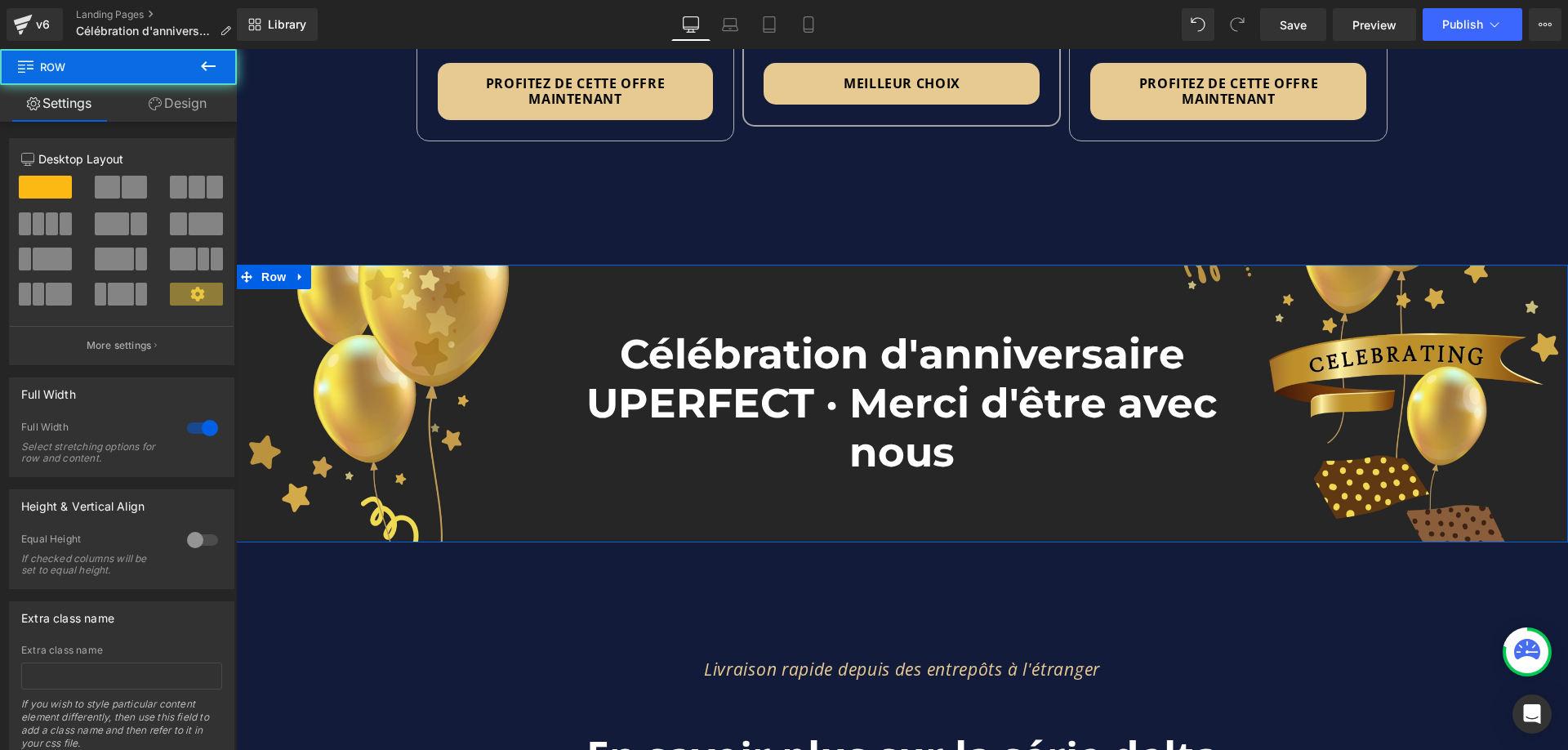
click at [388, 338] on div "Célébration d'anniversaire UPERFECT · Merci d'être avec nous Heading Row" at bounding box center [901, 396] width 1332 height 180
click at [463, 318] on div "Célébration d'anniversaire UPERFECT · Merci d'être avec nous Heading Row" at bounding box center [901, 396] width 1332 height 180
click at [428, 315] on div "Célébration d'anniversaire UPERFECT · Merci d'être avec nous Heading Row" at bounding box center [901, 396] width 1332 height 180
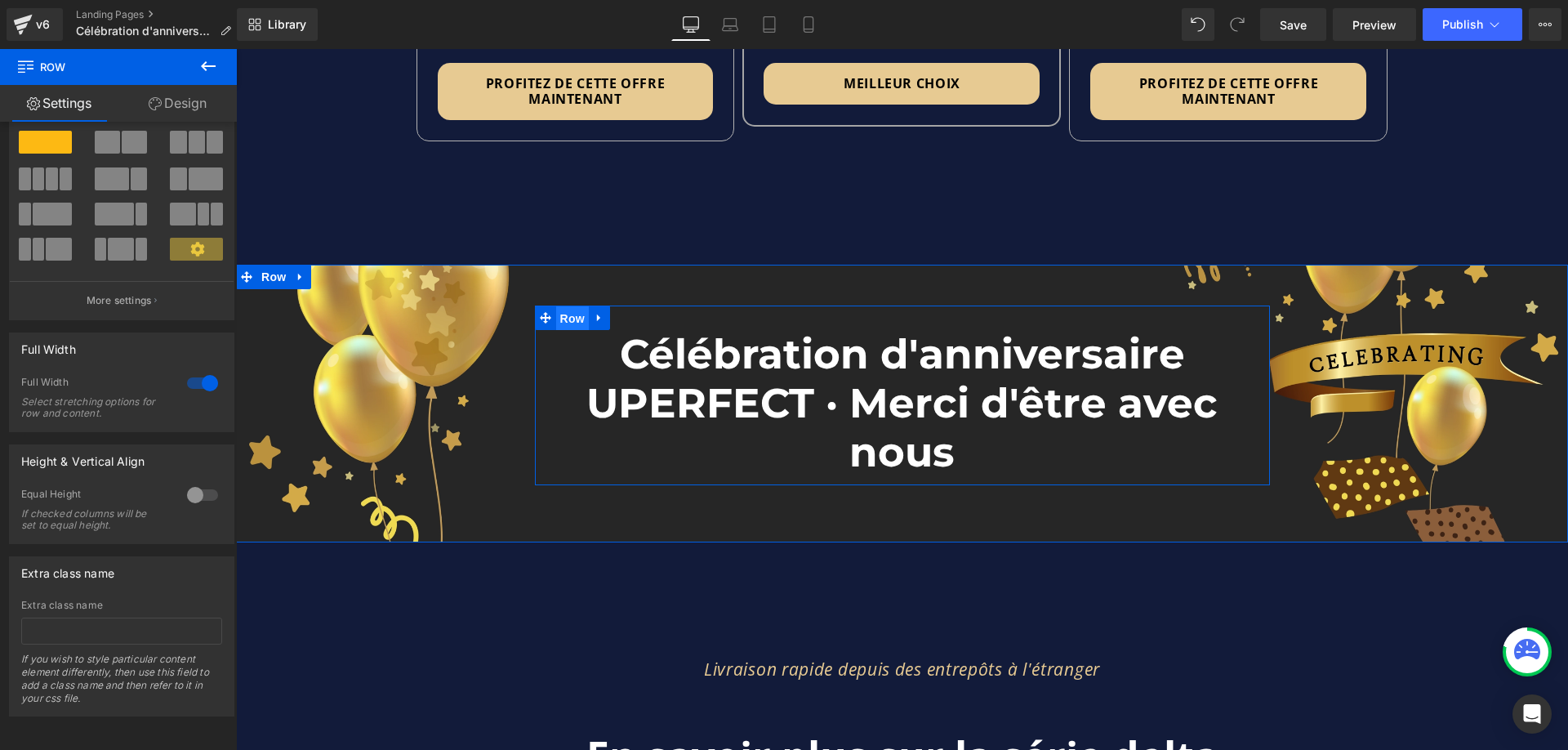
click at [558, 306] on span "Row" at bounding box center [572, 318] width 33 height 24
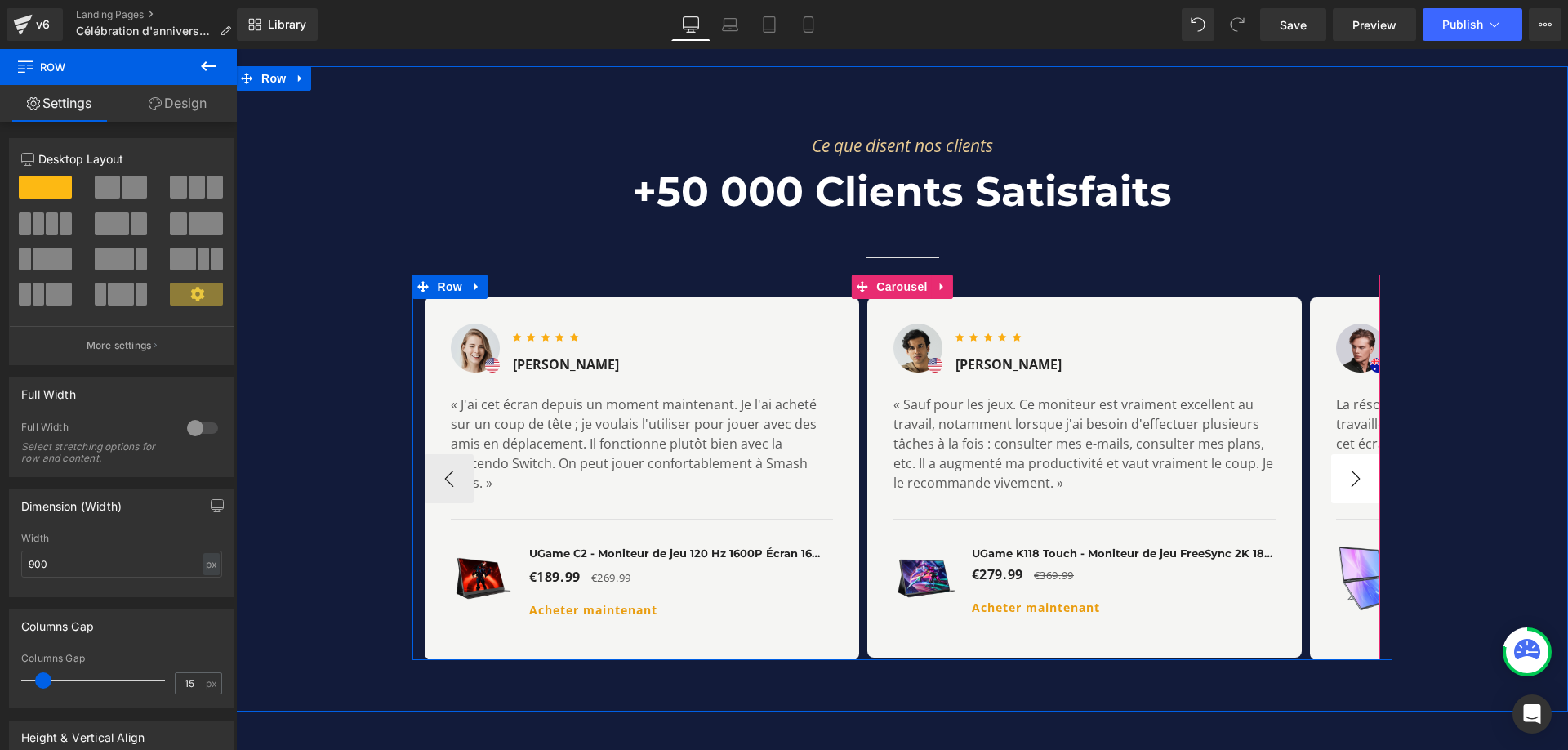
click at [1363, 455] on button "›" at bounding box center [1356, 479] width 49 height 49
click at [1359, 455] on button "›" at bounding box center [1356, 479] width 49 height 49
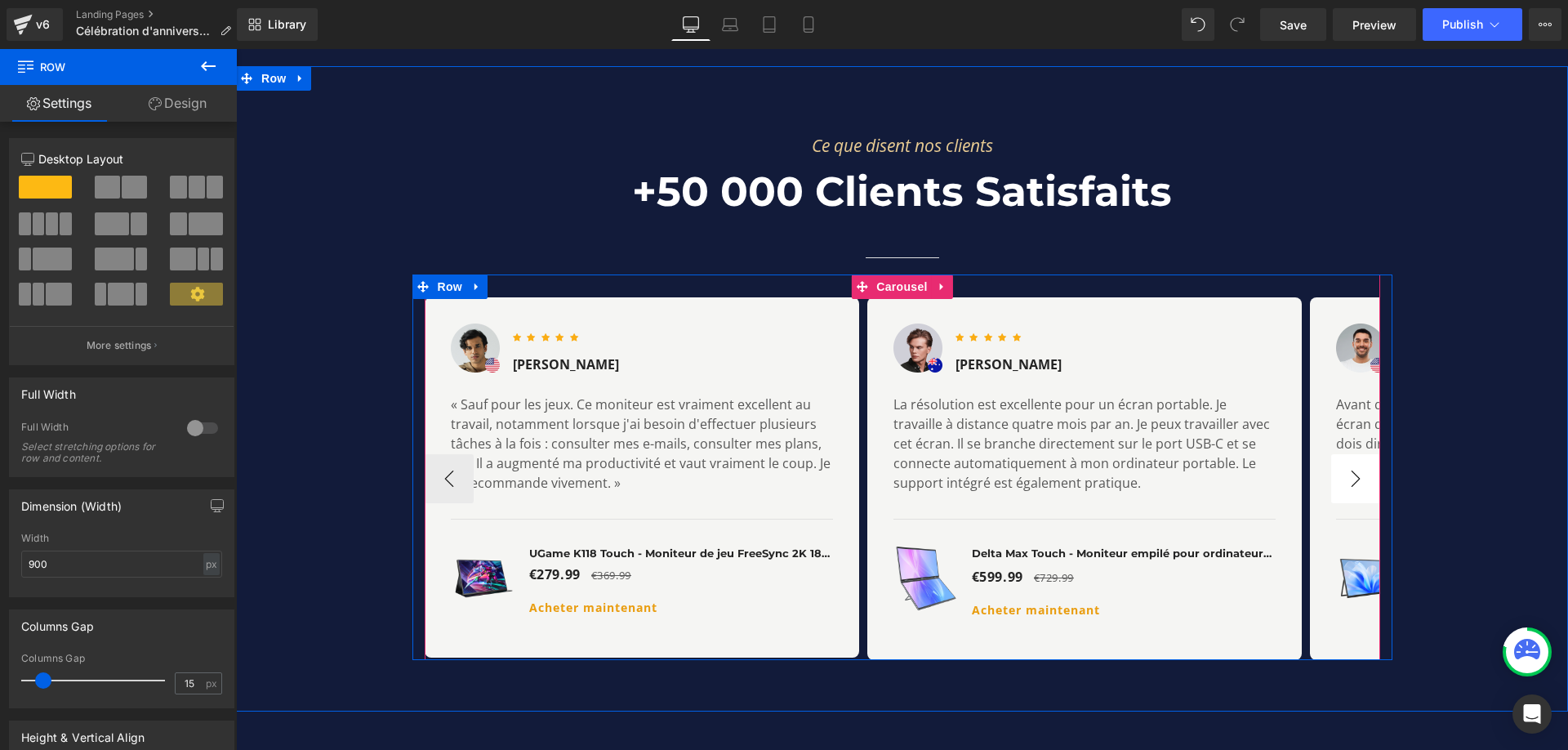
click at [1359, 455] on button "›" at bounding box center [1356, 479] width 49 height 49
click at [1358, 455] on button "›" at bounding box center [1356, 479] width 49 height 49
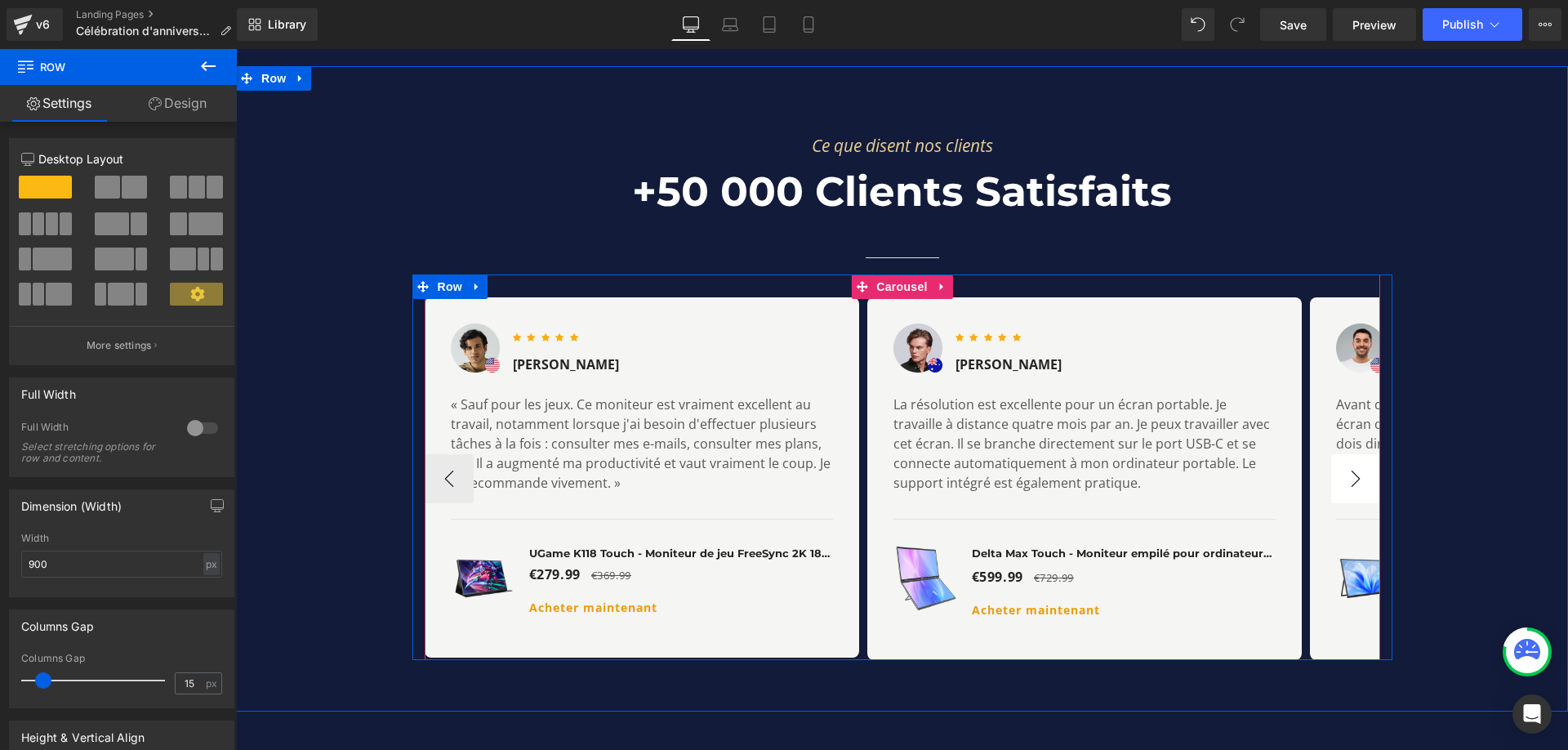
click at [1343, 455] on button "›" at bounding box center [1356, 479] width 49 height 49
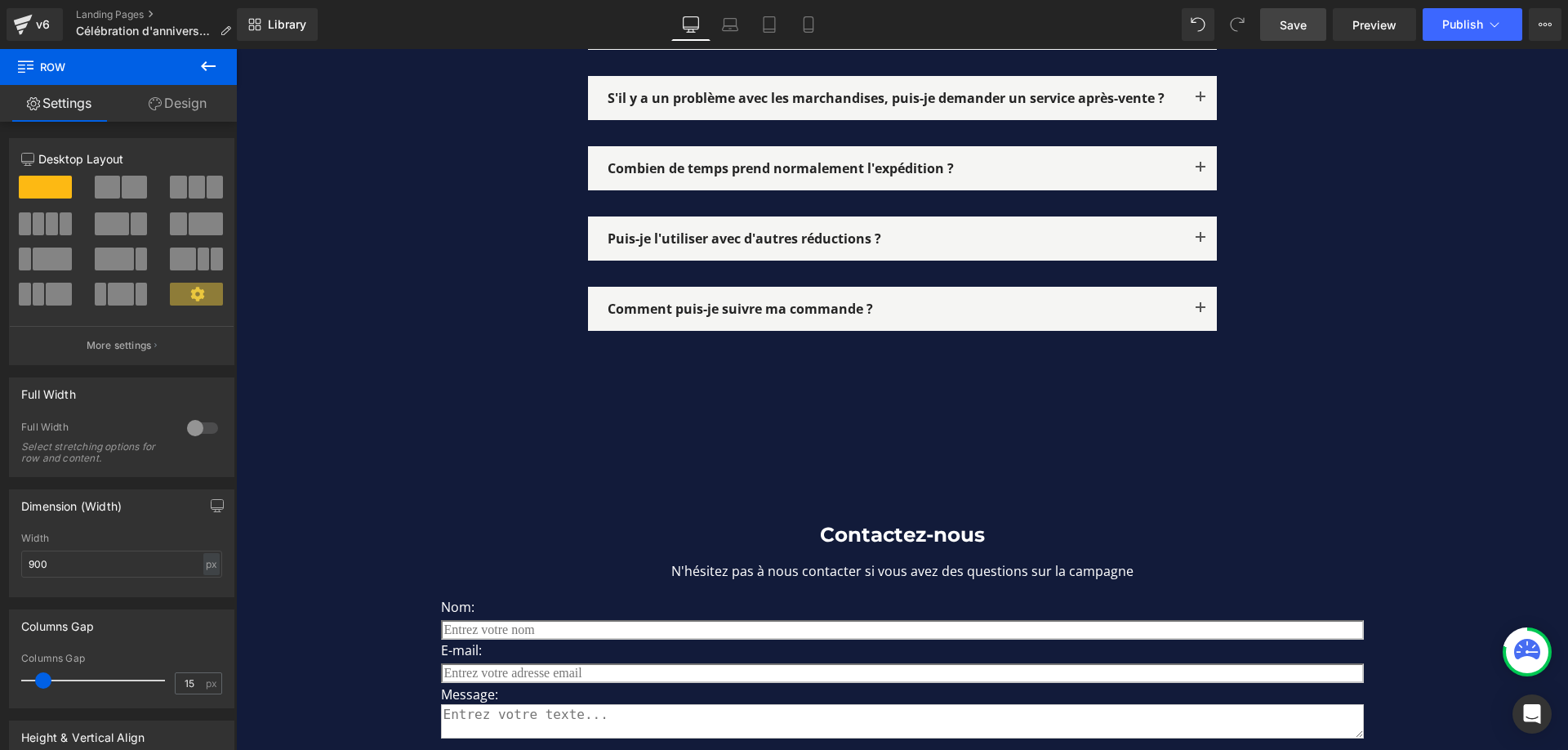
click at [1306, 18] on span "Save" at bounding box center [1294, 24] width 27 height 17
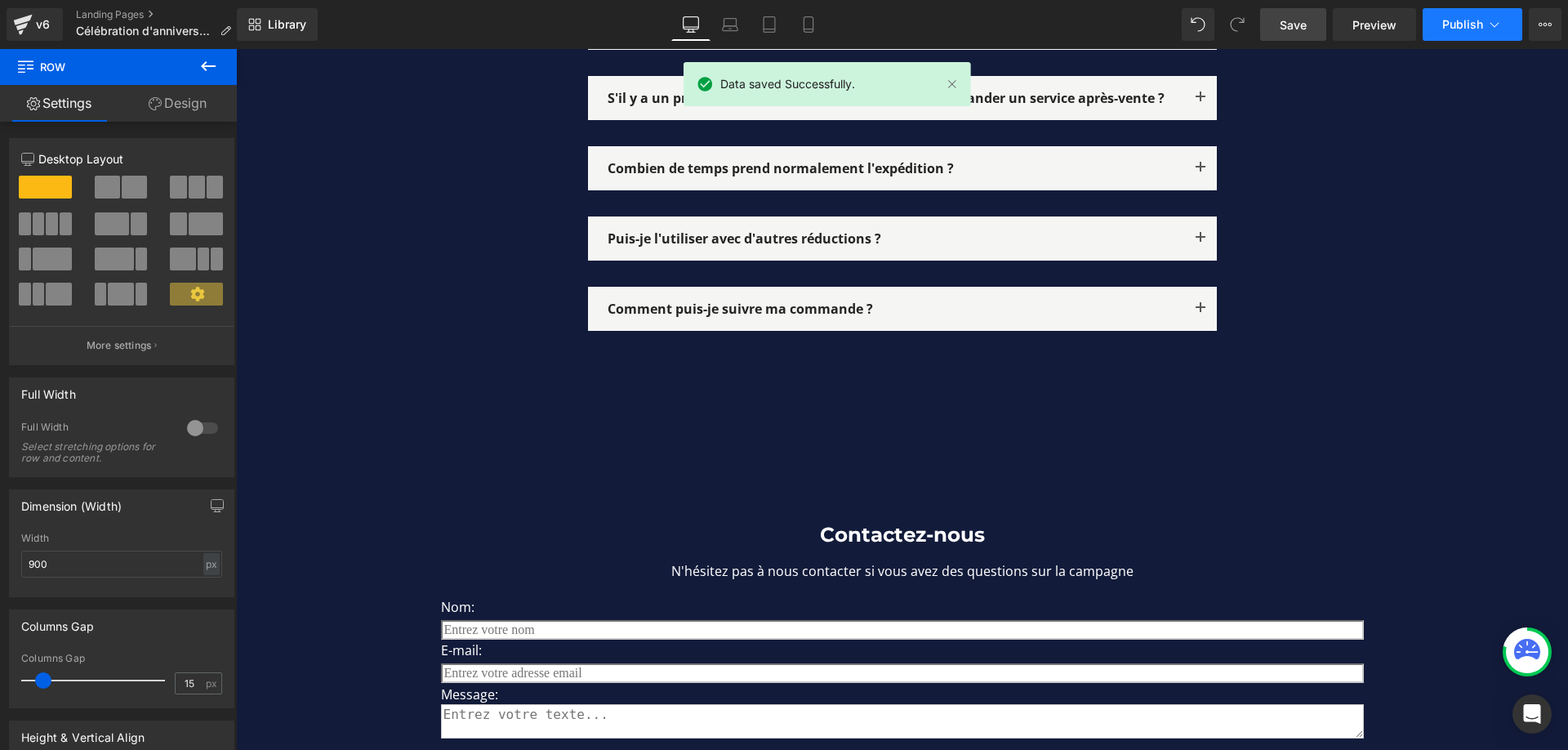
click at [1454, 17] on button "Publish" at bounding box center [1473, 24] width 99 height 33
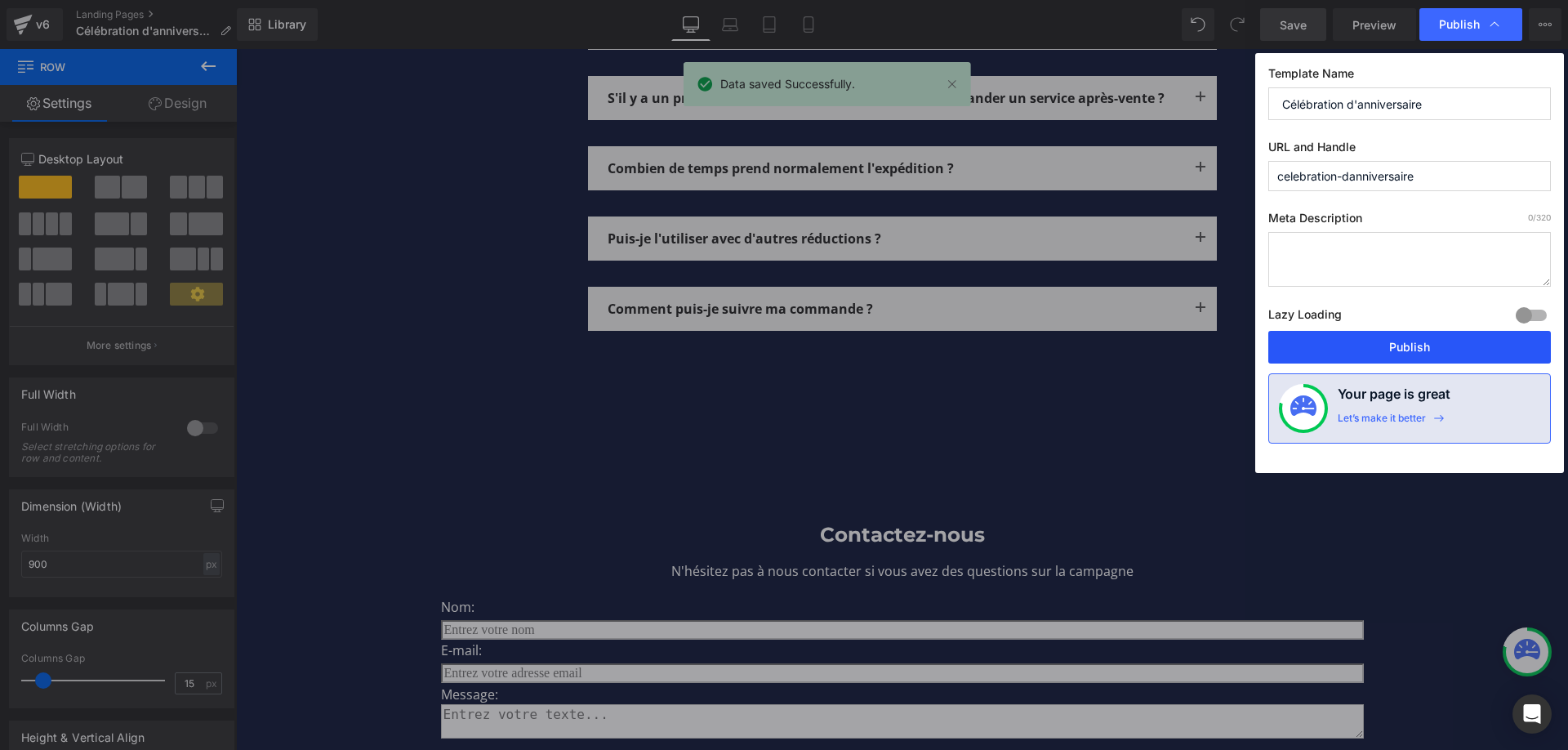
click at [1442, 343] on button "Publish" at bounding box center [1410, 347] width 283 height 33
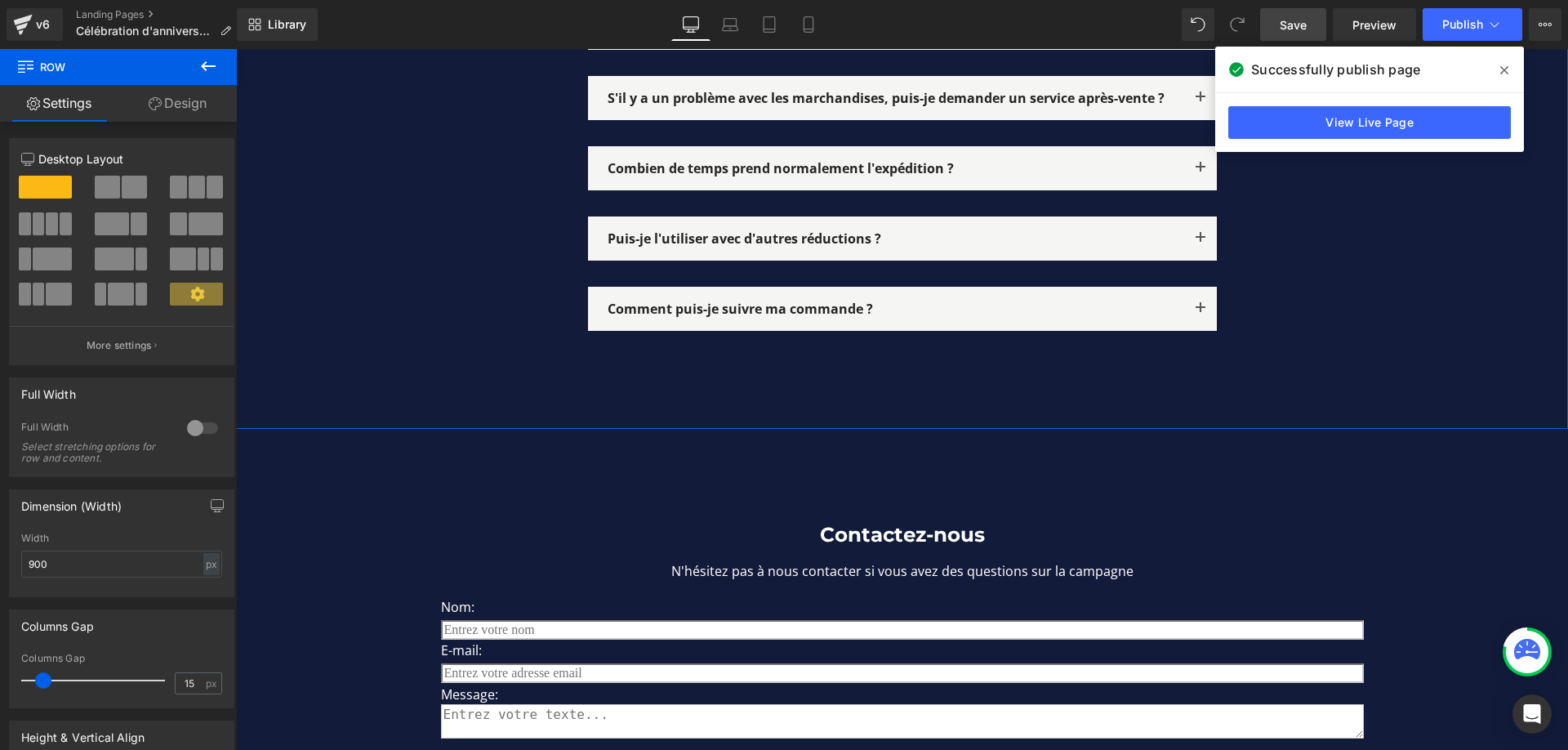
scroll to position [0, 1808]
